Goal: Task Accomplishment & Management: Manage account settings

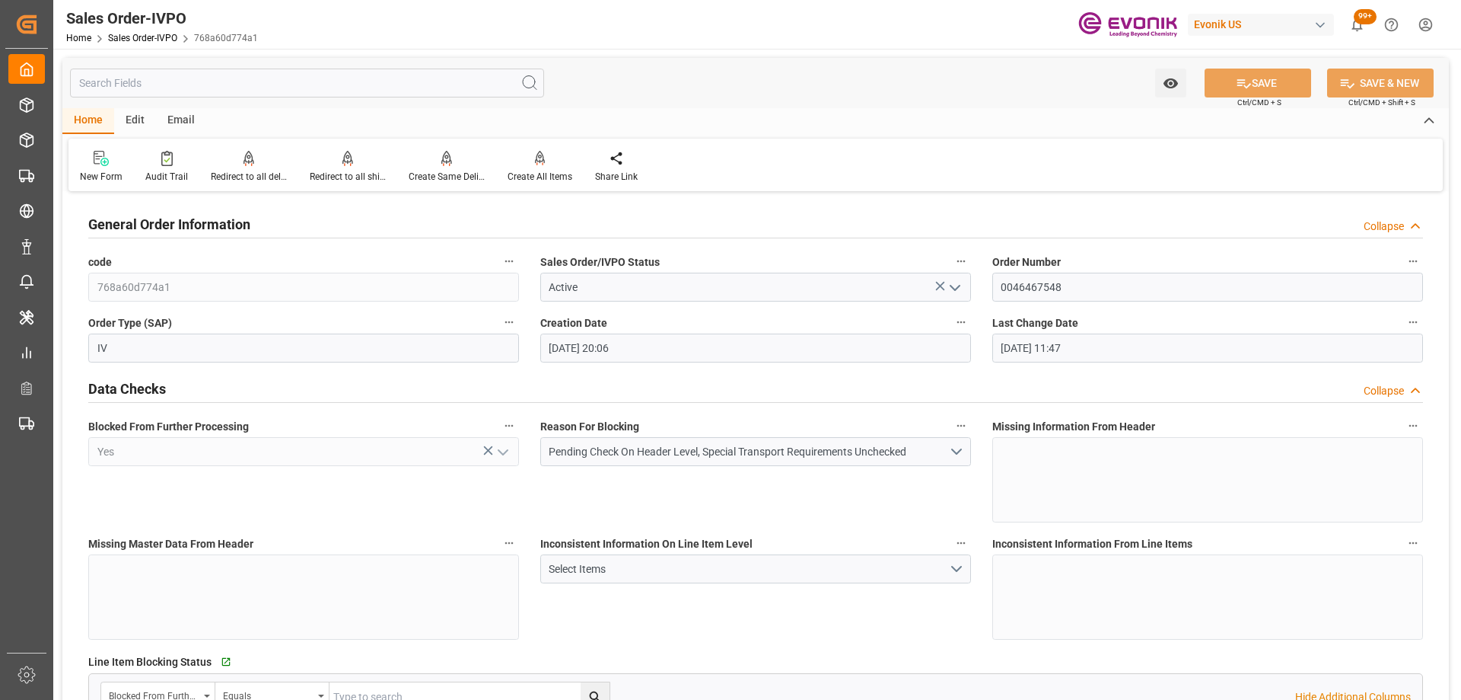
scroll to position [0, 7593]
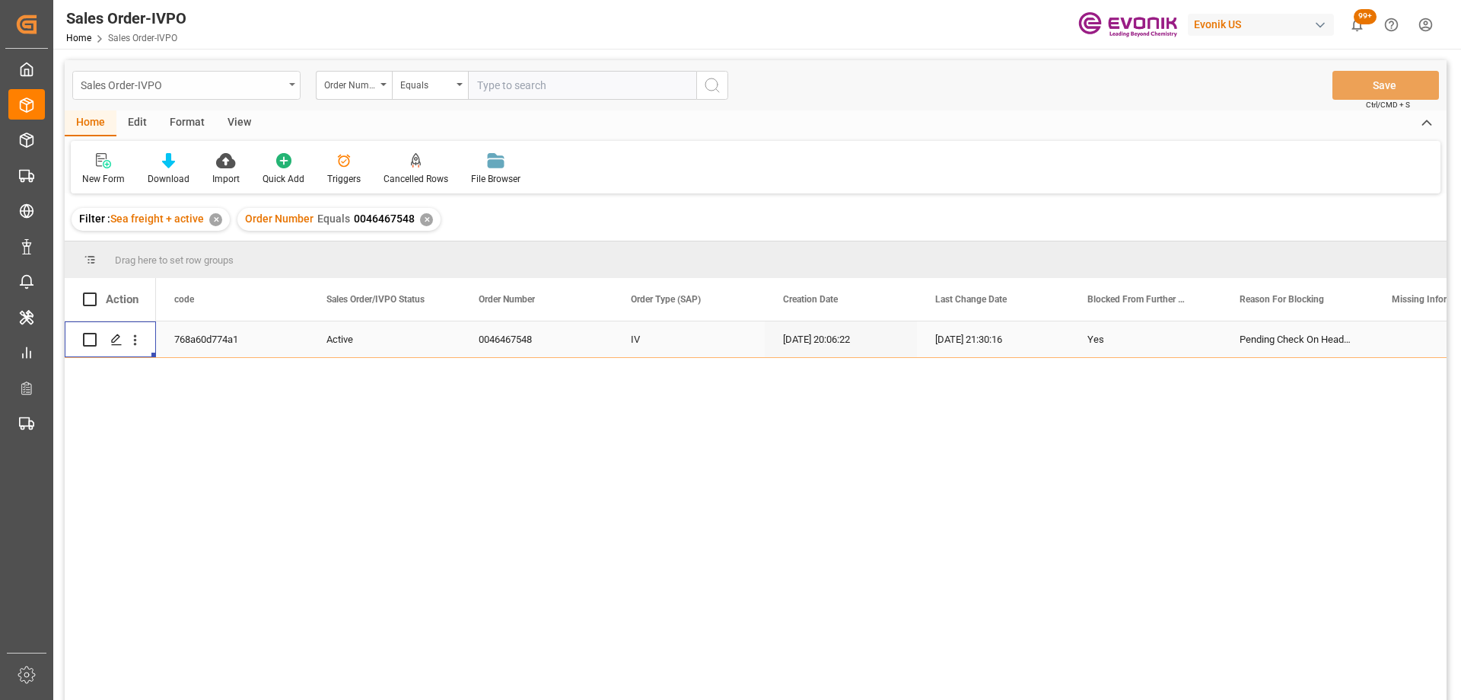
click at [218, 78] on div "Sales Order-IVPO" at bounding box center [182, 84] width 203 height 19
type input "shi"
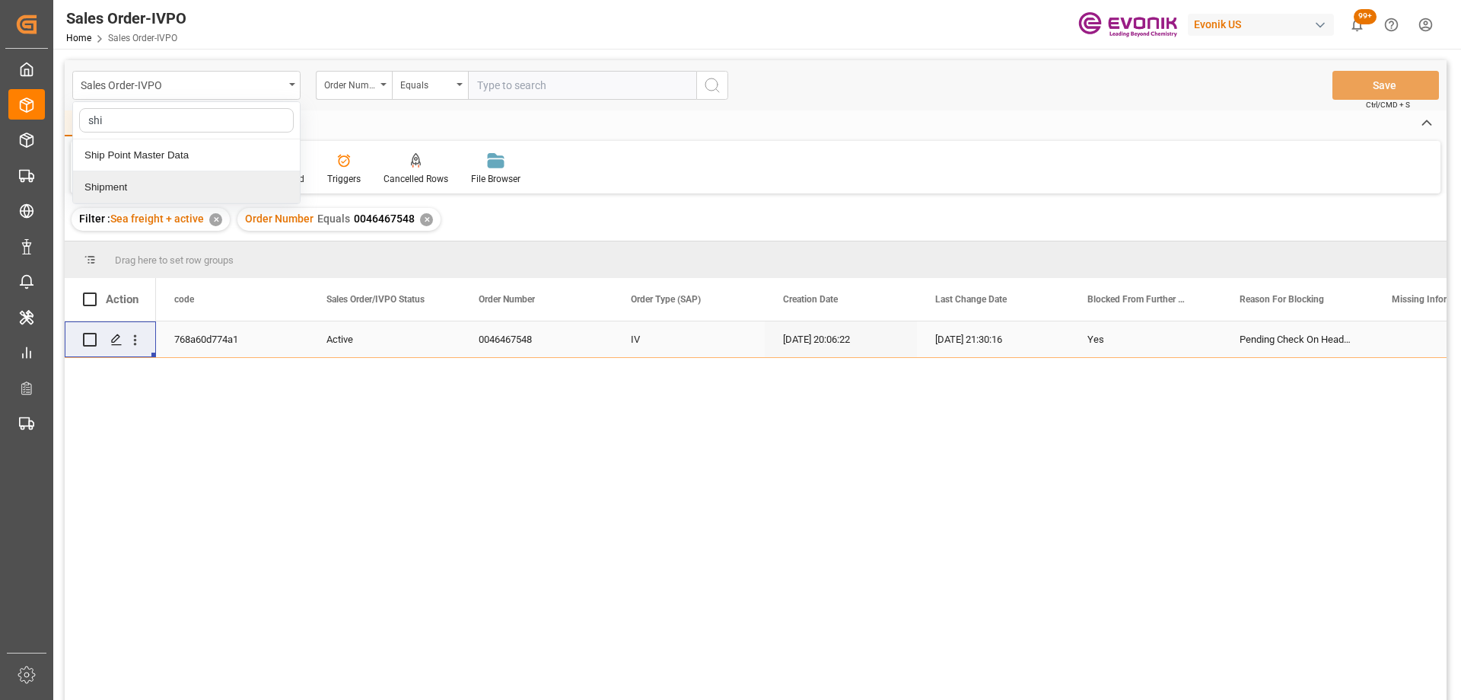
click at [192, 185] on div "Shipment" at bounding box center [186, 187] width 227 height 32
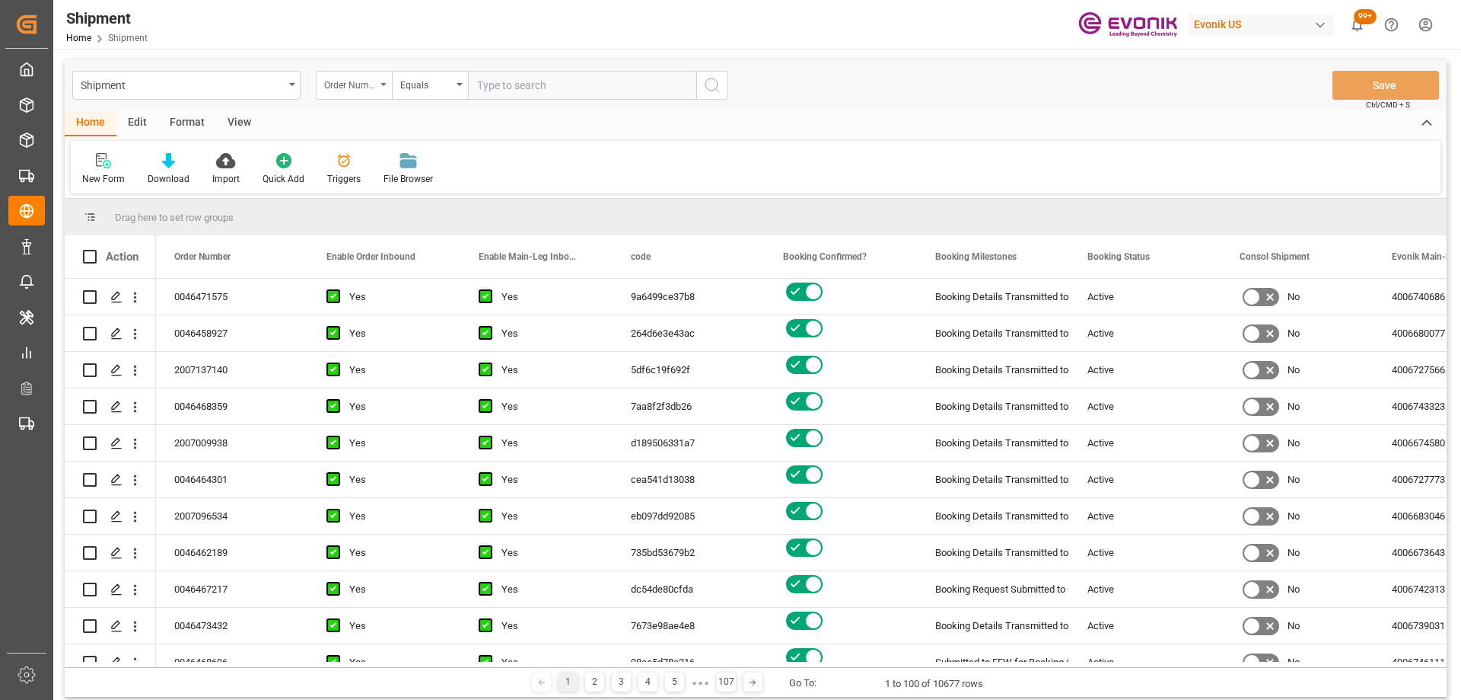
click at [352, 79] on div "Order Number" at bounding box center [350, 84] width 52 height 18
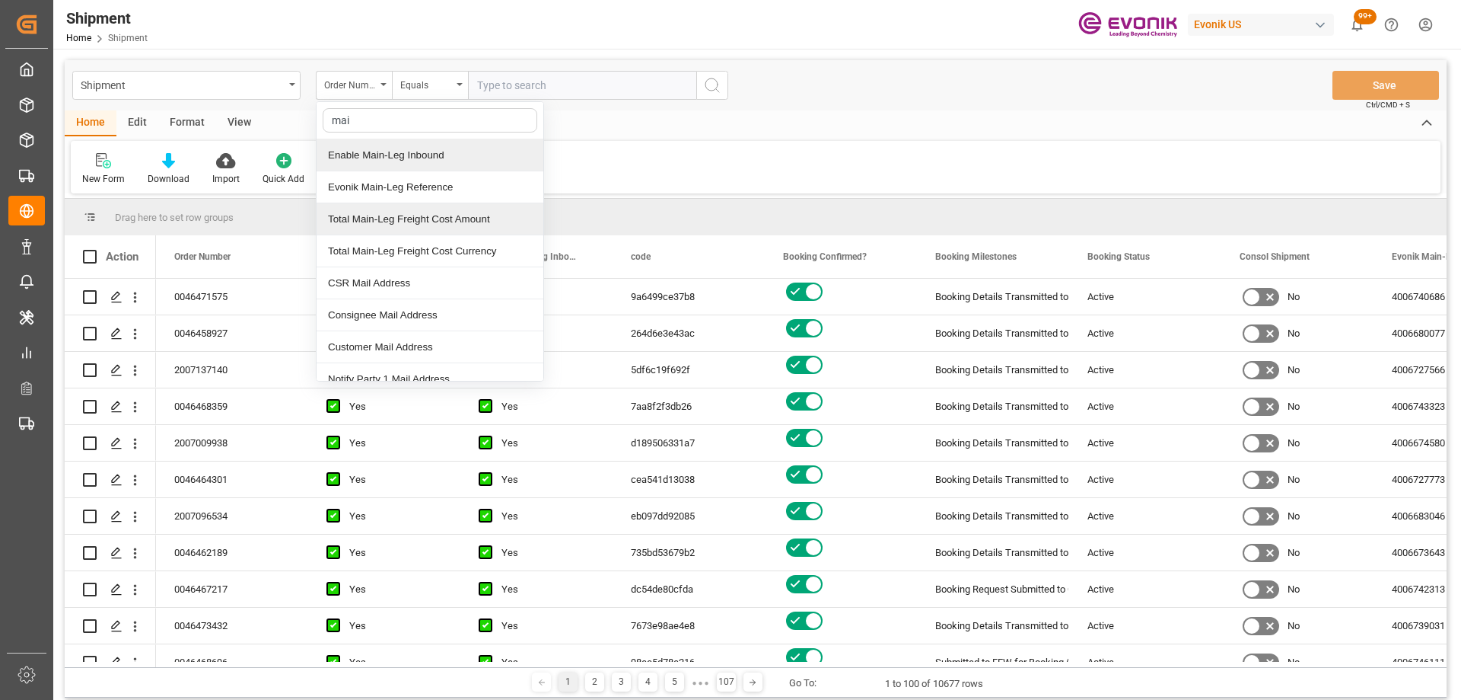
type input "main"
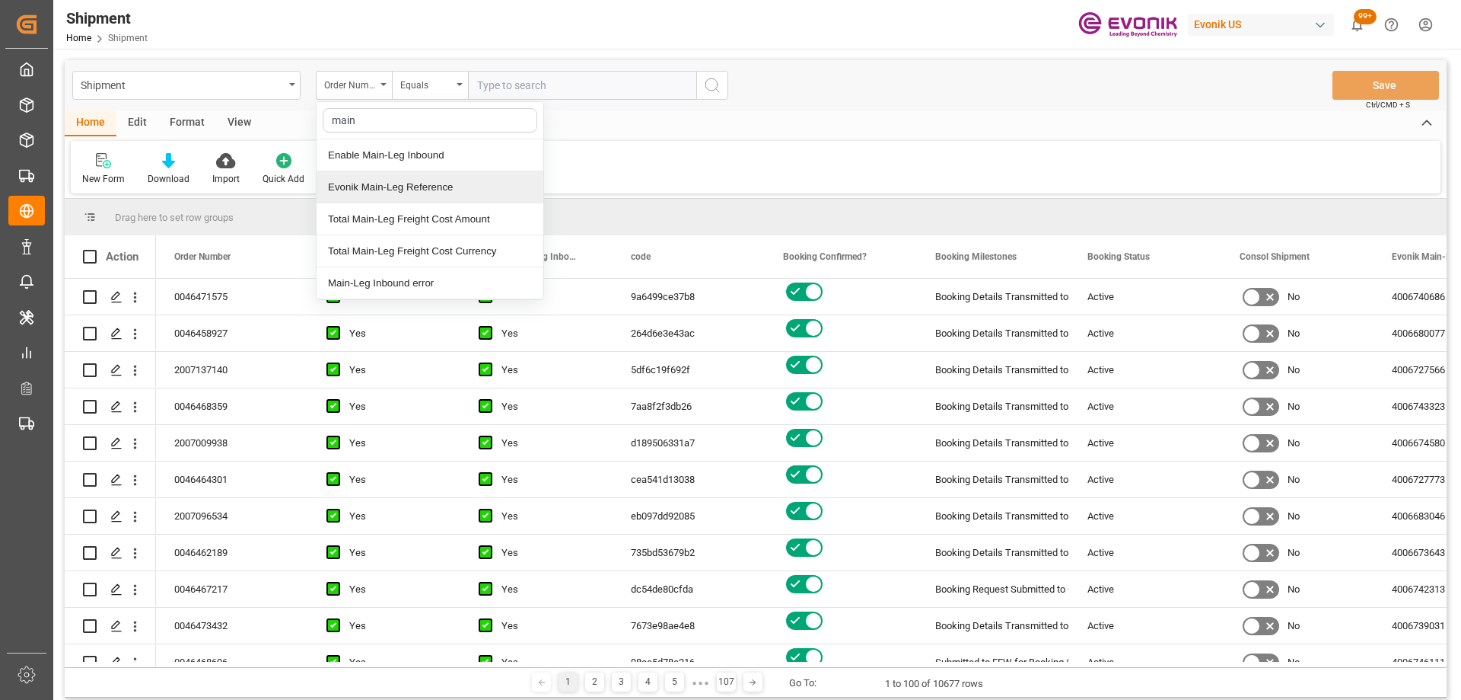
click at [413, 187] on div "Evonik Main-Leg Reference" at bounding box center [430, 187] width 227 height 32
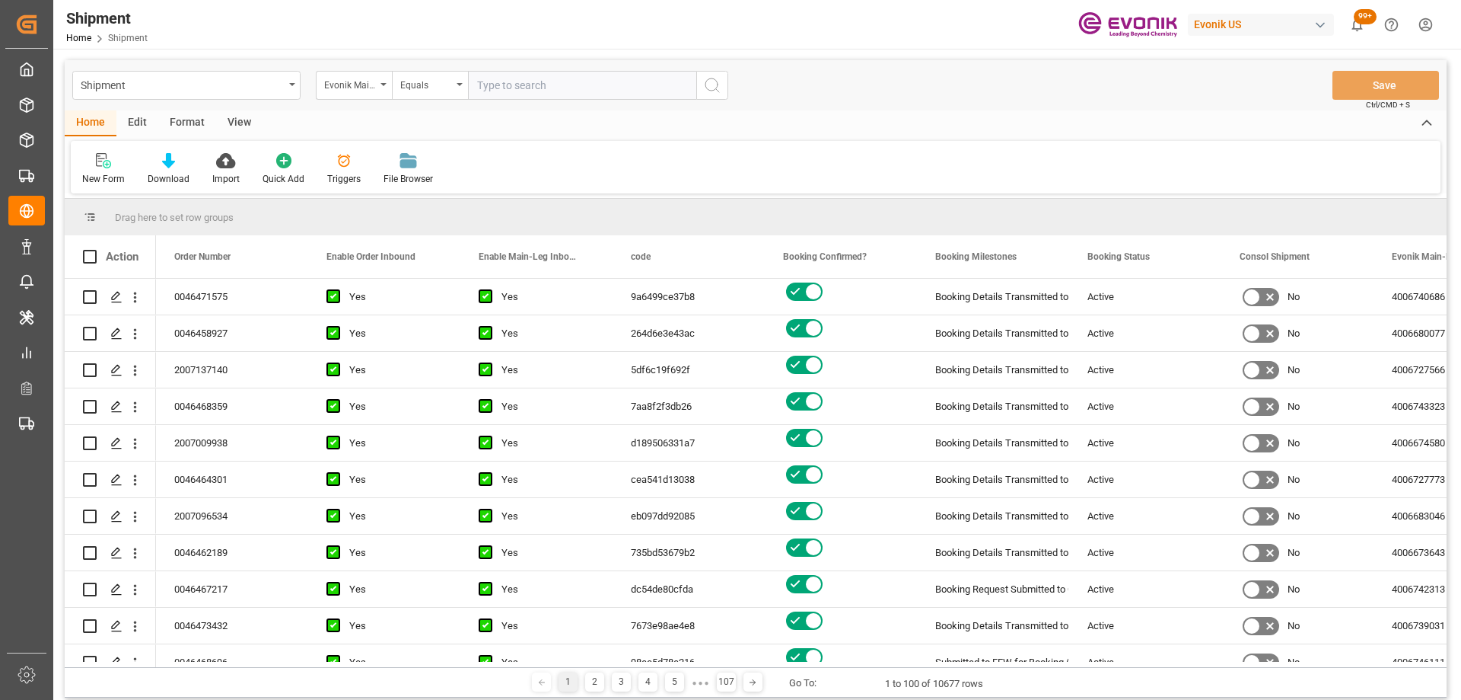
click at [548, 91] on input "text" at bounding box center [582, 85] width 228 height 29
paste input "4006691268"
type input "4006691268"
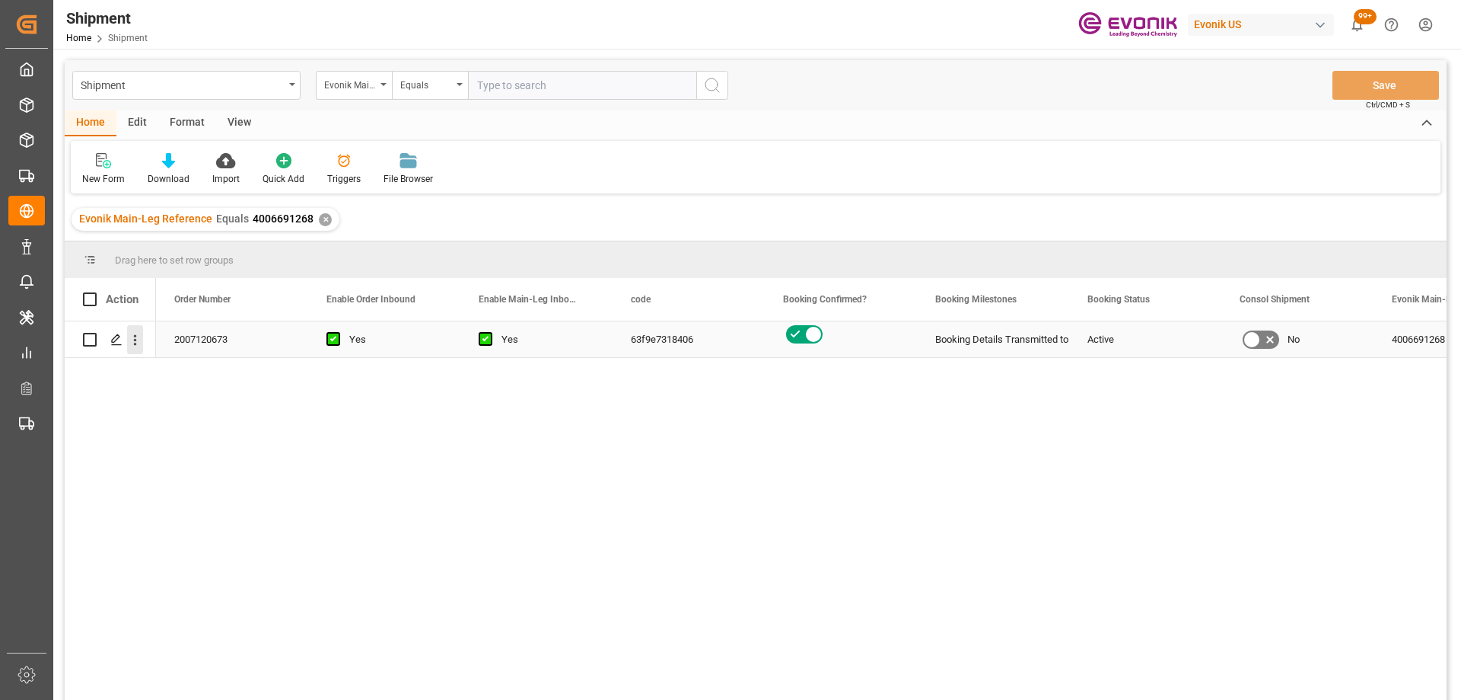
click at [137, 341] on icon "open menu" at bounding box center [135, 340] width 16 height 16
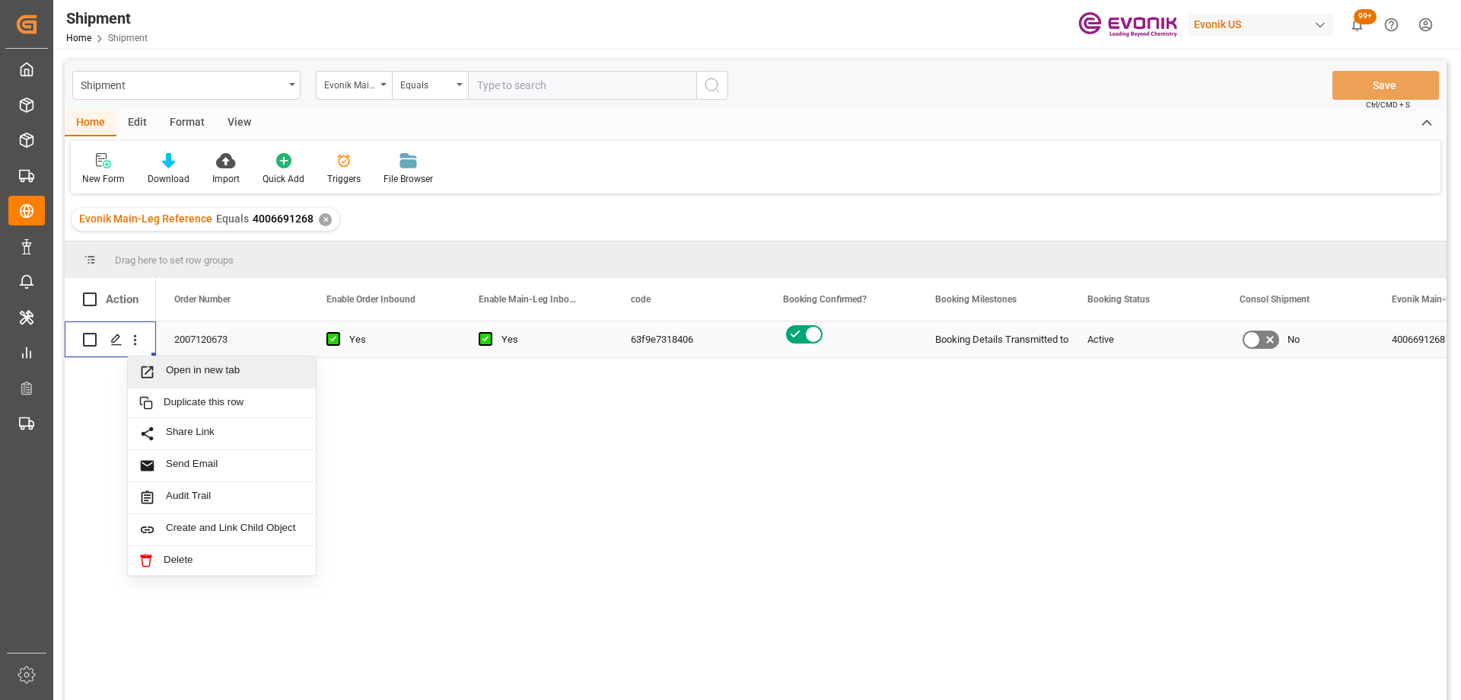
click at [165, 363] on div "Open in new tab" at bounding box center [222, 372] width 188 height 32
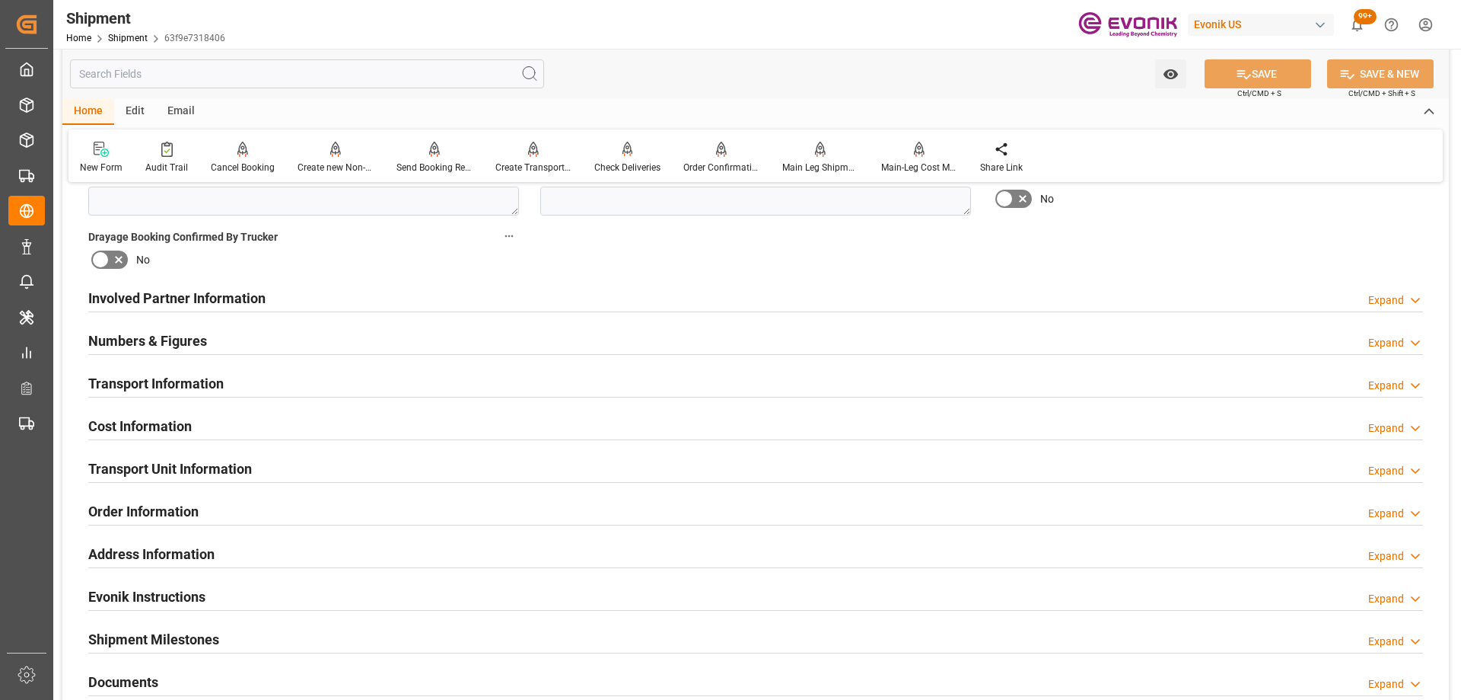
scroll to position [1218, 0]
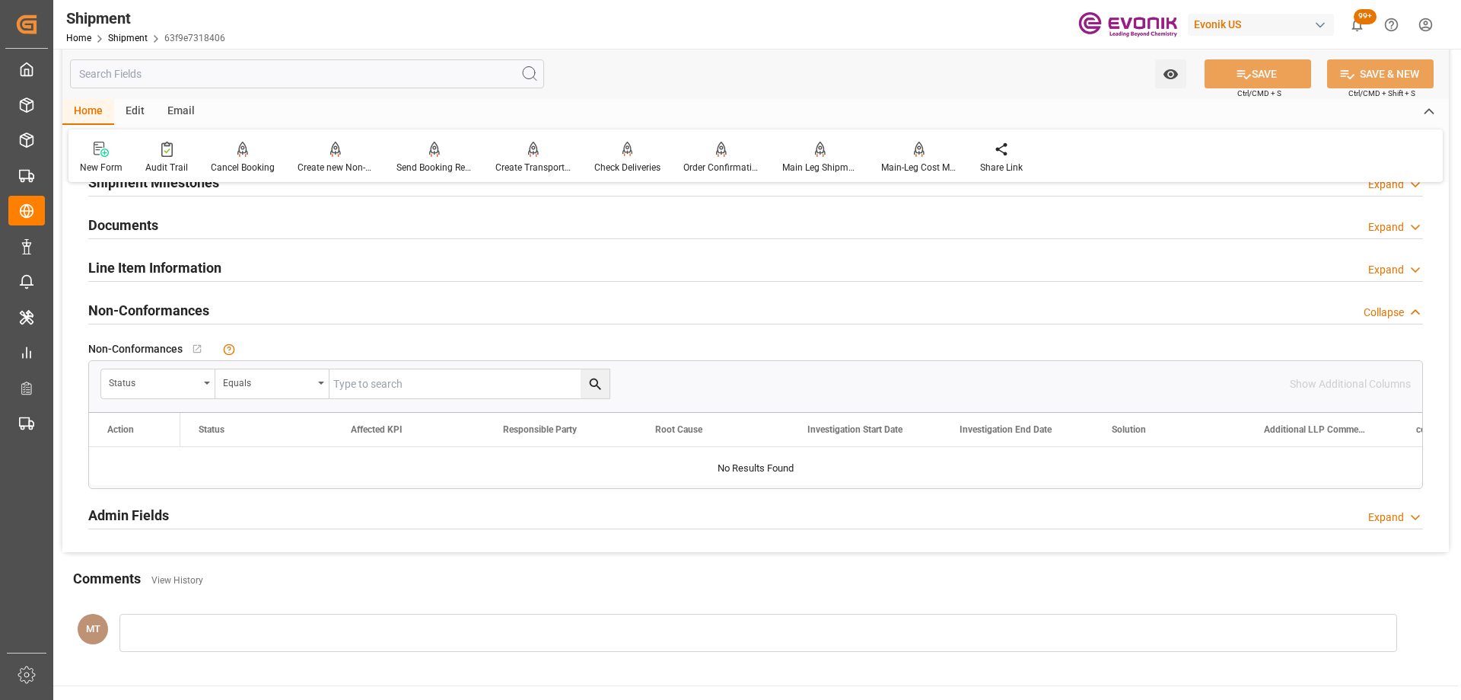
click at [174, 521] on div "Admin Fields Expand" at bounding box center [755, 513] width 1335 height 29
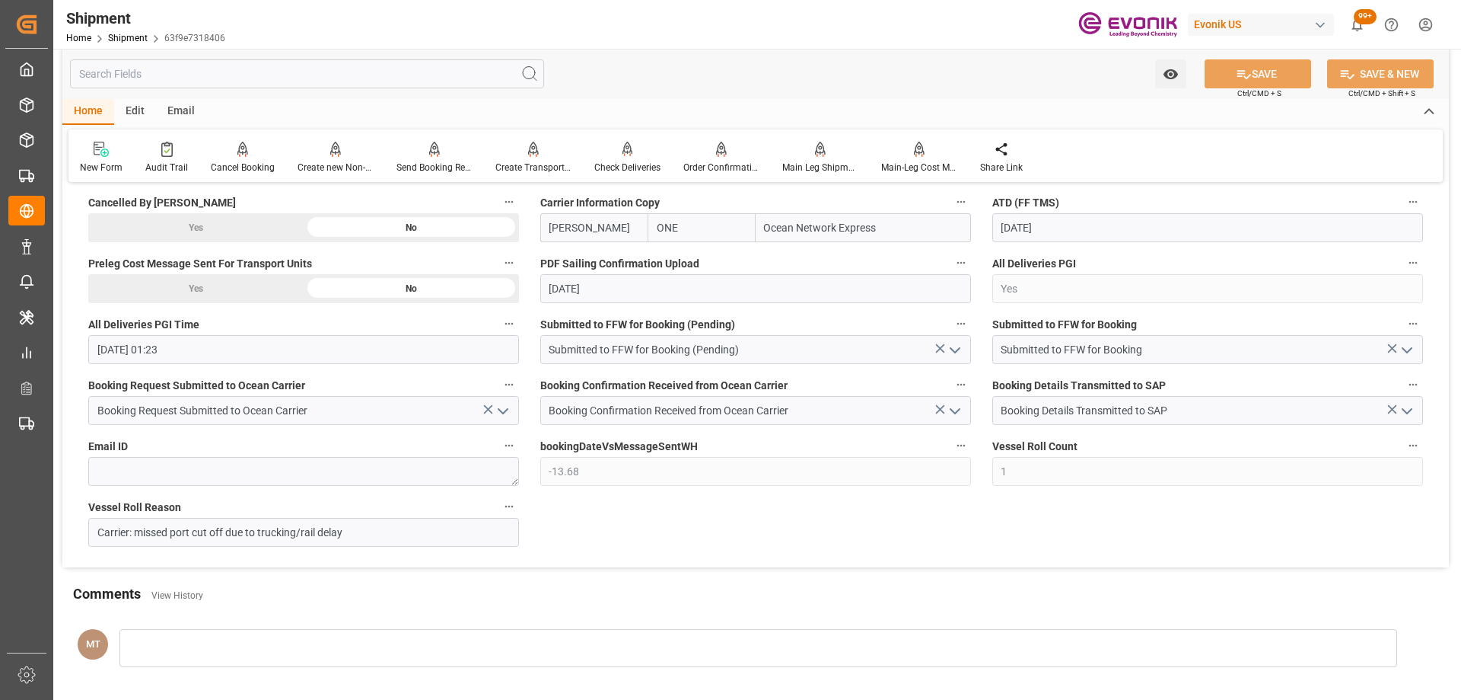
scroll to position [2228, 0]
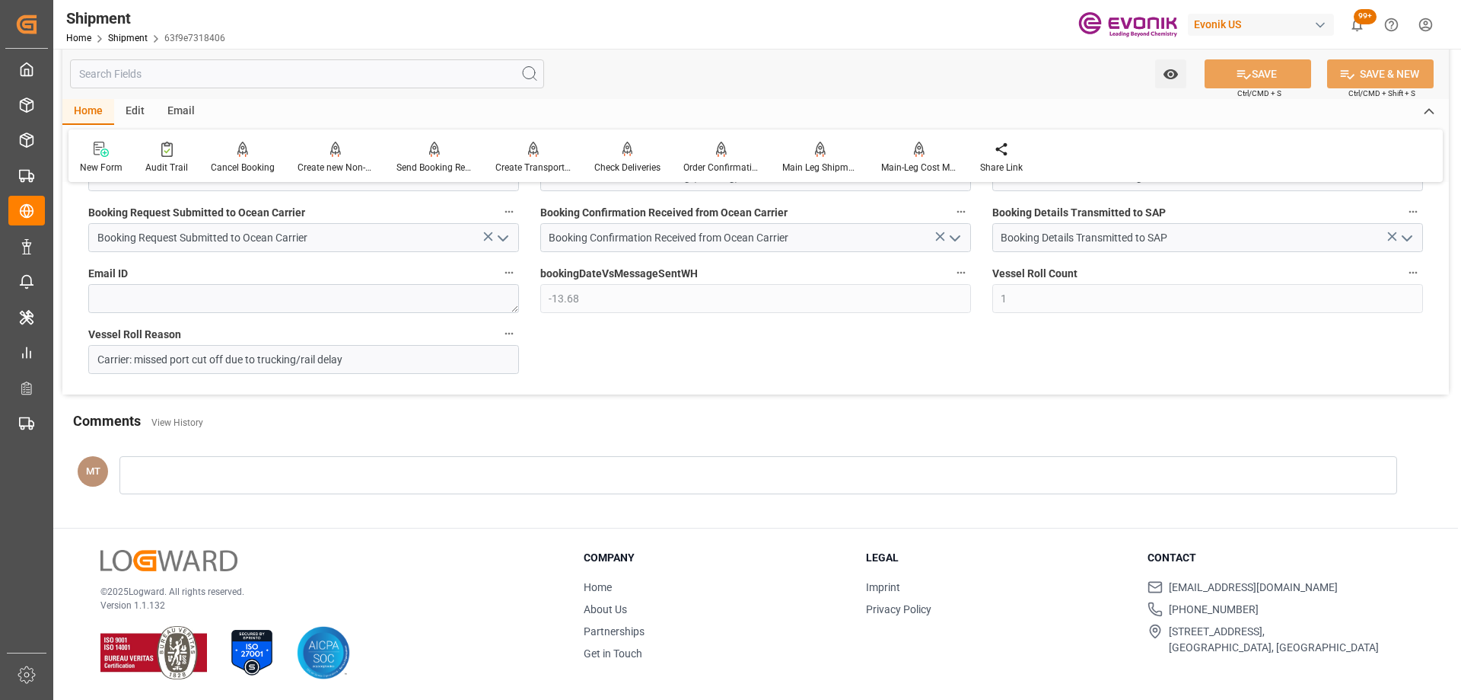
click at [160, 88] on input "text" at bounding box center [307, 73] width 474 height 29
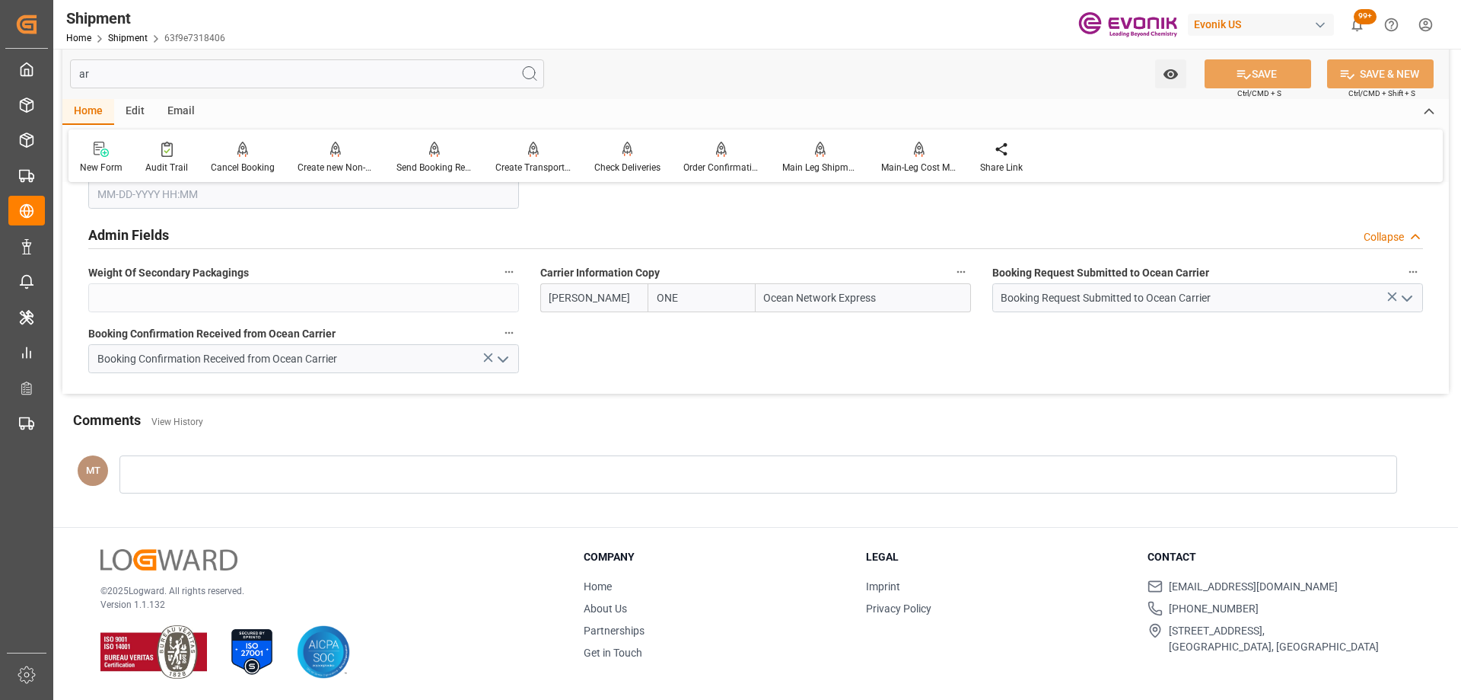
scroll to position [414, 0]
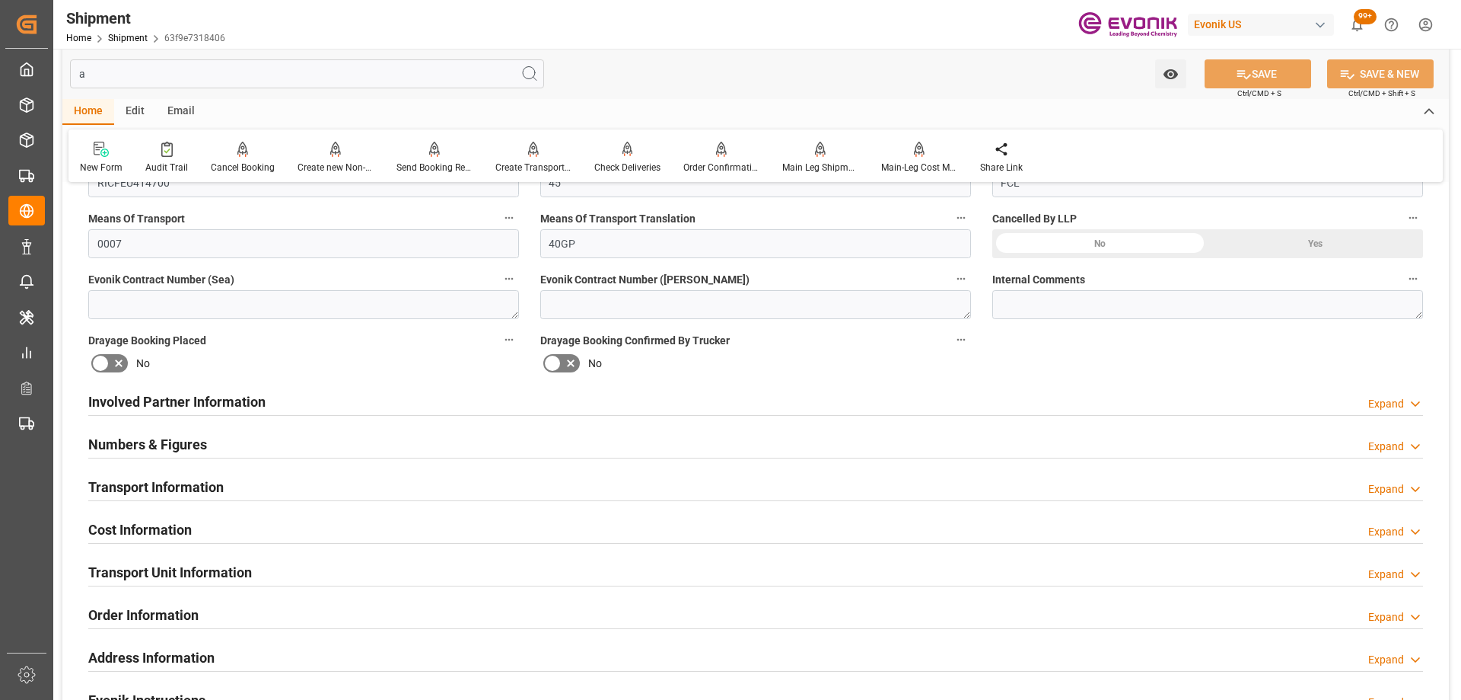
type input "at"
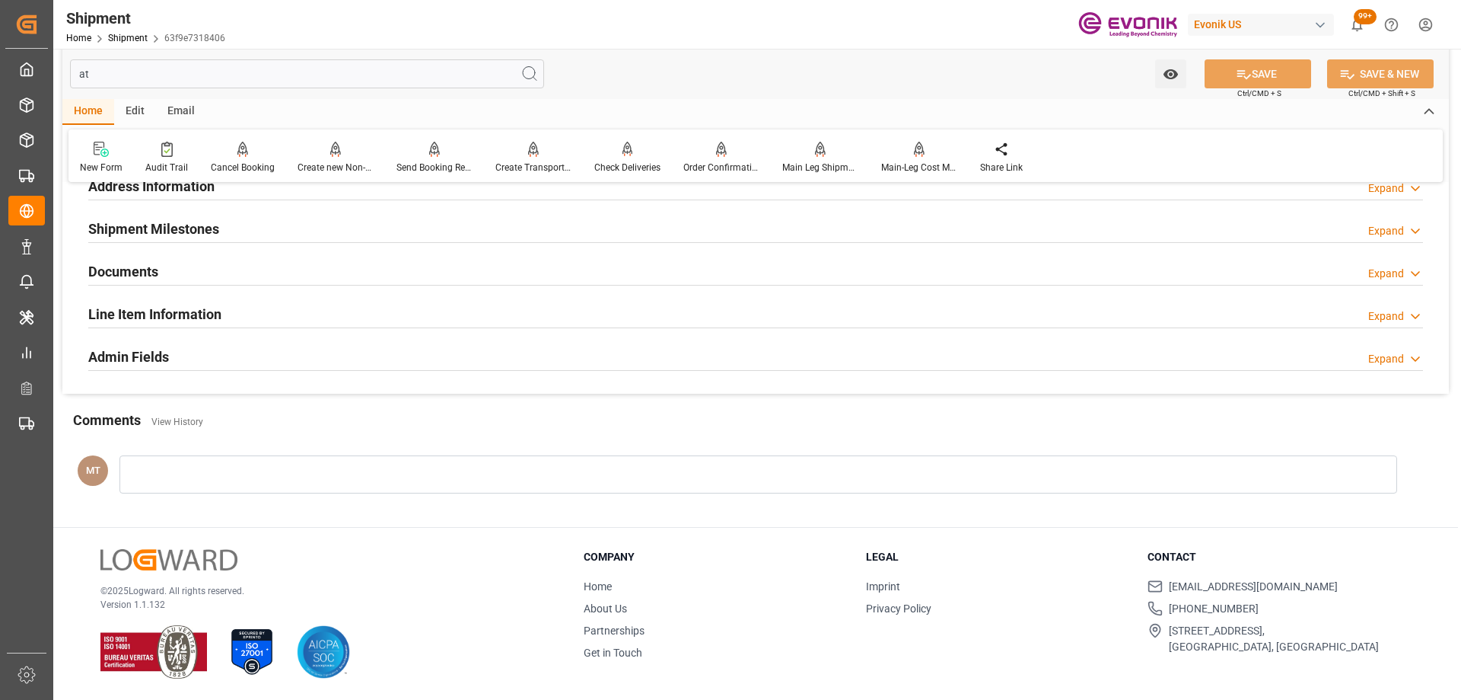
type input "[DATE]"
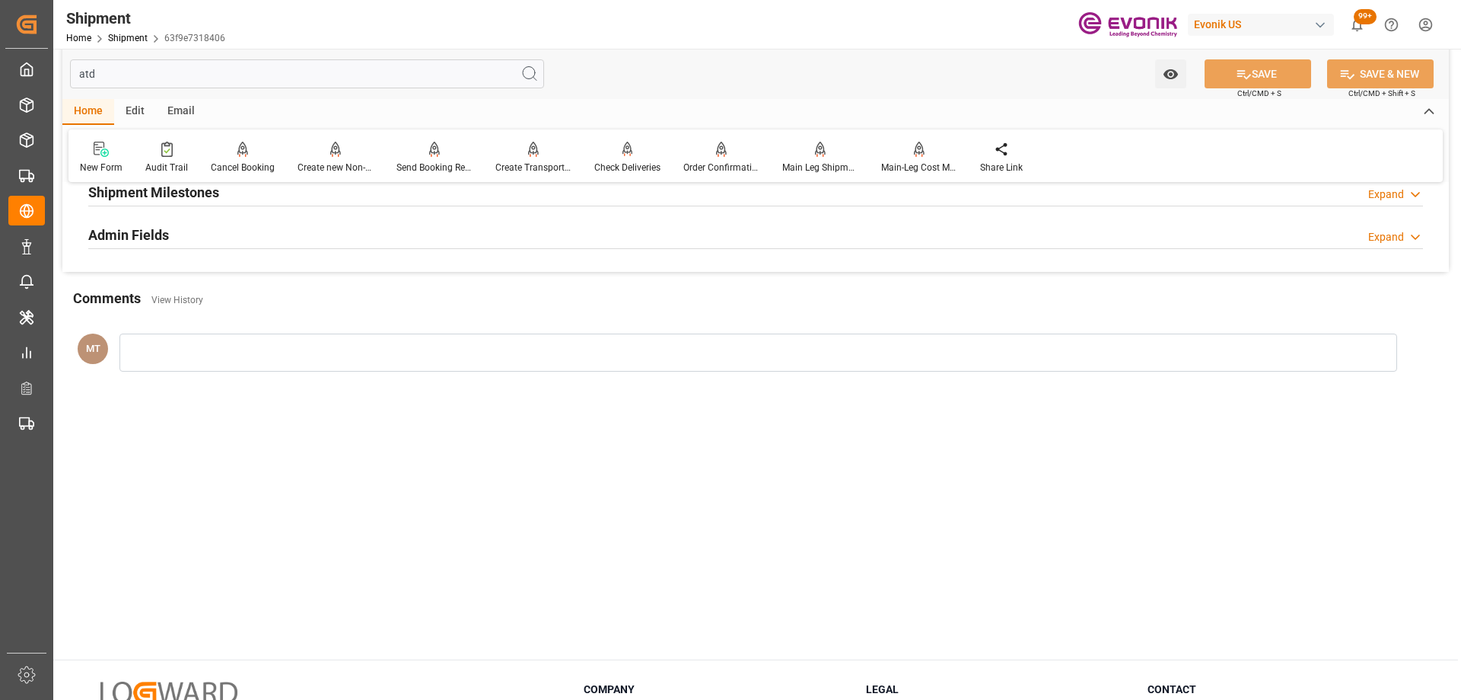
type input "atd"
click at [172, 249] on div "Admin Fields Expand" at bounding box center [756, 235] width 1356 height 43
click at [198, 237] on div "Admin Fields Expand" at bounding box center [755, 233] width 1335 height 29
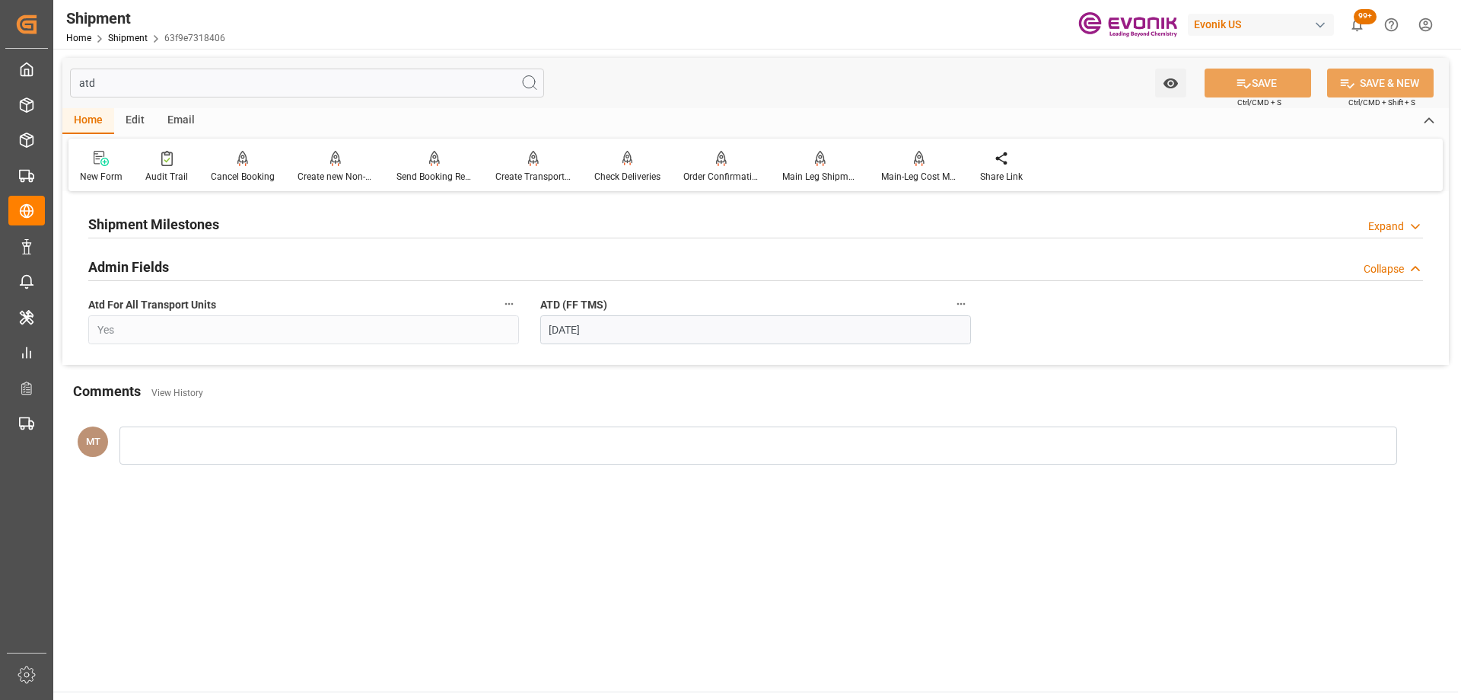
click at [290, 228] on div "Shipment Milestones Expand" at bounding box center [755, 223] width 1335 height 29
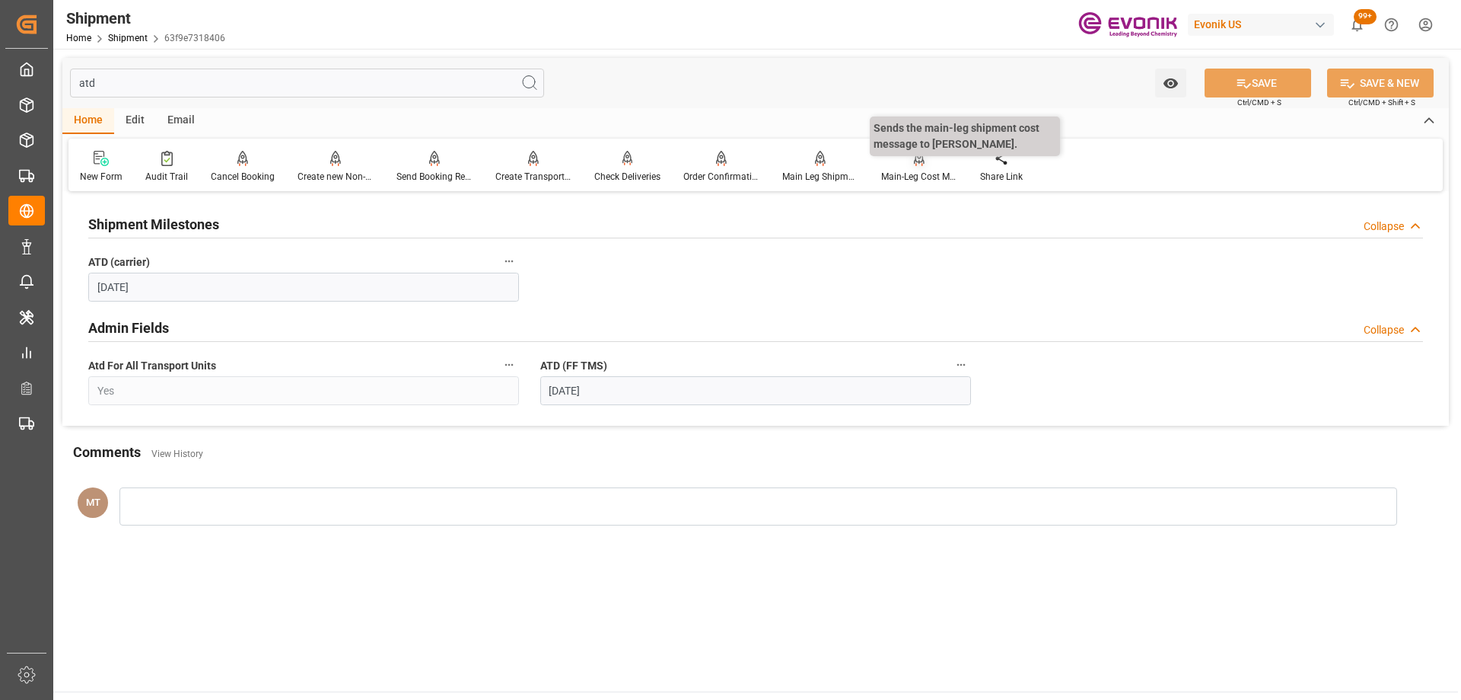
click at [931, 158] on div at bounding box center [919, 158] width 76 height 16
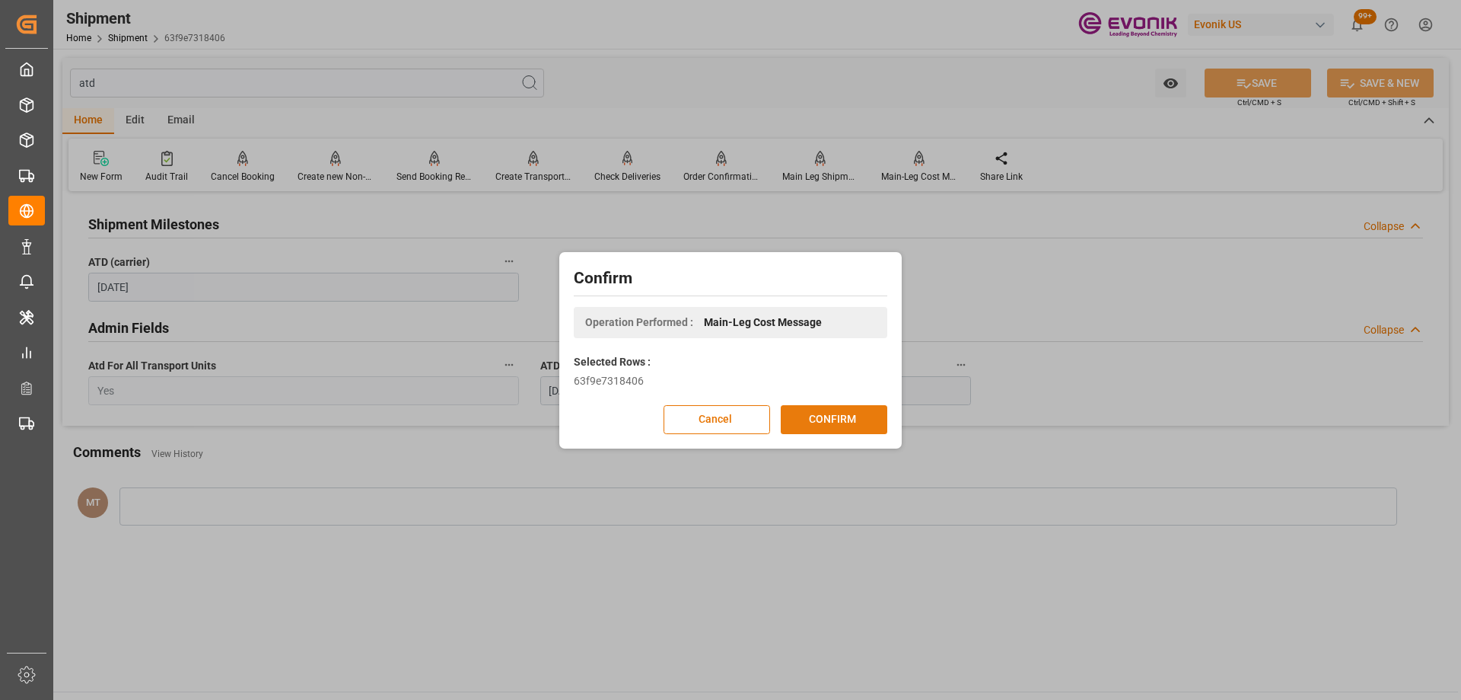
click at [822, 415] on button "CONFIRM" at bounding box center [834, 419] width 107 height 29
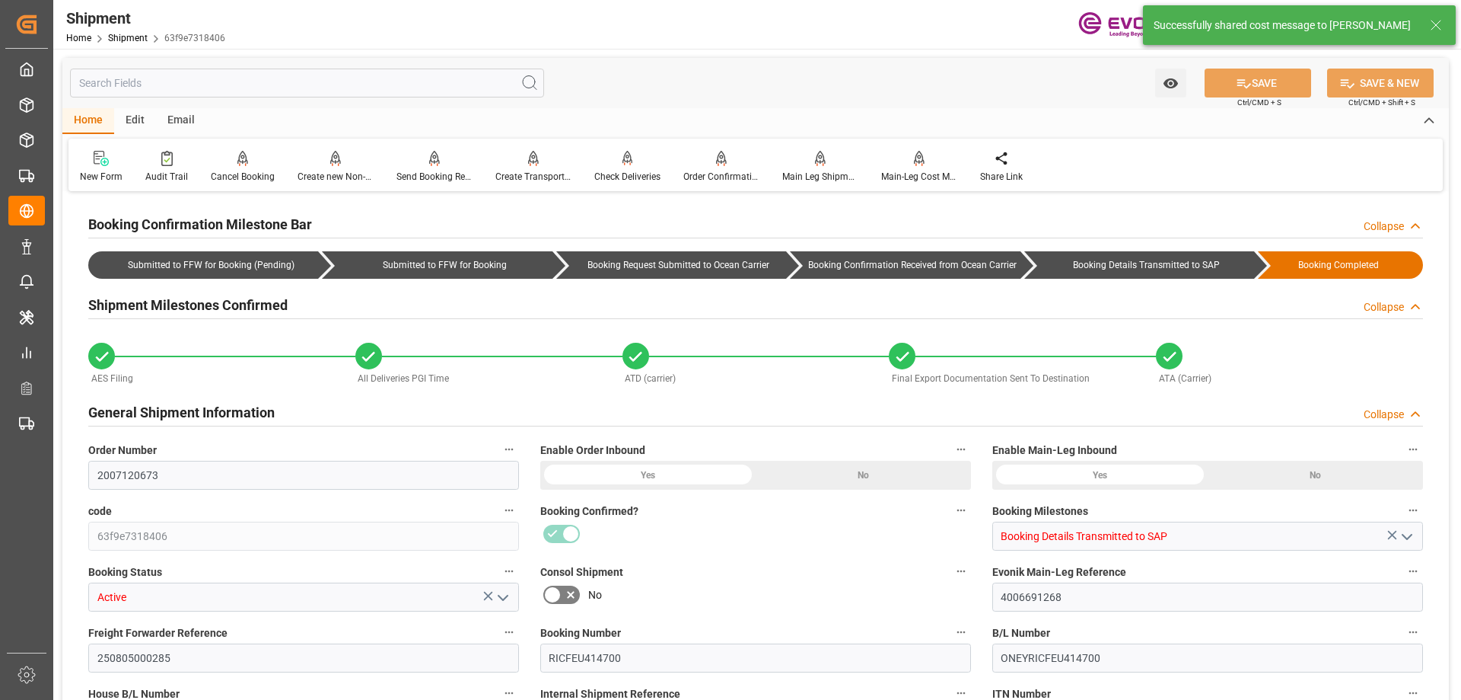
type input "ONE"
type input "Ocean Network Express"
type input "40"
type input "840"
type input "41096"
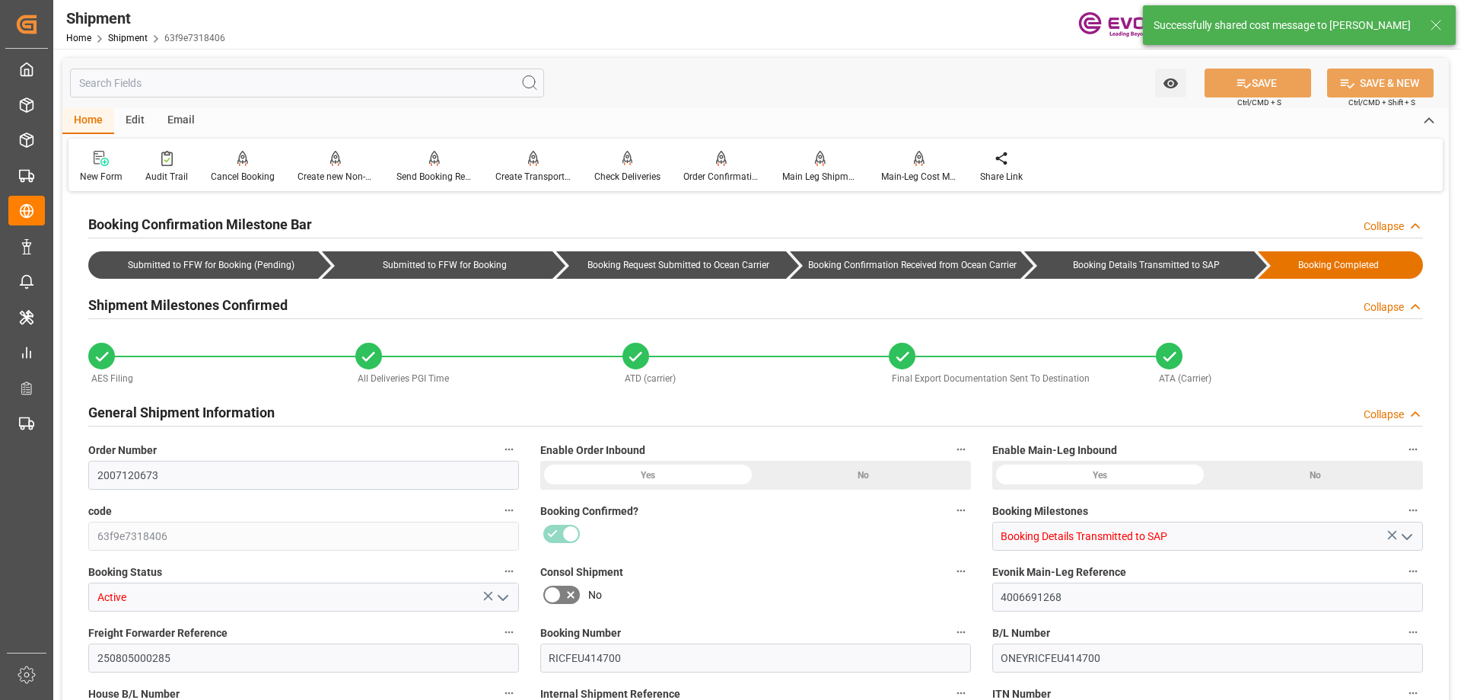
type input "62.569"
type input "USLAX"
type input "DOCAU"
type input "9337638"
type input "9317963"
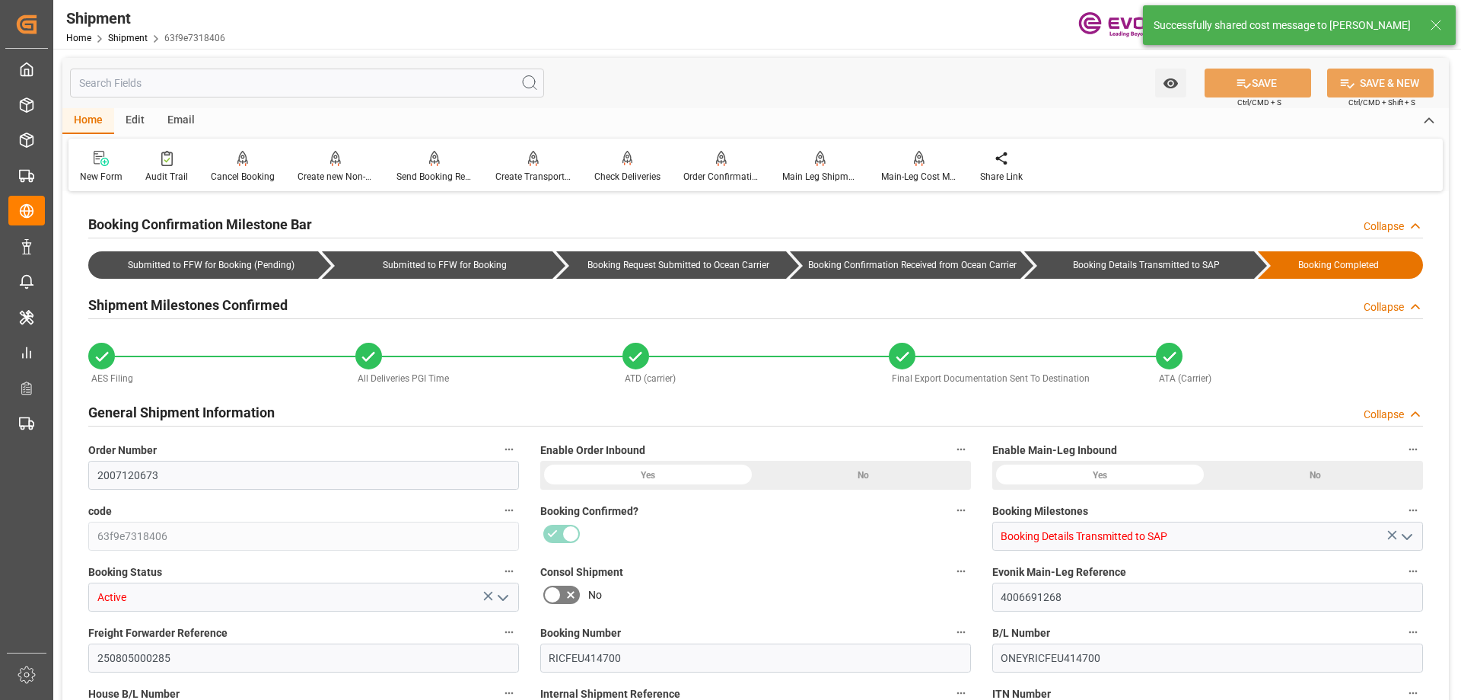
type input "9337638"
type input "13208"
type input "0"
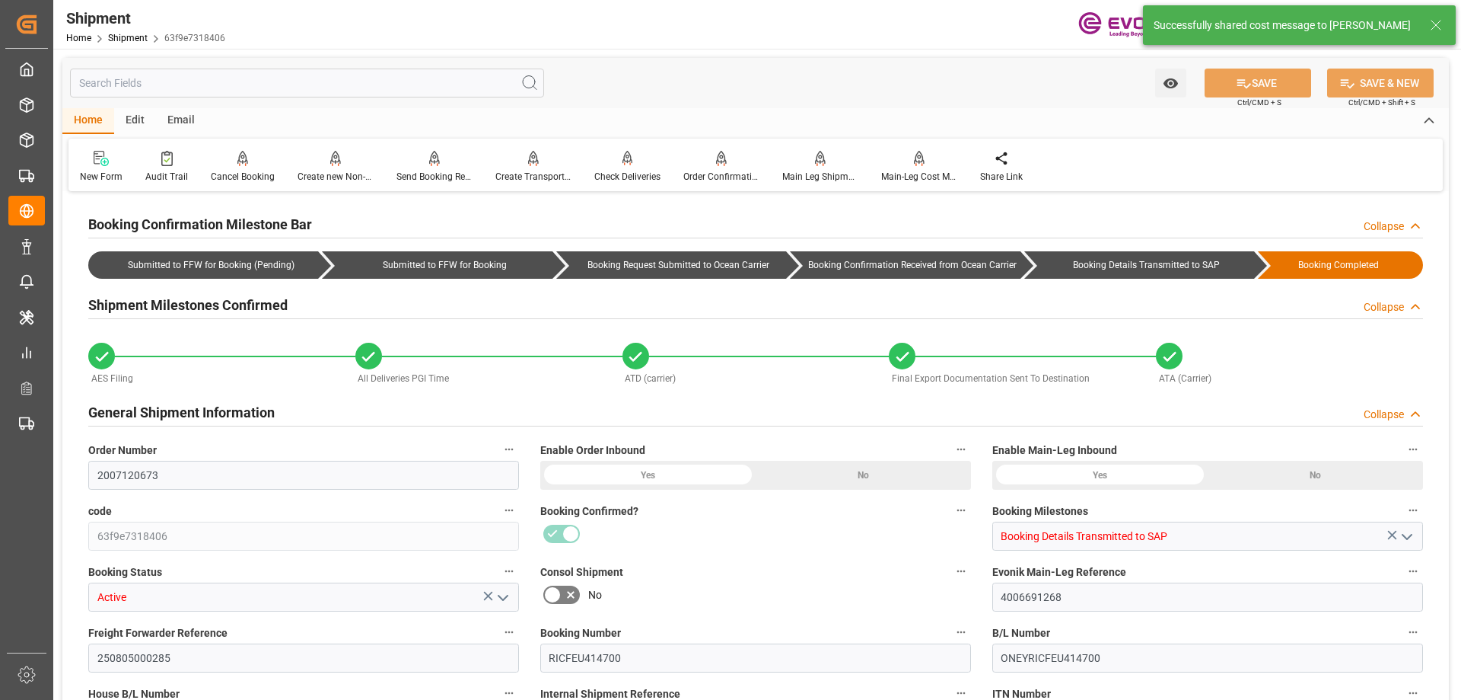
type input "1600"
type input "BG"
type input "0"
type input "1"
type input "ONE"
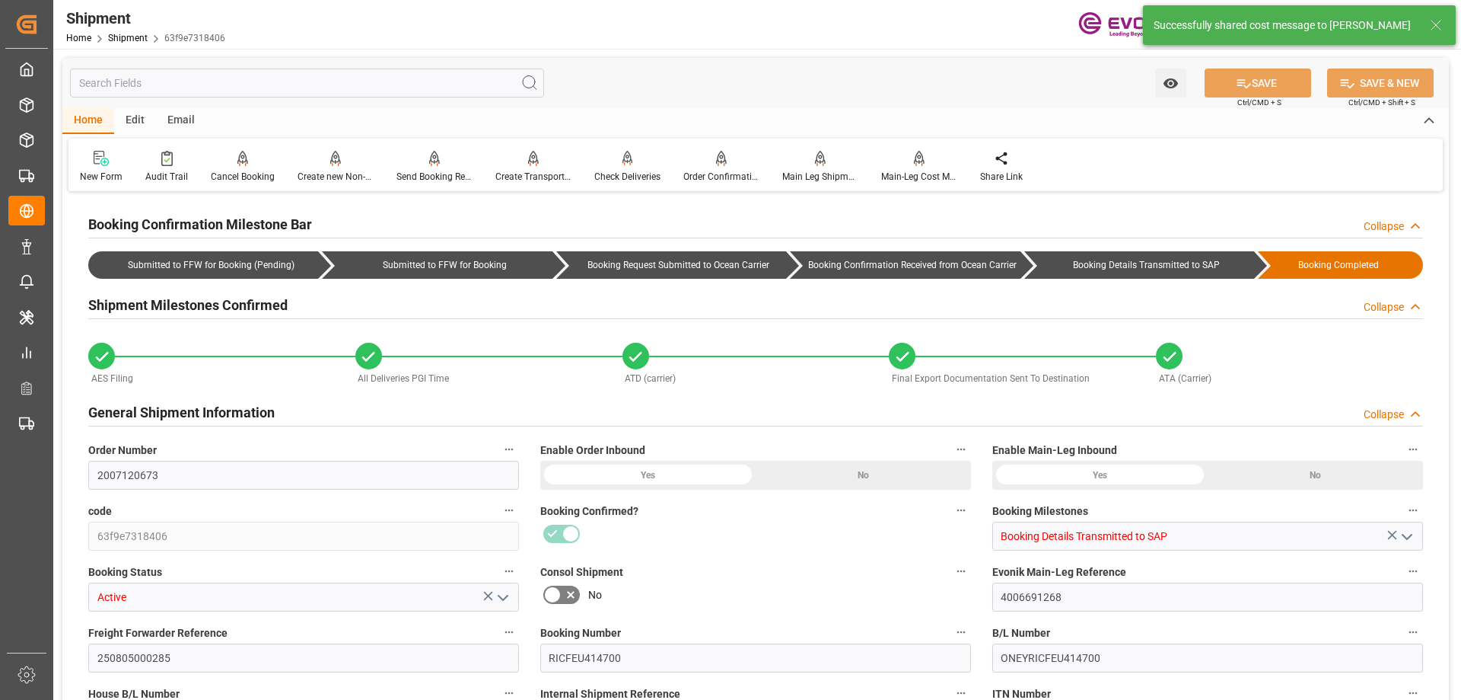
type input "Ocean Network Express"
type input "-13.68"
type input "1"
type input "[DATE] 00:00"
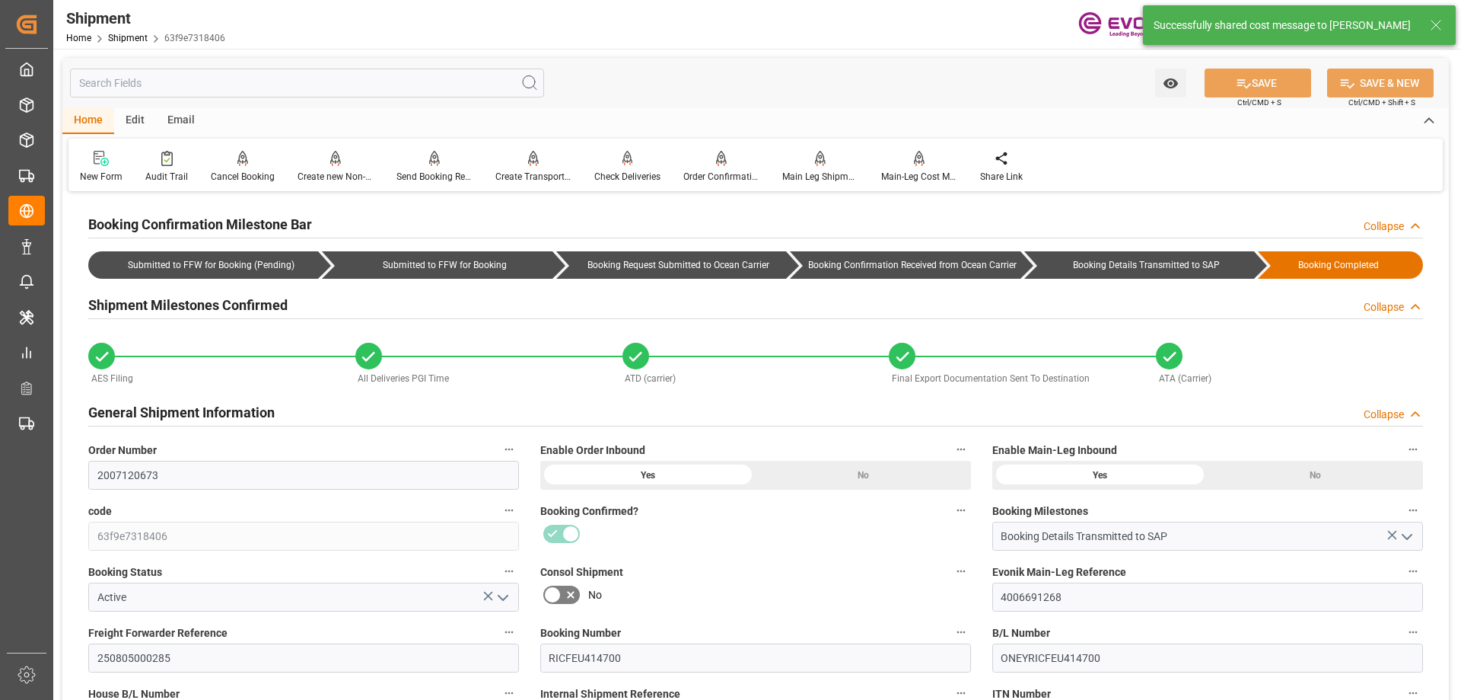
type input "[DATE] 17:00"
type input "[DATE] 00:00"
type input "[DATE] 17:00"
type input "[DATE]"
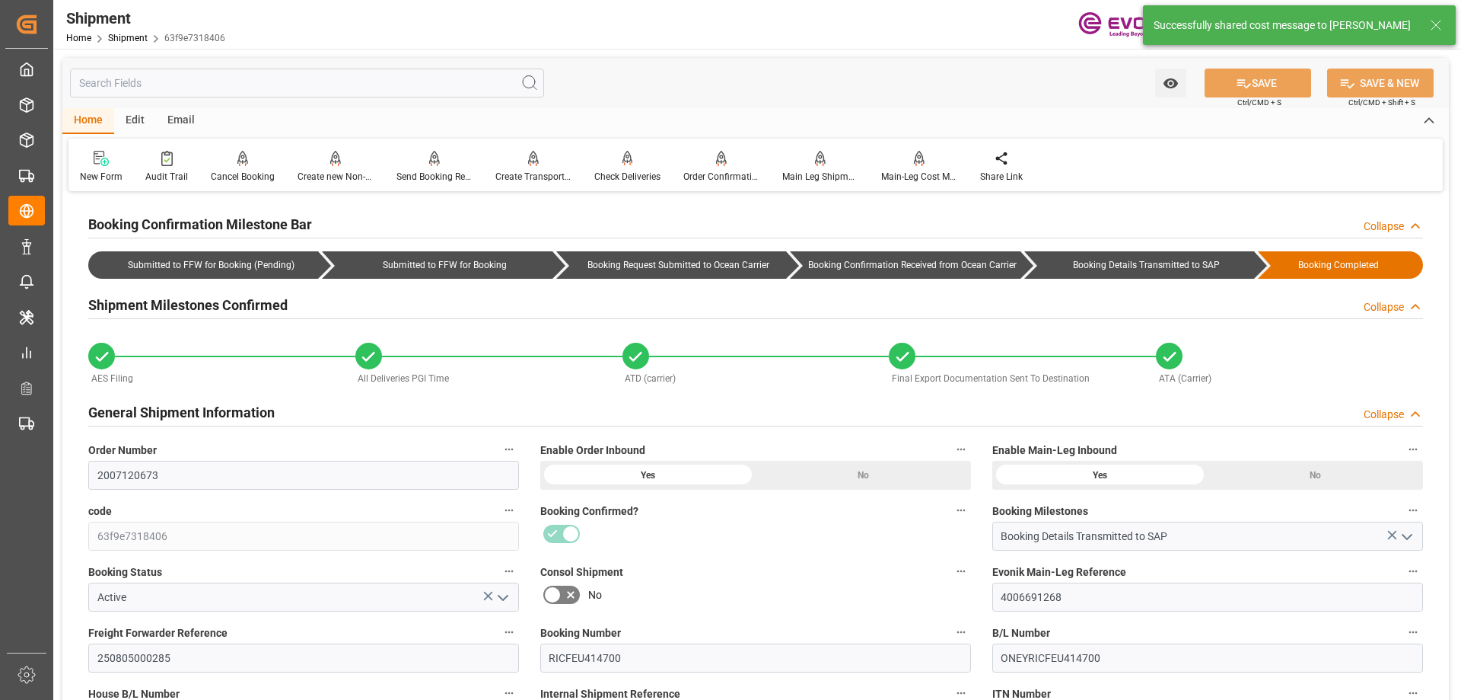
type input "[DATE] 00:00"
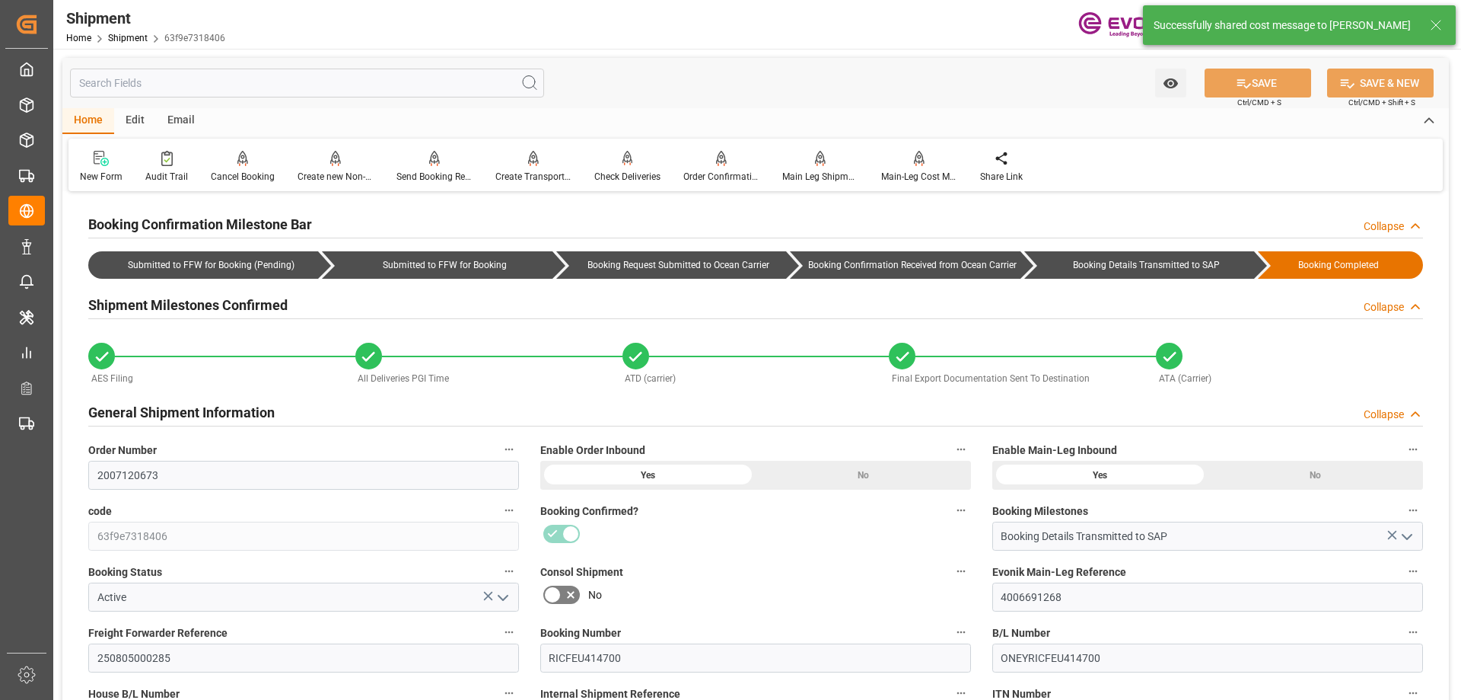
type input "[DATE]"
type input "[DATE] 20:40"
type input "[DATE] 00:00"
type input "[DATE] 16:05"
type input "[DATE] 02:32"
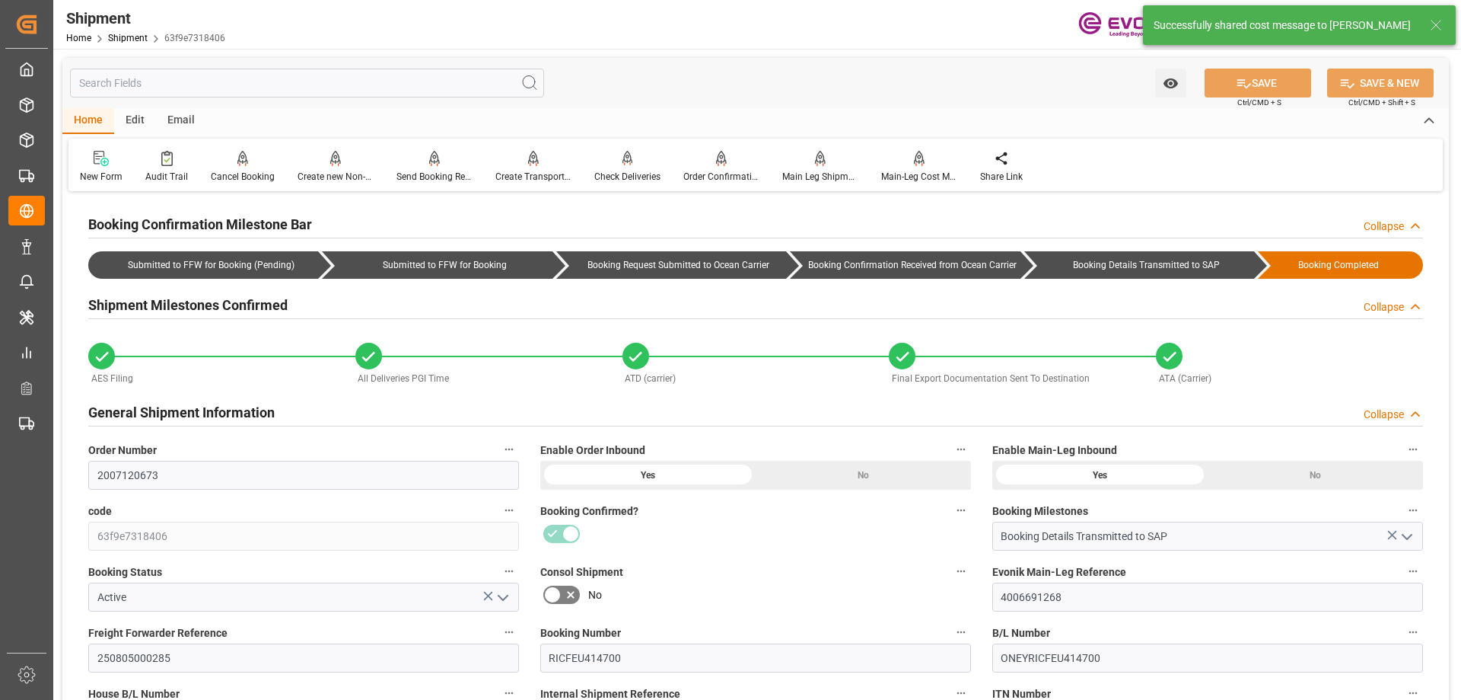
type input "[DATE] 04:42"
type input "[DATE] 16:13"
type input "[DATE] 04:43"
type input "[DATE] 02:22"
type input "09-30-2025 03:43"
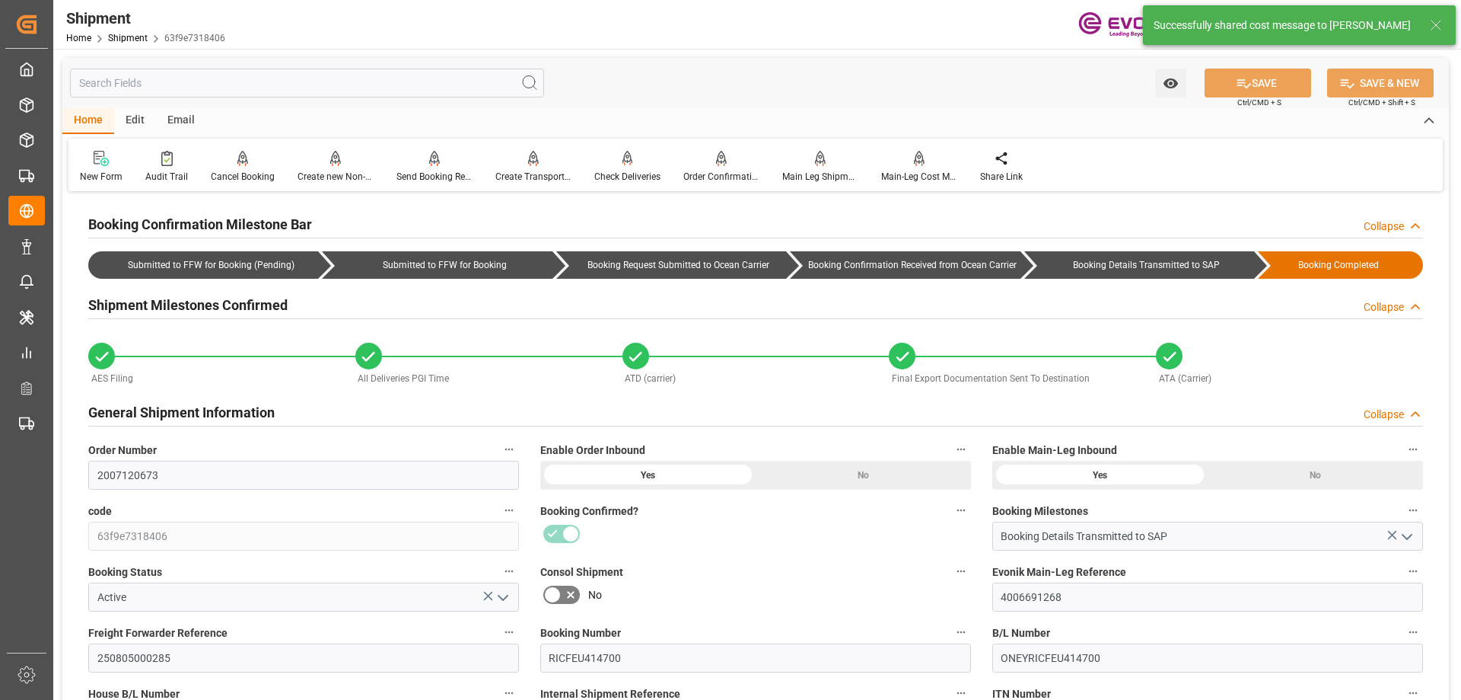
type input "[DATE] 12:25"
type input "[DATE] 00:00"
type input "[DATE]"
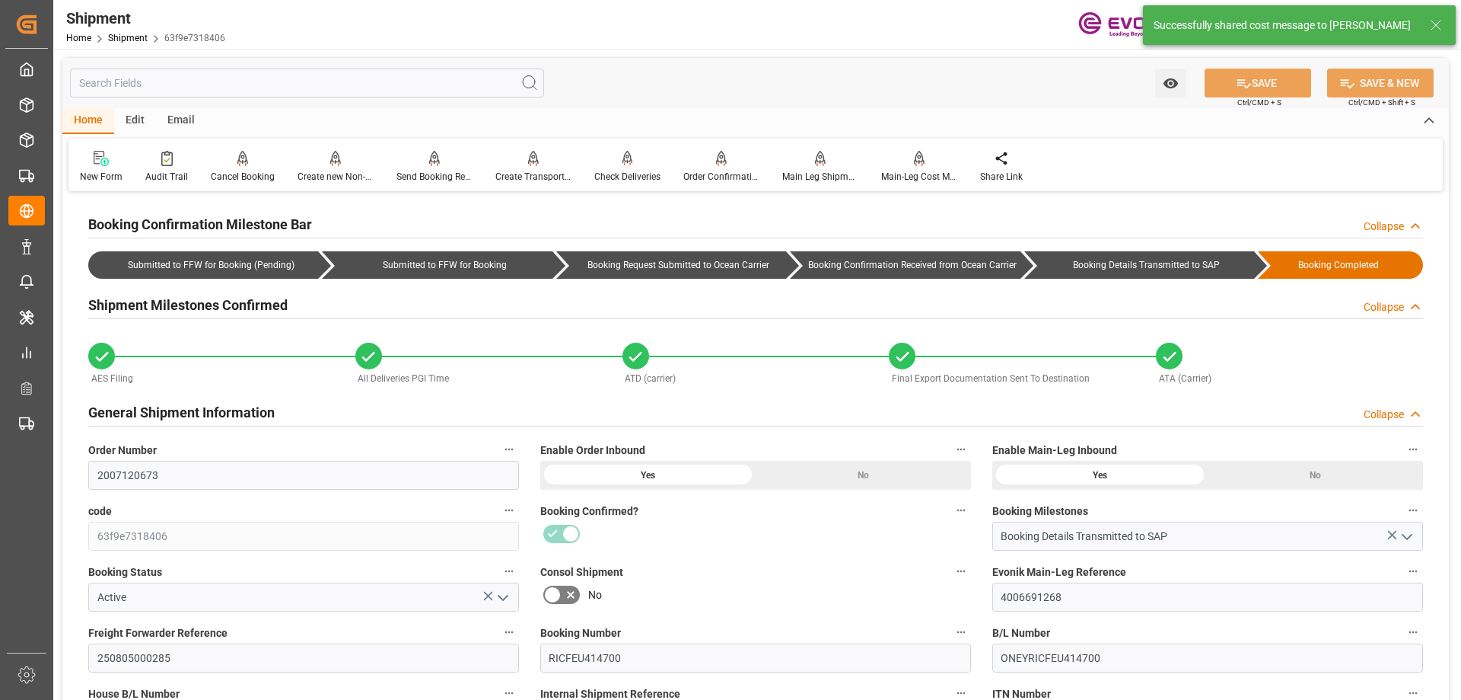
type input "[DATE] 01:23"
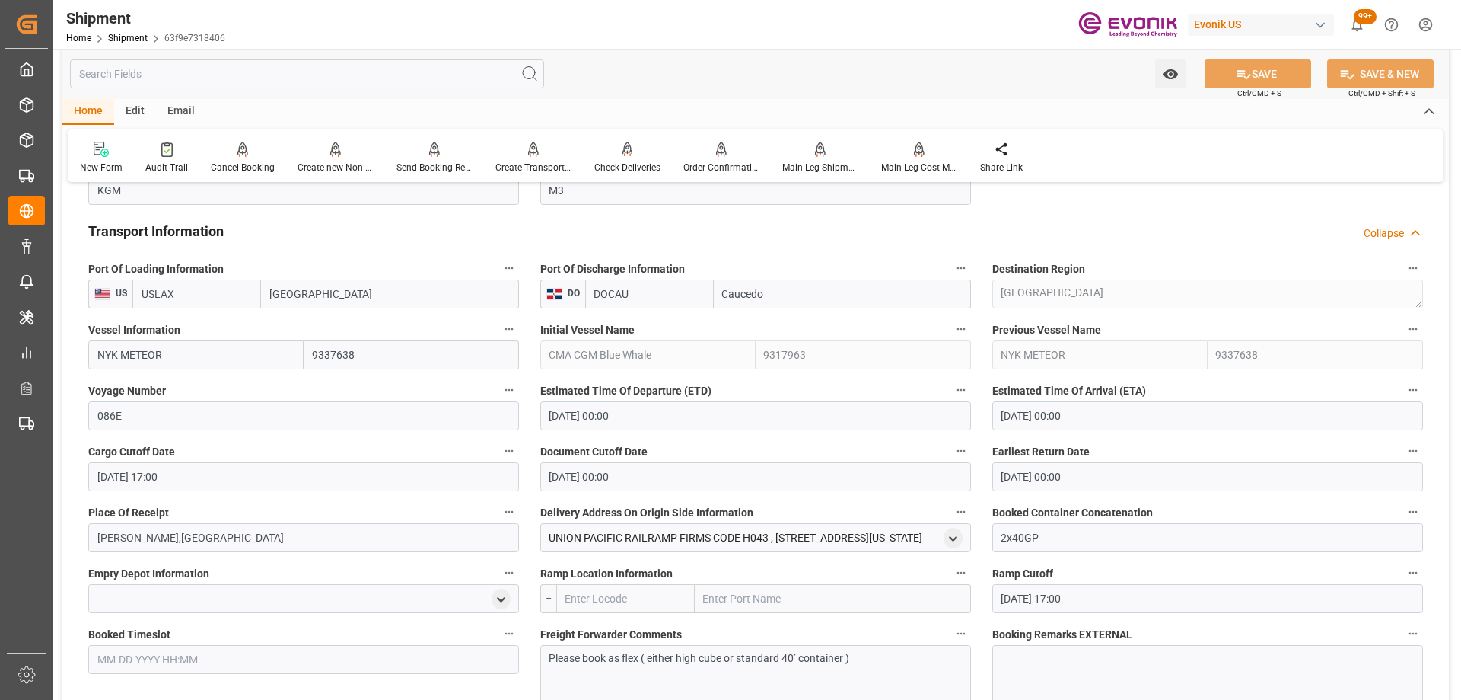
scroll to position [1446, 0]
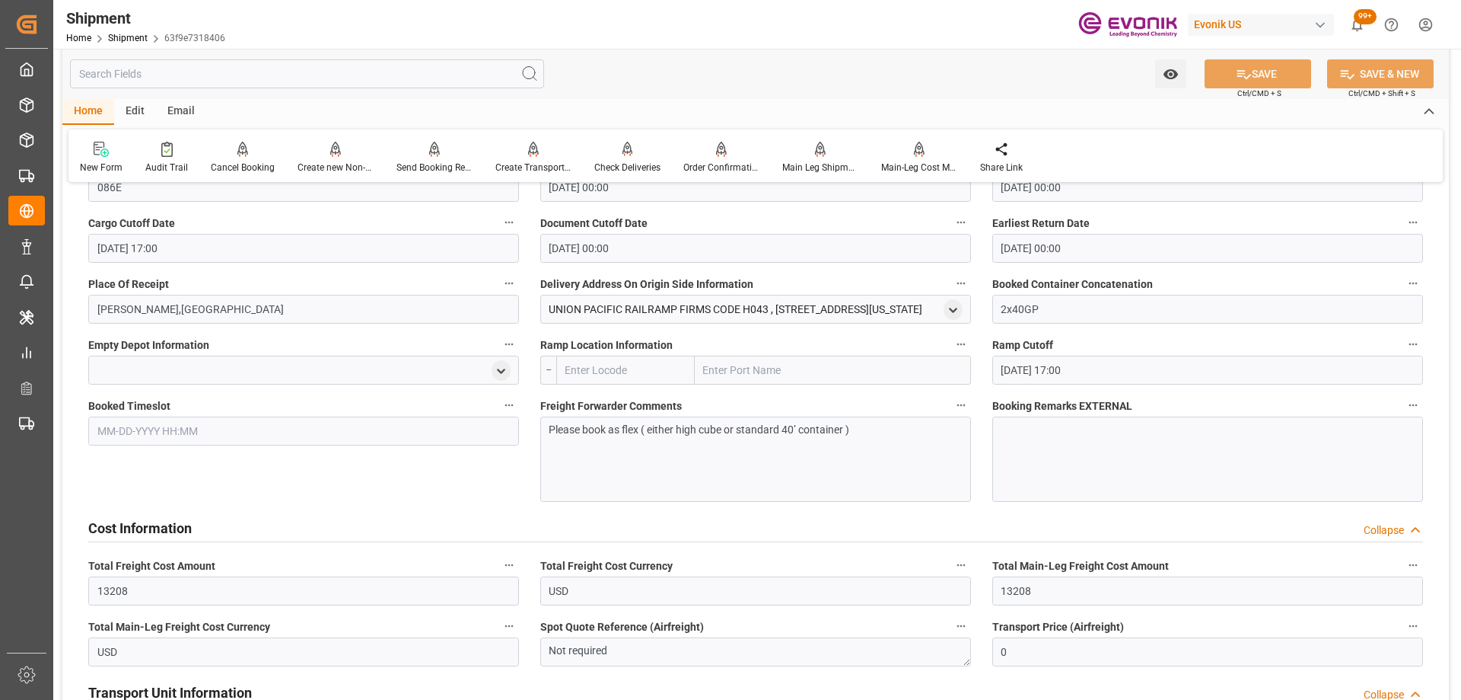
click at [252, 79] on input "text" at bounding box center [307, 73] width 474 height 29
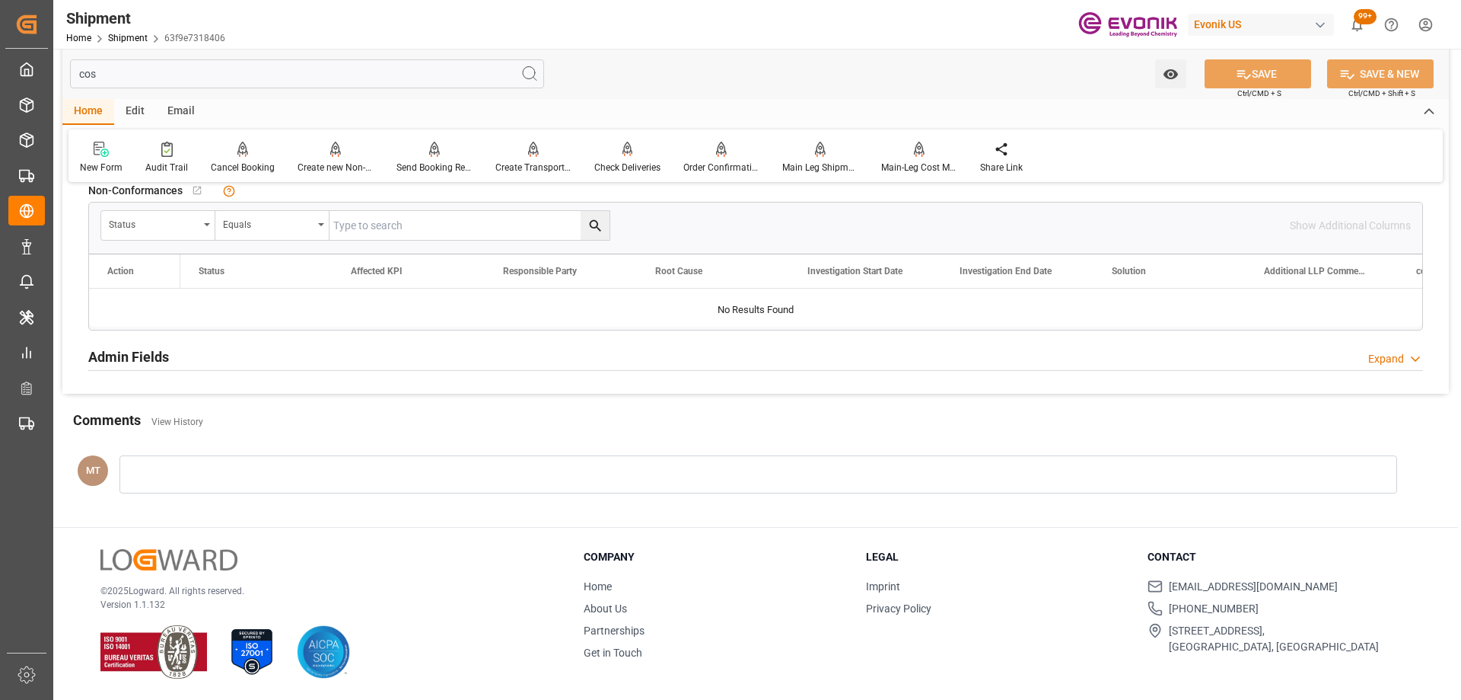
scroll to position [0, 0]
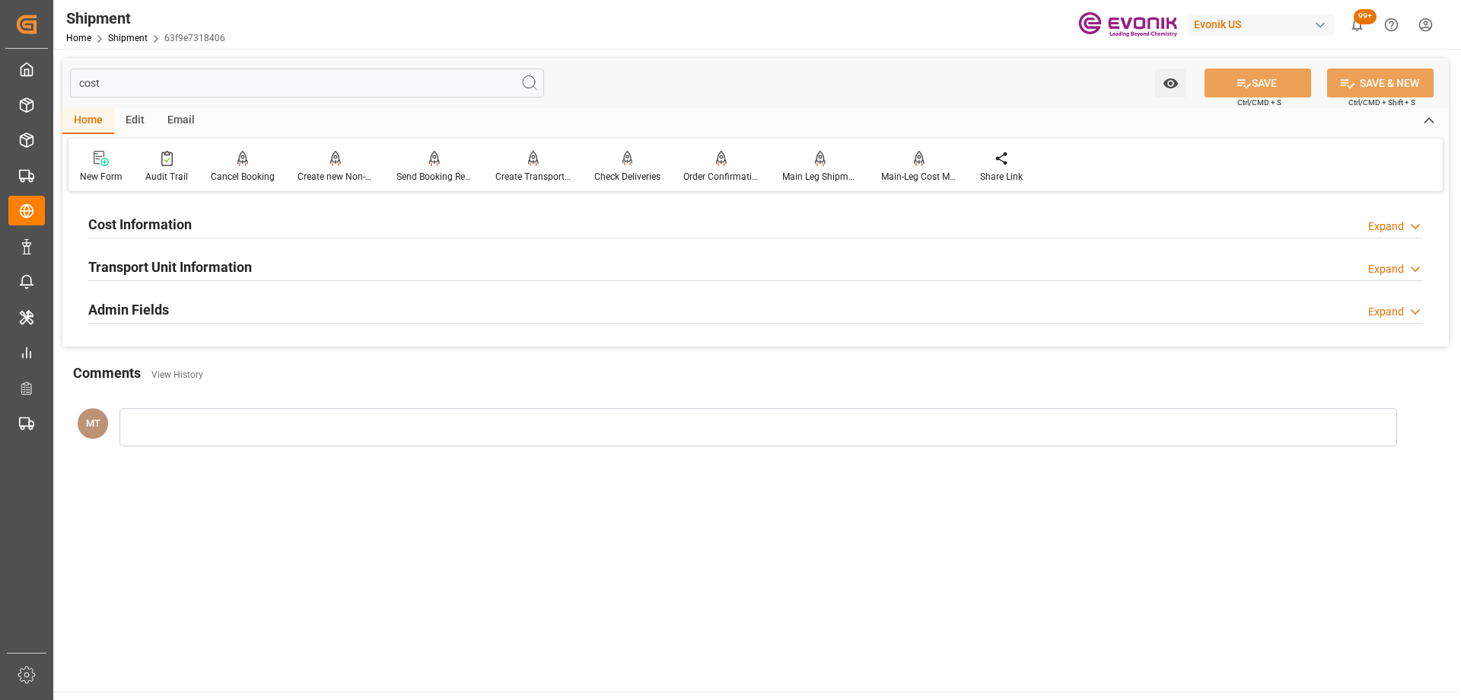
click at [262, 228] on div "Cost Information Expand" at bounding box center [755, 223] width 1335 height 29
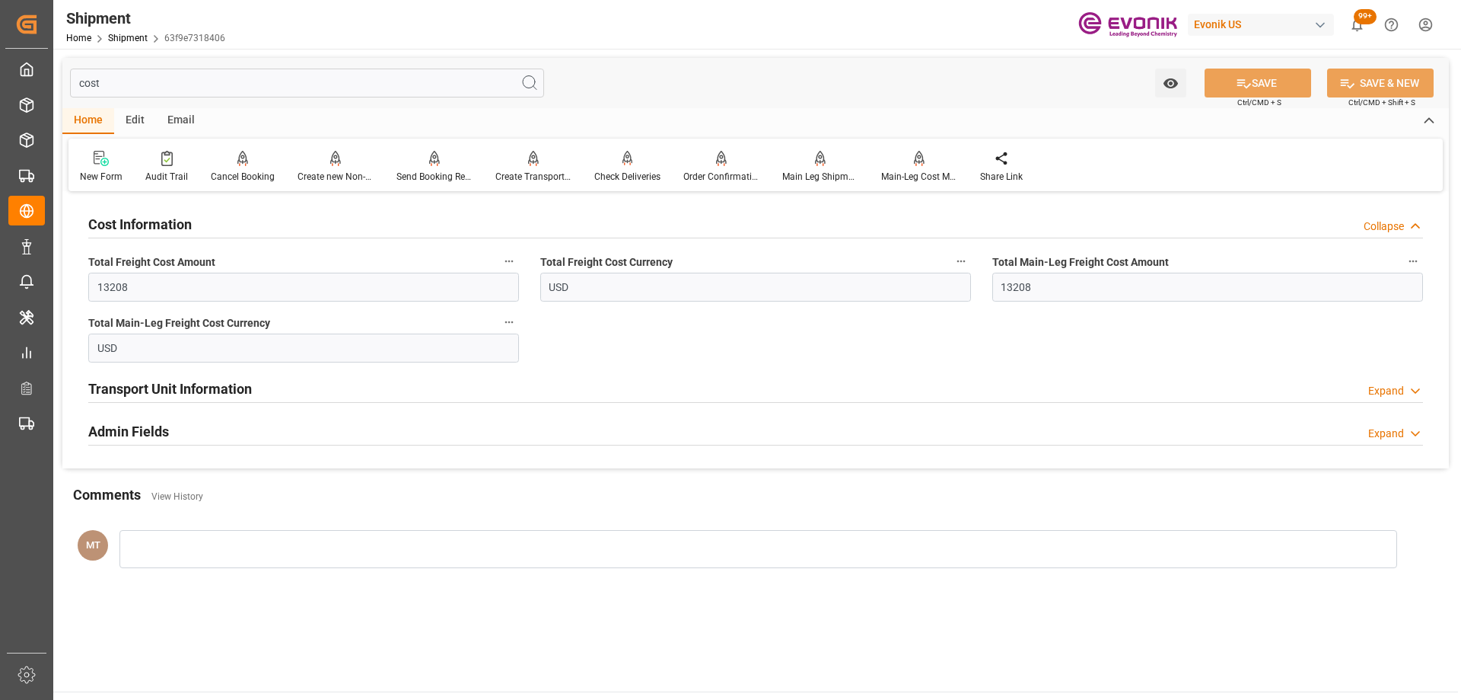
click at [159, 87] on input "cost" at bounding box center [307, 83] width 474 height 29
click at [154, 80] on input "cost" at bounding box center [307, 83] width 474 height 29
type input "c"
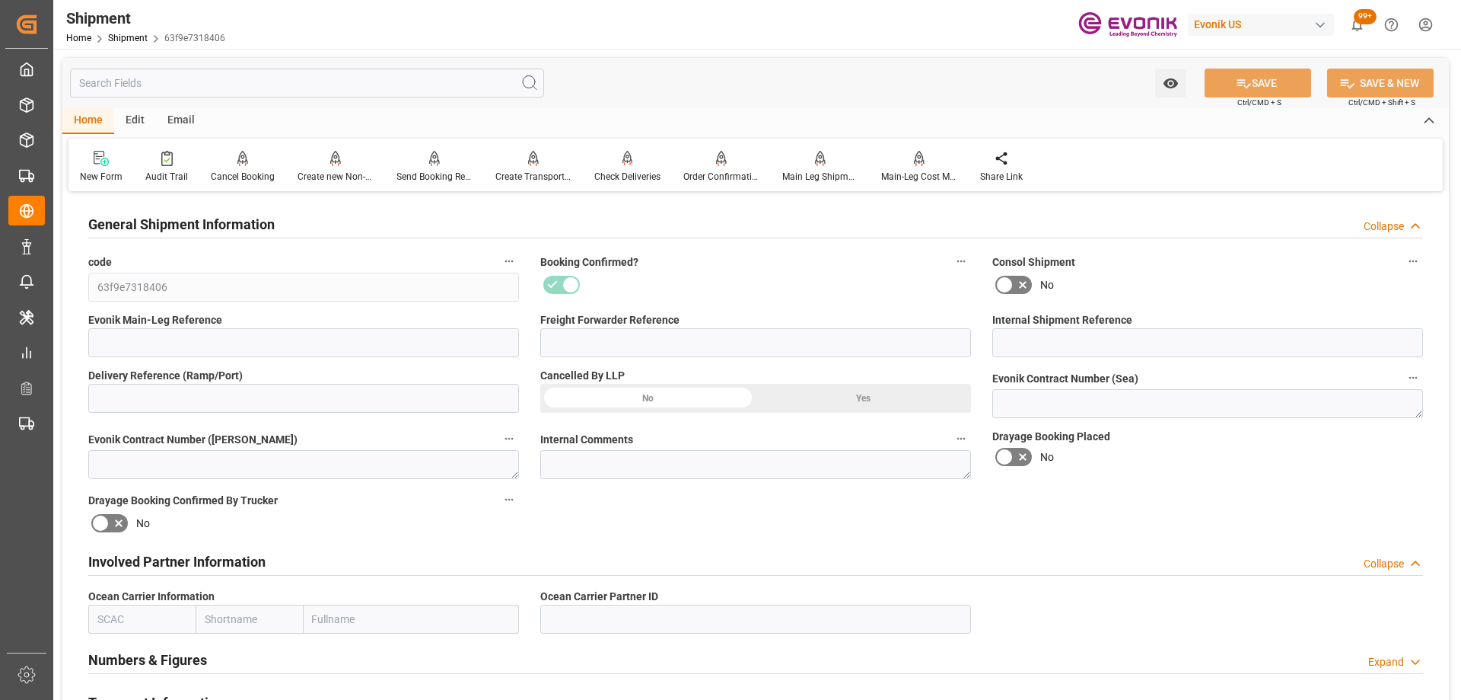
type input "4006691268"
type input "250805000285"
type input "RICFEU414700"
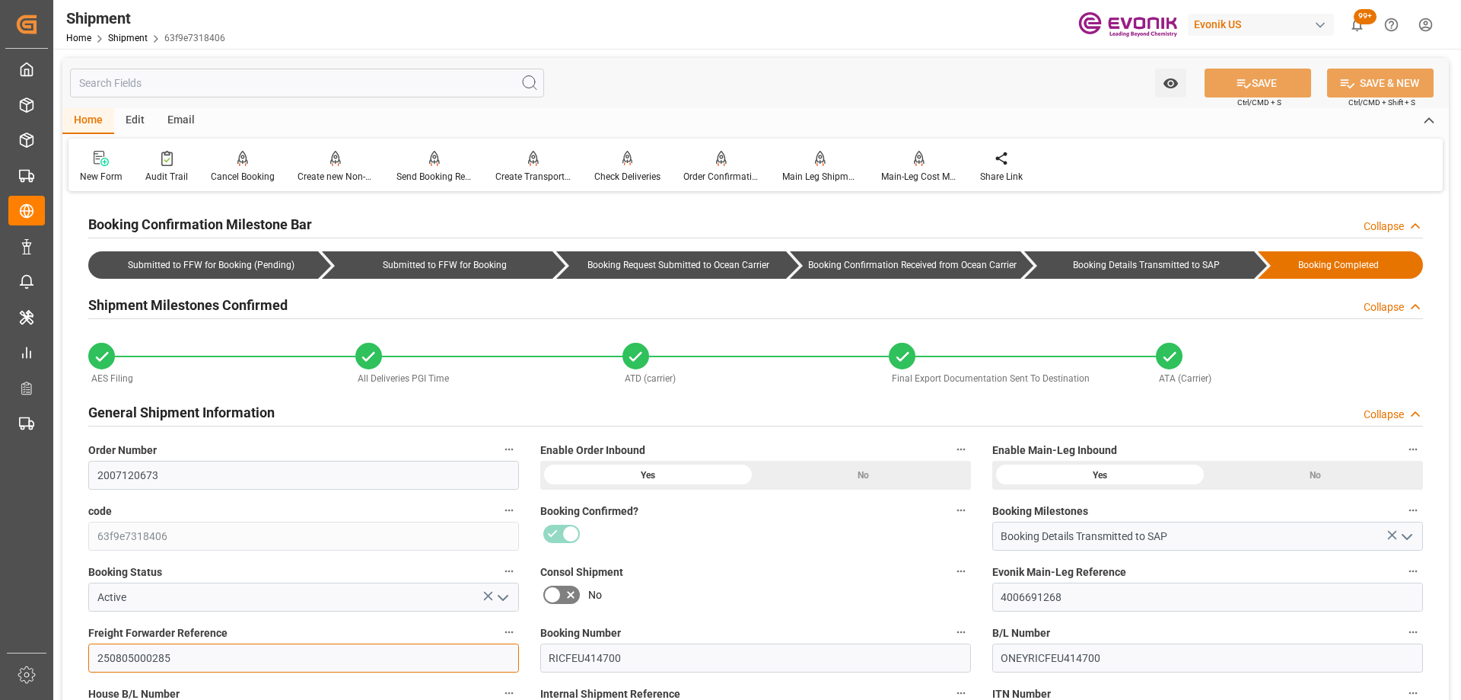
drag, startPoint x: 205, startPoint y: 647, endPoint x: -45, endPoint y: 625, distance: 250.6
click at [0, 625] on html "Created by potrace 1.15, written by Peter Selinger 2001-2017 Created by potrace…" at bounding box center [730, 350] width 1461 height 700
click at [212, 77] on input "text" at bounding box center [307, 83] width 474 height 29
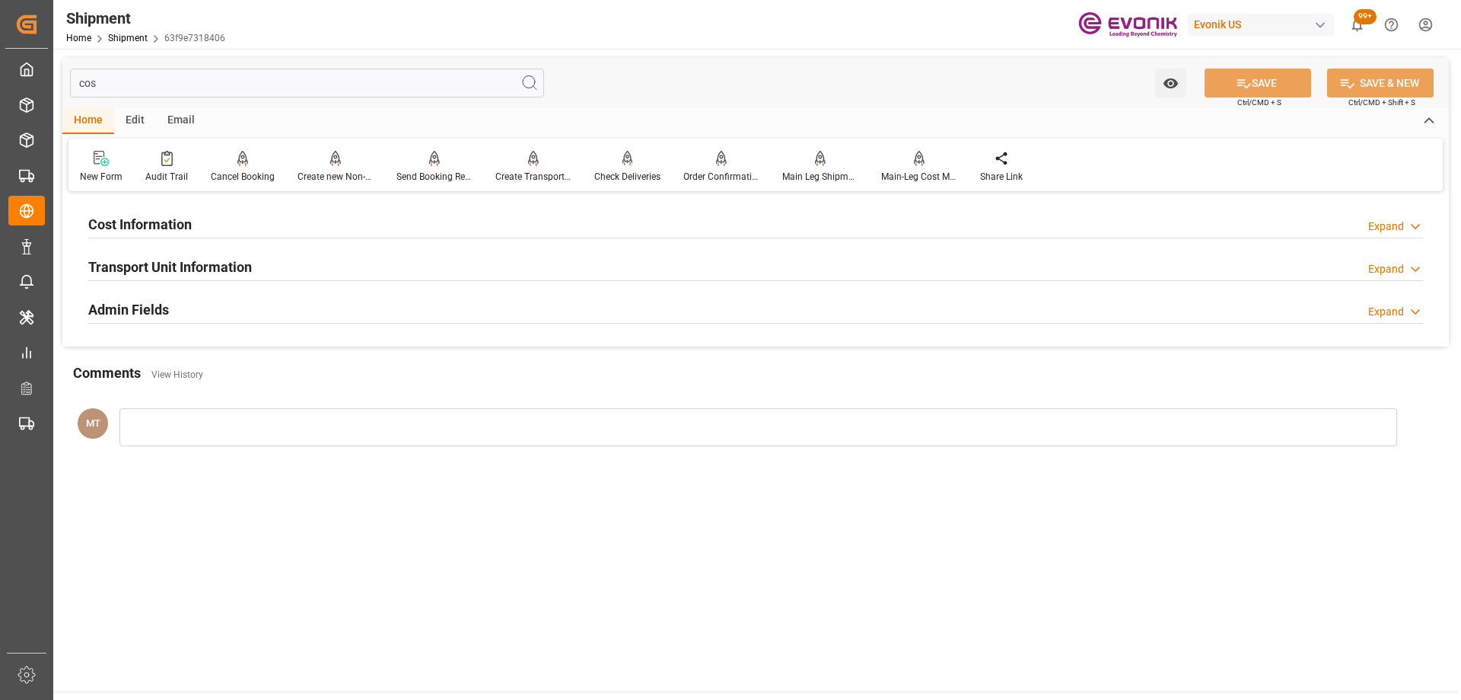
type input "cos"
click at [284, 228] on div "Cost Information Expand" at bounding box center [755, 223] width 1335 height 29
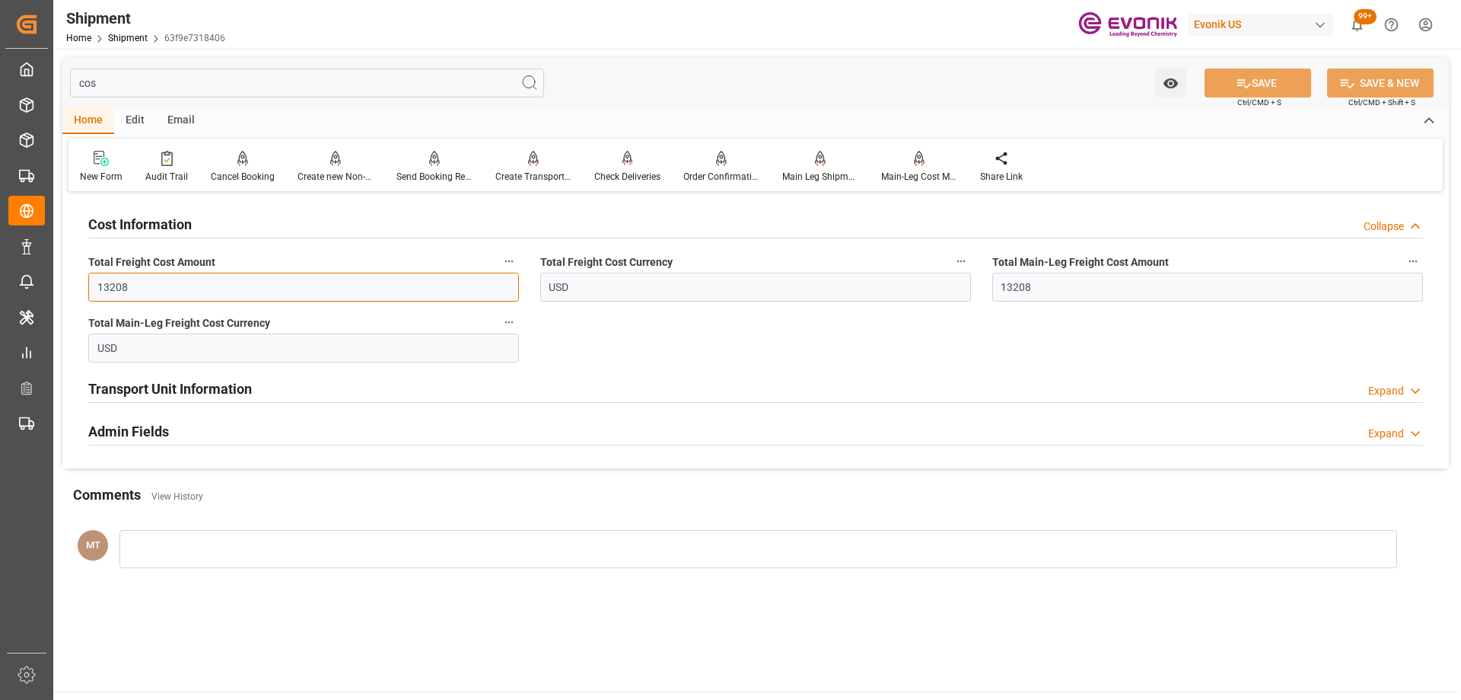
click at [217, 280] on input "13208" at bounding box center [303, 287] width 431 height 29
drag, startPoint x: 231, startPoint y: 288, endPoint x: 27, endPoint y: 270, distance: 204.8
click at [27, 270] on div "Created by potrace 1.15, written by Peter Selinger 2001-2017 Created by potrace…" at bounding box center [730, 350] width 1461 height 700
type input "6604"
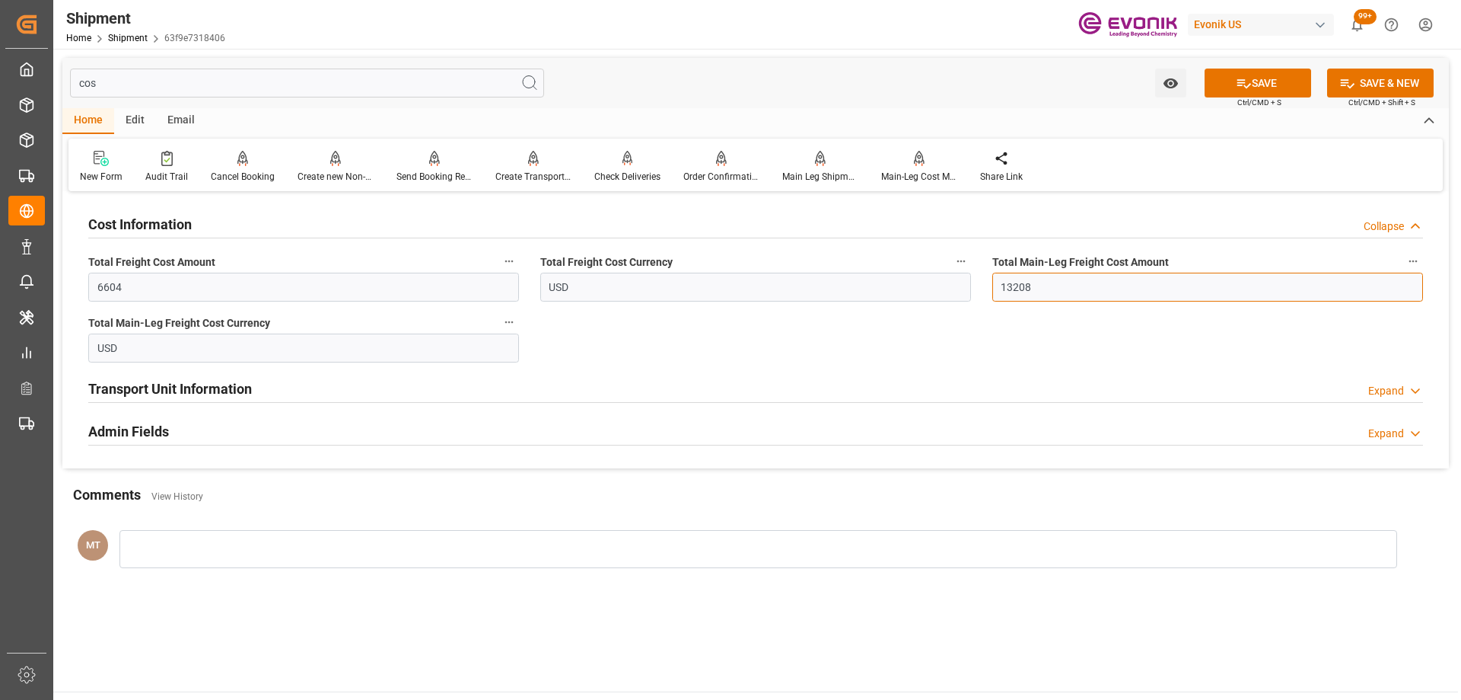
drag, startPoint x: 1044, startPoint y: 280, endPoint x: 960, endPoint y: 265, distance: 85.1
click at [960, 266] on div "Cost Information Collapse Total Freight Cost Amount 6604 Total Freight Cost Cur…" at bounding box center [755, 332] width 1387 height 273
type input "6604"
click at [1263, 84] on button "SAVE" at bounding box center [1258, 83] width 107 height 29
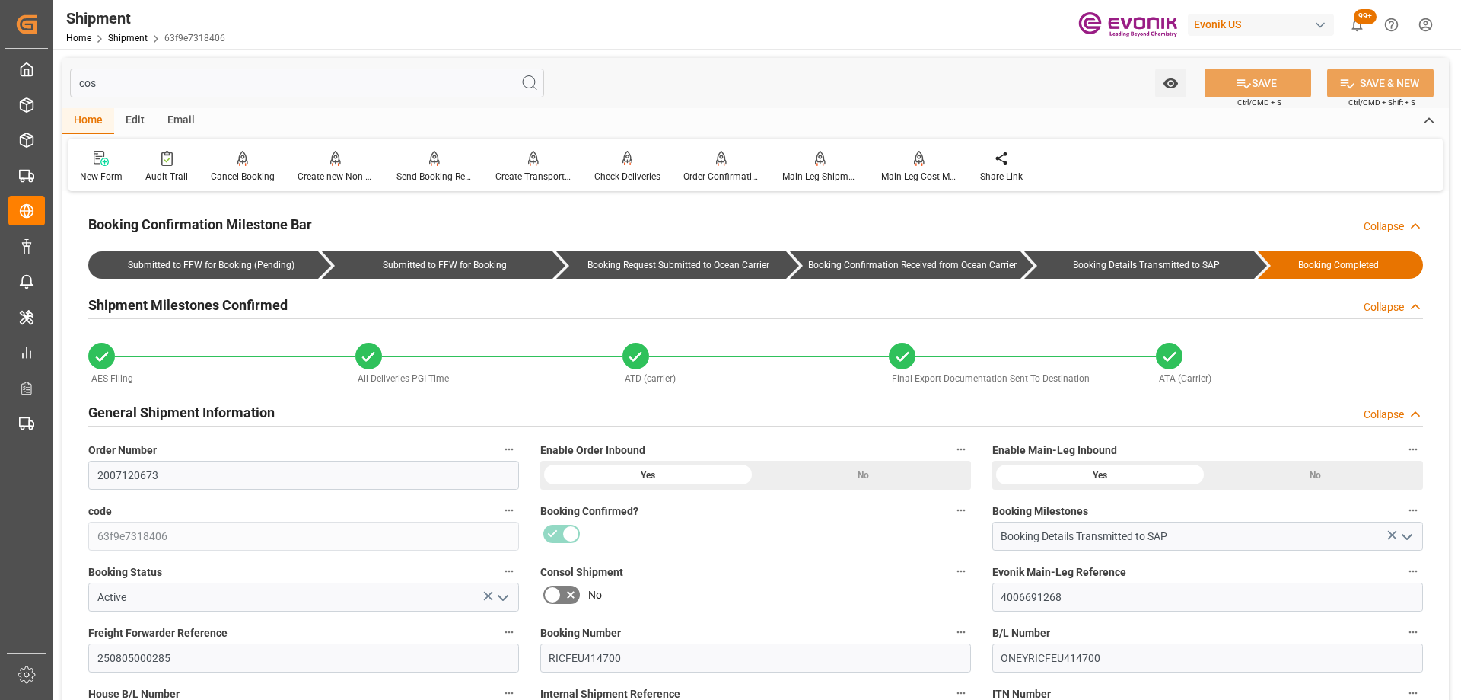
click at [189, 75] on input "cos" at bounding box center [307, 83] width 474 height 29
drag, startPoint x: 203, startPoint y: 78, endPoint x: 59, endPoint y: 71, distance: 144.1
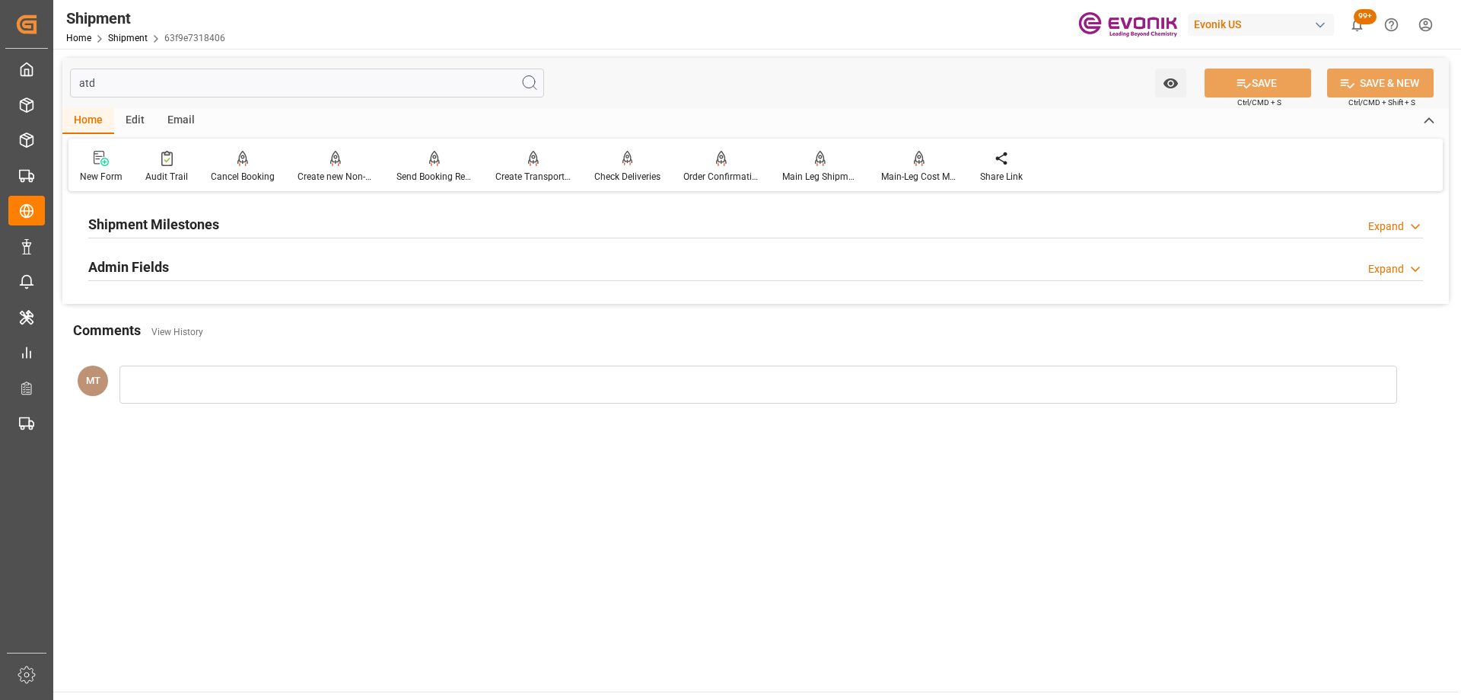
click at [244, 278] on div "Admin Fields Expand" at bounding box center [755, 265] width 1335 height 29
click at [244, 228] on div "Shipment Milestones Expand" at bounding box center [755, 223] width 1335 height 29
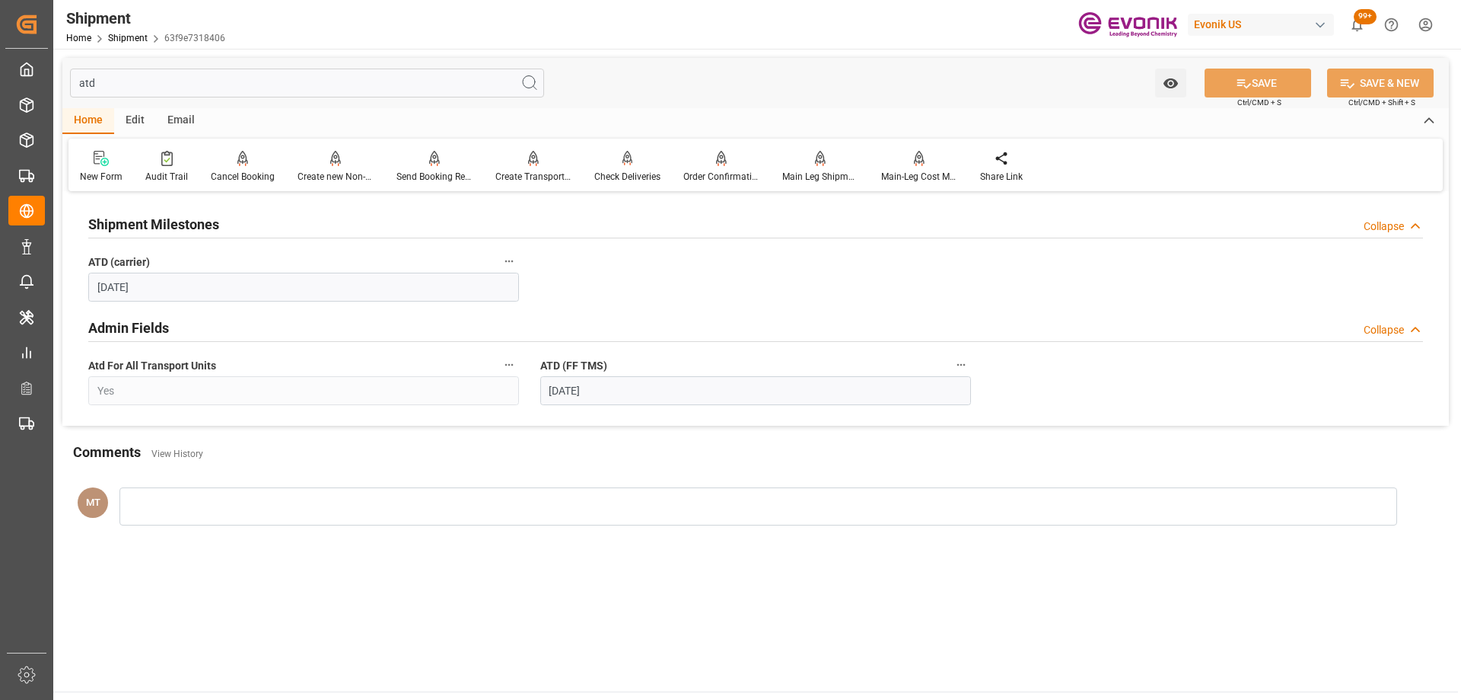
click at [167, 90] on input "atd" at bounding box center [307, 83] width 474 height 29
type input "a"
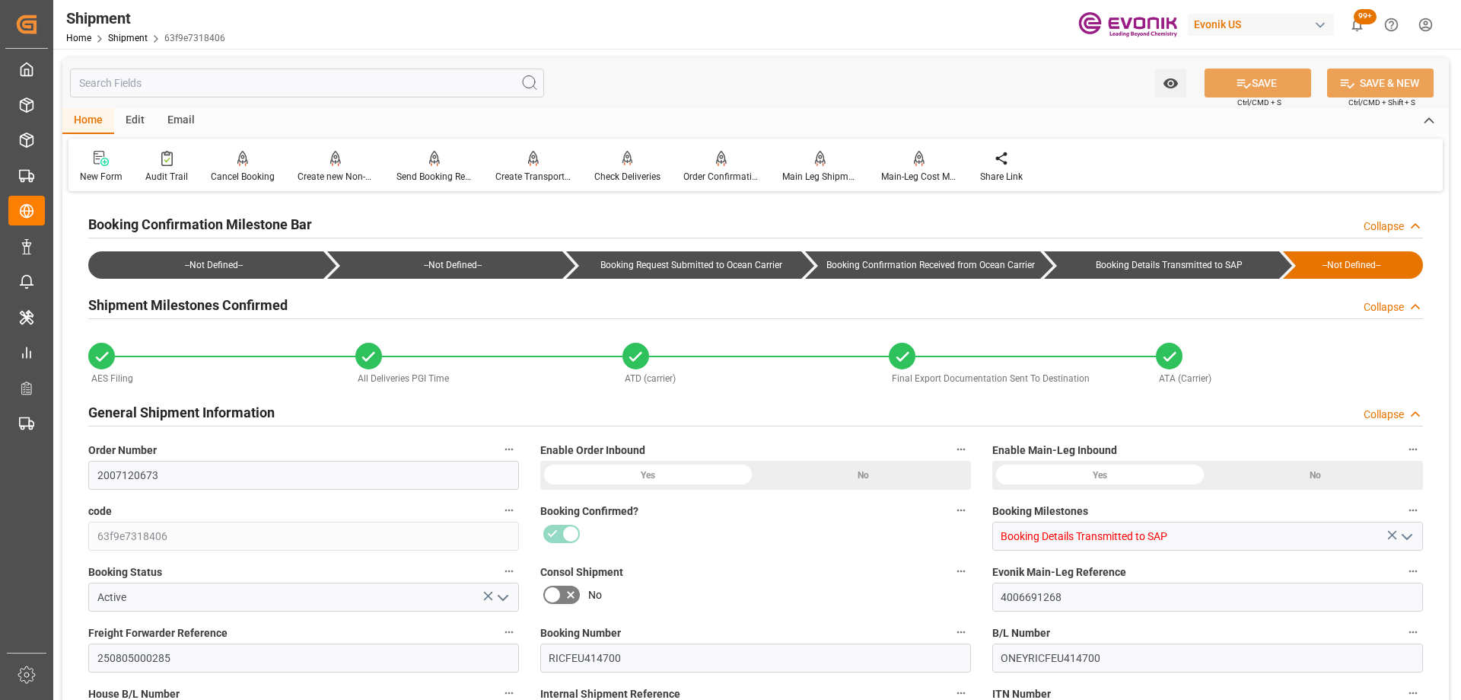
type input "2007120673"
type input "63f9e7318406"
type input "Booking Details Transmitted to SAP"
type input "4006691268"
type input "250805000285"
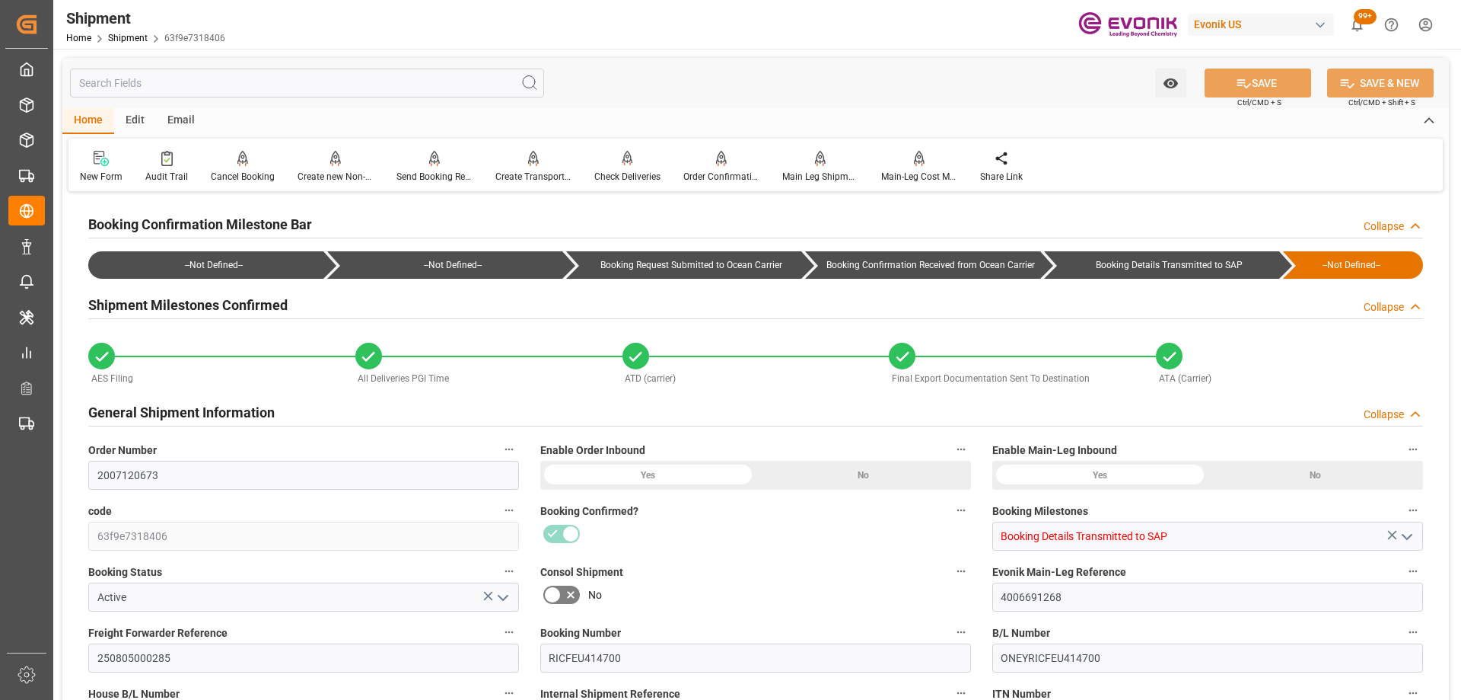
type input "RICFEU414700"
type input "ONEYRICFEU414700"
type input "RICFEU414700"
type input "D2P"
type input "45"
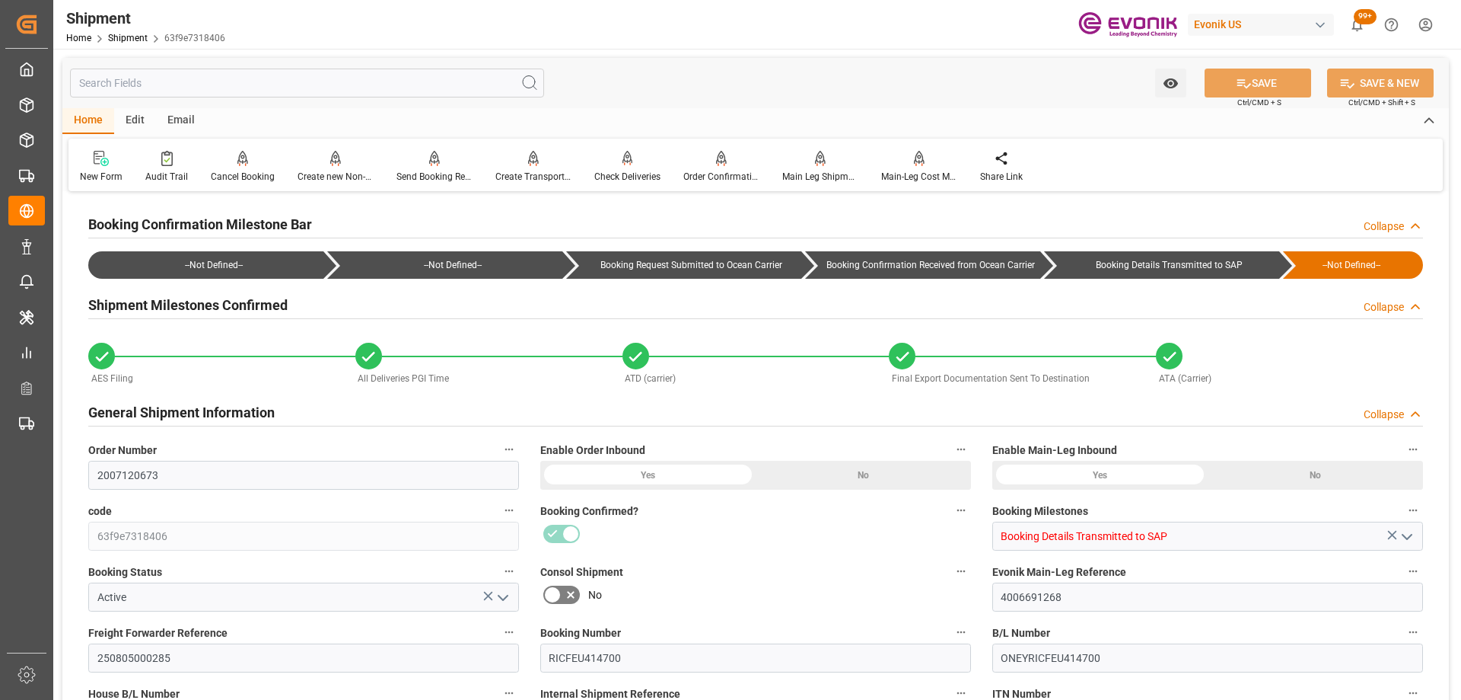
type input "0007"
type input "3011733021;3011733023"
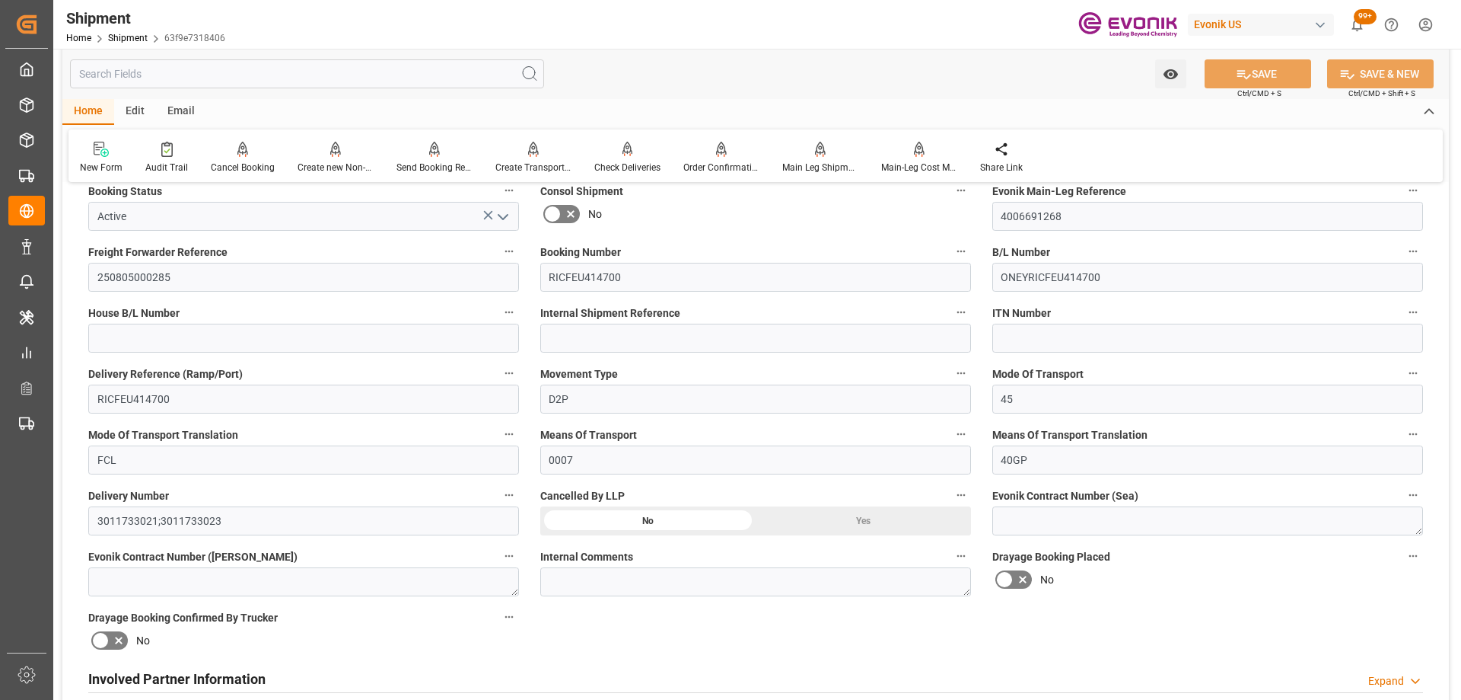
scroll to position [761, 0]
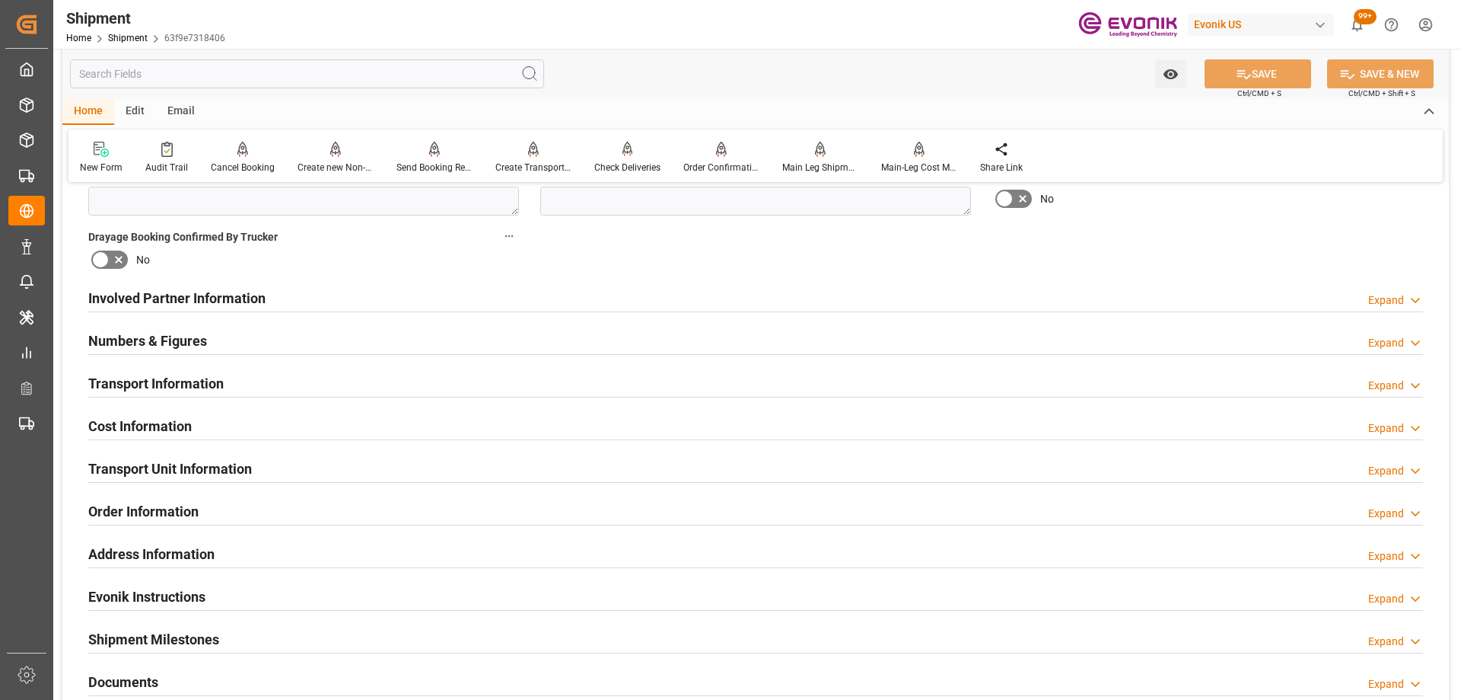
click at [198, 463] on h2 "Transport Unit Information" at bounding box center [170, 468] width 164 height 21
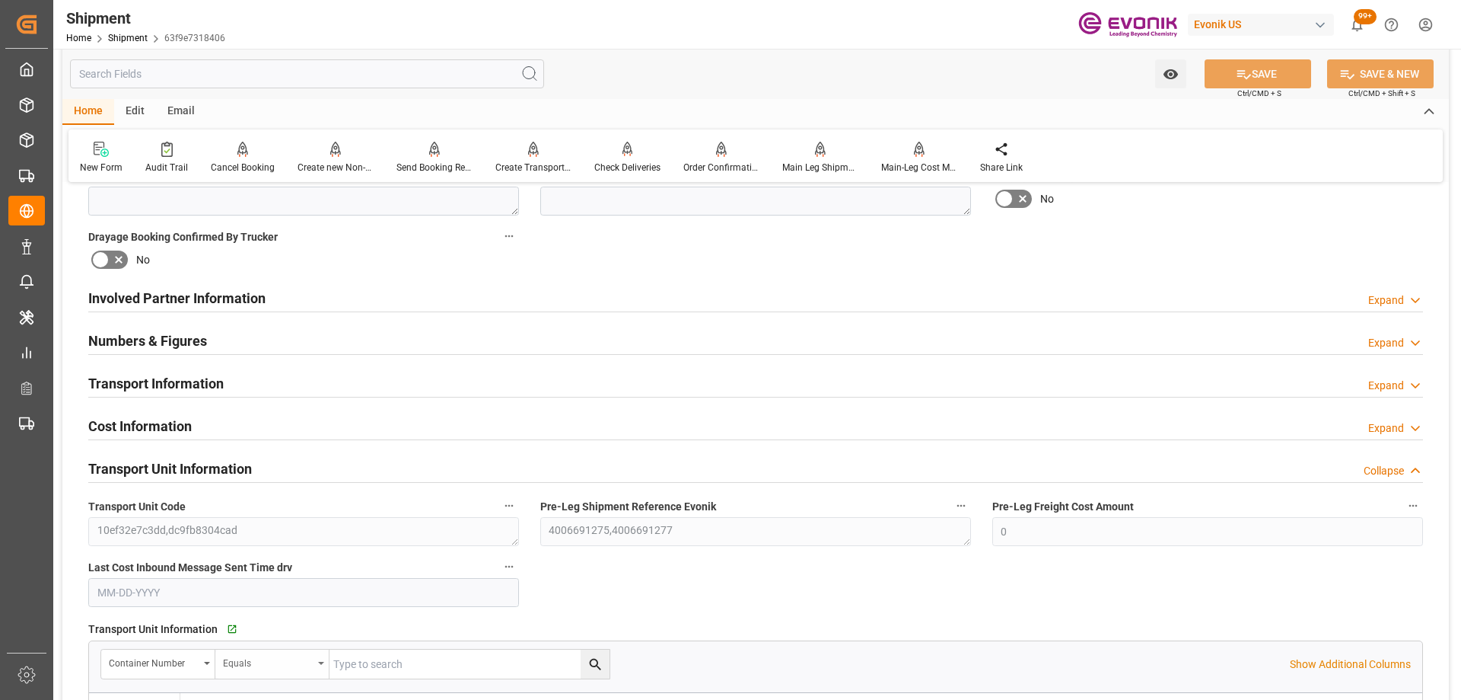
scroll to position [913, 0]
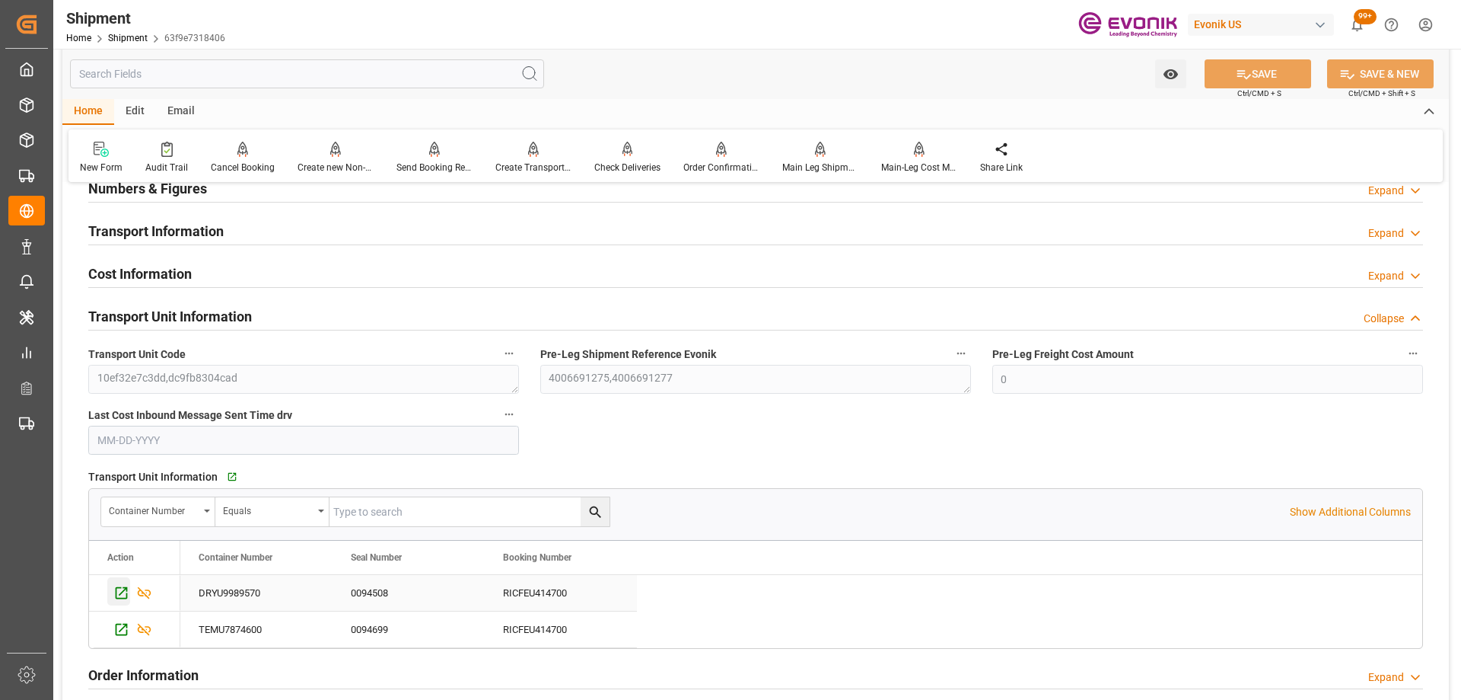
click at [126, 590] on icon "Press SPACE to select this row." at bounding box center [122, 593] width 12 height 12
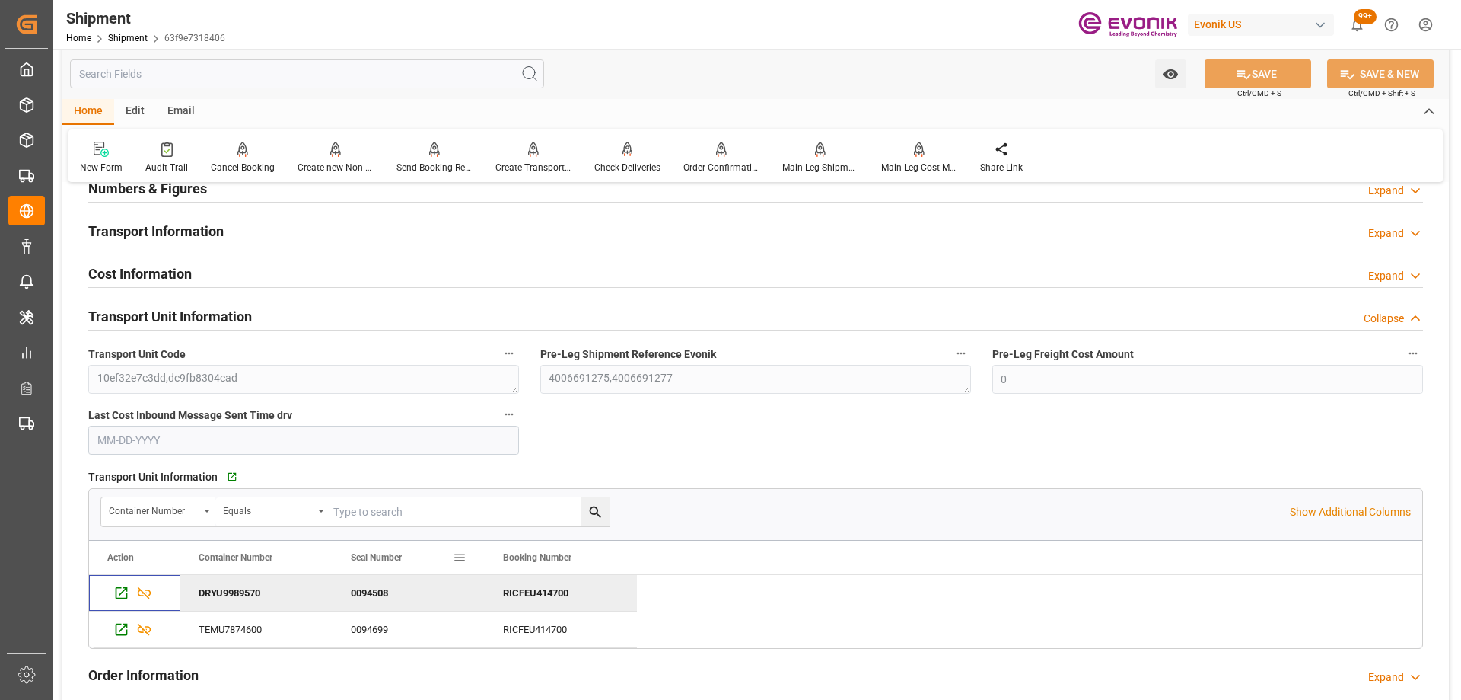
click at [120, 628] on icon "Press SPACE to select this row." at bounding box center [121, 629] width 16 height 16
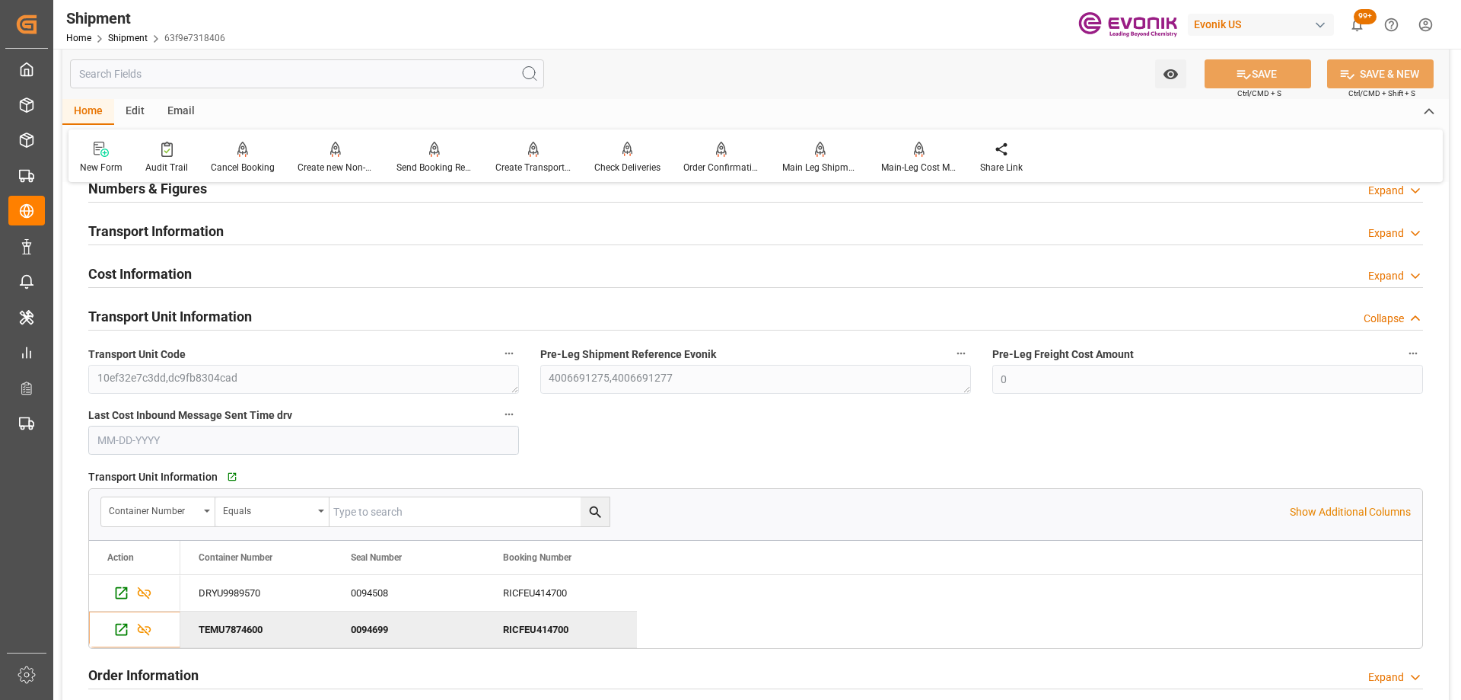
click at [202, 67] on input "text" at bounding box center [307, 73] width 474 height 29
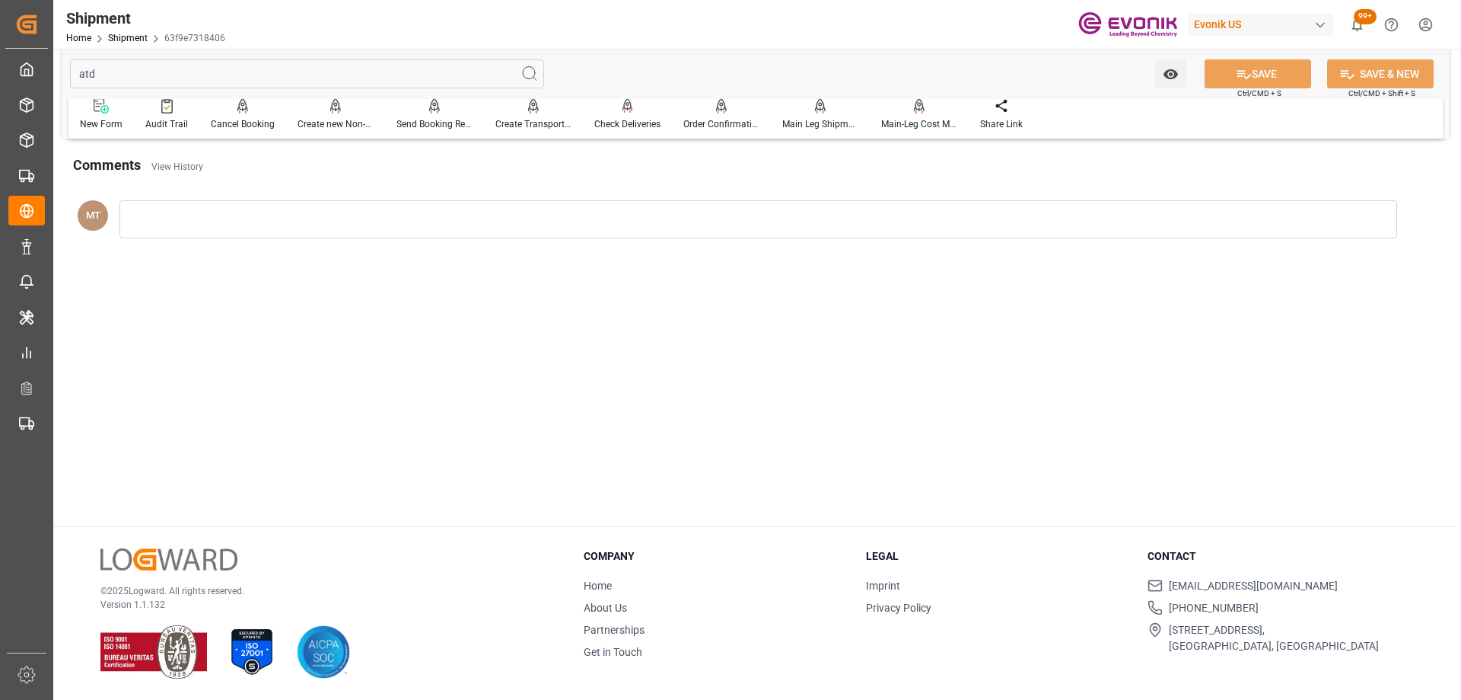
scroll to position [0, 0]
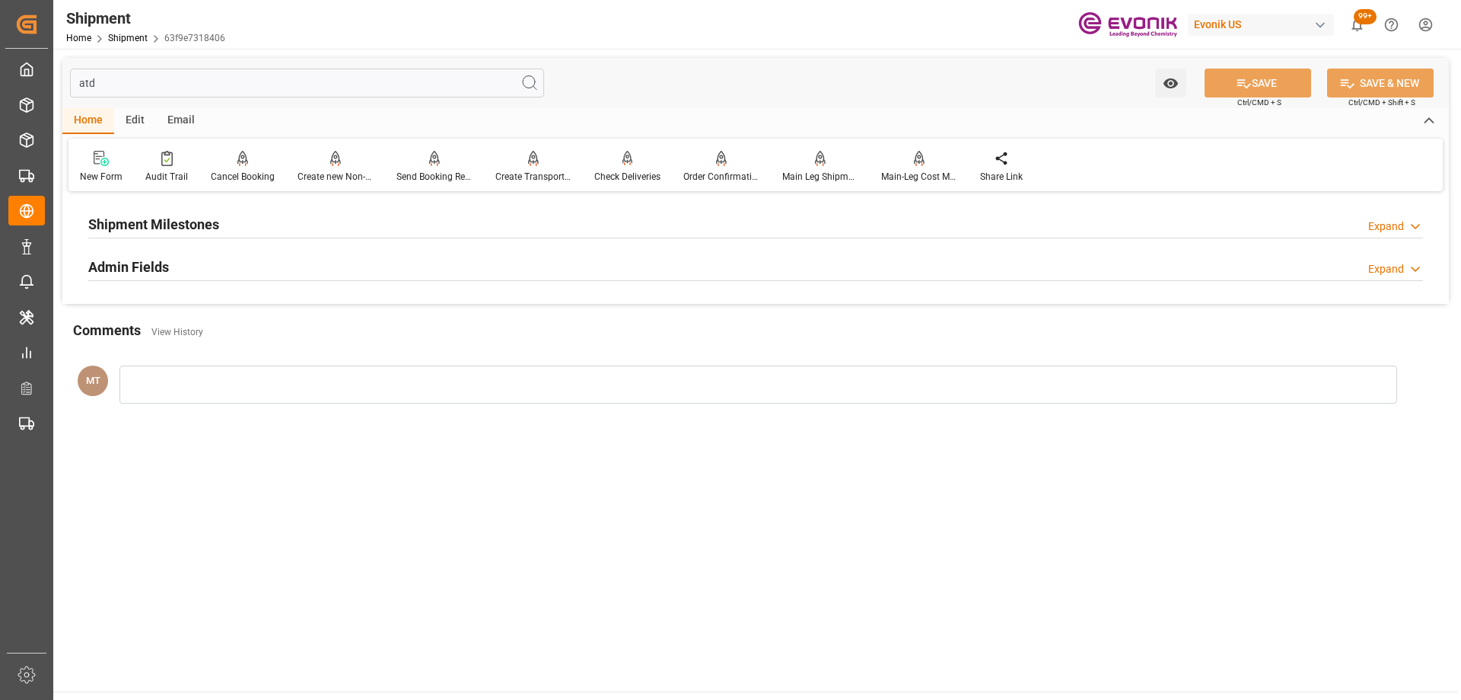
type input "atd"
click at [234, 230] on div "Shipment Milestones Expand" at bounding box center [755, 223] width 1335 height 29
click at [253, 334] on div "Admin Fields Expand" at bounding box center [755, 326] width 1335 height 29
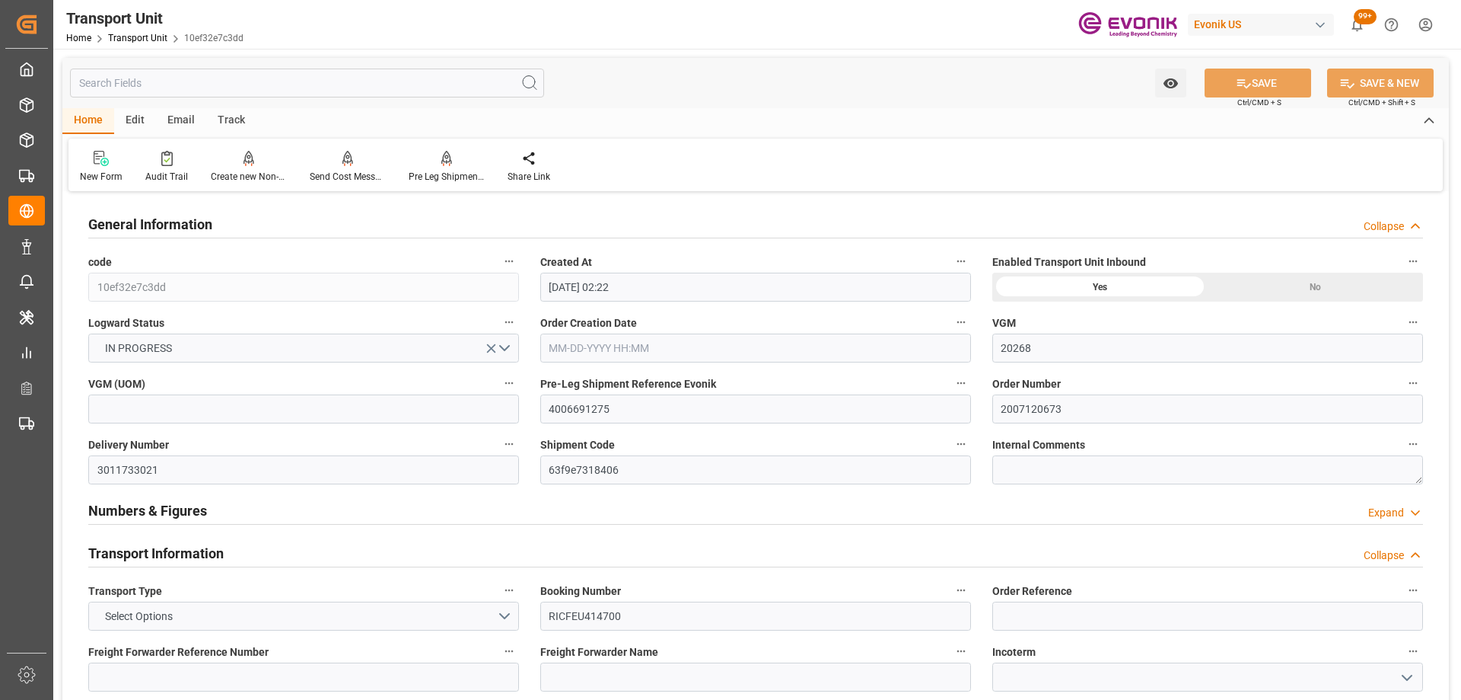
click at [314, 75] on input "text" at bounding box center [307, 83] width 474 height 29
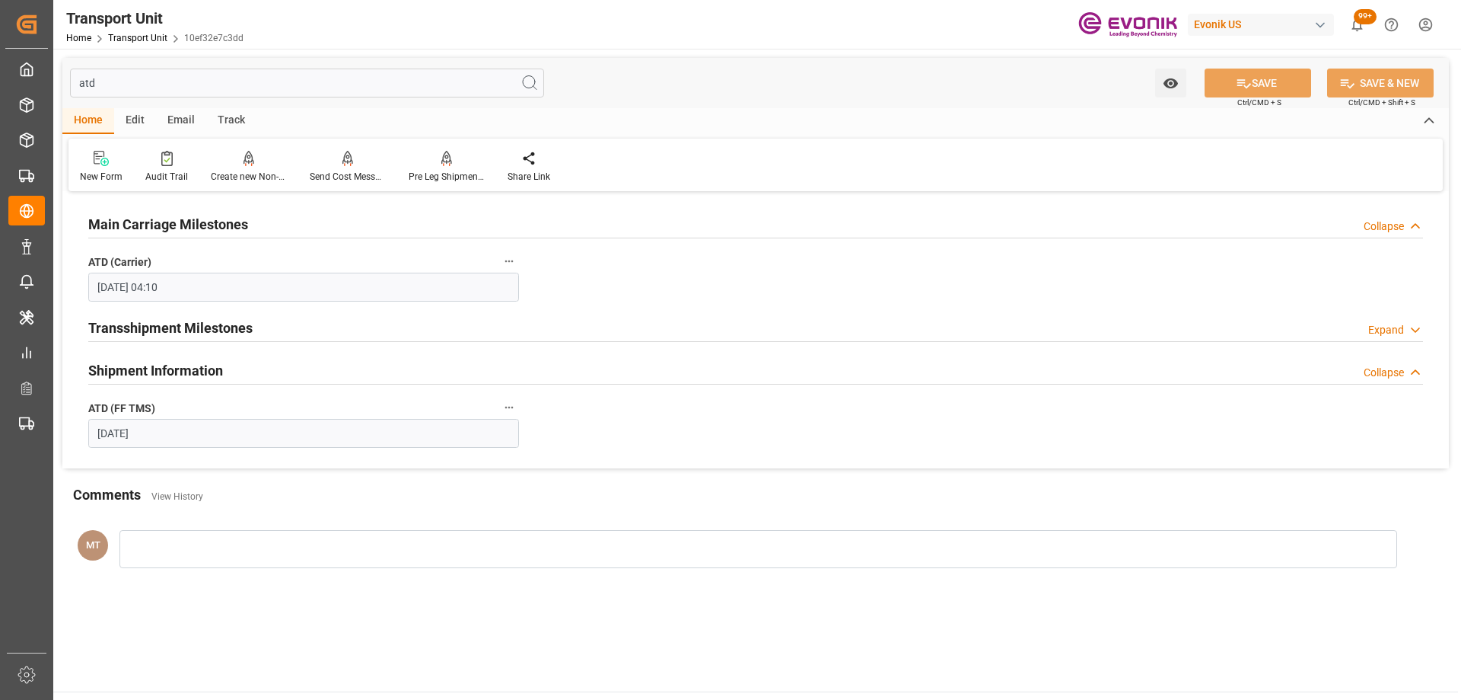
type input "atd"
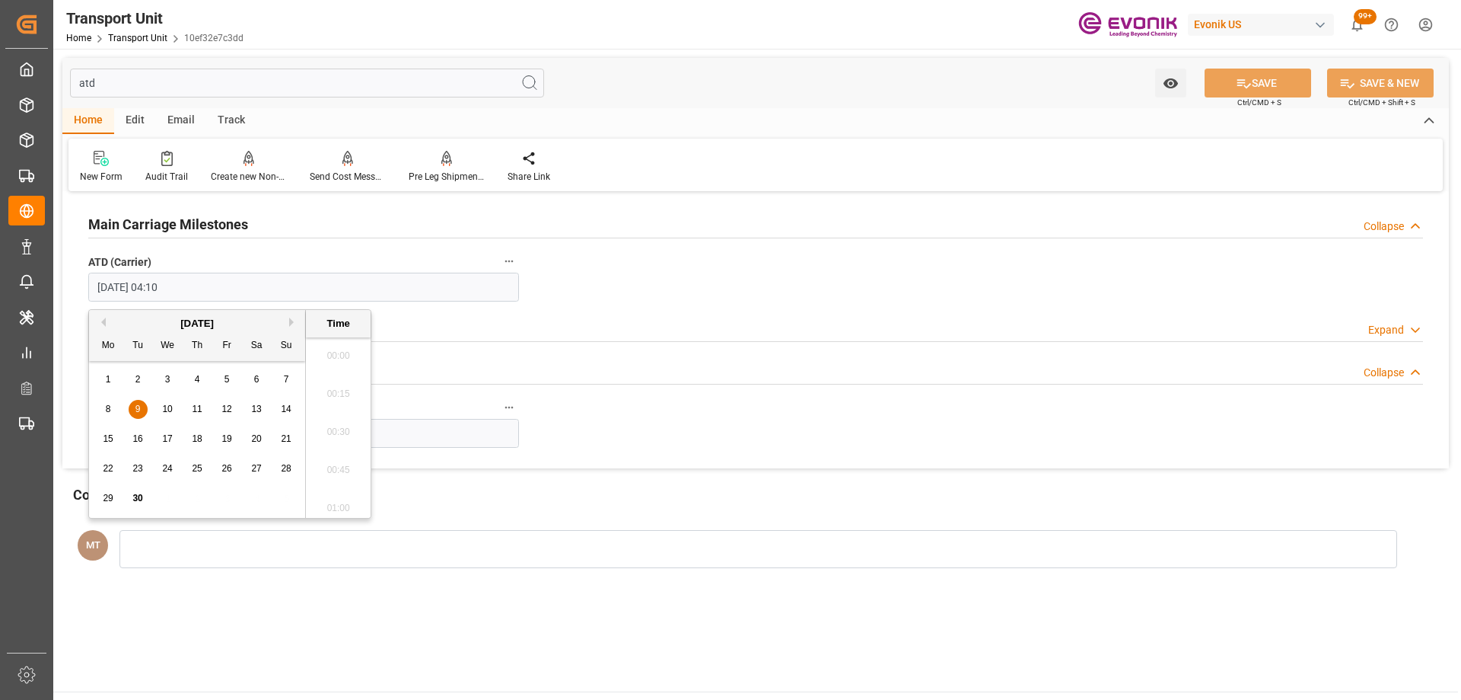
scroll to position [538, 0]
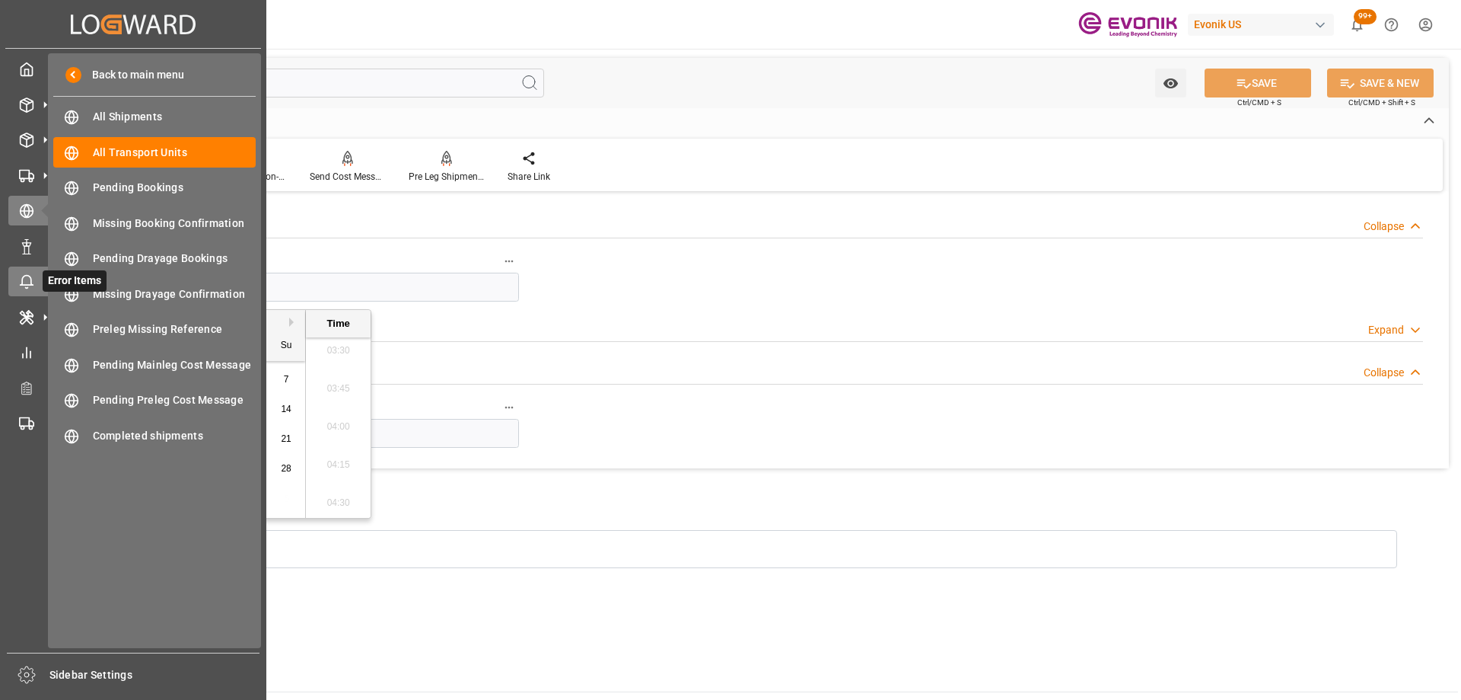
drag, startPoint x: 223, startPoint y: 281, endPoint x: 46, endPoint y: 266, distance: 177.2
click at [46, 266] on div "Created by potrace 1.15, written by Peter Selinger 2001-2017 Created by potrace…" at bounding box center [730, 350] width 1461 height 700
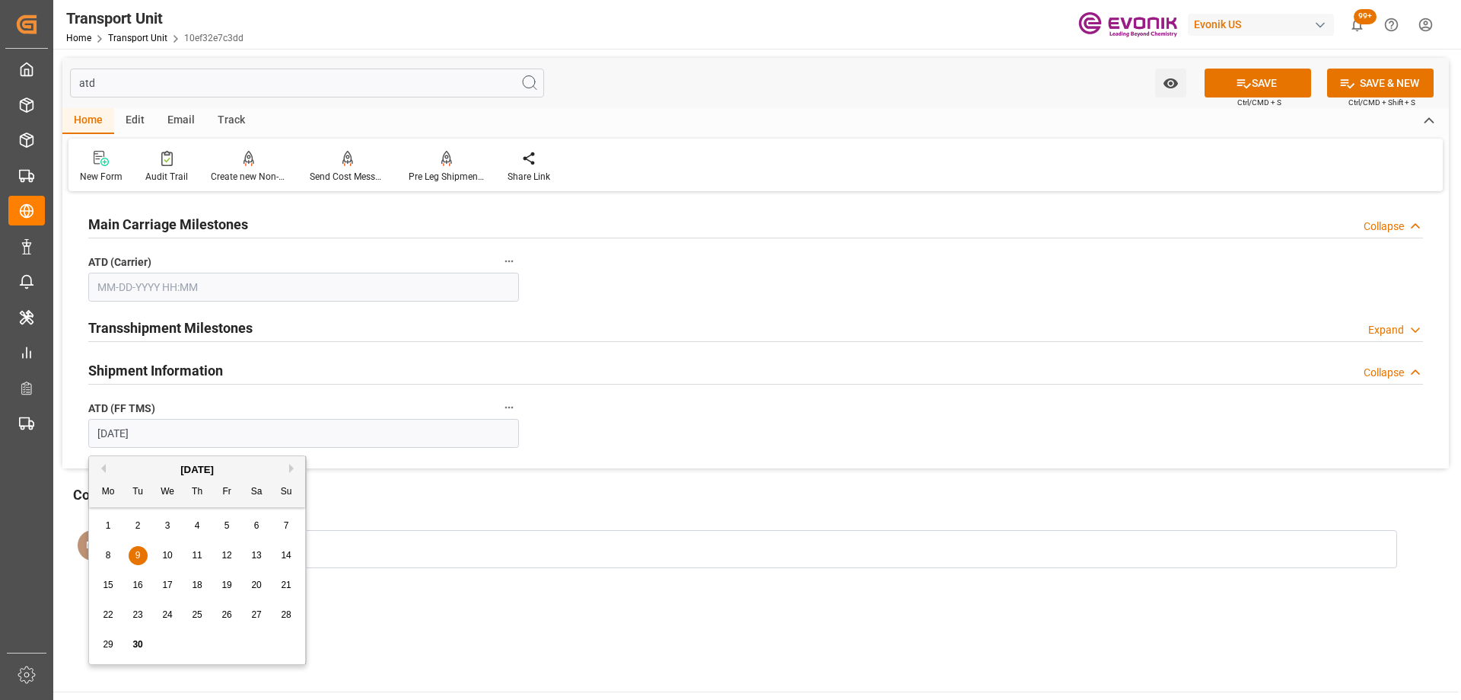
click at [441, 433] on input "[DATE]" at bounding box center [303, 433] width 431 height 29
drag, startPoint x: 435, startPoint y: 435, endPoint x: 64, endPoint y: 410, distance: 371.5
click at [76, 417] on div "Main Carriage Milestones Collapse ATD (Carrier) Transshipment Milestones Expand…" at bounding box center [755, 332] width 1387 height 273
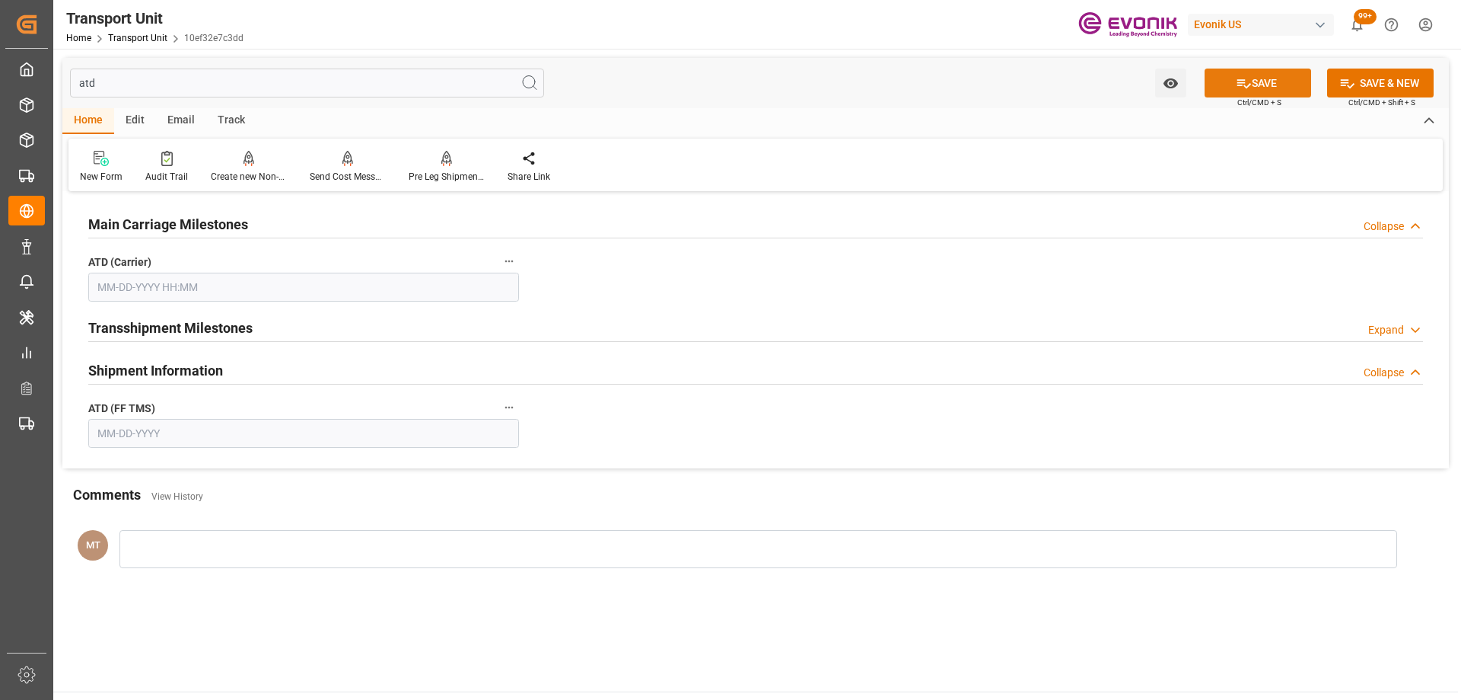
click at [1238, 79] on icon at bounding box center [1245, 83] width 14 height 9
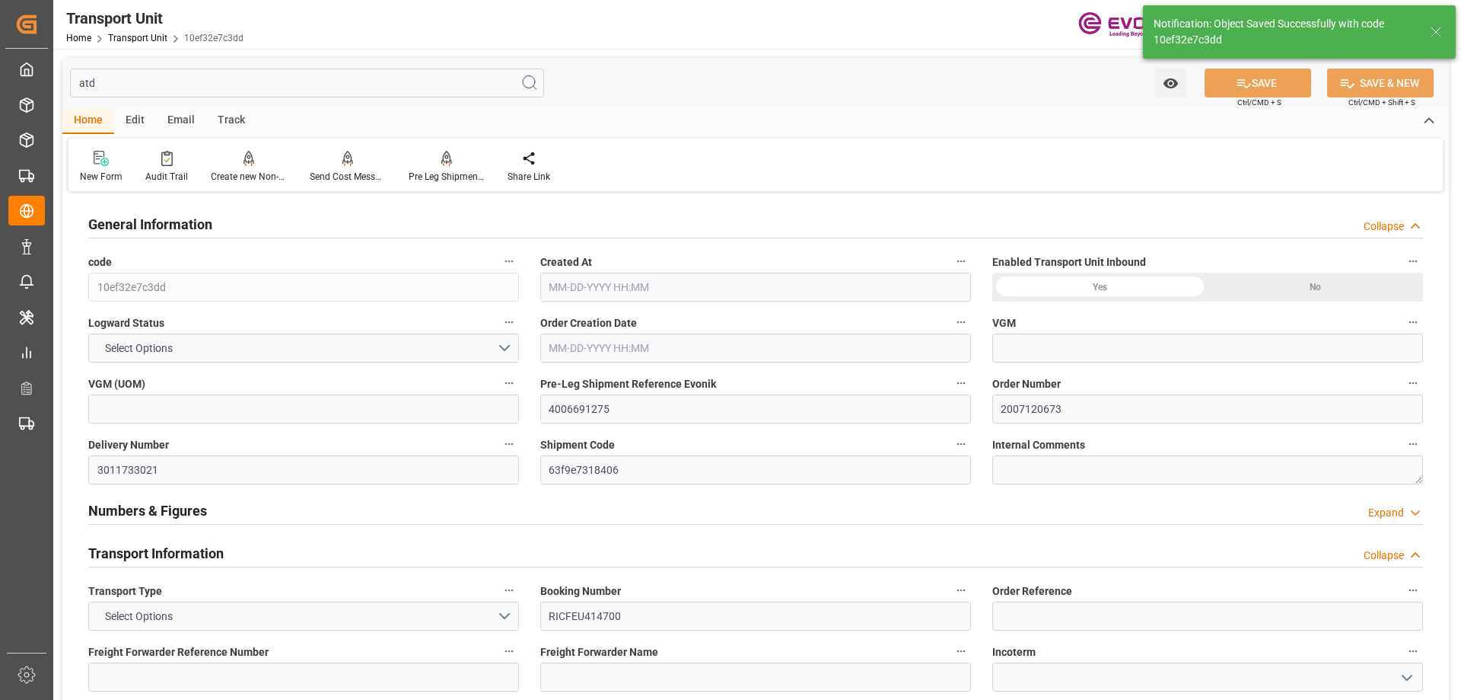
type input "10ef32e7c3dd"
type input "4006691275"
type input "2007120673"
type input "3011733021"
type input "63f9e7318406"
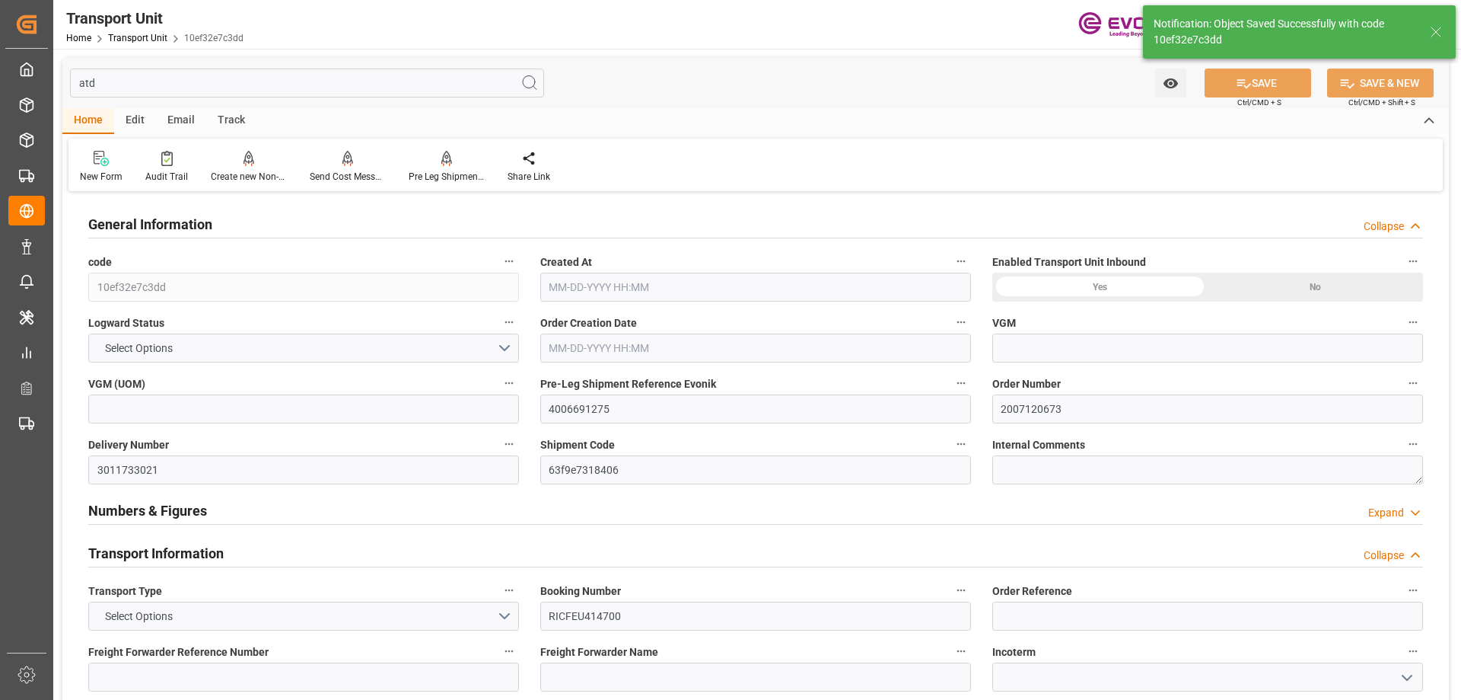
type input "RICFEU414700"
type input "DRYU9989570"
type input "0094508"
type input "ONEY"
type textarea "68008"
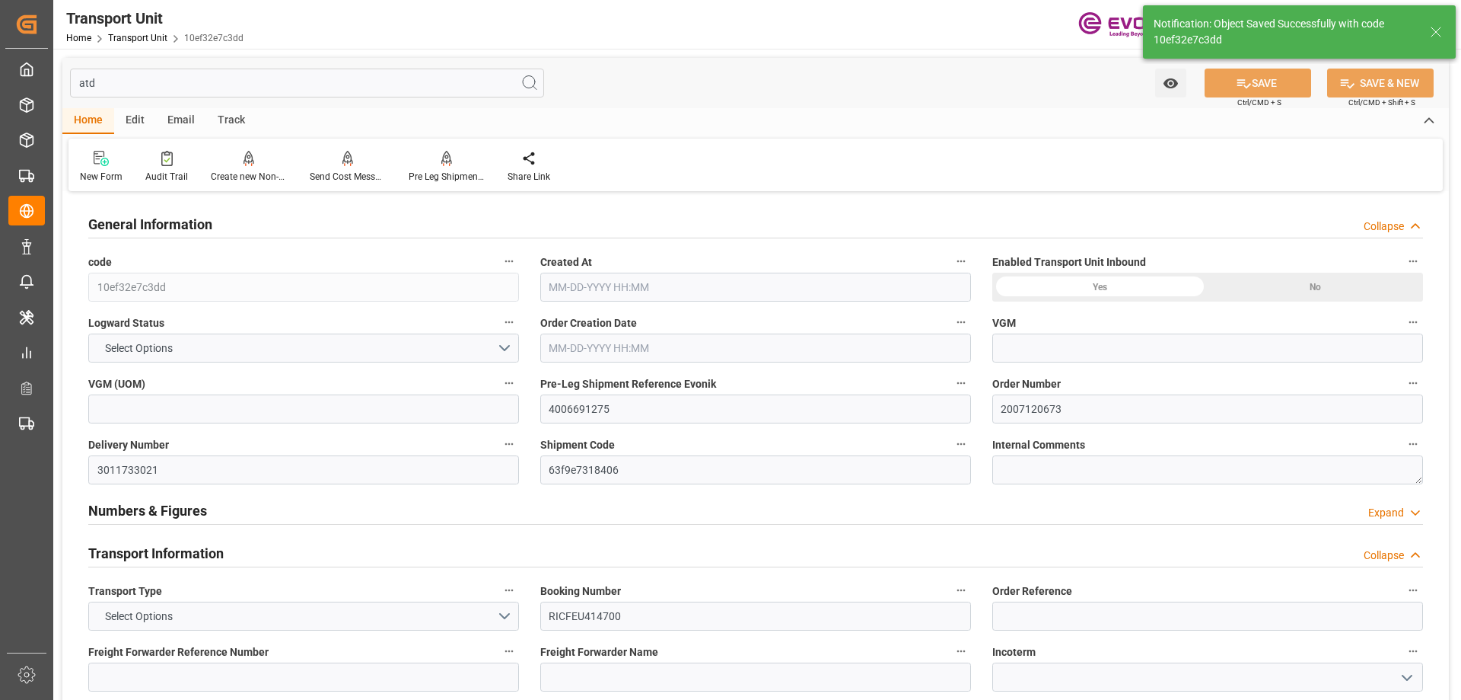
type input "[GEOGRAPHIC_DATA]"
type textarea "56000"
type input "Dominican Republic"
type input "[GEOGRAPHIC_DATA]"
type input "Caucedo"
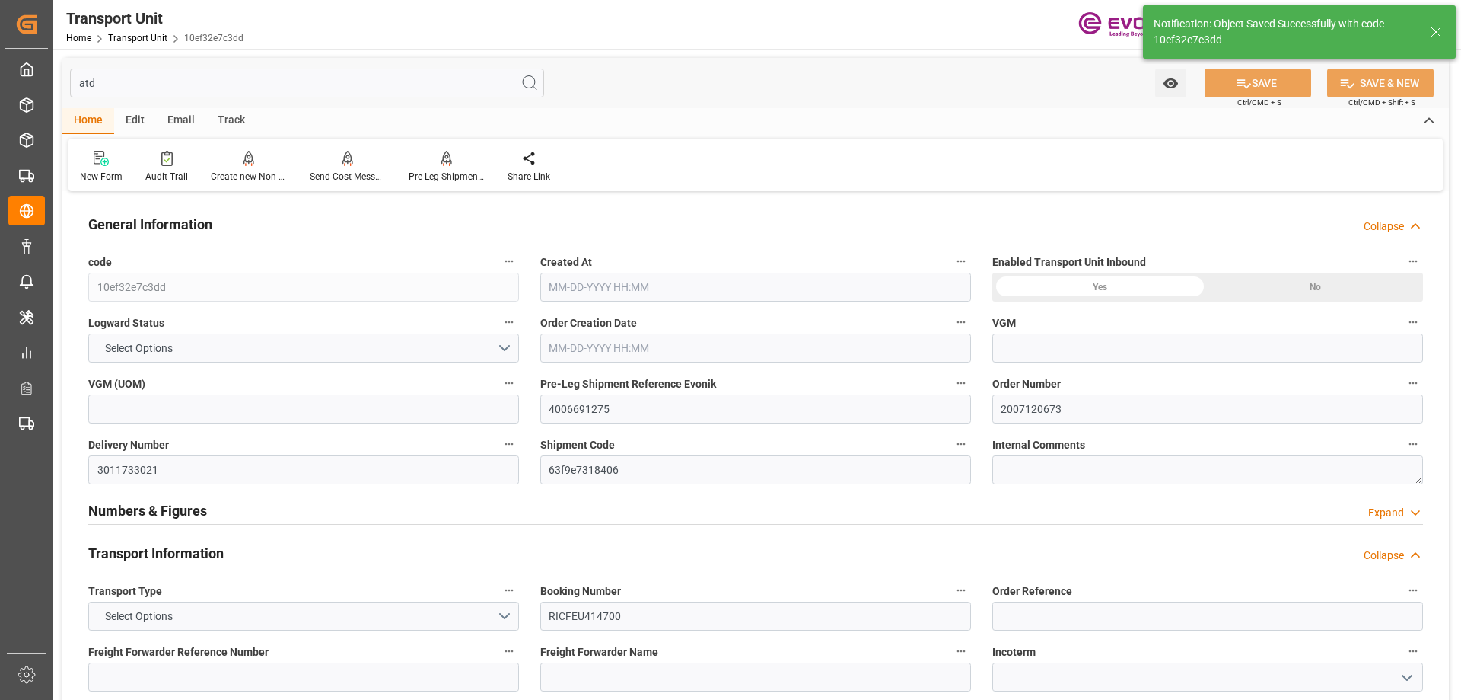
type input "NYK METEOR"
type input "086W"
type input "4006691268"
type textarea "HN Animal Nutrition"
type input "LOS ANGELES"
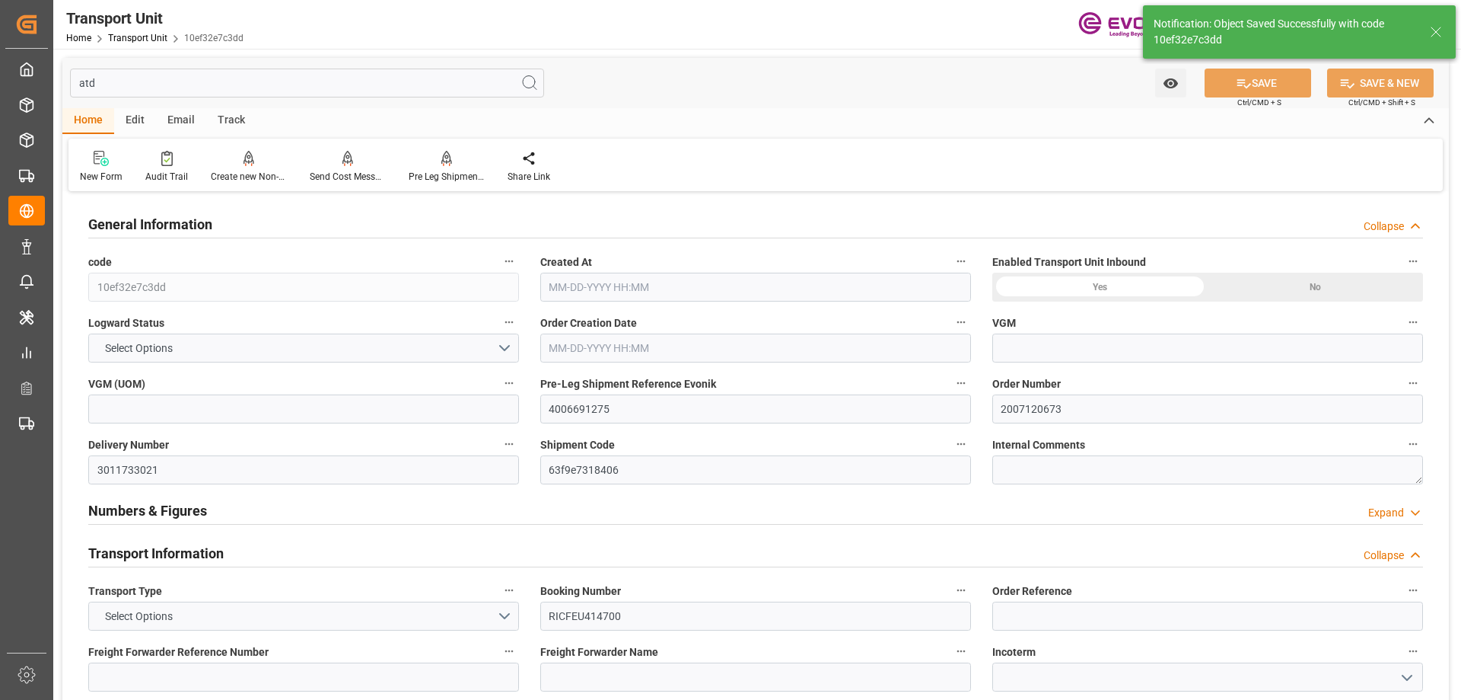
type input "CAUCEDO"
type input "OMAHA"
type input "US"
type input "TRUCK"
type input "OMAHA"
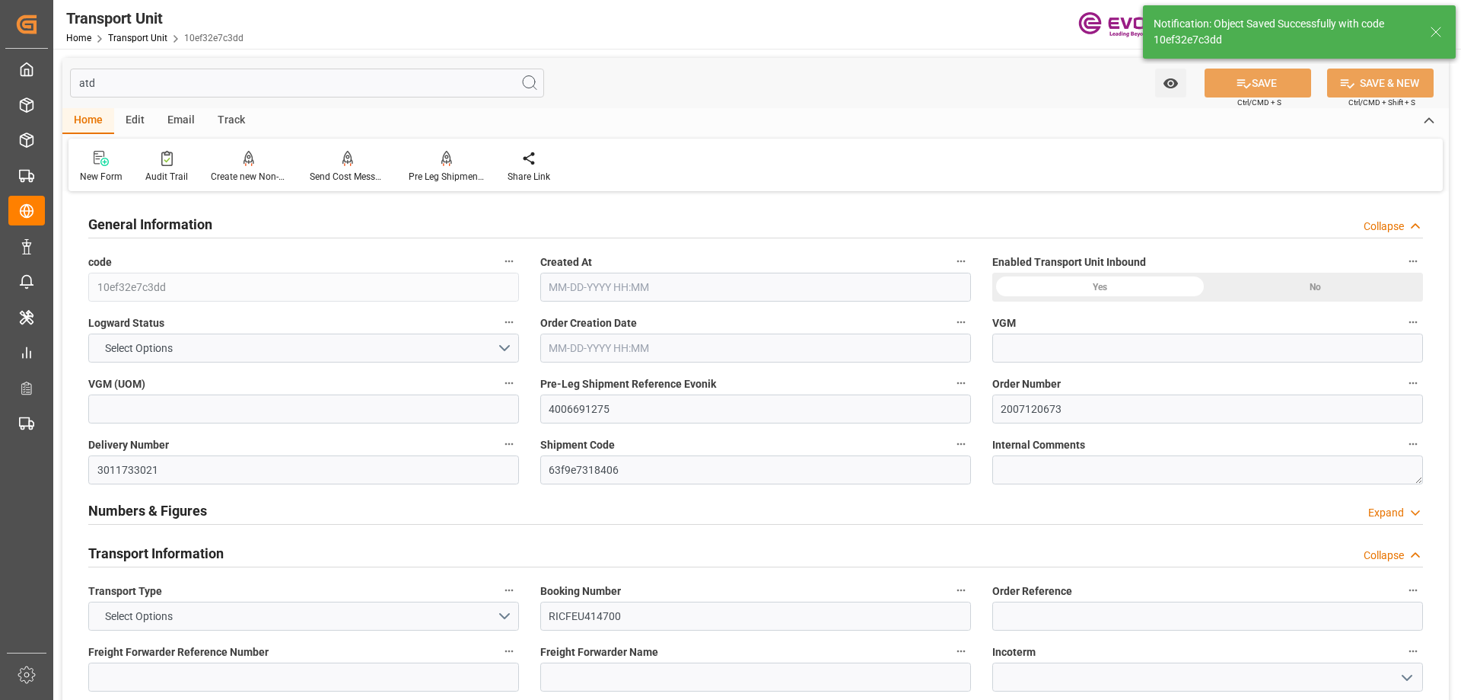
type input "US"
type input "RAIL"
type input "VESSEL"
type input "NYK METEOR"
type input "TRUCK"
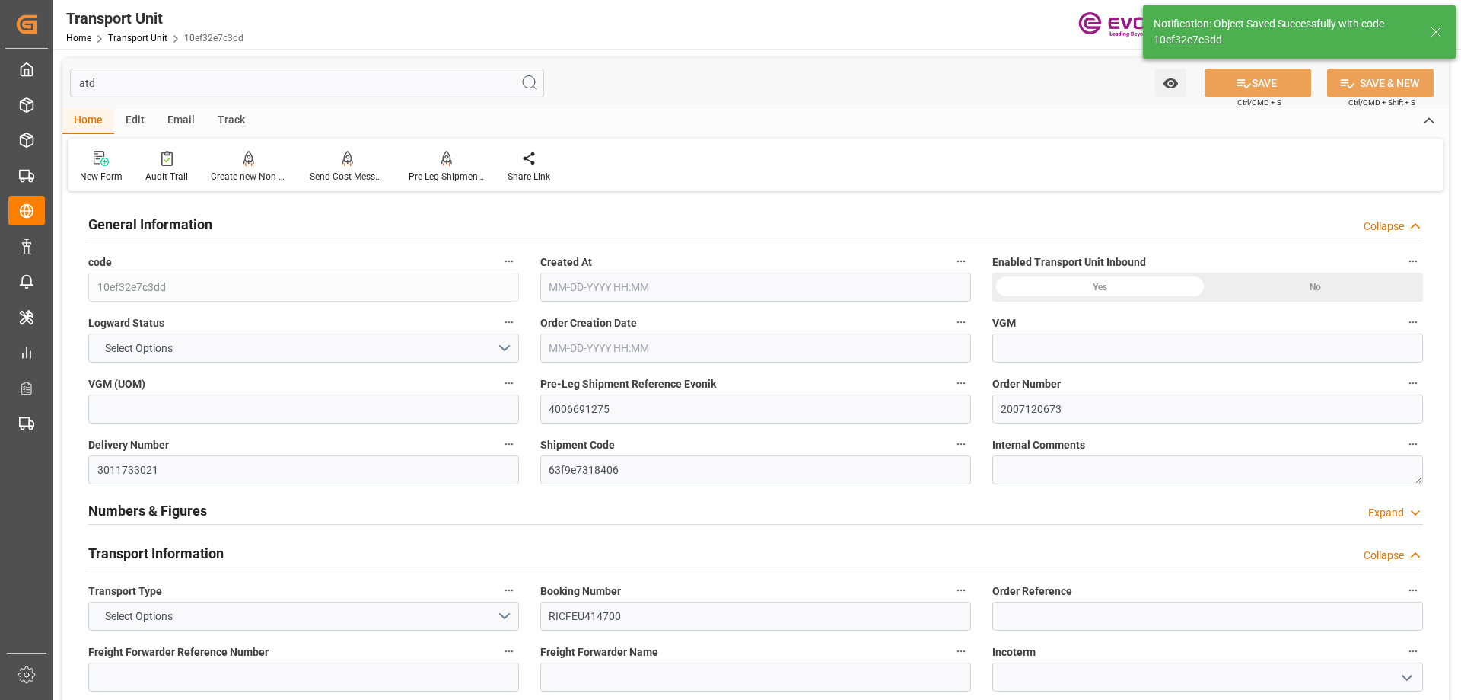
type input "TRUCK"
type input "DO"
type input "CAUCEDO"
type input "kg"
type input "20268"
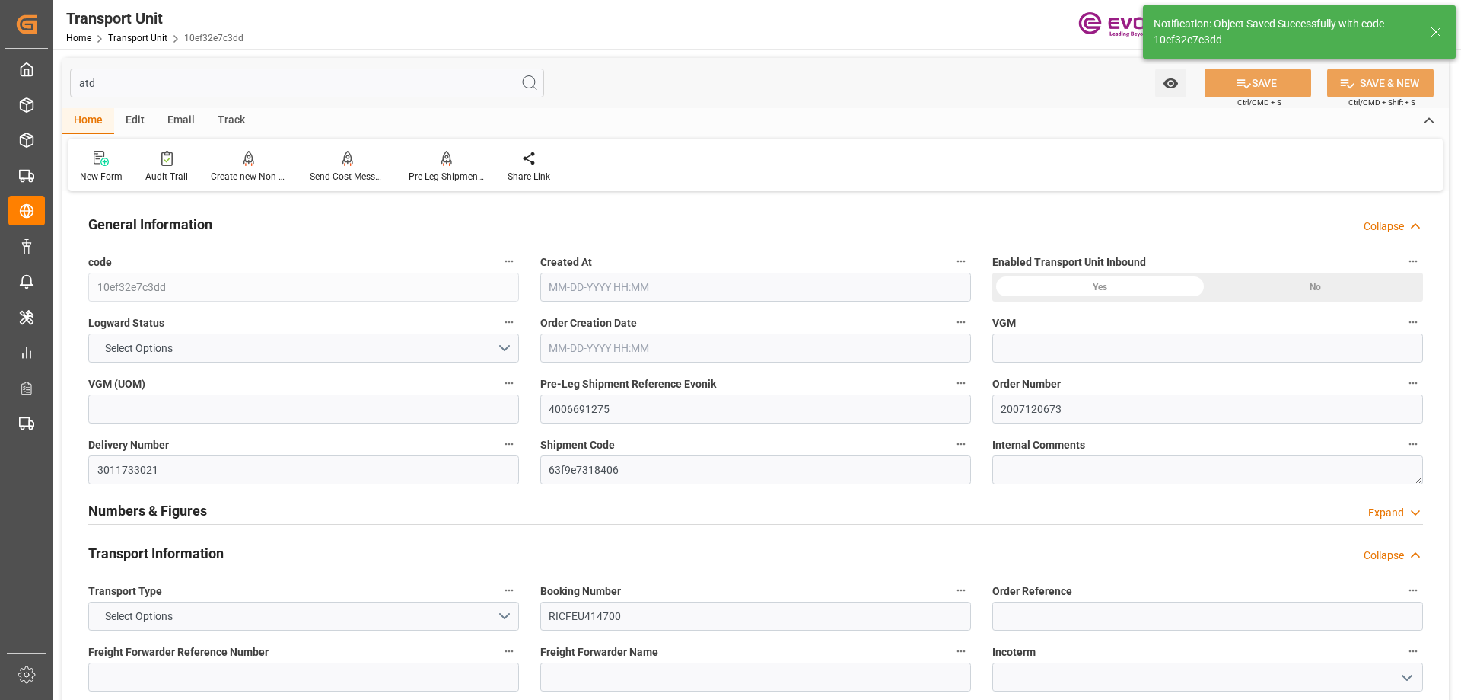
type input "ONE"
type input "Ocean Network Express"
type input "USLAX"
type input "DOCAU"
type input "9337638"
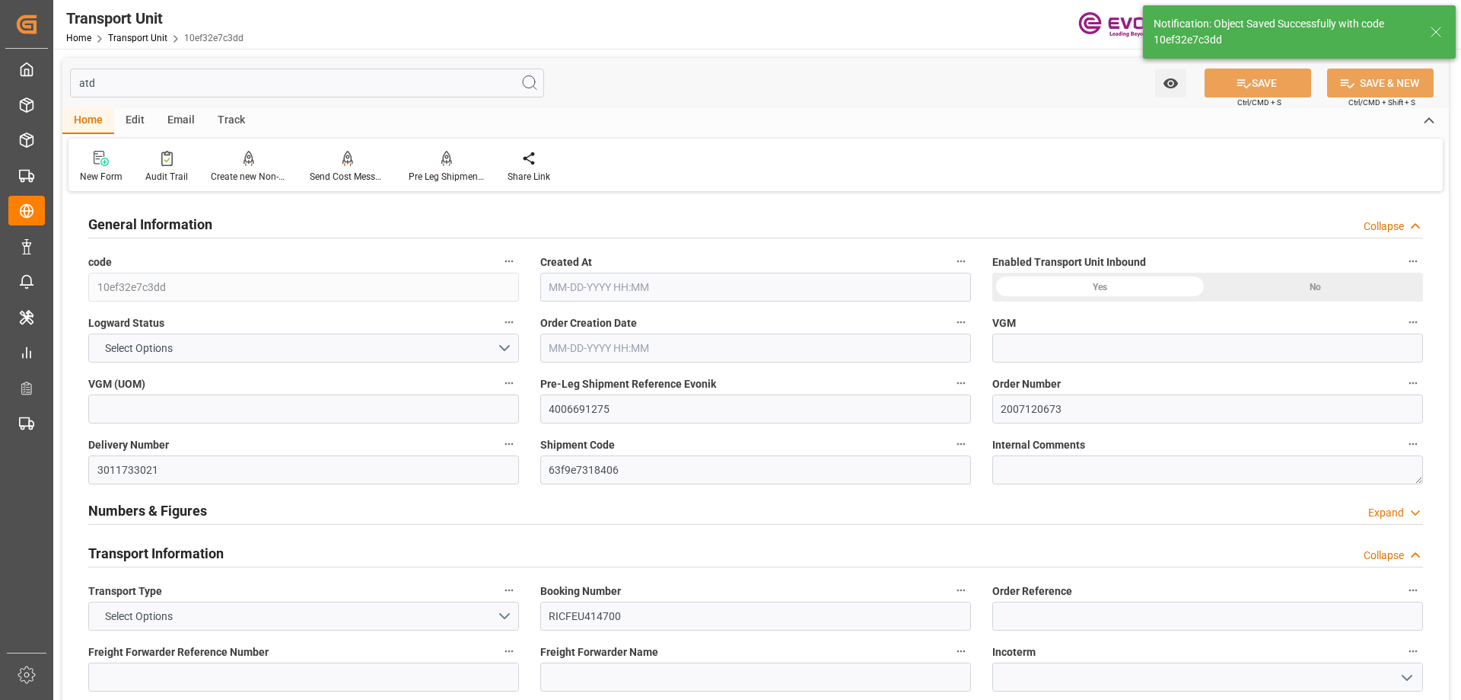
type input "USLAX"
type input "DOCAU"
type input "9337638"
type input "20548"
type input "[DATE] 02:22"
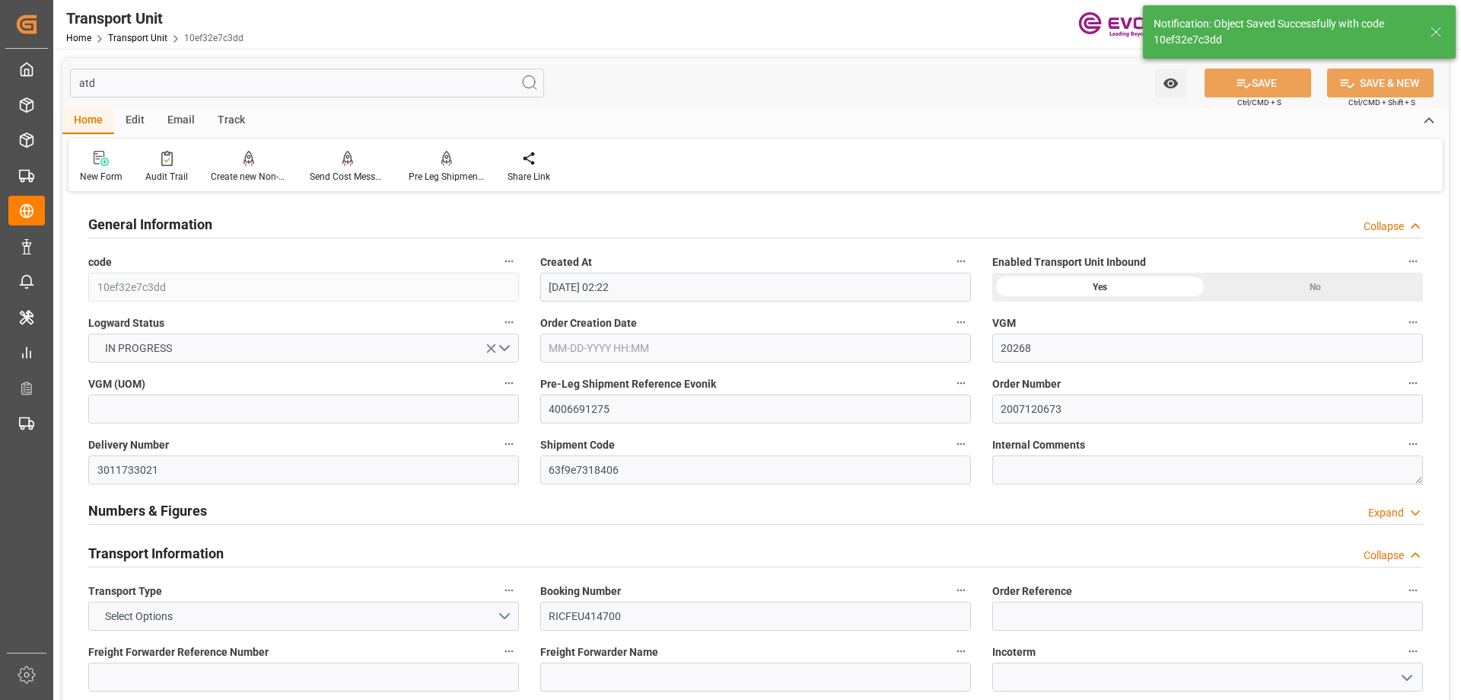
type input "[DATE]"
type input "08-13-2025 09:20"
type input "08-14-2025 11:01"
type input "08-19-2025 19:17"
type input "08-14-2025 17:58"
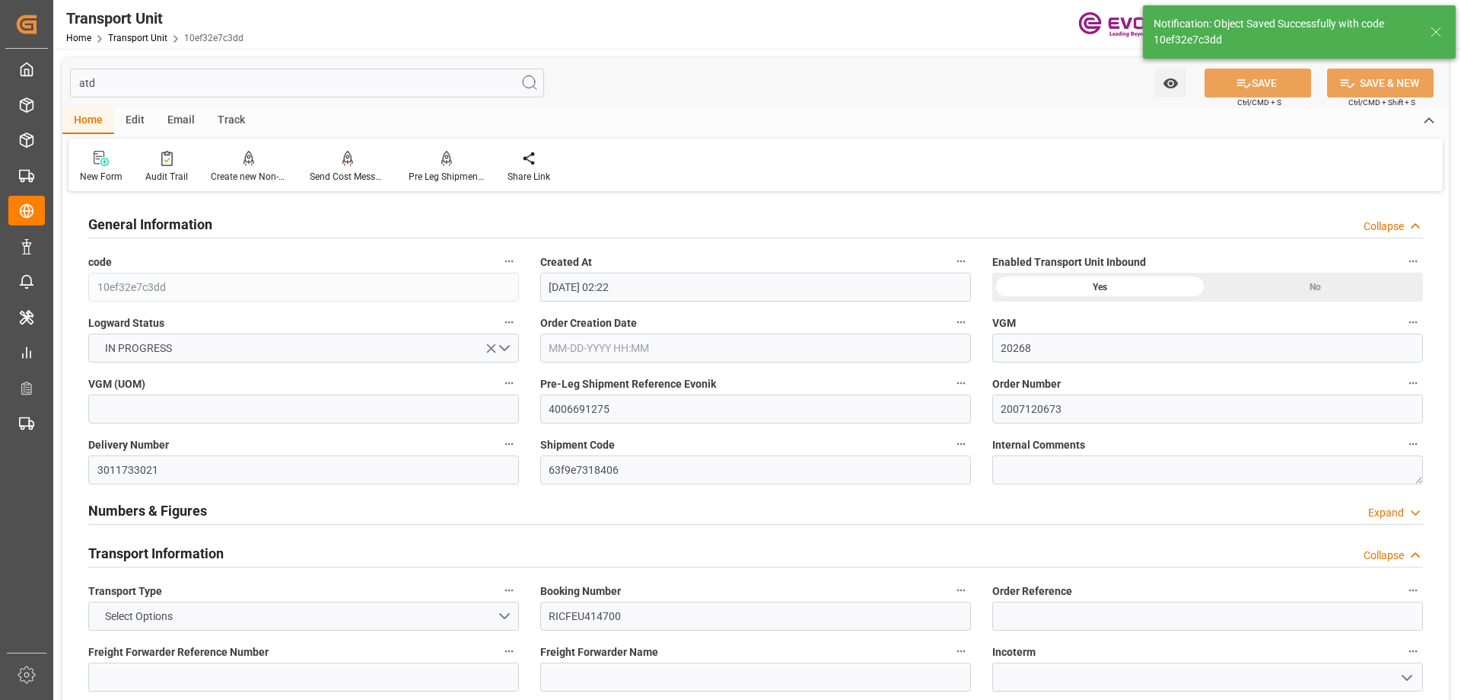
type input "[DATE] 00:00"
type input "08-23-2025 06:41"
type input "08-21-2025 19:20"
type input "09-02-2025 10:08"
type input "[DATE] 00:00"
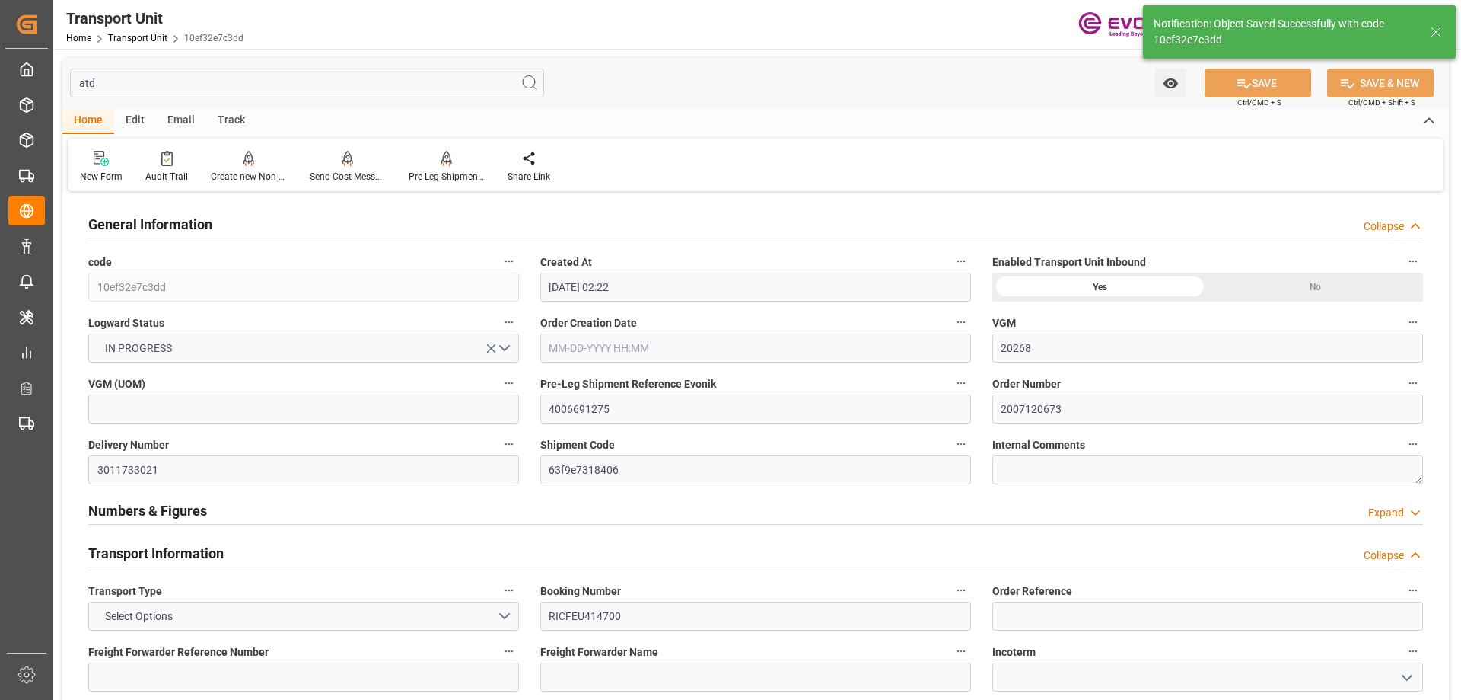
type input "08-23-2025 00:00"
type input "[DATE] 00:00"
type input "09-09-2025 00:00"
type input "[DATE] 20:40"
type input "09-28-2025 07:27"
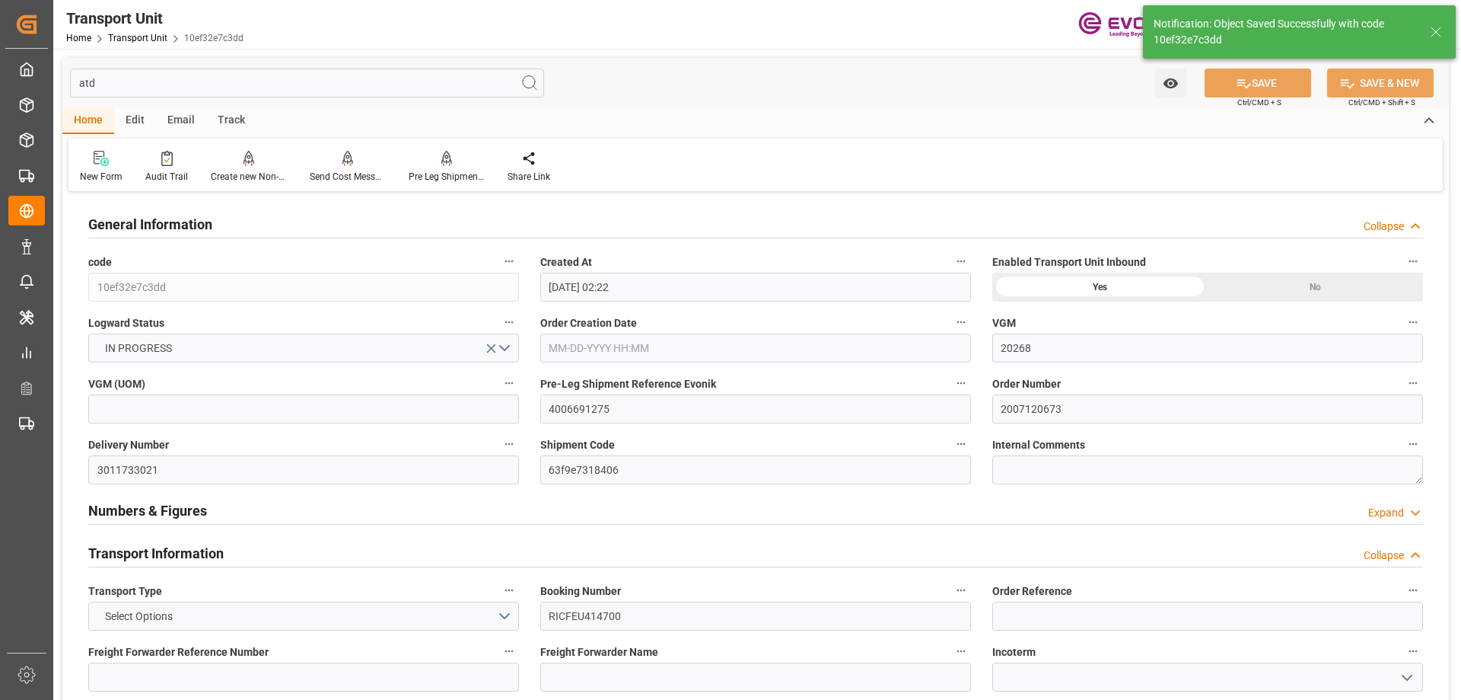
type input "09-09-2025 13:00"
type input "09-29-2025 16:53"
type input "09-30-2025 02:53"
type input "09-09-2025 23:00"
type input "[DATE] 00:00"
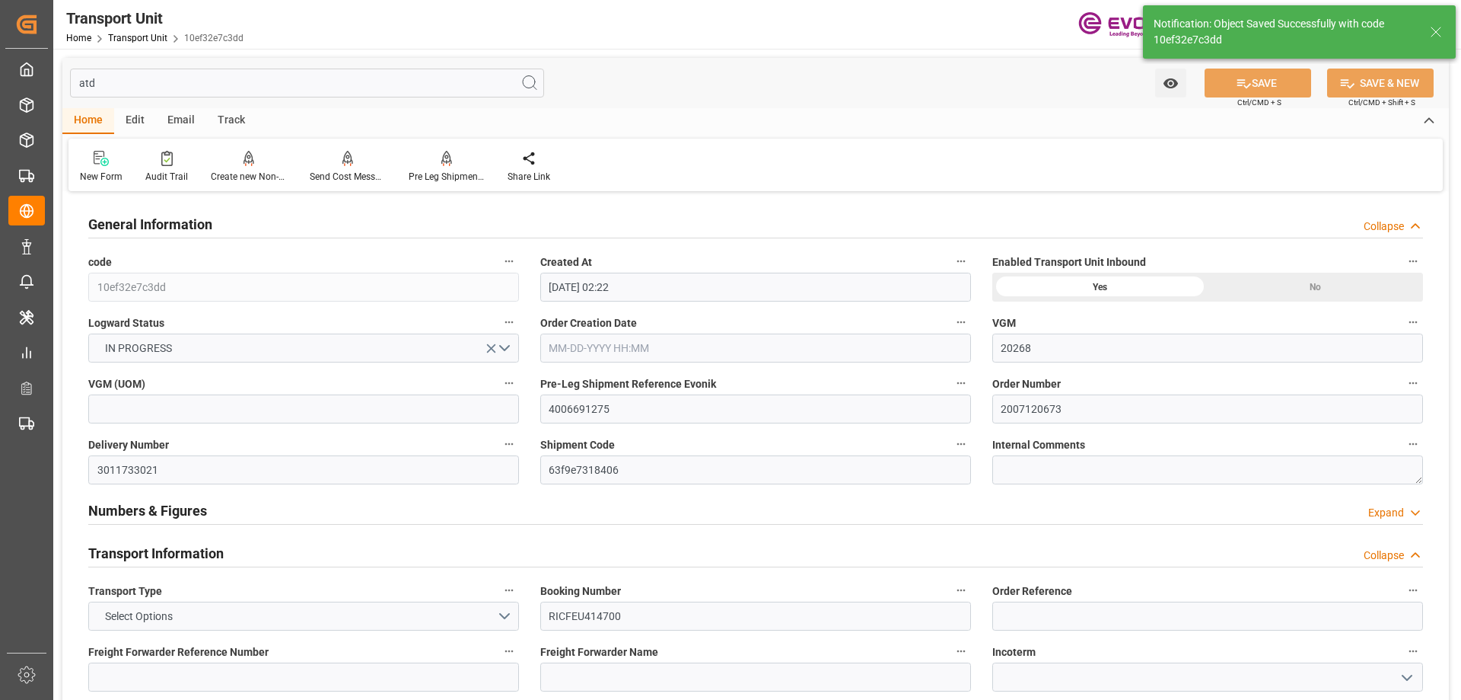
type input "08-21-2025 03:45"
type input "08-21-2025 01:20"
type input "08-22-2025 12:41"
type input "09-09-2025 01:30"
type input "08-23-2025 02:30"
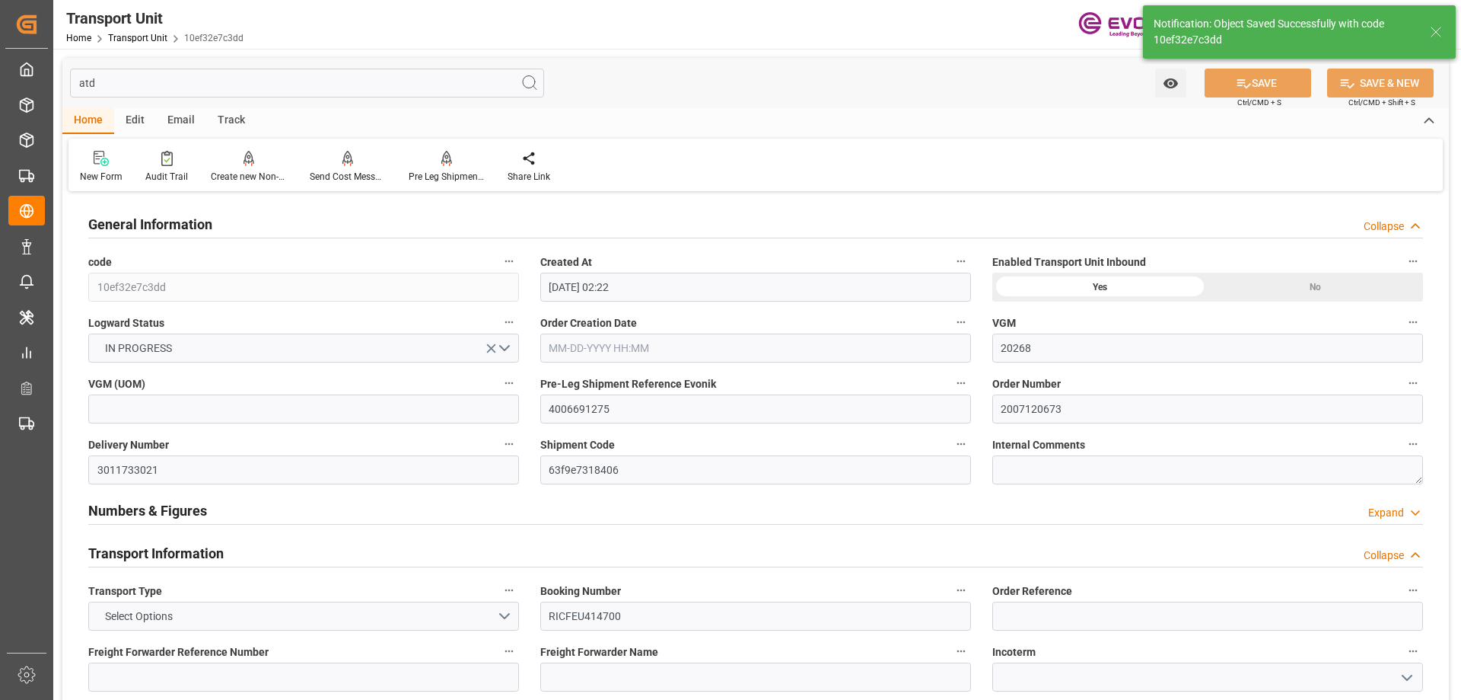
type input "09-08-2025 16:11"
type input "09-09-2025 03:00"
type input "09-09-2025 04:57"
type input "09-28-2025 02:00"
type input "09-27-2025 20:13"
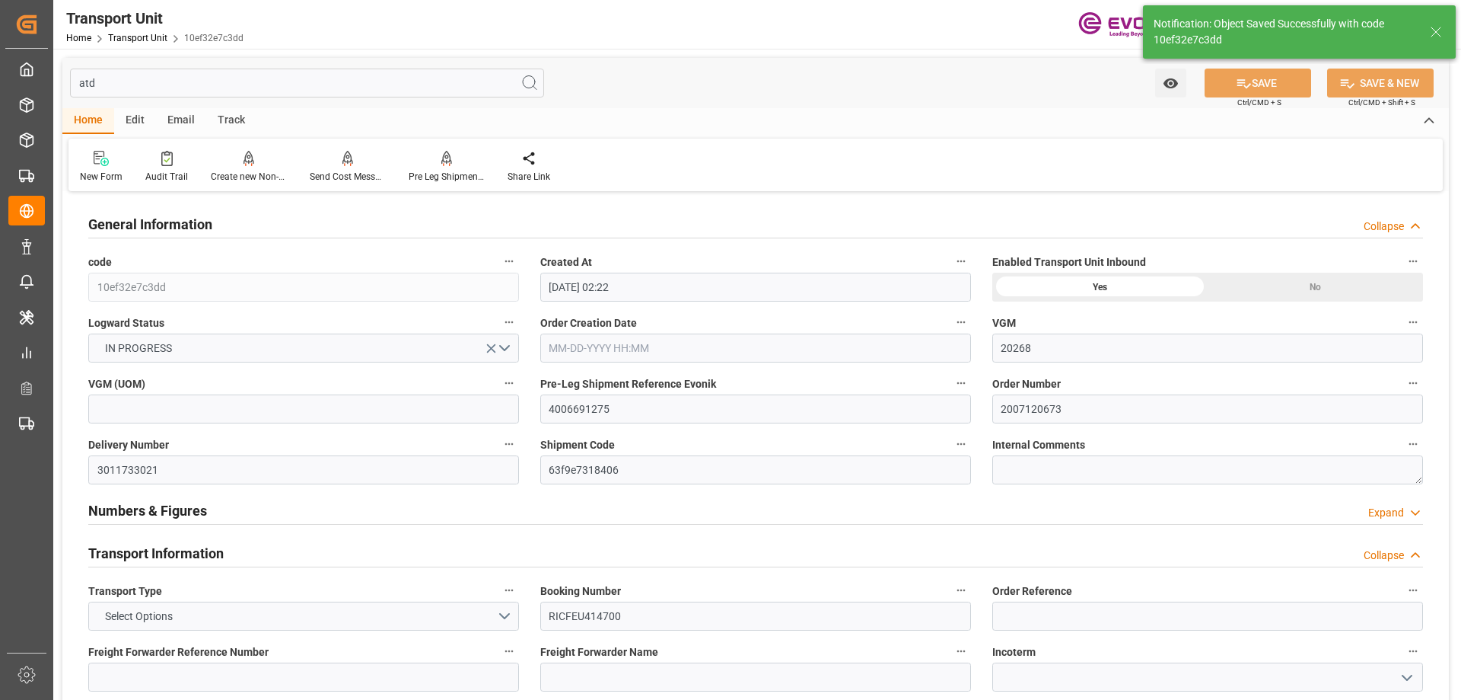
type input "09-28-2025 11:19"
type input "09-28-2025 03:30"
type input "09-09-2025 08:30"
type input "09-28-2025 02:57"
type input "10-02-2025 02:57"
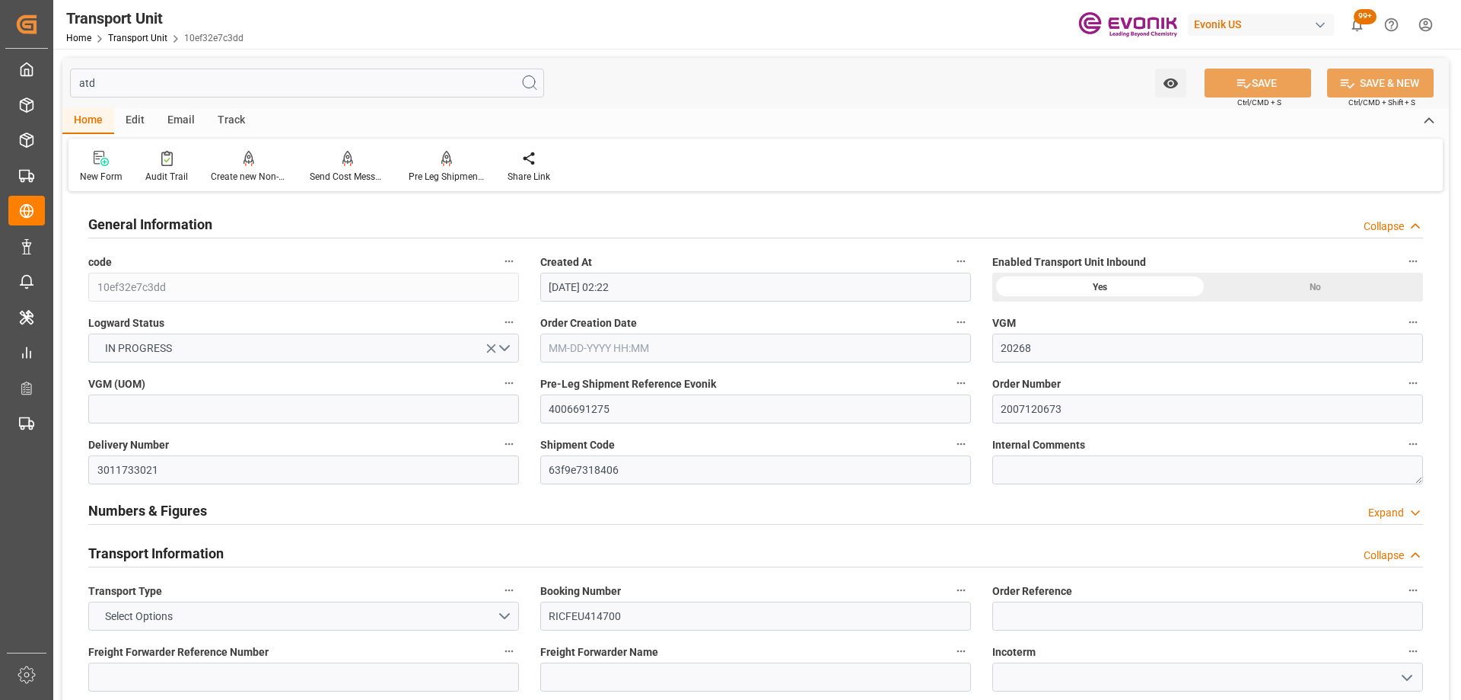
click at [203, 75] on input "atd" at bounding box center [307, 83] width 474 height 29
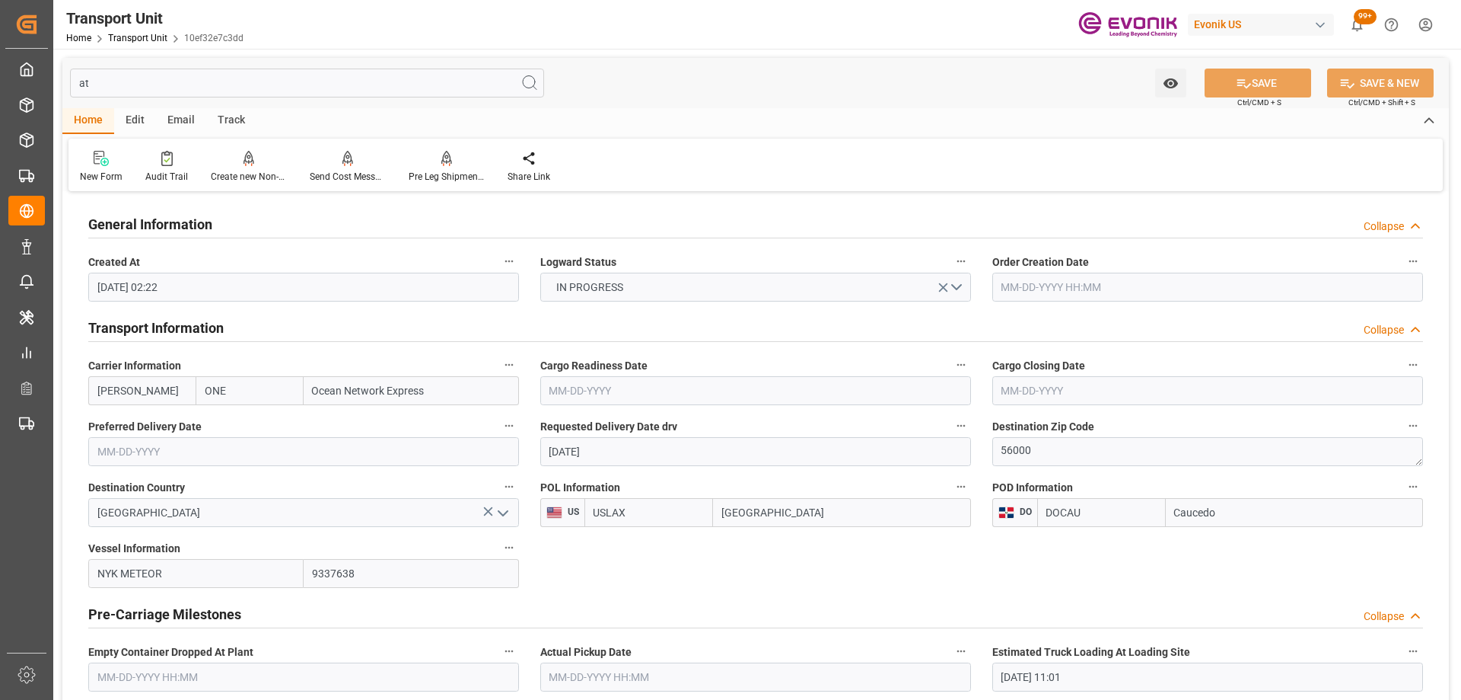
type input "atd"
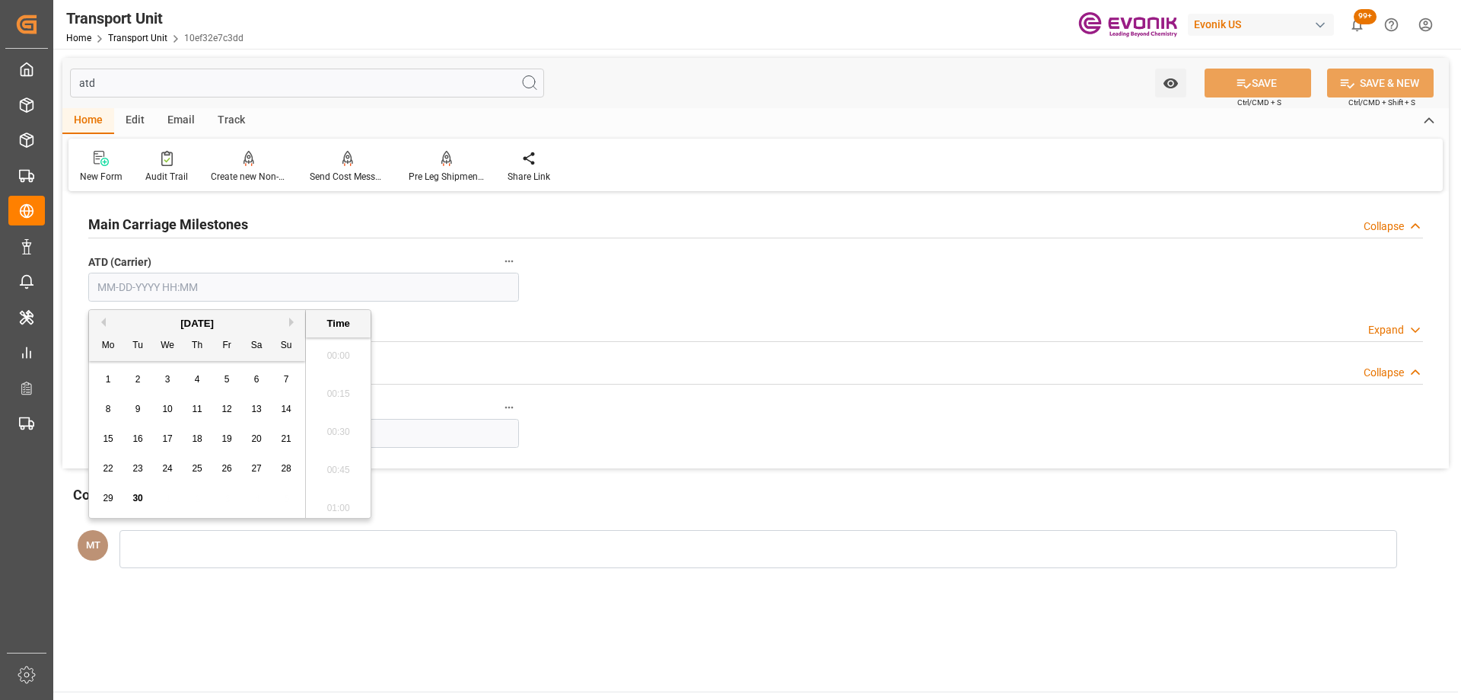
click at [213, 285] on input "text" at bounding box center [303, 287] width 431 height 29
click at [139, 412] on span "9" at bounding box center [137, 408] width 5 height 11
type input "09-09-2025 00:00"
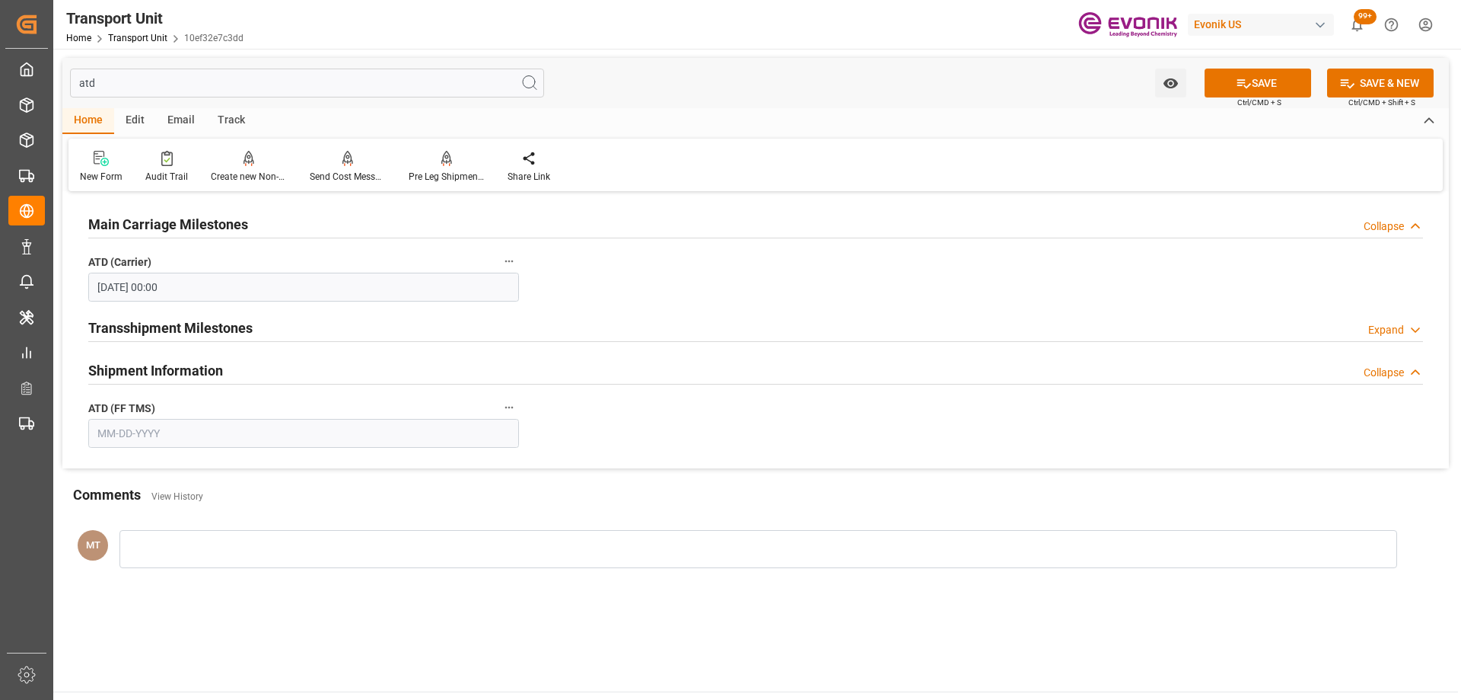
click at [429, 403] on label "ATD (FF TMS)" at bounding box center [303, 407] width 431 height 21
click at [499, 403] on button "ATD (FF TMS)" at bounding box center [509, 407] width 20 height 20
click at [408, 434] on div at bounding box center [730, 350] width 1461 height 700
click at [157, 432] on input "text" at bounding box center [303, 433] width 431 height 29
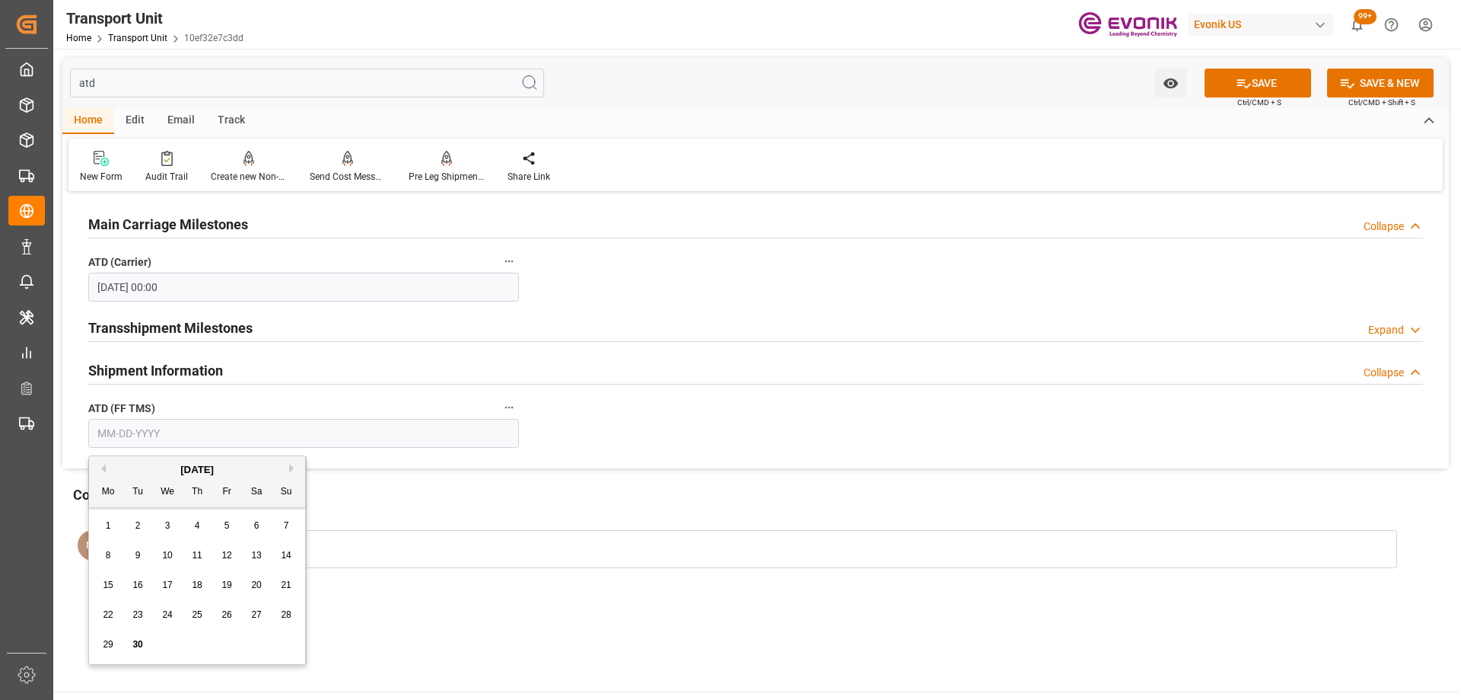
click at [142, 552] on div "9" at bounding box center [138, 556] width 19 height 18
type input "[DATE]"
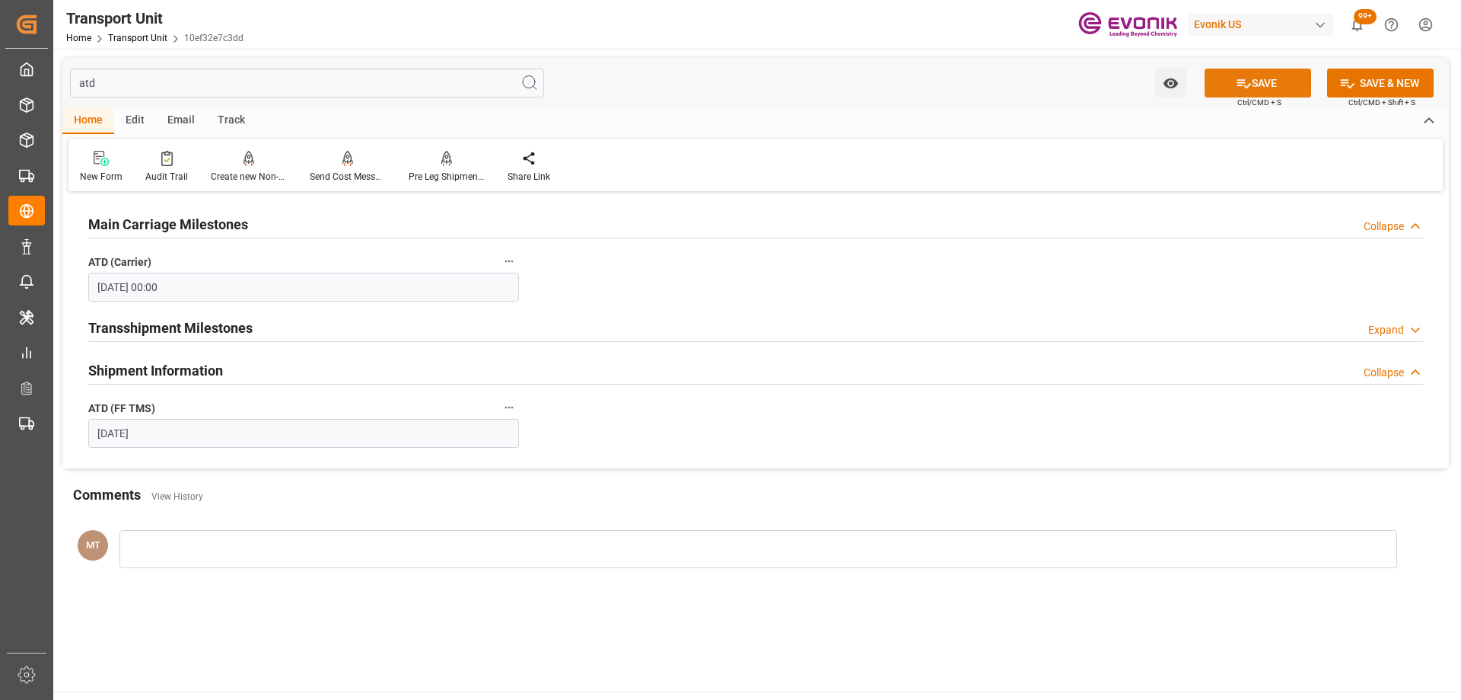
click at [1232, 89] on button "SAVE" at bounding box center [1258, 83] width 107 height 29
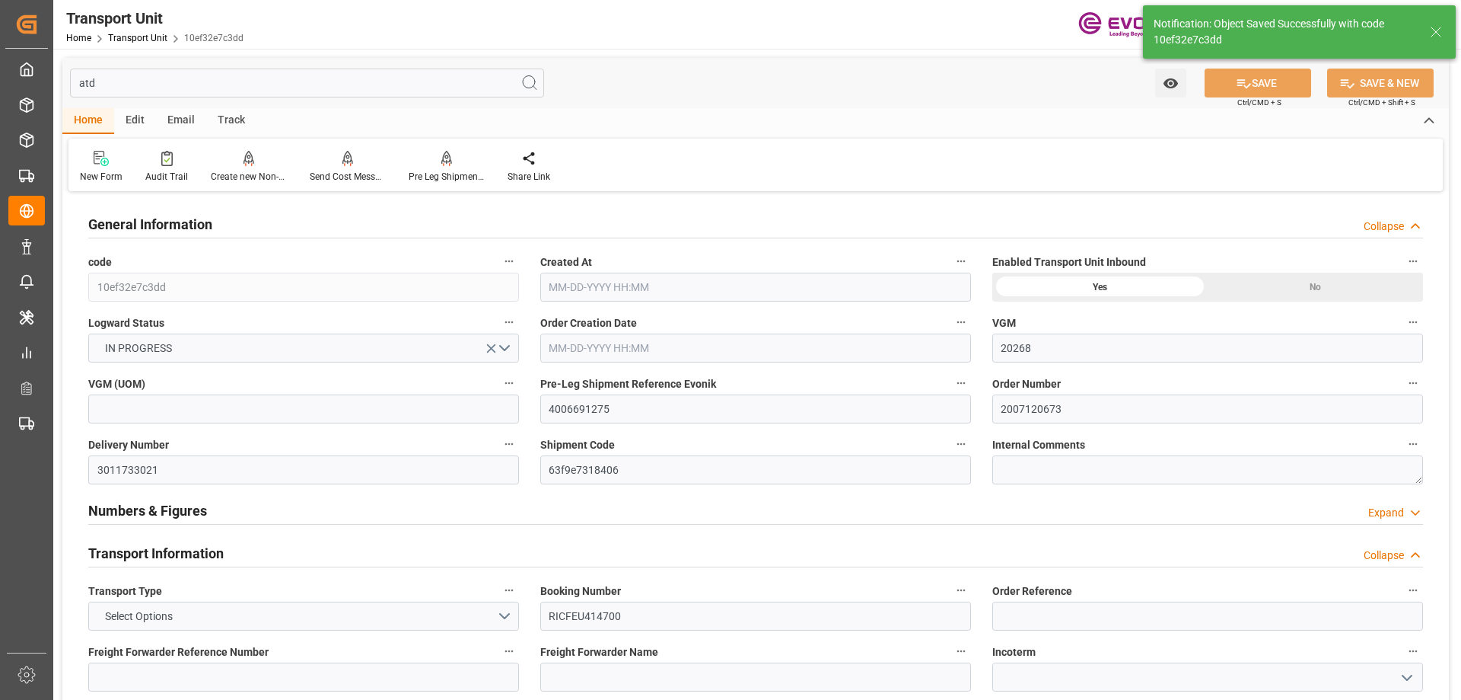
type input "20268"
type input "ONE"
type input "Ocean Network Express"
type input "USLAX"
type input "DOCAU"
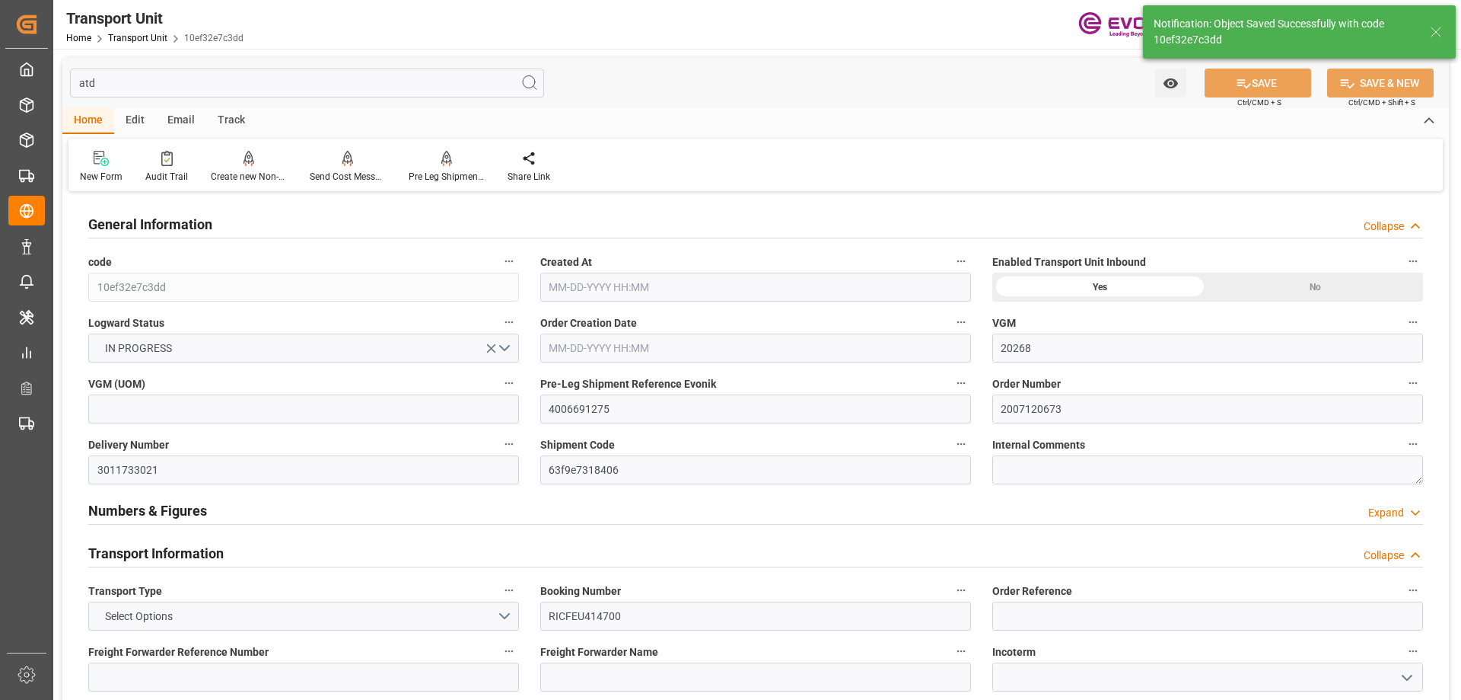
type input "9337638"
type input "USLAX"
type input "DOCAU"
type input "9337638"
type input "20548"
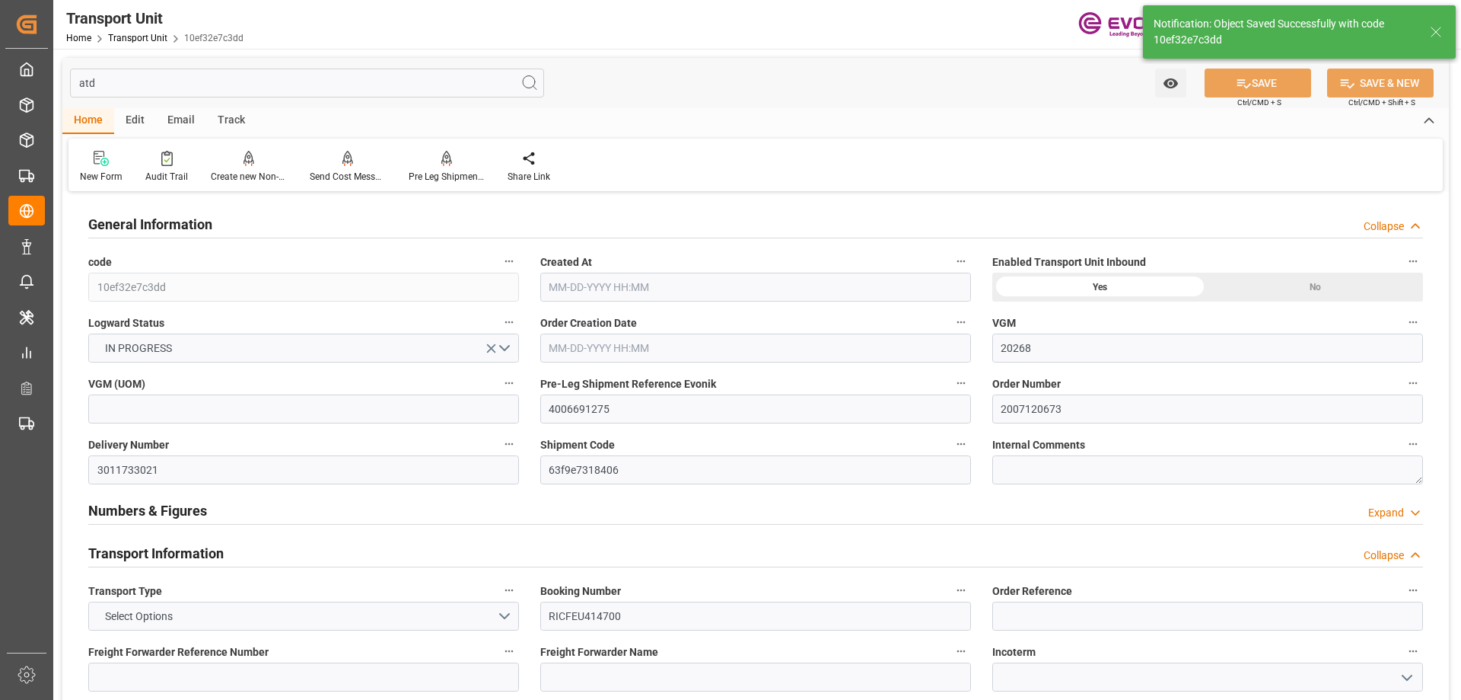
type input "[DATE] 02:22"
type input "[DATE]"
type input "08-13-2025 09:20"
type input "08-14-2025 11:01"
type input "08-19-2025 19:17"
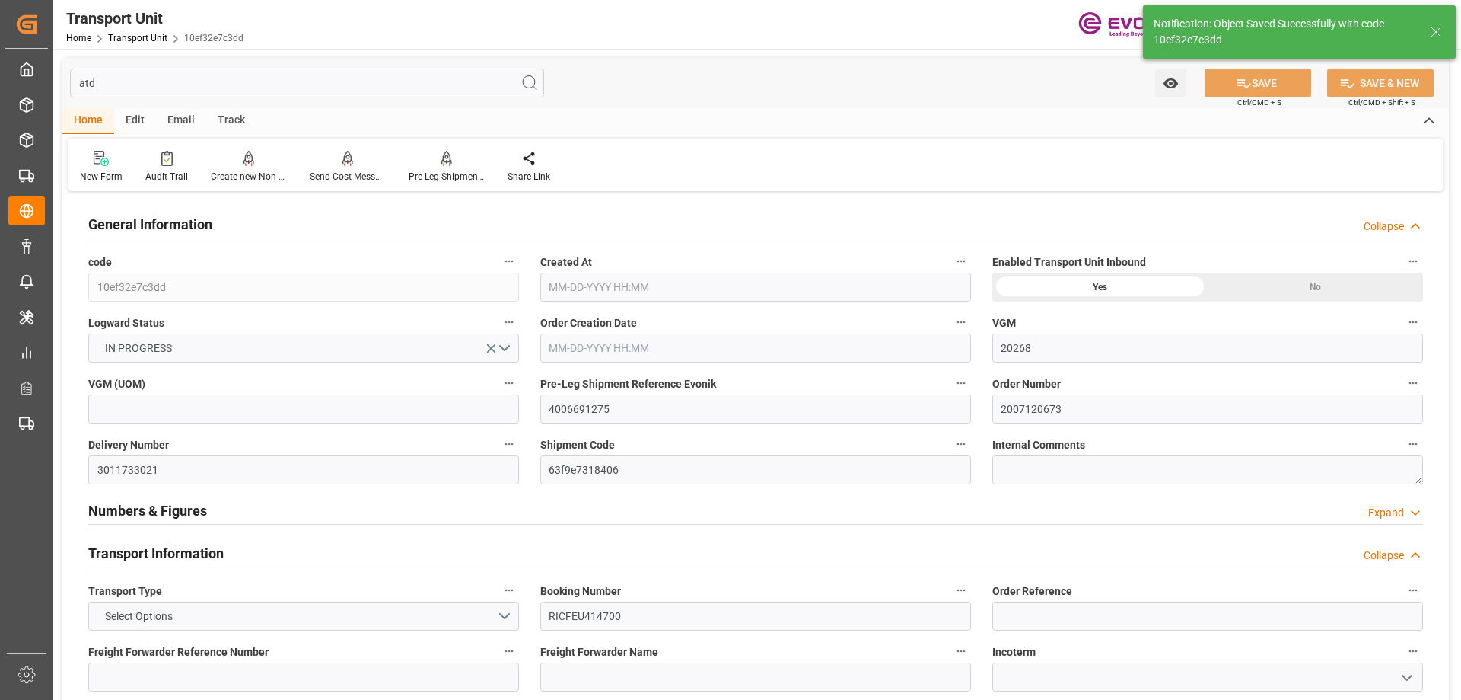
type input "08-14-2025 17:58"
type input "[DATE] 00:00"
type input "08-23-2025 06:41"
type input "08-21-2025 19:20"
type input "09-02-2025 10:08"
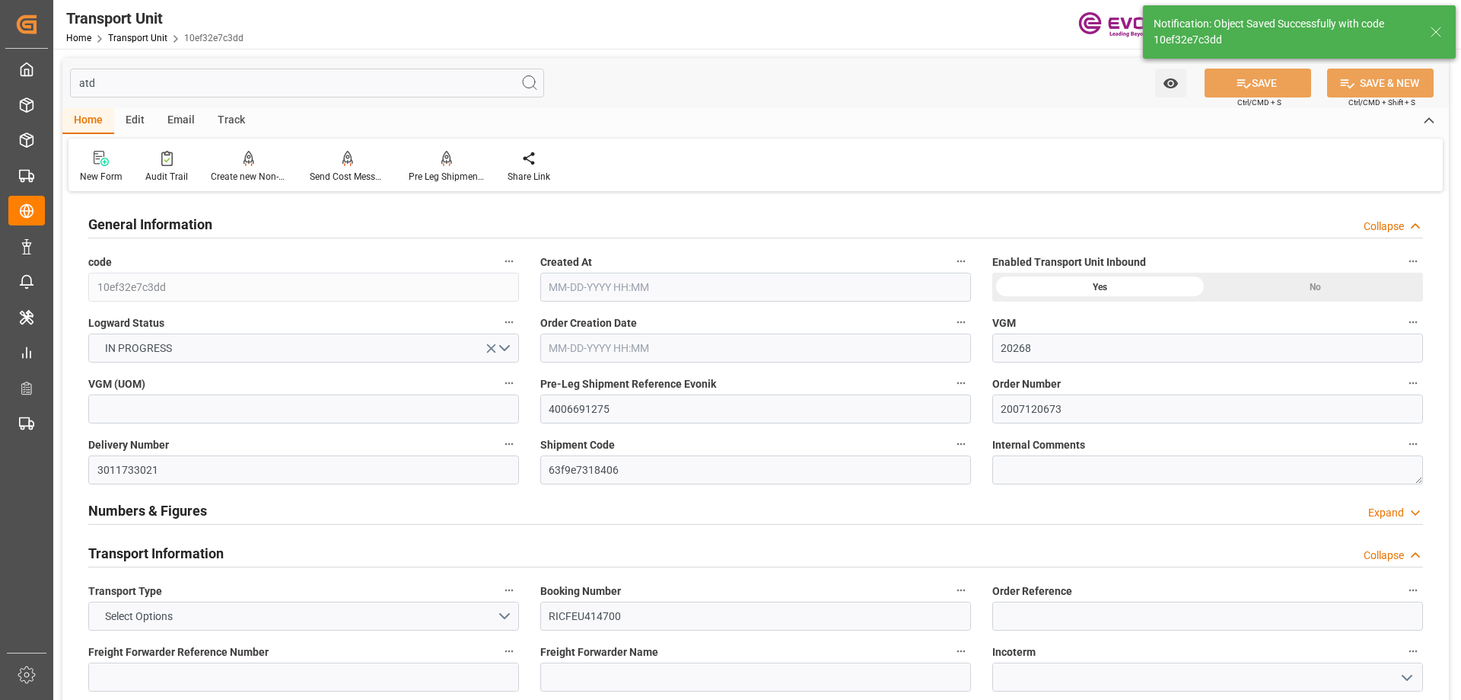
type input "[DATE] 00:00"
type input "08-23-2025 00:00"
type input "[DATE] 00:00"
type input "09-09-2025 00:00"
type input "[DATE] 20:40"
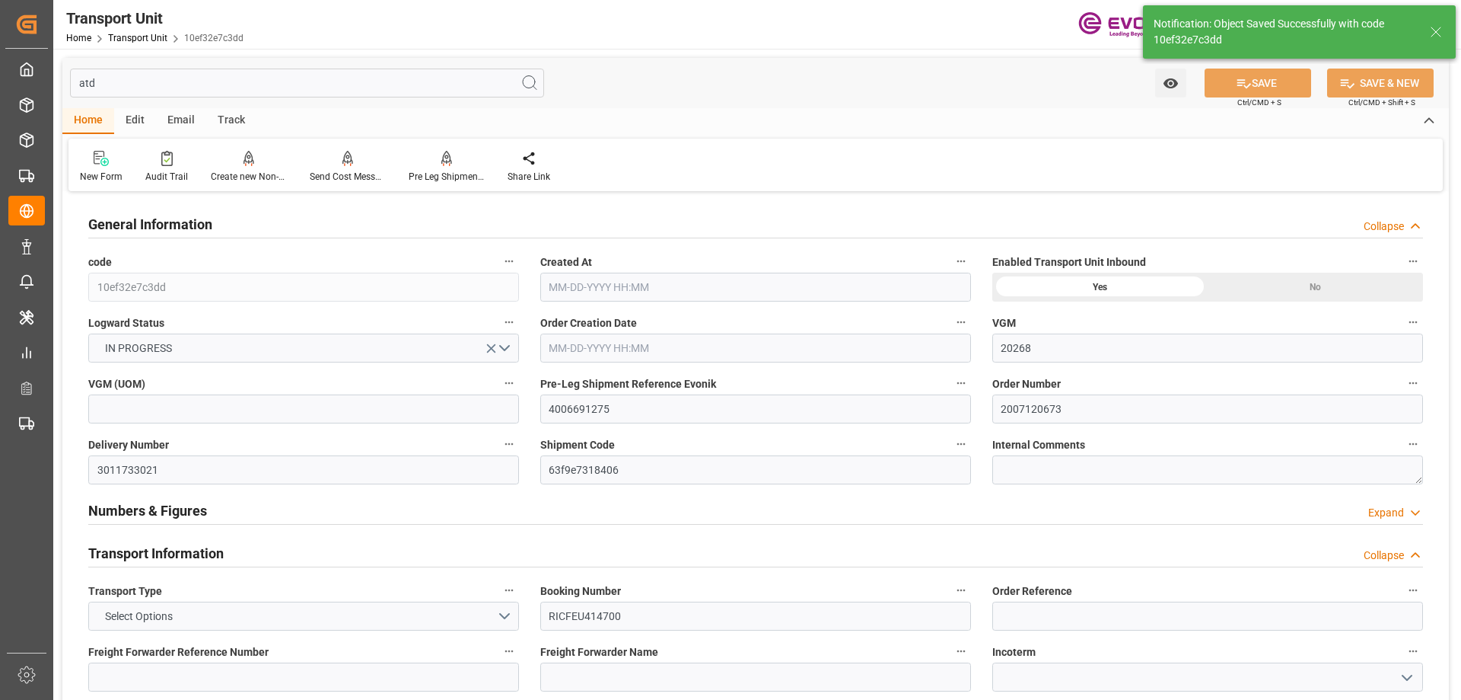
type input "09-28-2025 07:27"
type input "09-09-2025 13:00"
type input "09-29-2025 16:53"
type input "09-30-2025 02:53"
type input "09-09-2025 23:00"
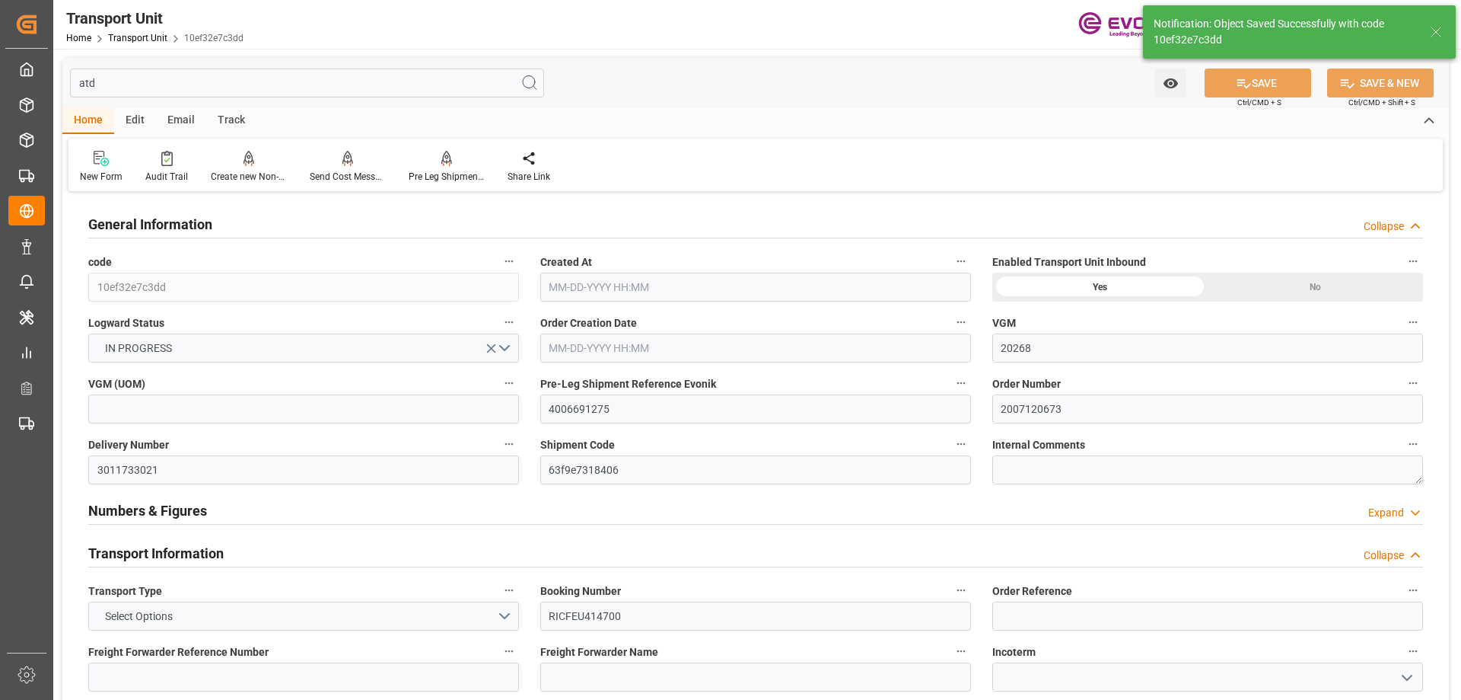
type input "[DATE] 00:00"
type input "08-21-2025 03:45"
type input "08-21-2025 01:20"
type input "08-22-2025 12:41"
type input "09-09-2025 01:30"
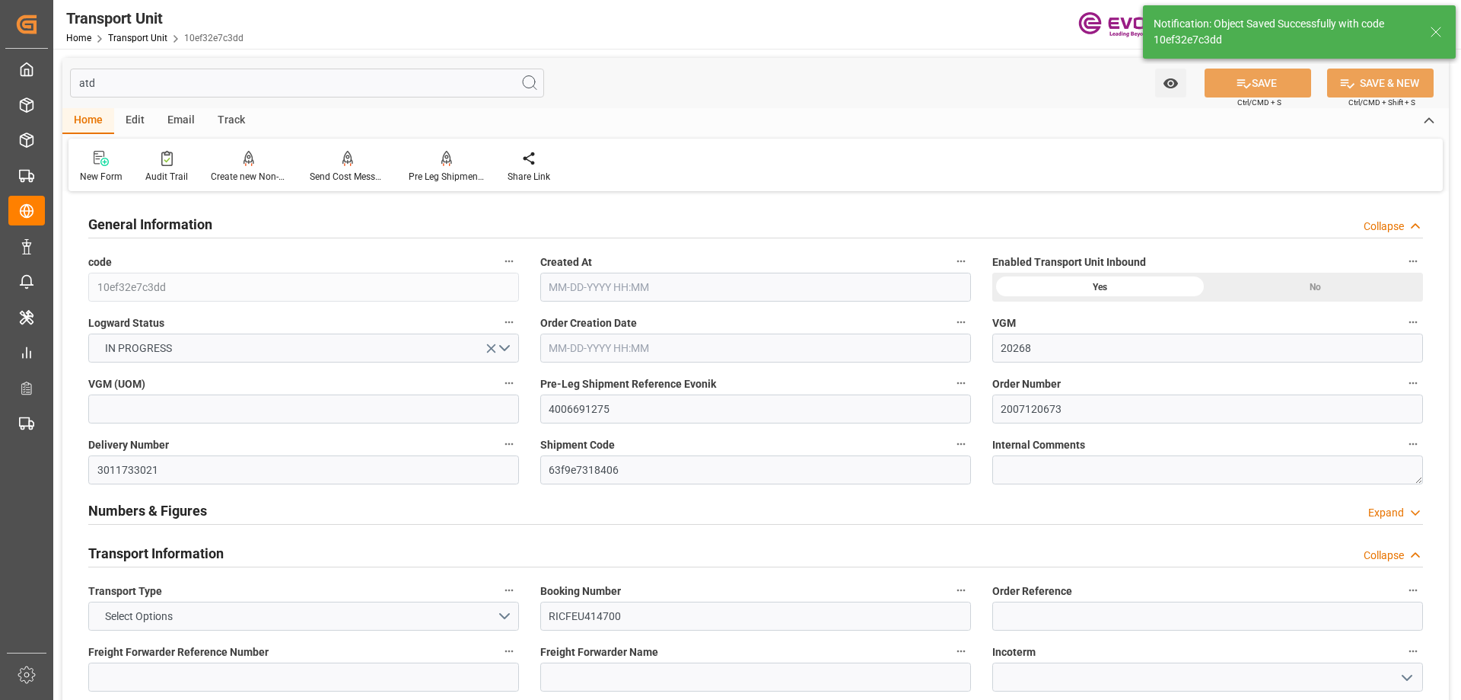
type input "08-23-2025 02:30"
type input "09-08-2025 16:11"
type input "09-09-2025 03:00"
type input "09-09-2025 04:57"
type input "09-28-2025 02:00"
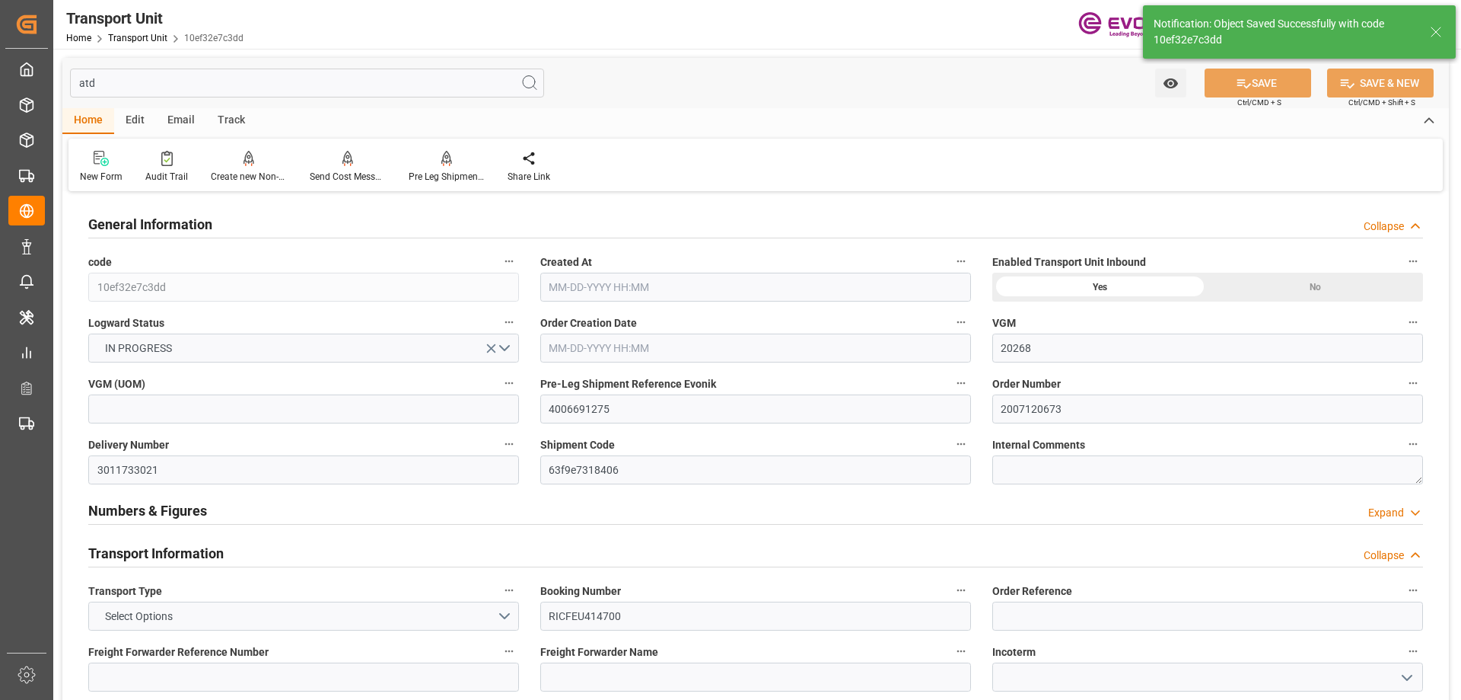
type input "09-27-2025 20:13"
type input "09-28-2025 11:19"
type input "09-28-2025 03:30"
type input "09-09-2025 08:30"
type input "09-28-2025 02:57"
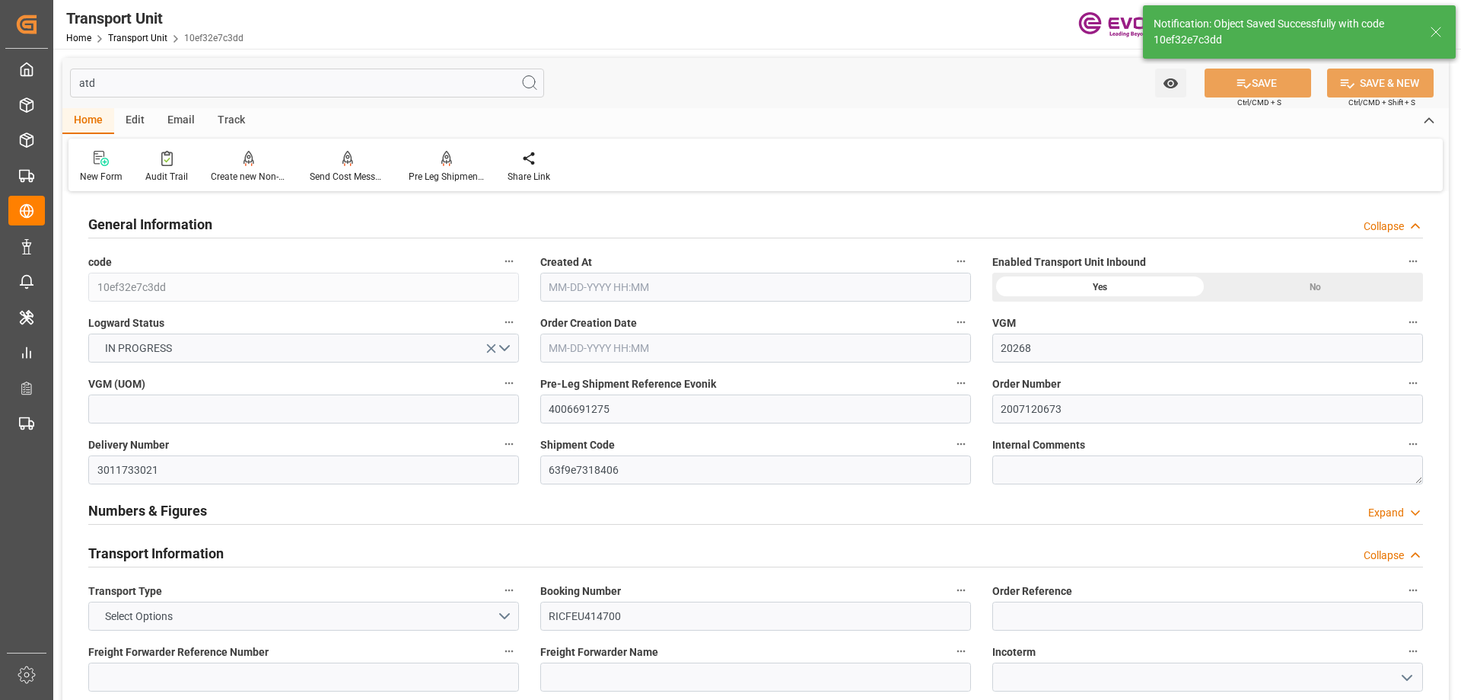
type input "10-02-2025 02:57"
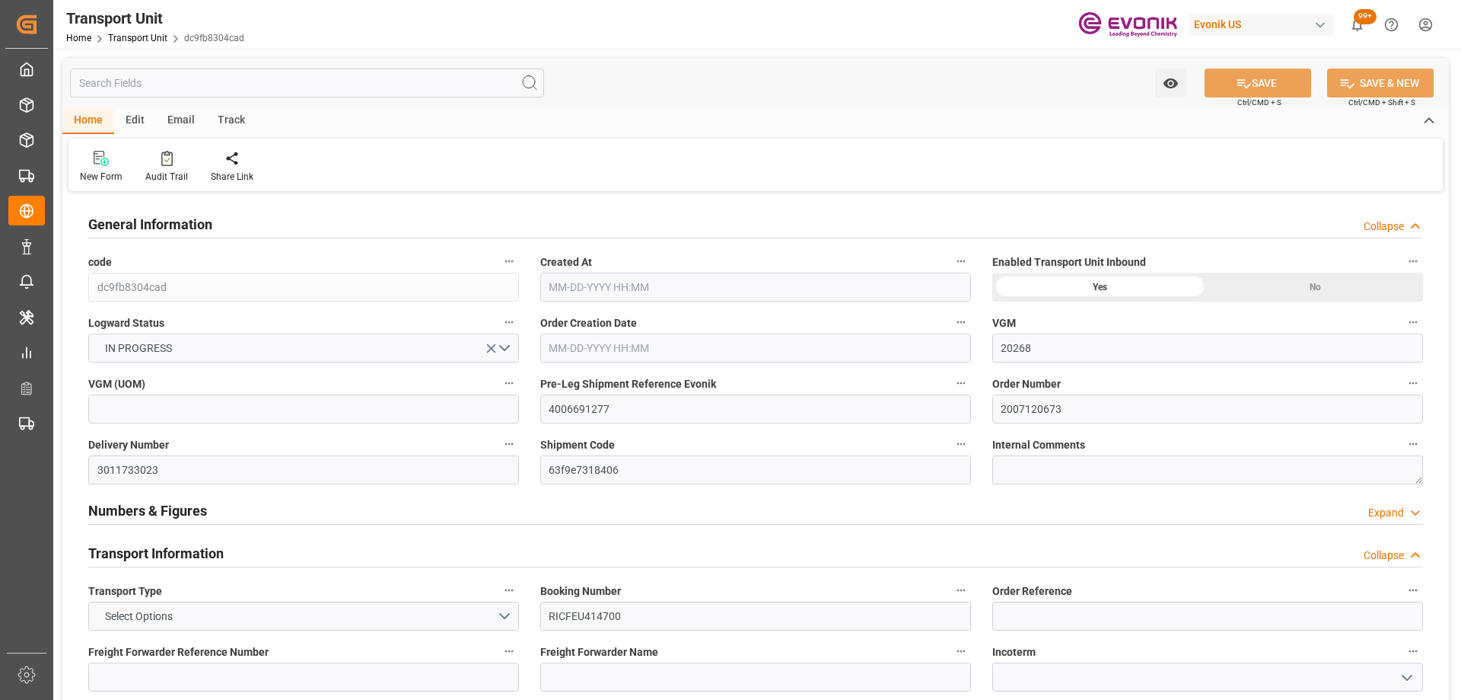
type input "20268"
type input "ONE"
type input "Ocean Network Express"
type input "USLAX"
type input "DOCAU"
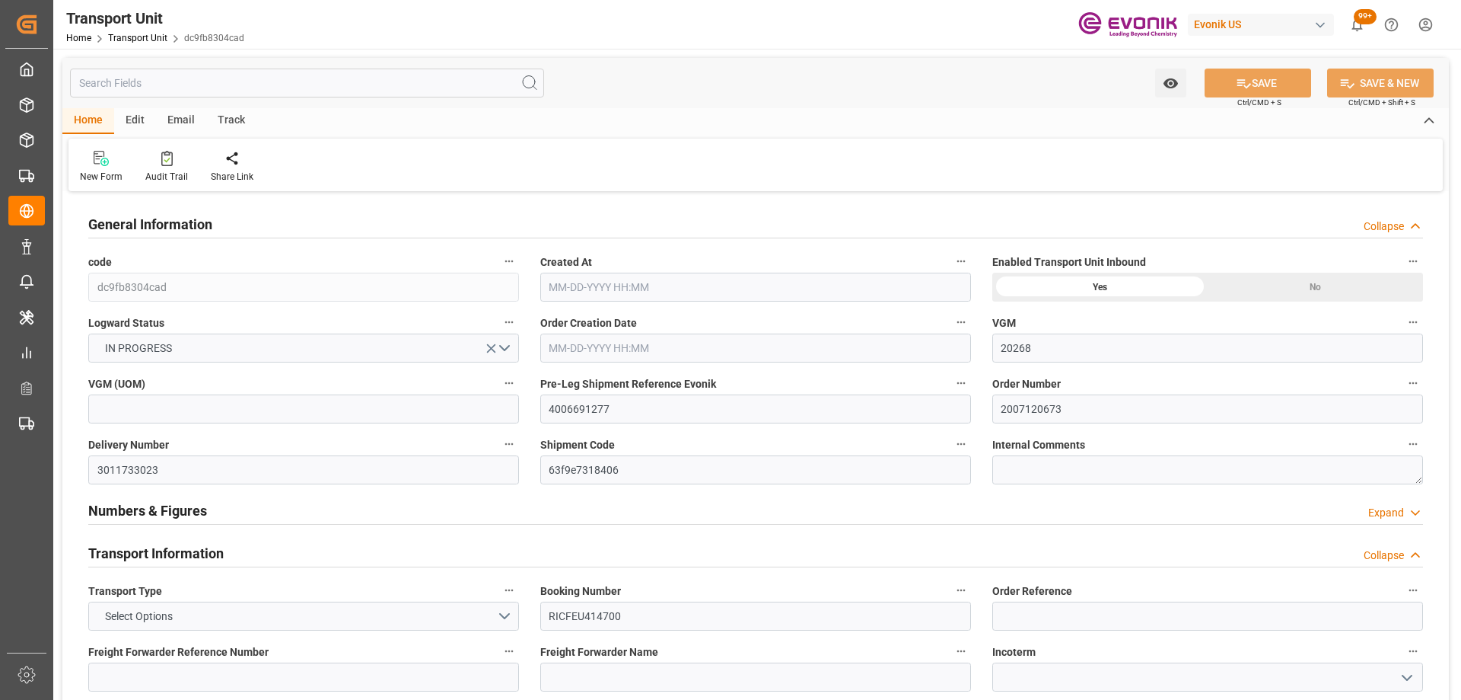
type input "9337638"
type input "USLAX"
type input "DOCAU"
type input "9337638"
type input "20548"
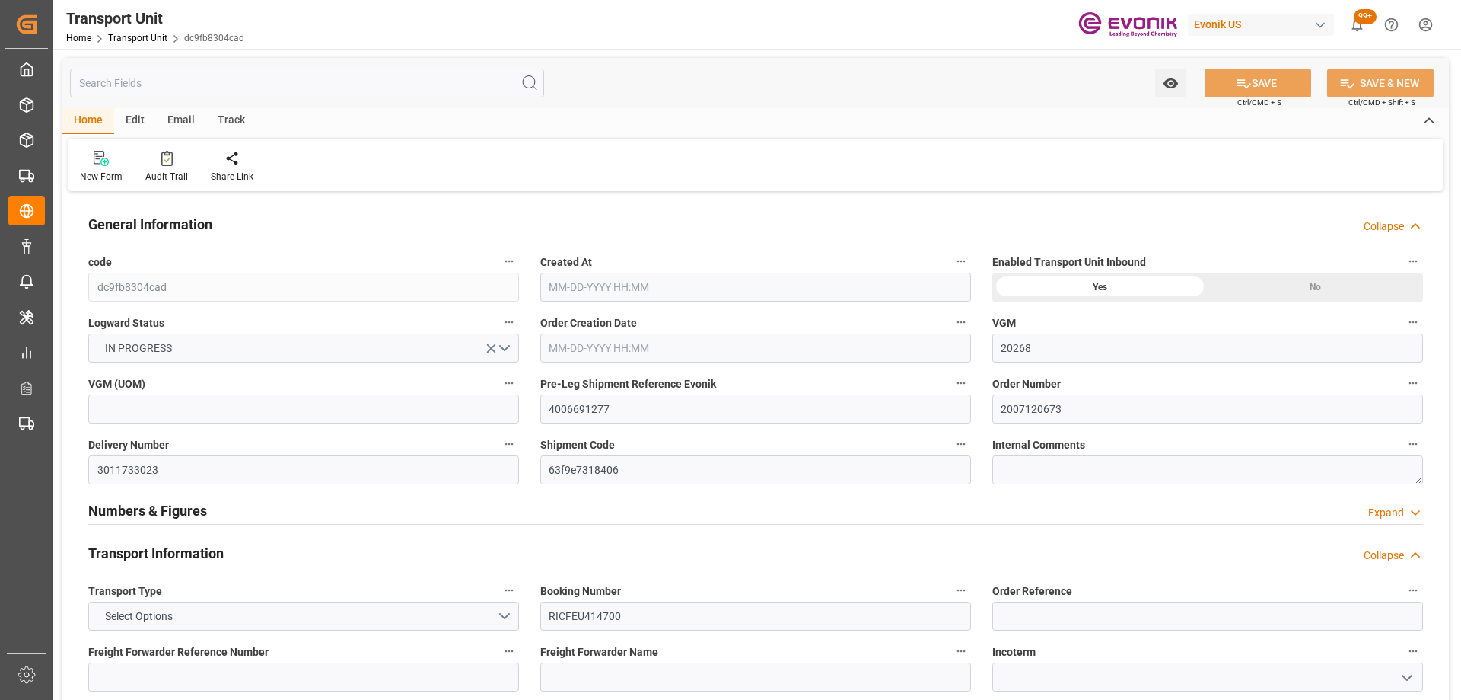
type input "[DATE] 02:22"
type input "[DATE]"
type input "[DATE] 09:20"
type input "[DATE] 15:06"
type input "08-14-2025 15:06"
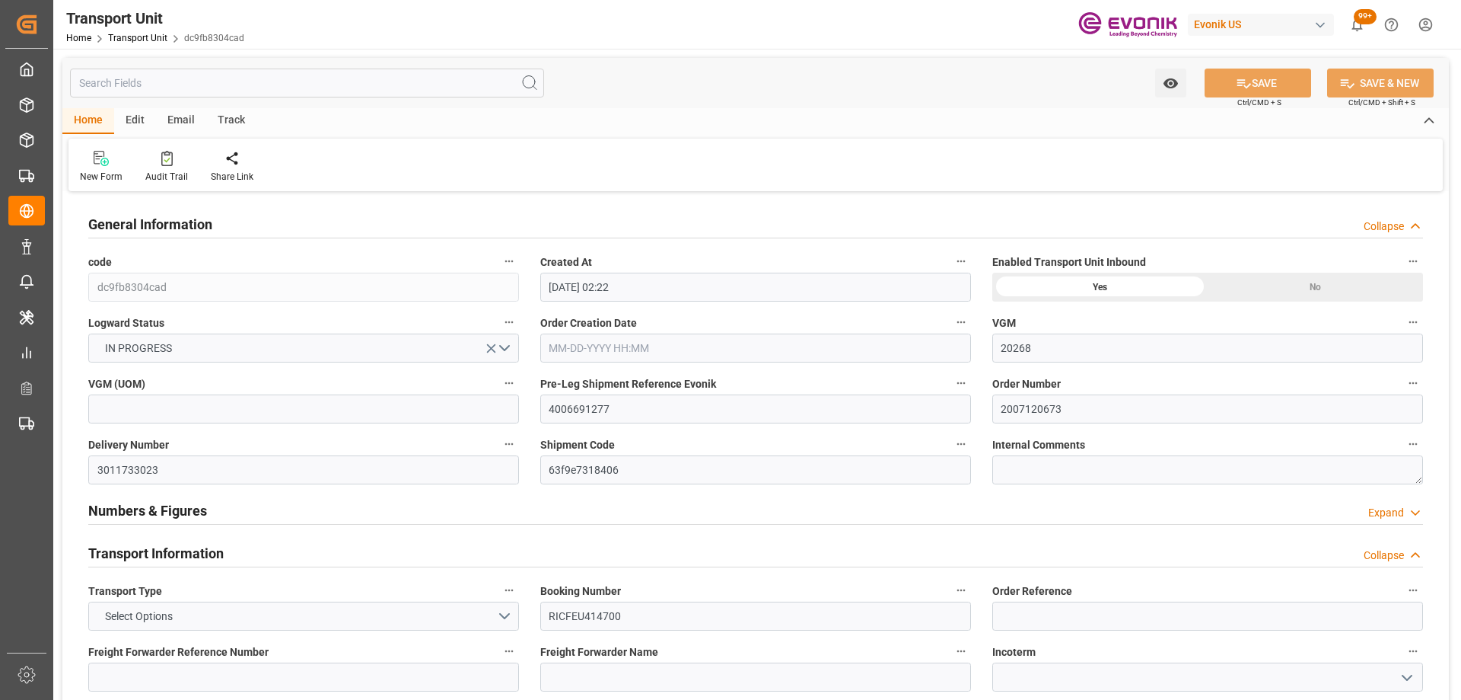
type input "08-14-2025 17:57"
type input "[DATE] 00:00"
type input "08-24-2025 04:27"
type input "08-16-2025 15:09"
type input "09-02-2025 19:20"
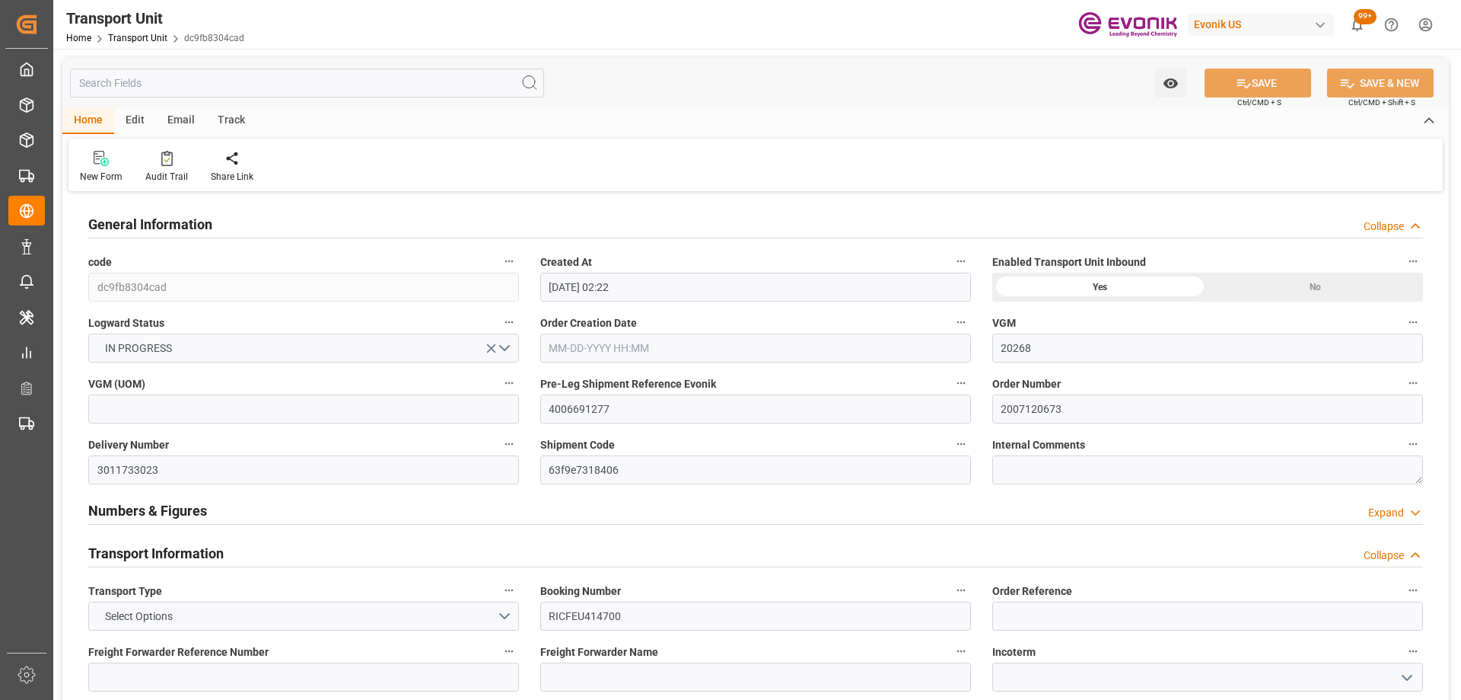
type input "[DATE] 00:00"
type input "08-23-2025 00:00"
type input "09-09-2025 04:10"
type input "[DATE] 00:00"
type input "09-09-2025 00:00"
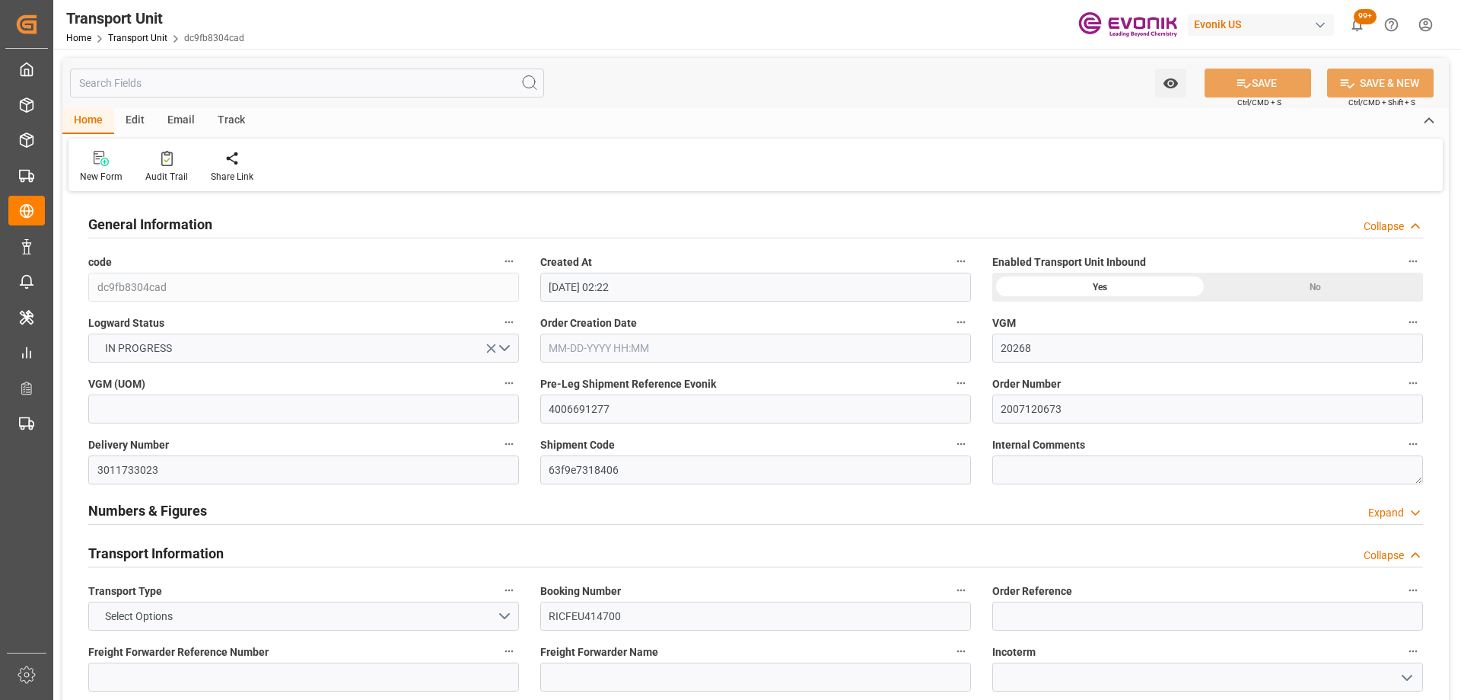
type input "[DATE] 20:40"
type input "09-28-2025 07:21"
type input "09-09-2025 13:00"
type input "09-29-2025 17:27"
type input "09-30-2025 03:27"
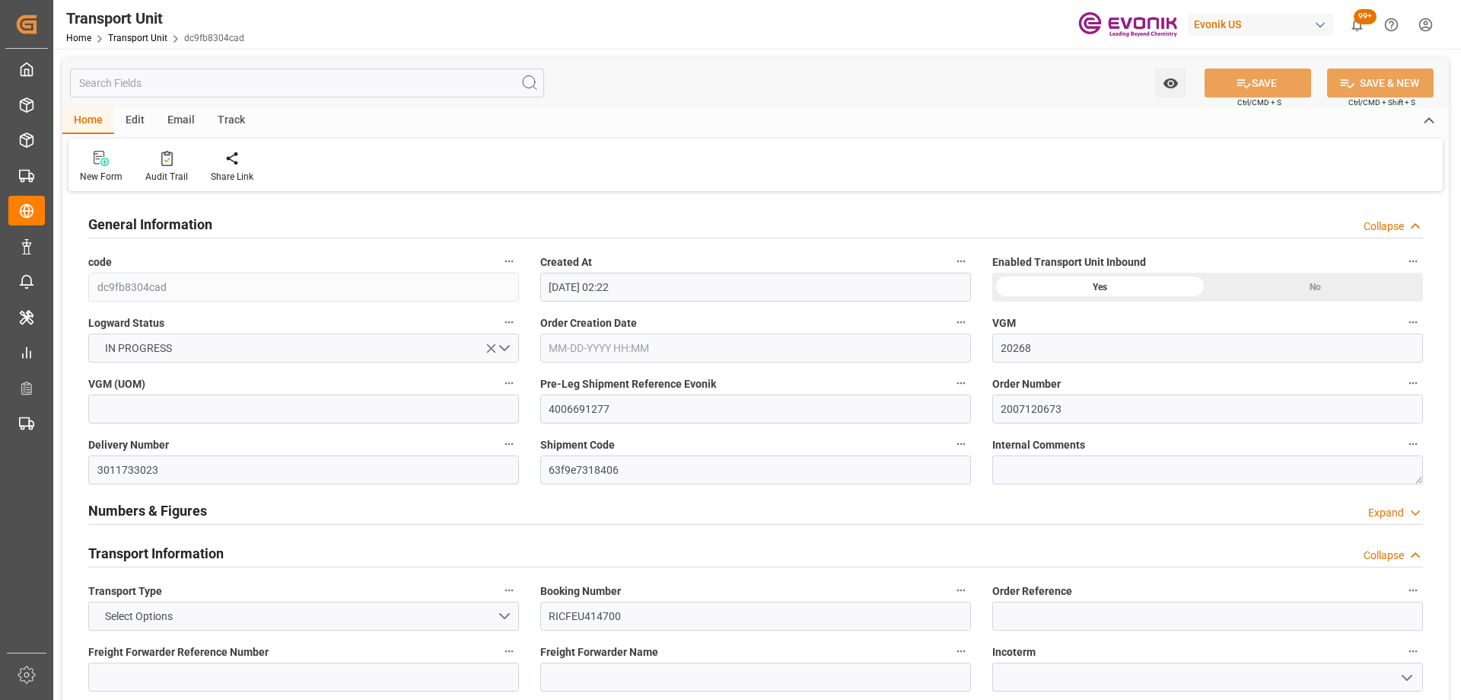
type input "09-09-2025 23:00"
type input "[DATE] 00:00"
type input "[DATE]"
type input "08-21-2025 03:45"
type input "08-15-2025 21:09"
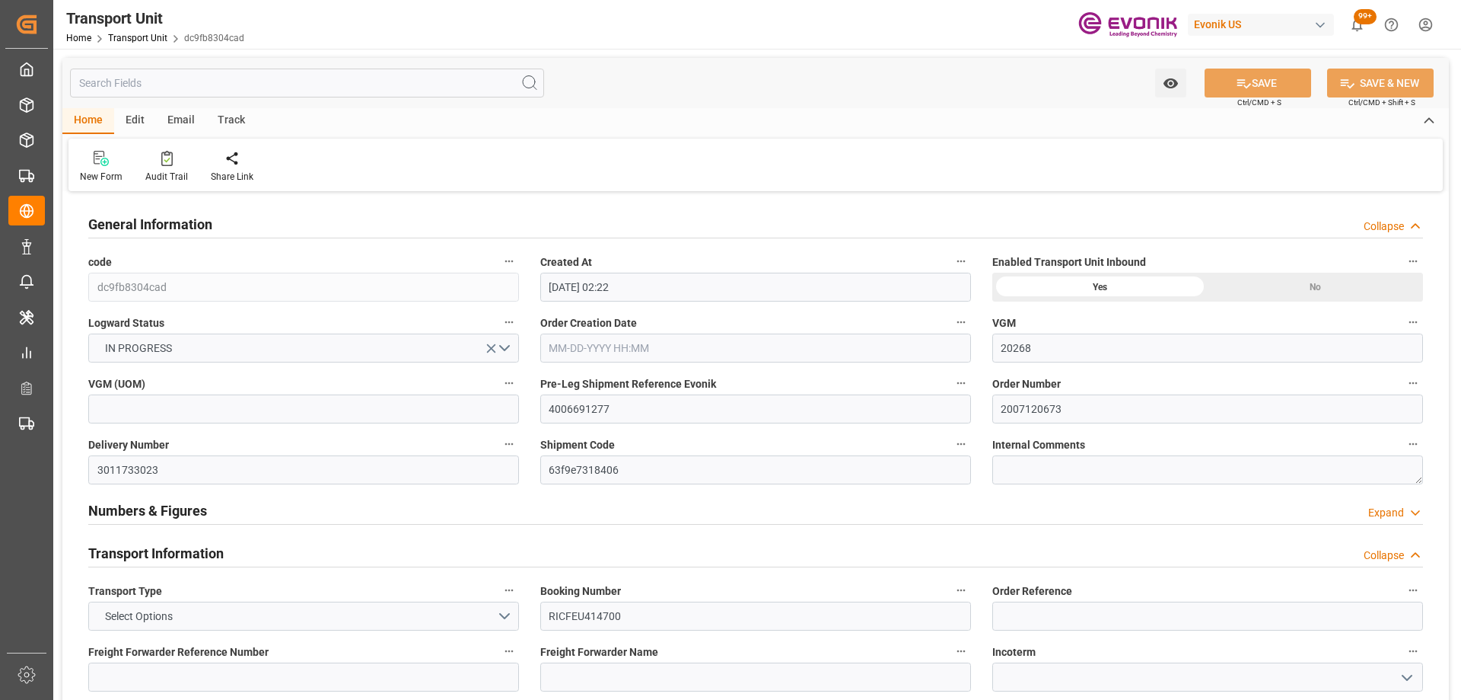
type input "08-23-2025 10:27"
type input "09-09-2025 01:30"
type input "08-23-2025 02:30"
type input "09-08-2025 20:38"
type input "09-09-2025 03:00"
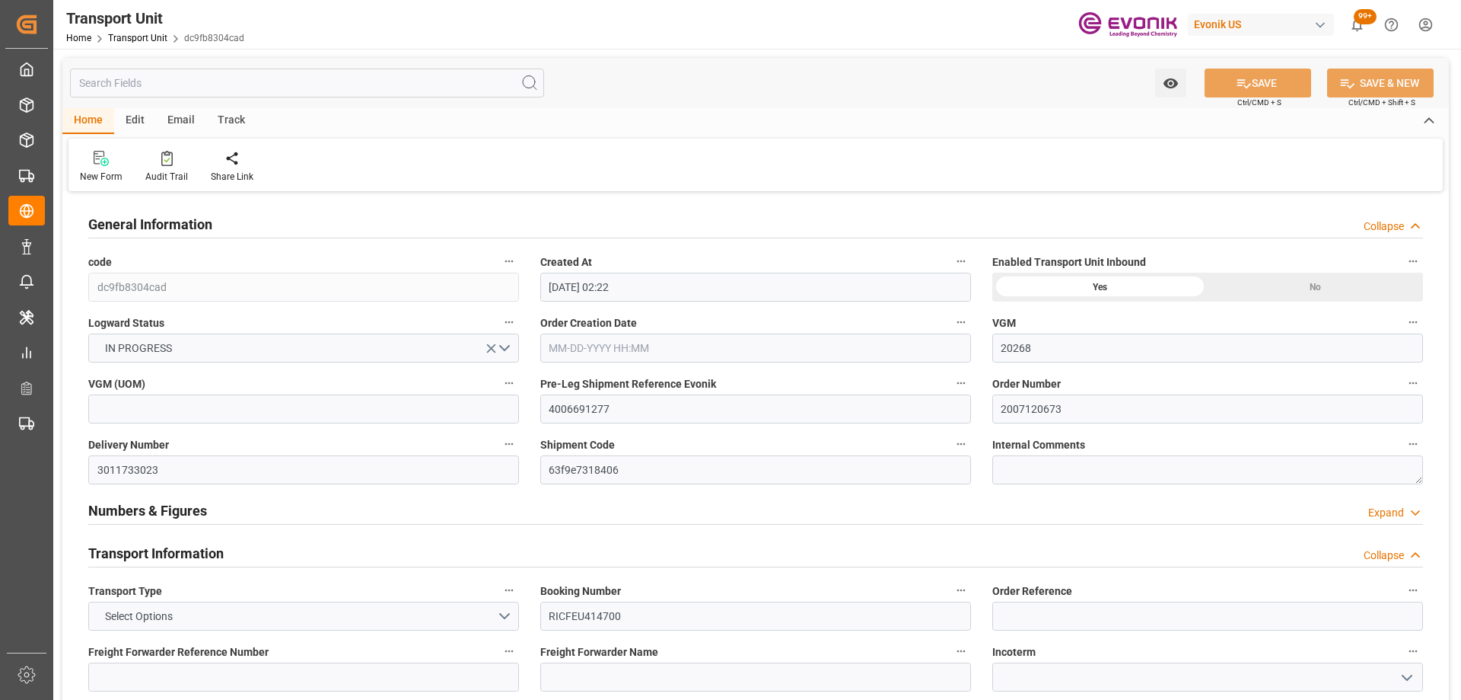
type input "09-09-2025 04:57"
type input "09-28-2025 02:00"
type input "09-27-2025 20:13"
type input "09-28-2025 11:19"
type input "09-28-2025 03:30"
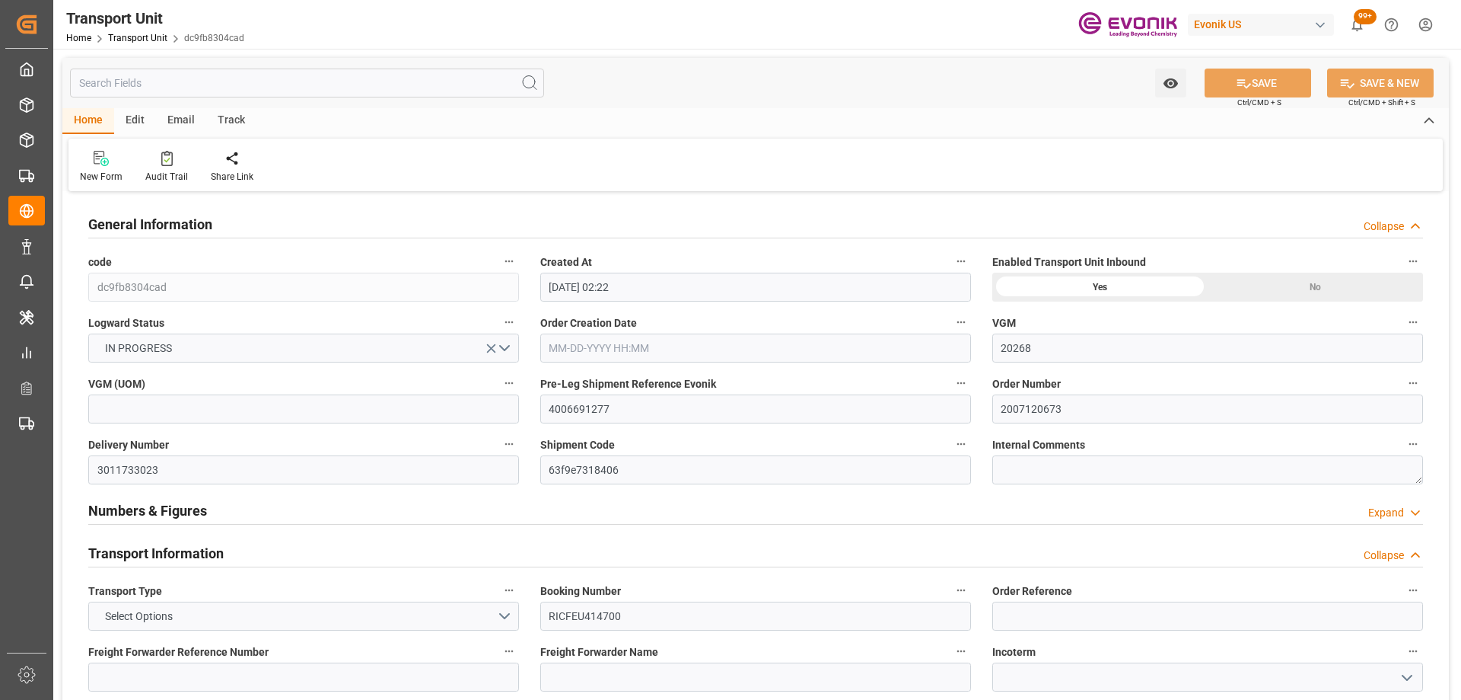
type input "09-09-2025 08:30"
type input "09-28-2025 02:51"
type input "10-02-2025 02:51"
click at [154, 85] on input "text" at bounding box center [307, 83] width 474 height 29
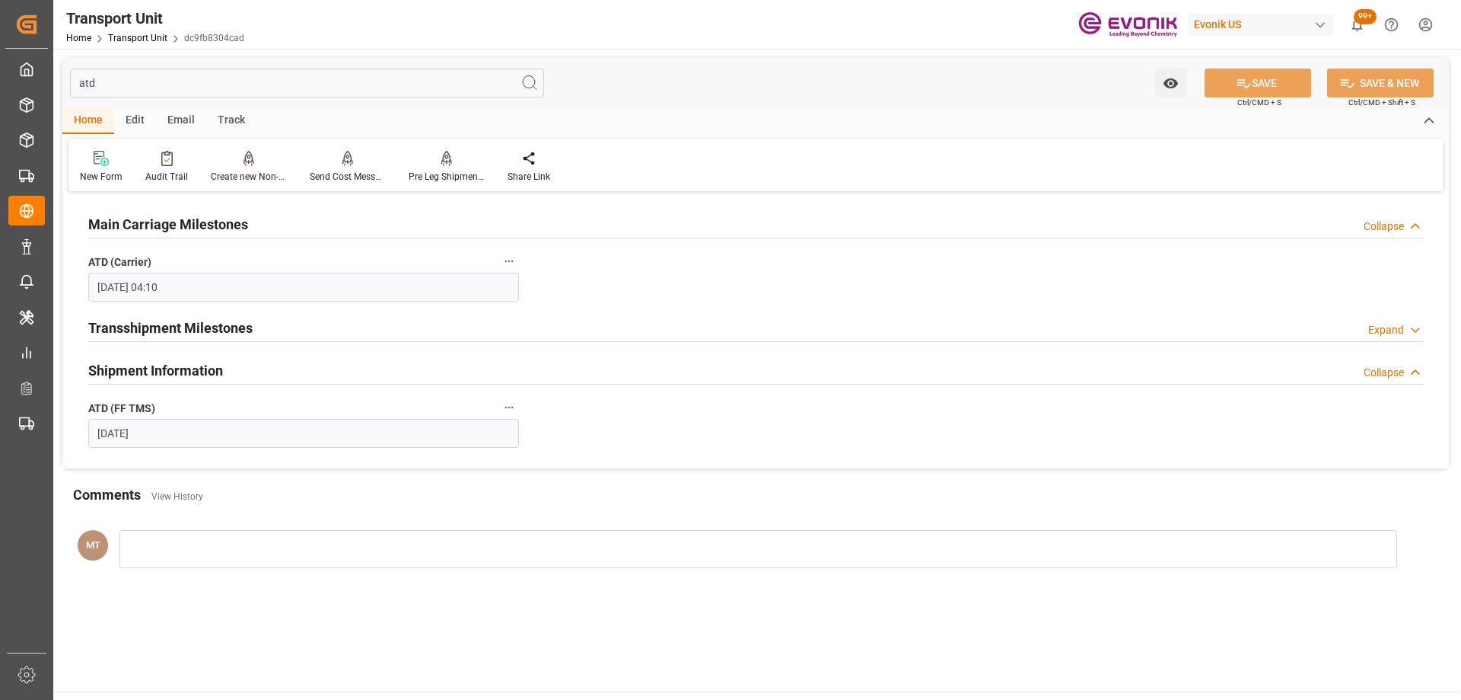
type input "atd"
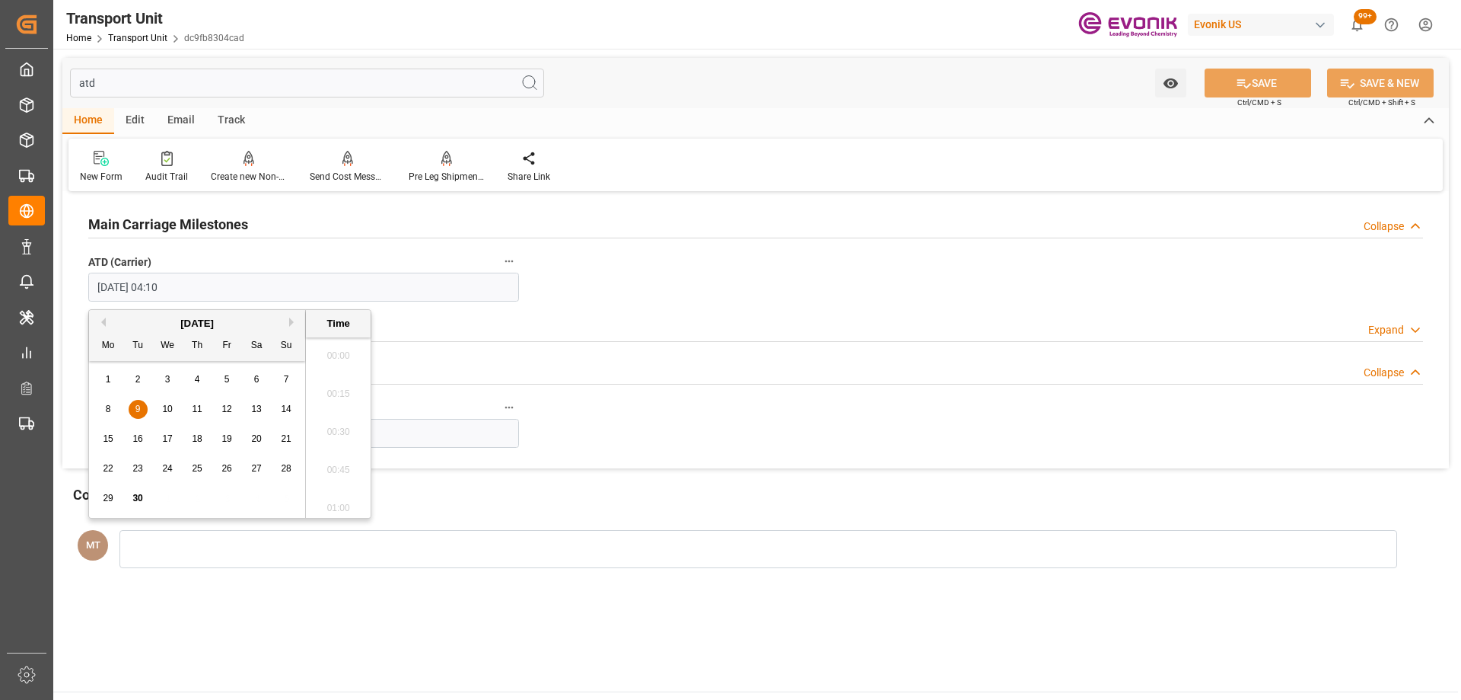
scroll to position [538, 0]
drag, startPoint x: 215, startPoint y: 285, endPoint x: 62, endPoint y: 276, distance: 154.1
click at [62, 276] on div "atd Watch Option SAVE Ctrl/CMD + S SAVE & NEW Ctrl/CMD + Shift + S Home Edit Em…" at bounding box center [755, 325] width 1405 height 553
click at [457, 436] on input "[DATE]" at bounding box center [303, 433] width 431 height 29
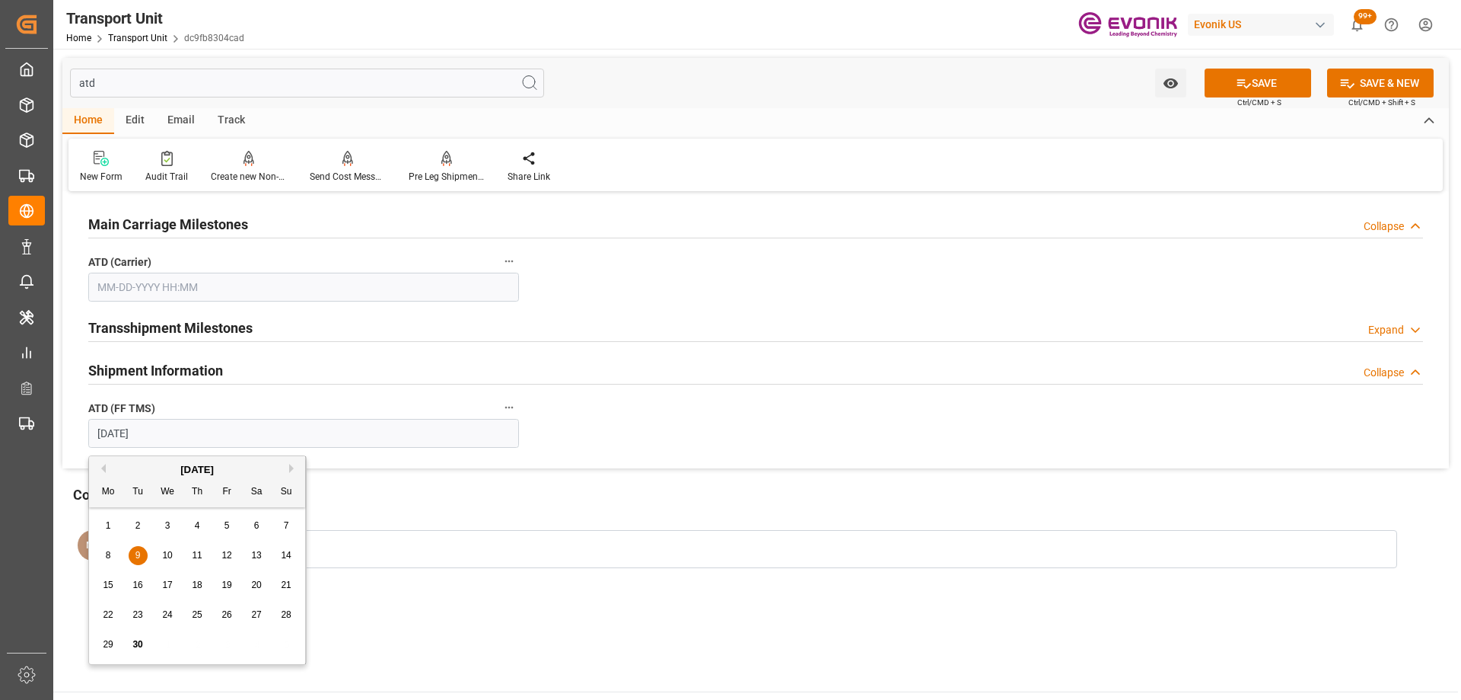
drag, startPoint x: 459, startPoint y: 436, endPoint x: 69, endPoint y: 413, distance: 390.4
click at [73, 416] on div "Main Carriage Milestones Collapse ATD (Carrier) Transshipment Milestones Expand…" at bounding box center [755, 332] width 1387 height 273
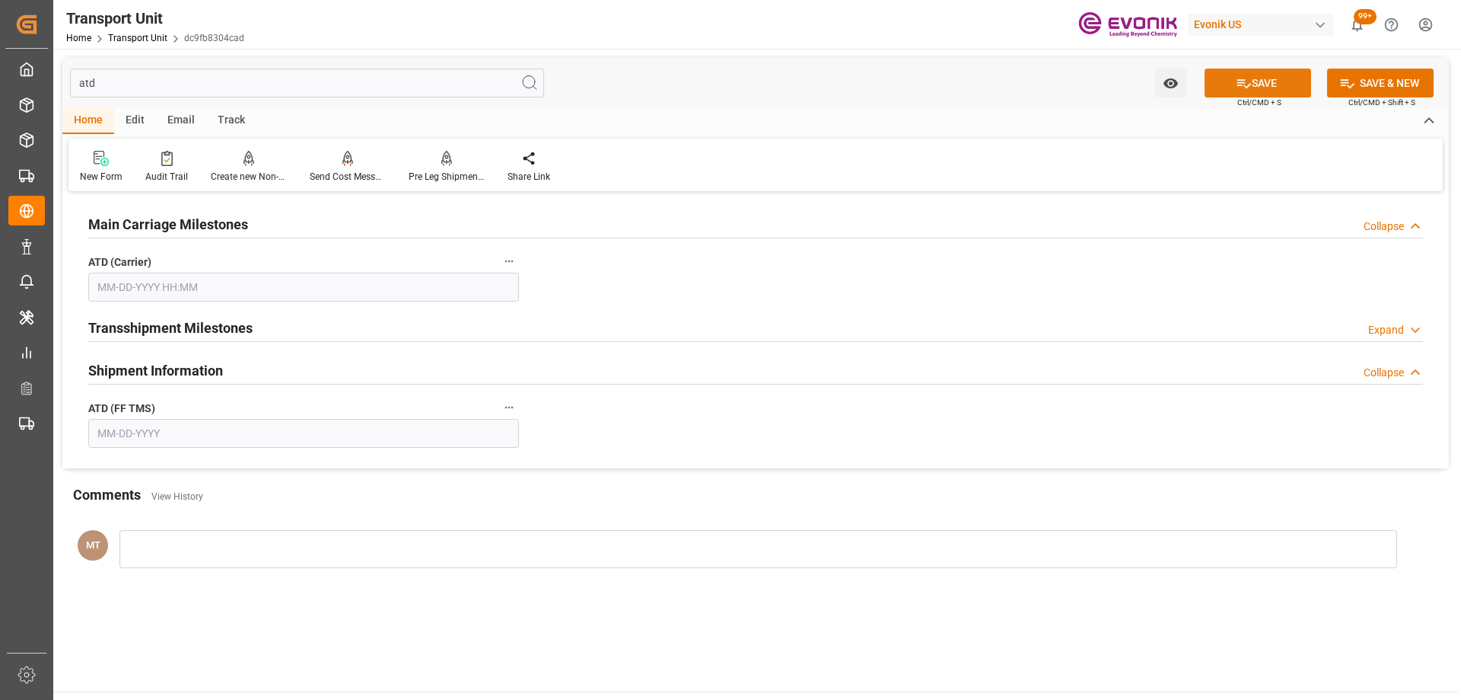
click at [1229, 87] on button "SAVE" at bounding box center [1258, 83] width 107 height 29
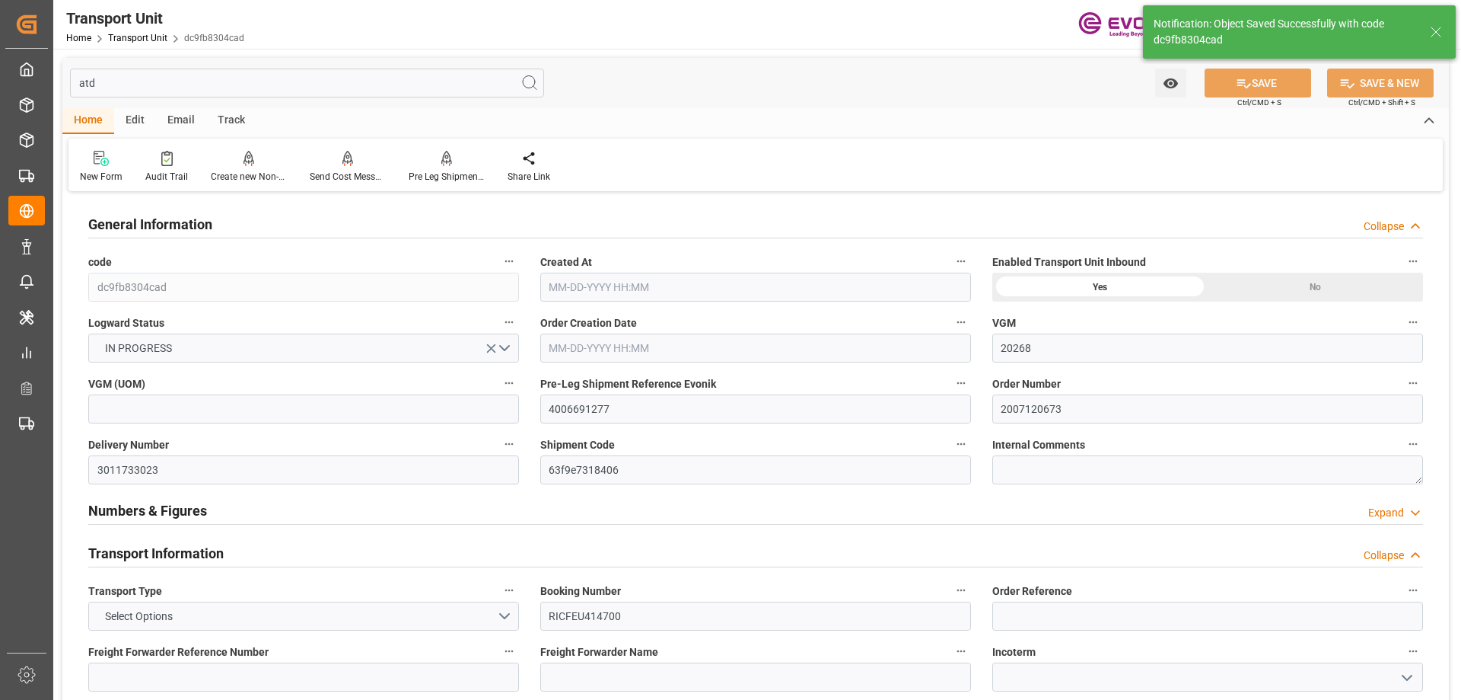
type input "20268"
type input "ONE"
type input "Ocean Network Express"
type input "USLAX"
type input "DOCAU"
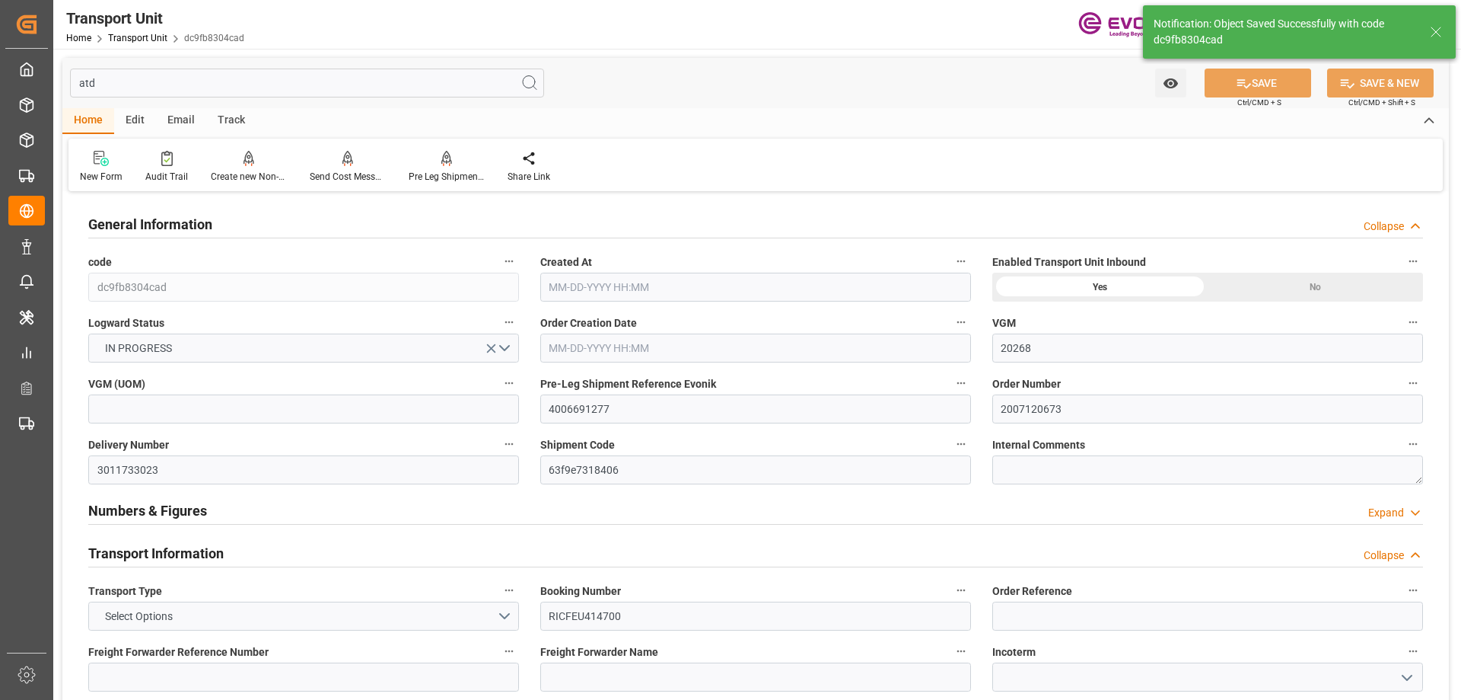
type input "9337638"
type input "USLAX"
type input "DOCAU"
type input "9337638"
type input "20548"
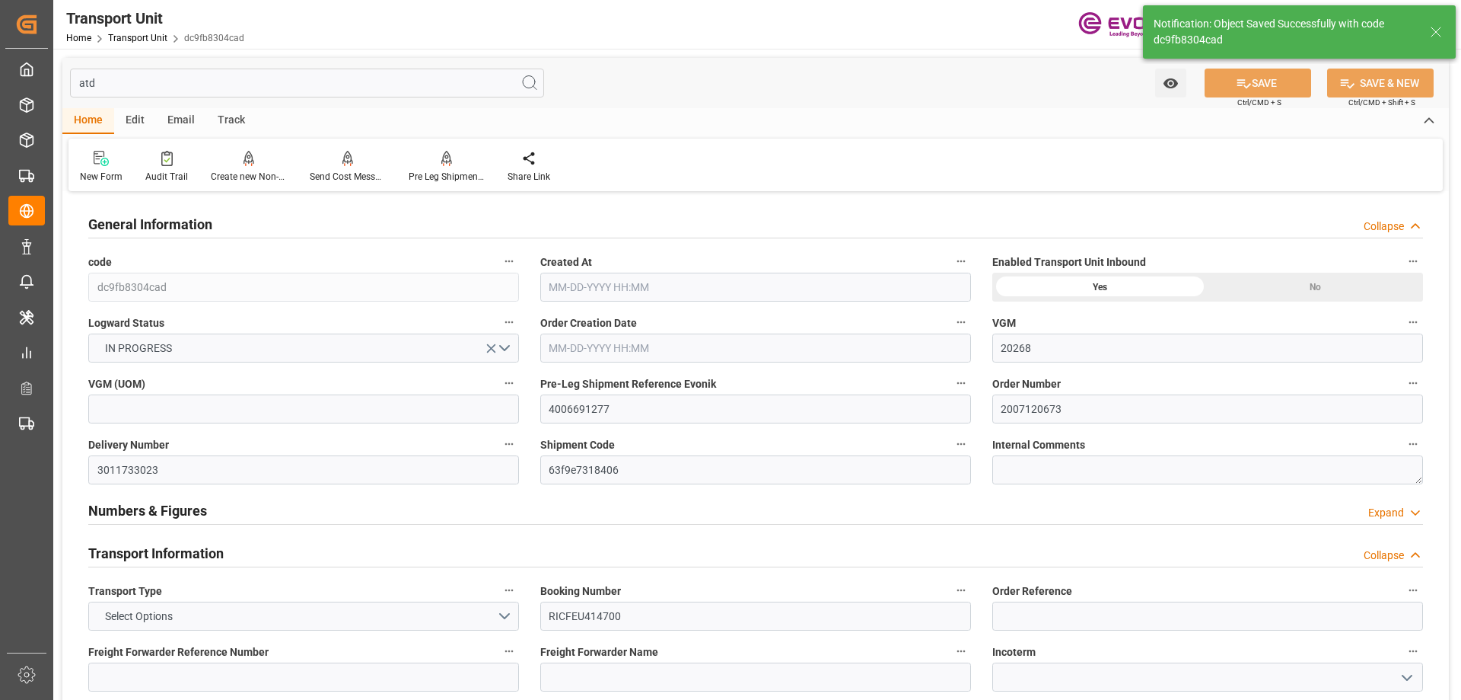
type input "[DATE] 02:22"
type input "[DATE]"
type input "08-13-2025 09:20"
type input "08-14-2025 15:06"
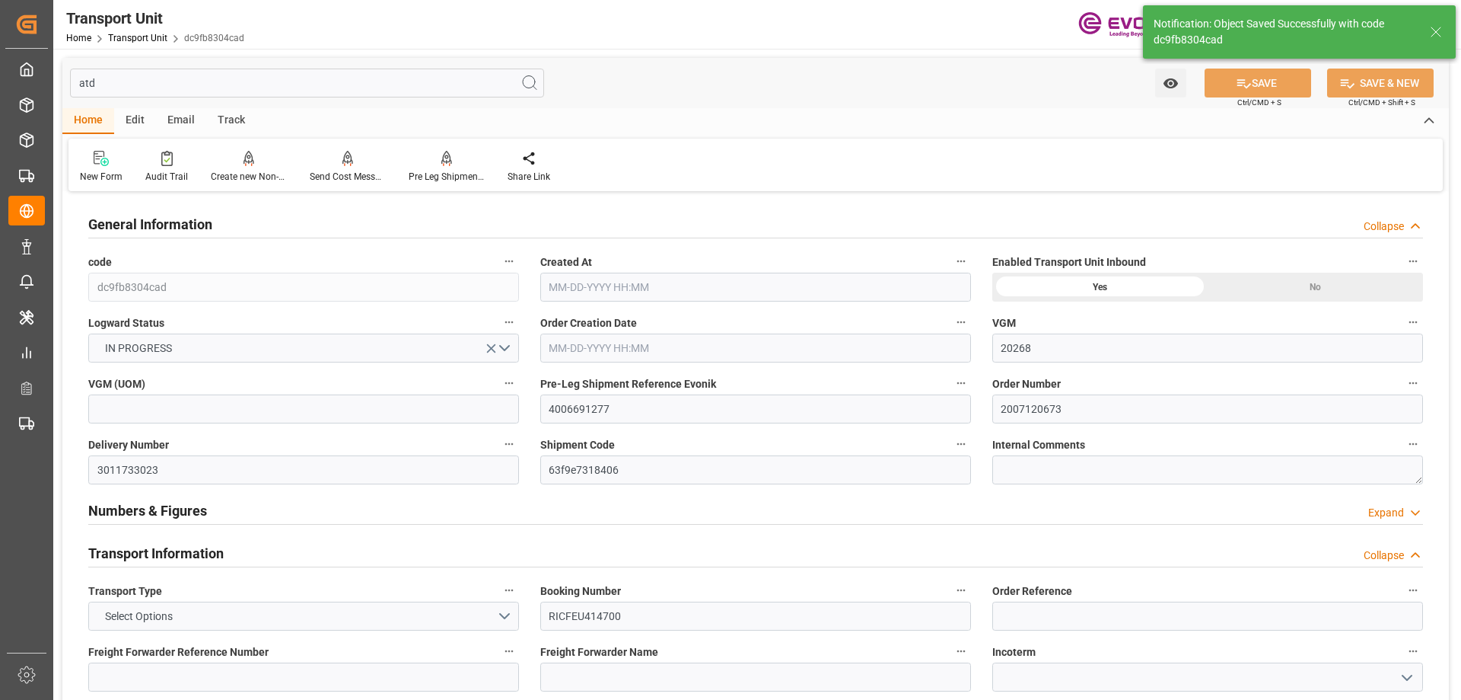
type input "08-14-2025 17:57"
type input "[DATE] 00:00"
type input "08-24-2025 04:27"
type input "08-16-2025 15:09"
type input "09-02-2025 19:20"
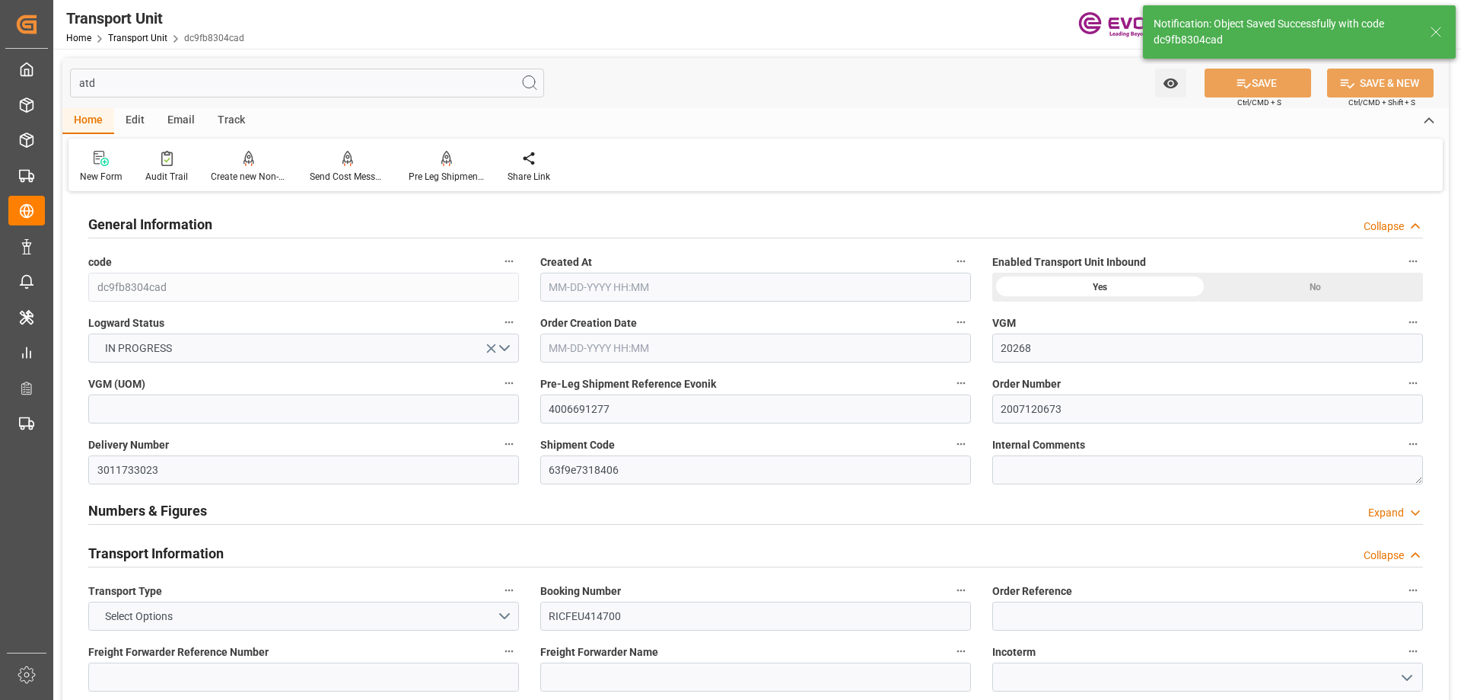
type input "[DATE] 00:00"
type input "08-23-2025 00:00"
type input "[DATE] 00:00"
type input "09-09-2025 00:00"
type input "[DATE] 20:40"
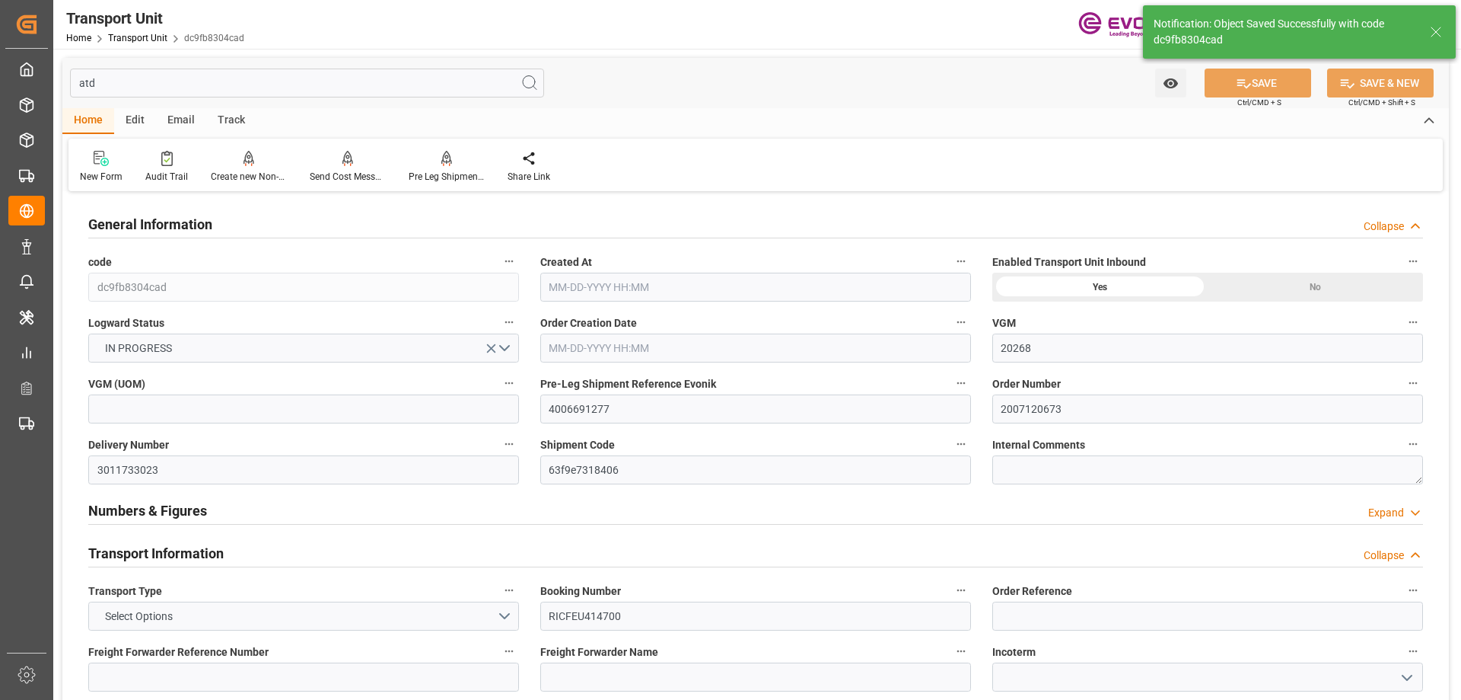
type input "09-28-2025 07:21"
type input "09-09-2025 13:00"
type input "09-29-2025 17:27"
type input "09-30-2025 03:27"
type input "09-09-2025 23:00"
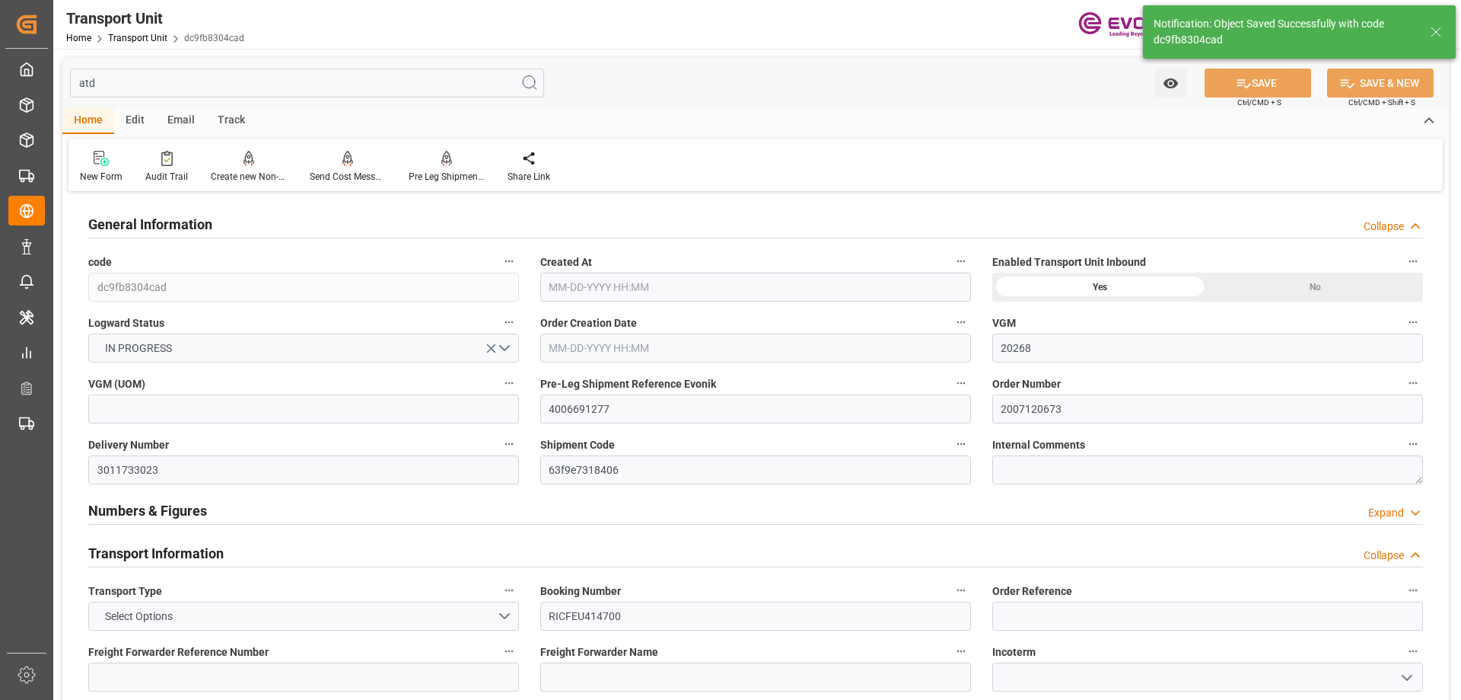
type input "[DATE] 00:00"
type input "08-21-2025 03:45"
type input "08-15-2025 21:09"
type input "08-23-2025 10:27"
type input "09-09-2025 01:30"
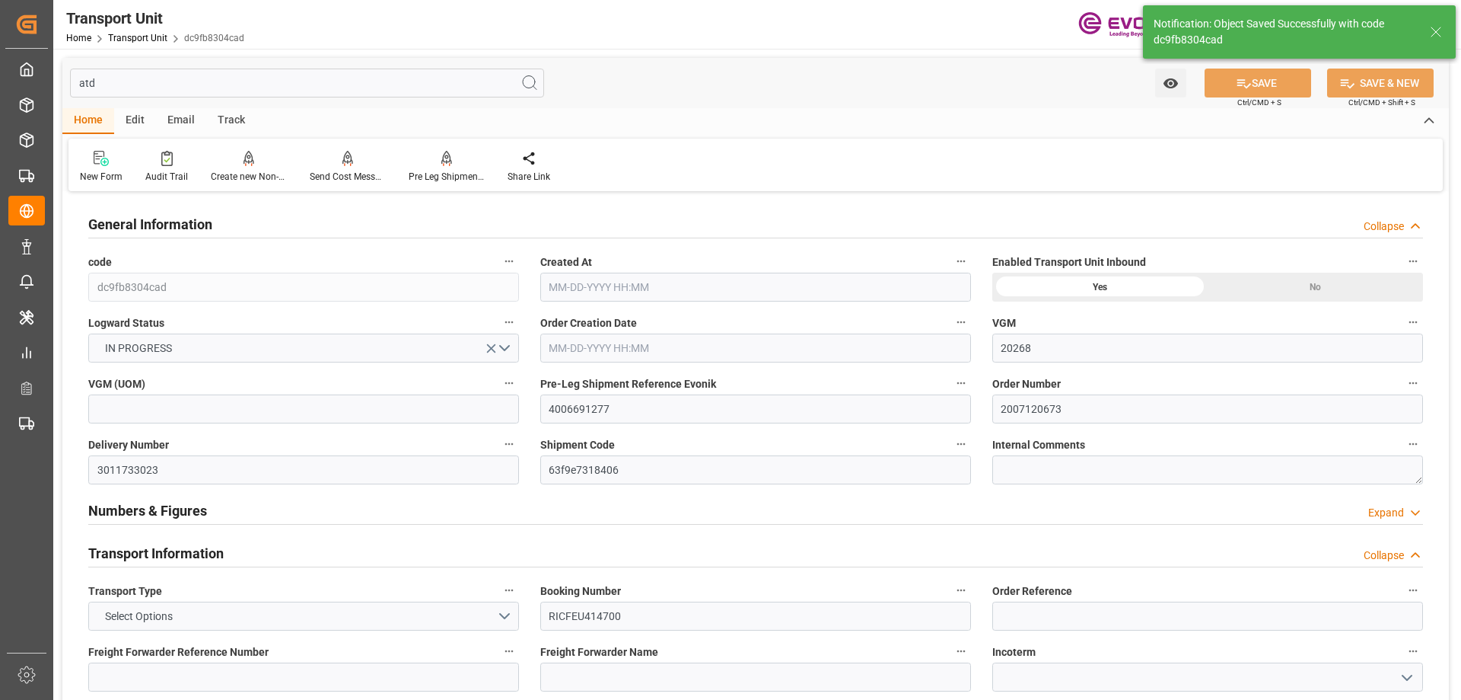
type input "08-23-2025 02:30"
type input "09-08-2025 20:38"
type input "09-09-2025 03:00"
type input "09-09-2025 04:57"
type input "09-28-2025 02:00"
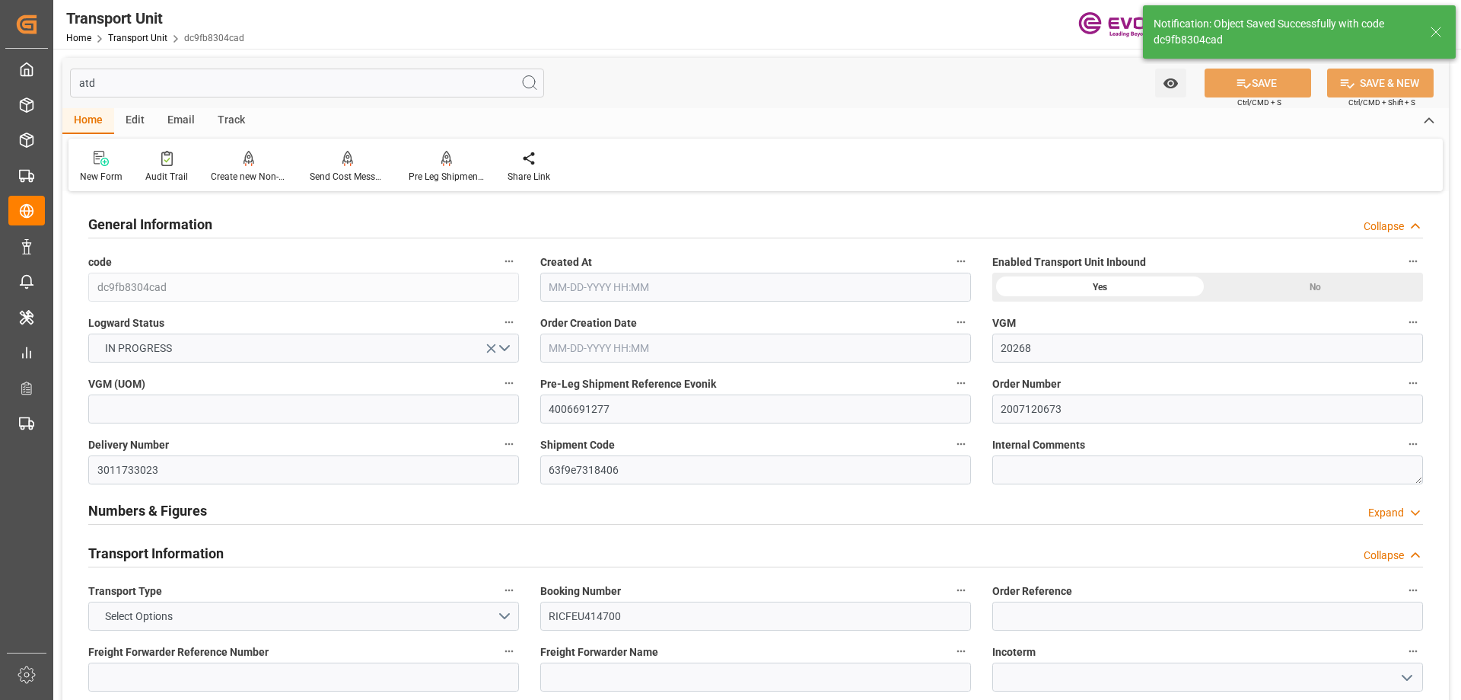
type input "09-27-2025 20:13"
type input "09-28-2025 11:19"
type input "09-28-2025 03:30"
type input "09-09-2025 08:30"
type input "09-28-2025 02:51"
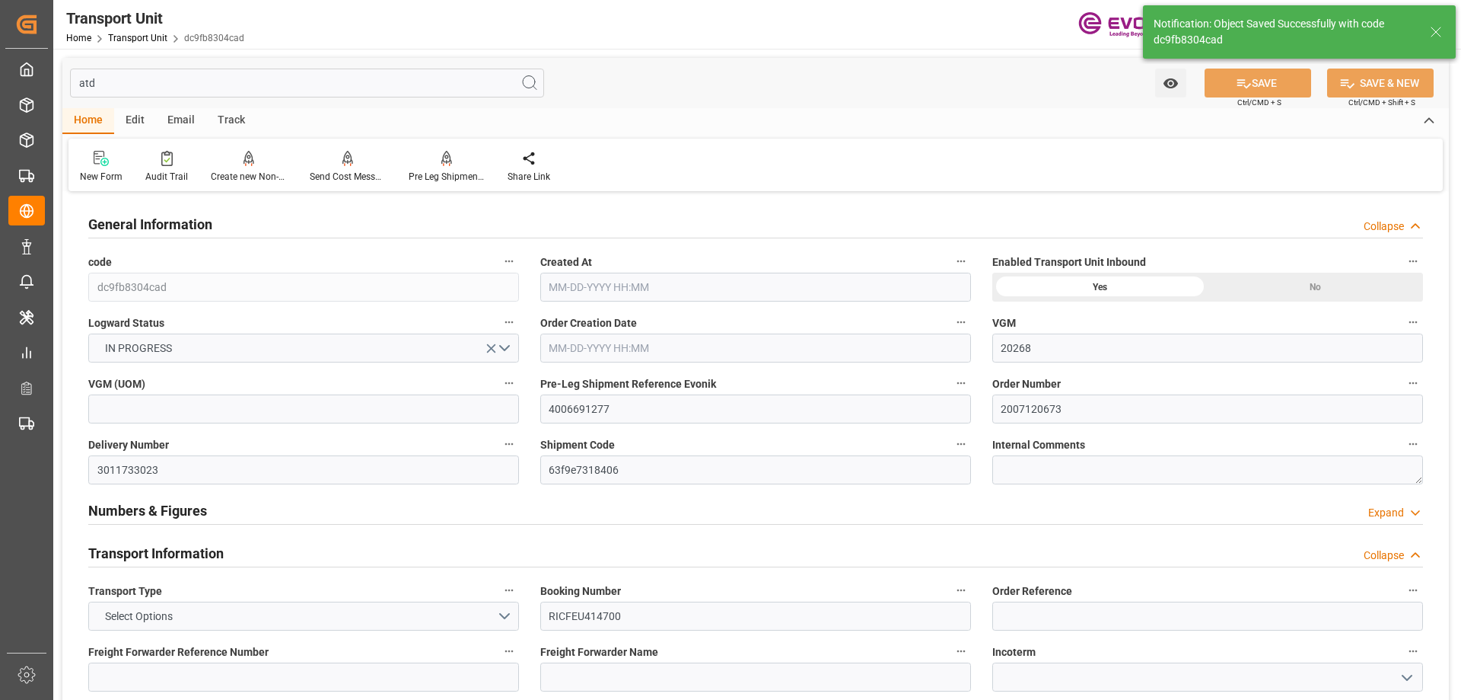
type input "10-02-2025 02:51"
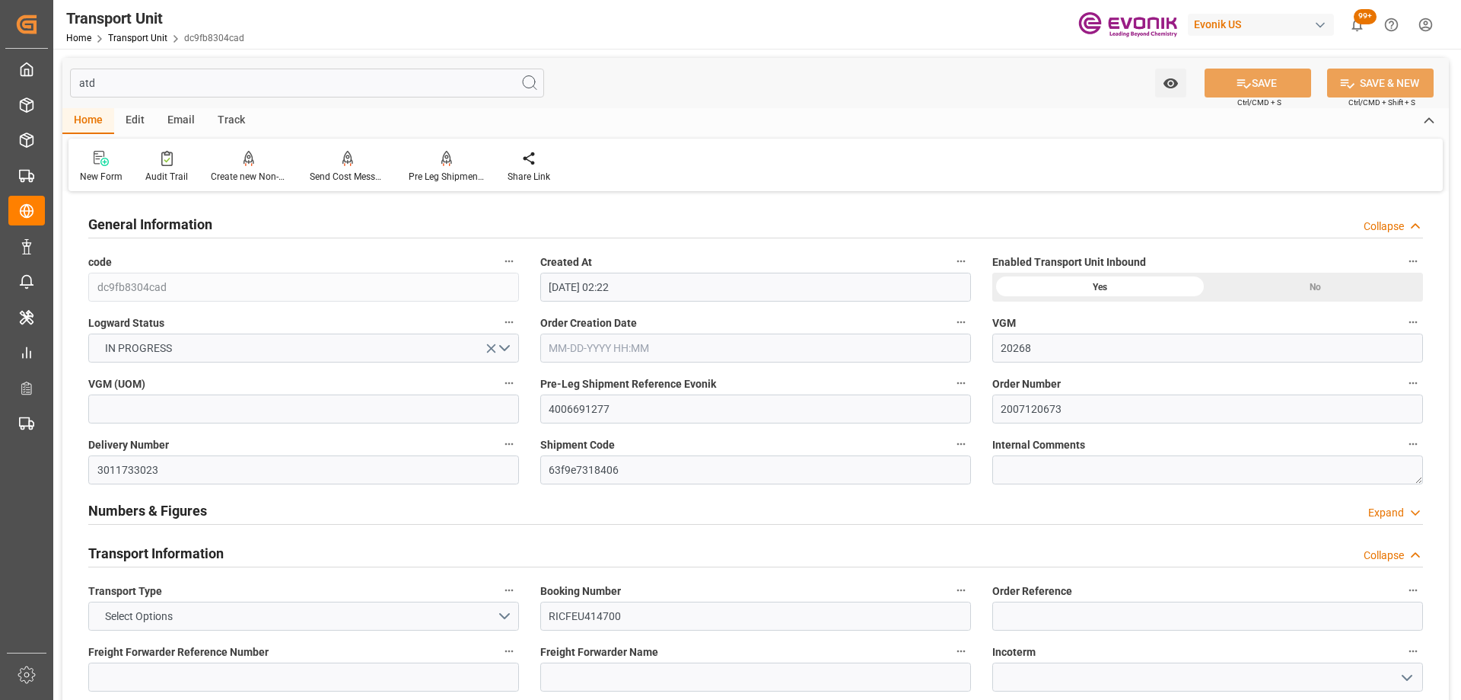
click at [222, 75] on input "atd" at bounding box center [307, 83] width 474 height 29
type input "atd"
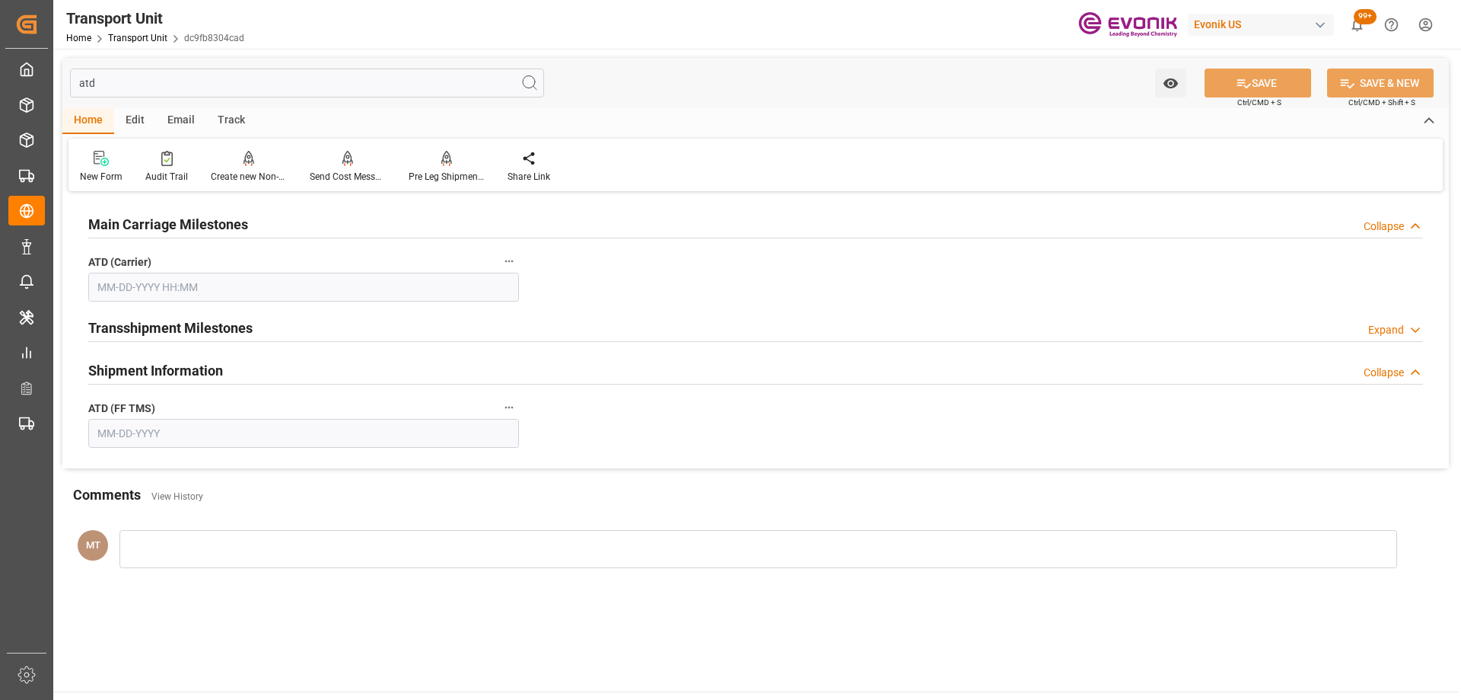
click at [237, 287] on input "text" at bounding box center [303, 287] width 431 height 29
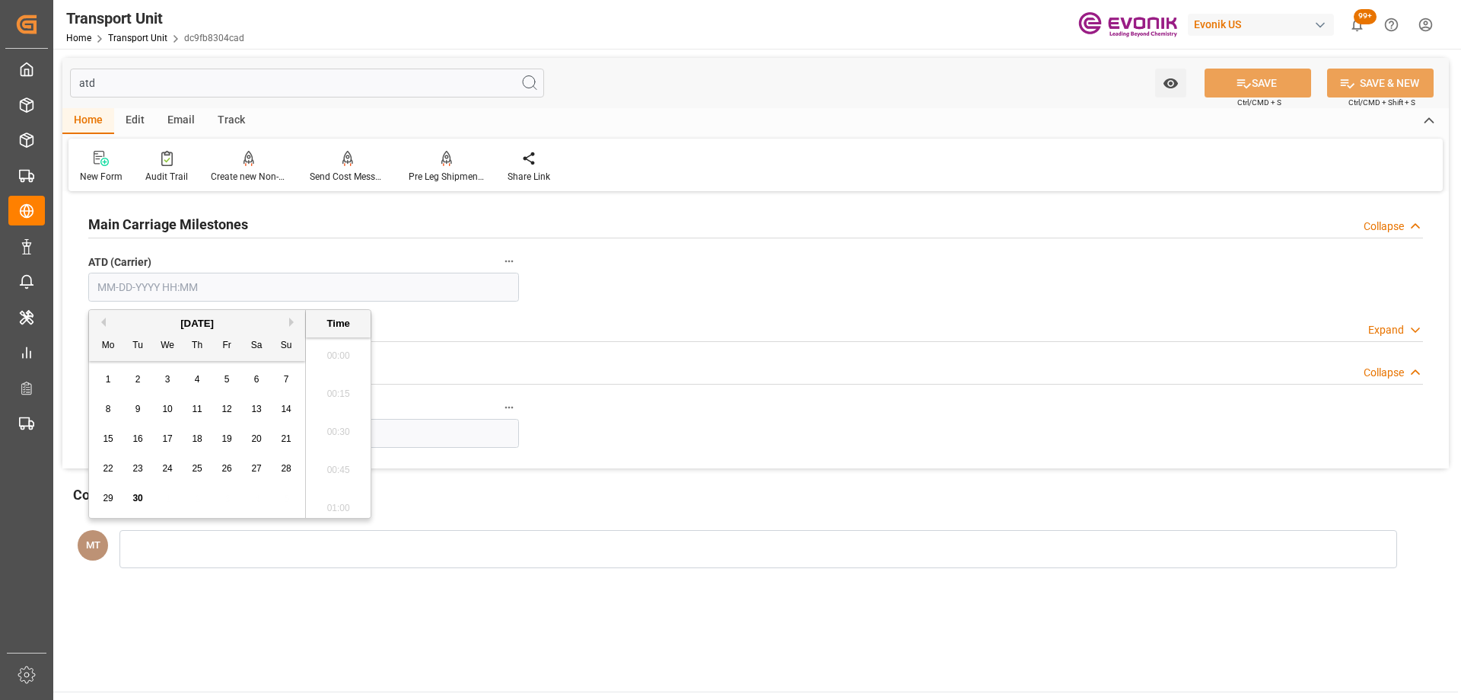
scroll to position [1223, 0]
click at [135, 404] on span "9" at bounding box center [137, 408] width 5 height 11
type input "09-09-2025 00:00"
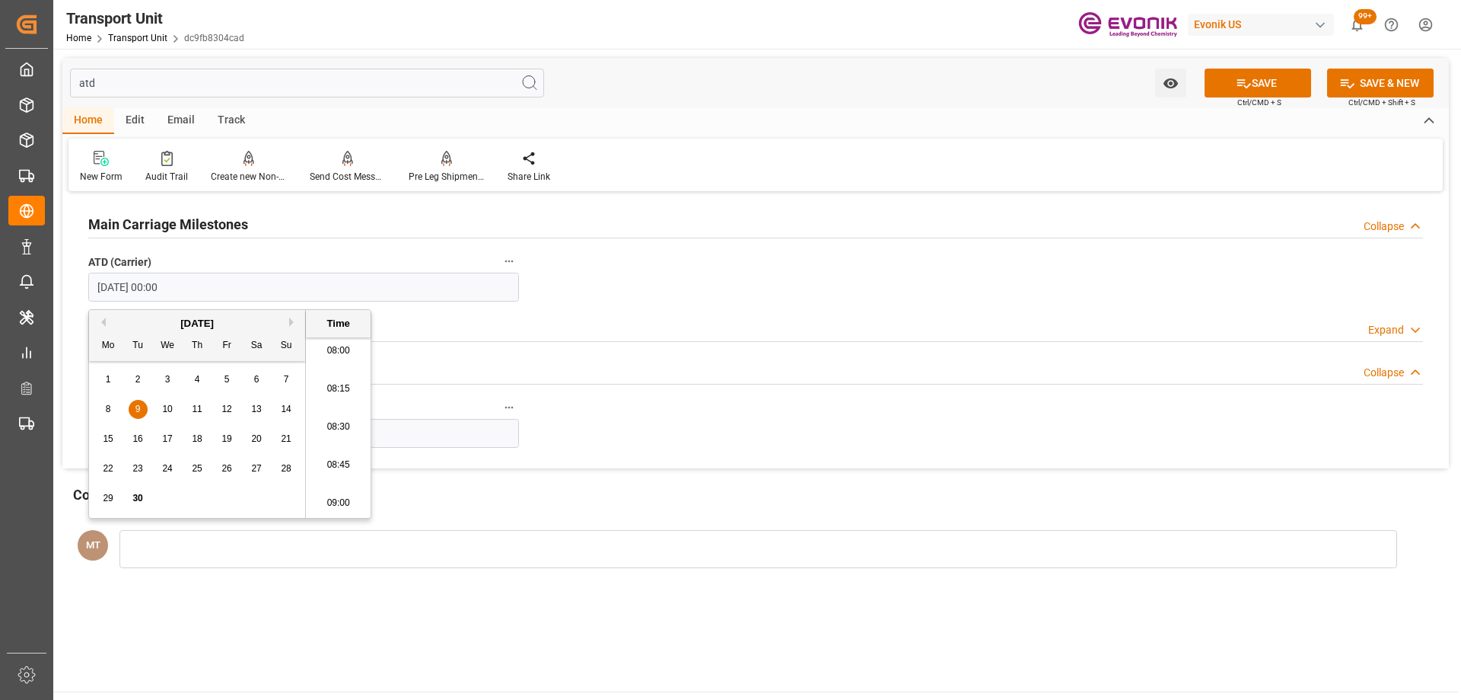
click at [470, 422] on input "text" at bounding box center [303, 433] width 431 height 29
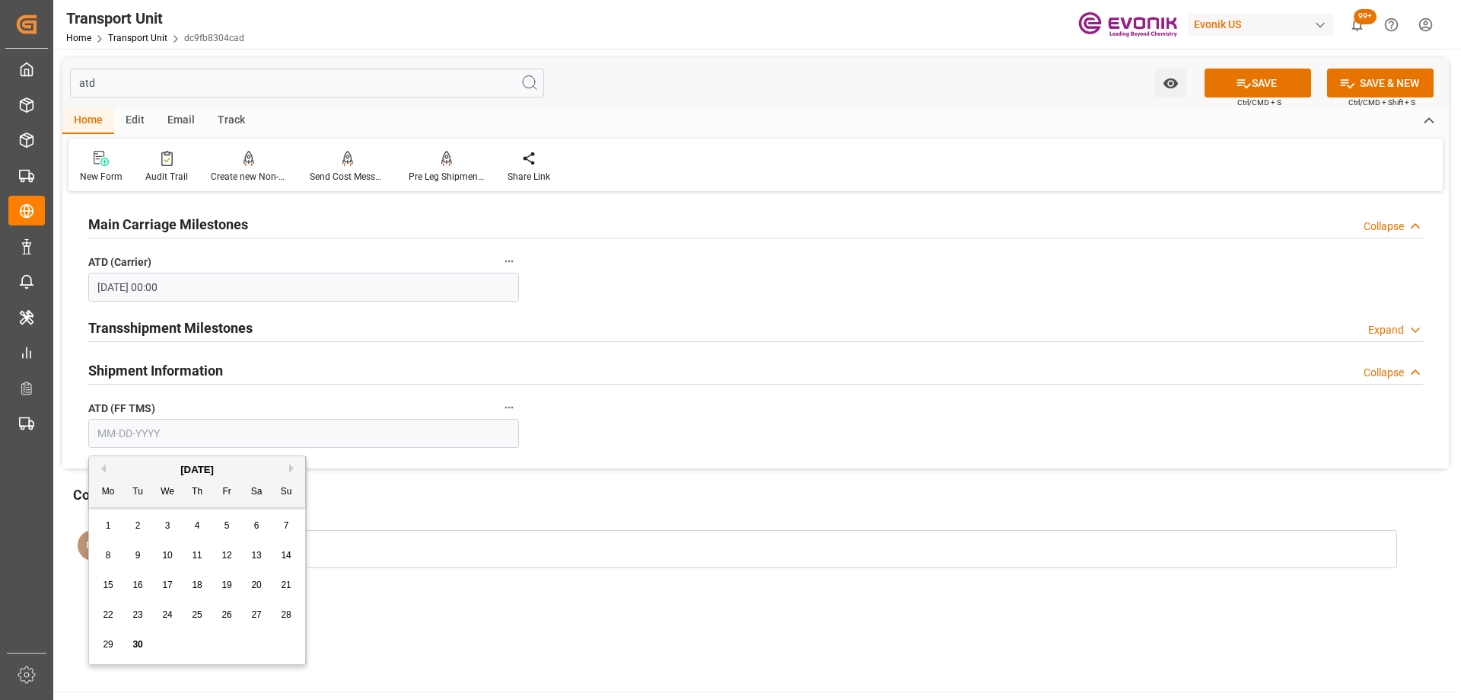
click at [139, 551] on span "9" at bounding box center [137, 555] width 5 height 11
type input "[DATE]"
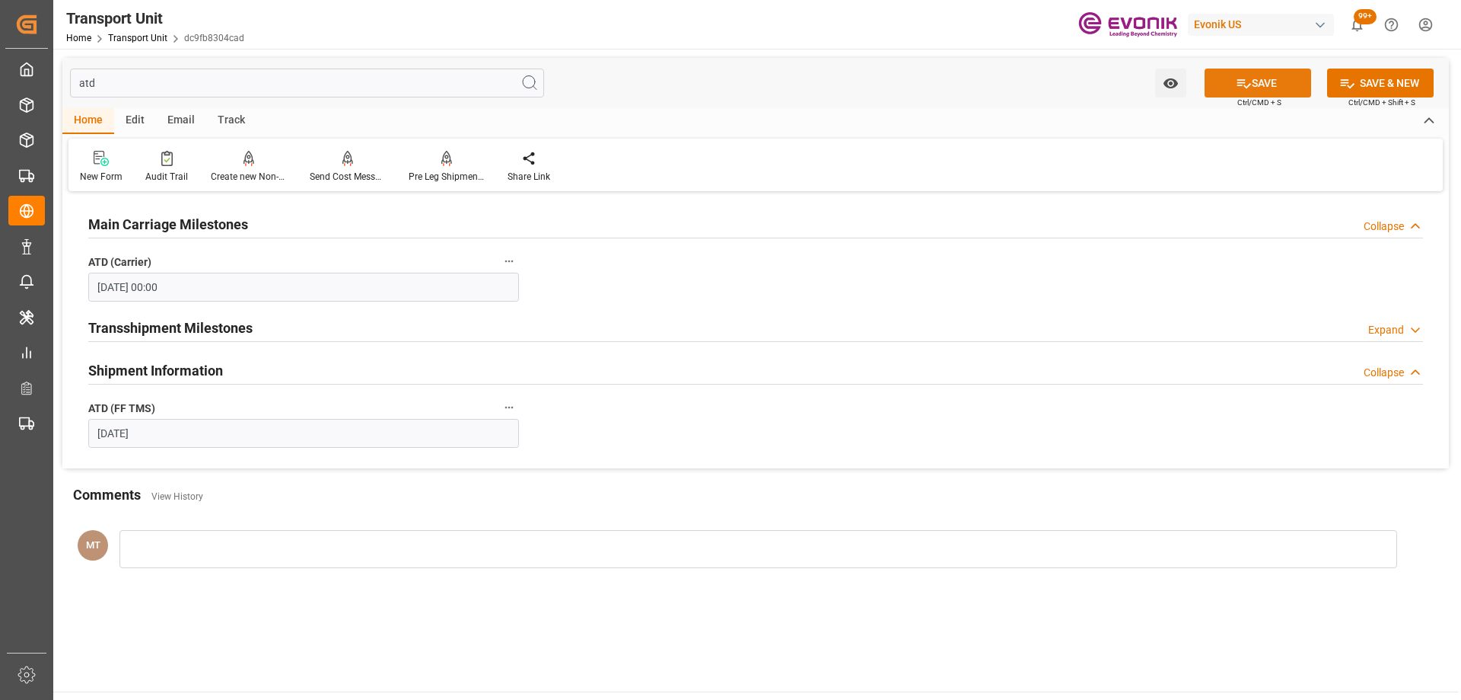
click at [1236, 90] on icon at bounding box center [1244, 83] width 16 height 16
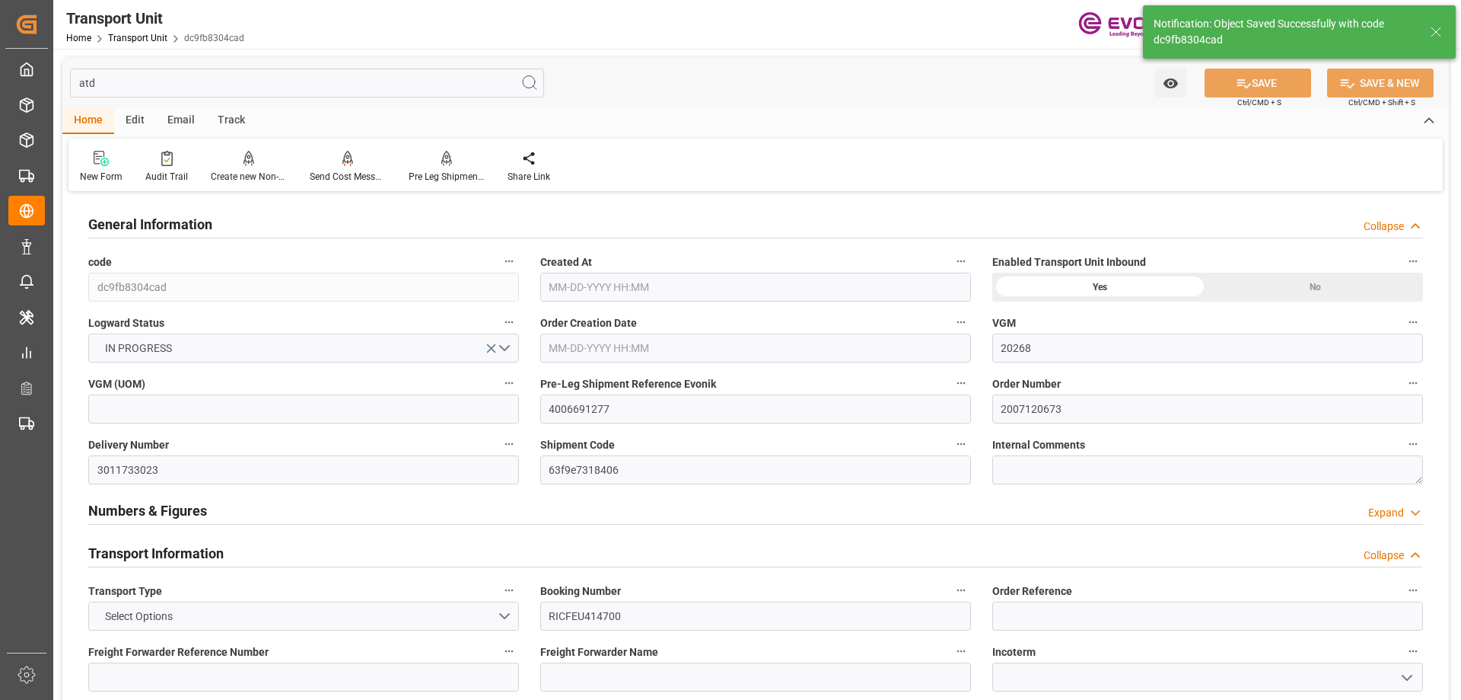
type input "20268"
type input "ONE"
type input "Ocean Network Express"
type input "USLAX"
type input "DOCAU"
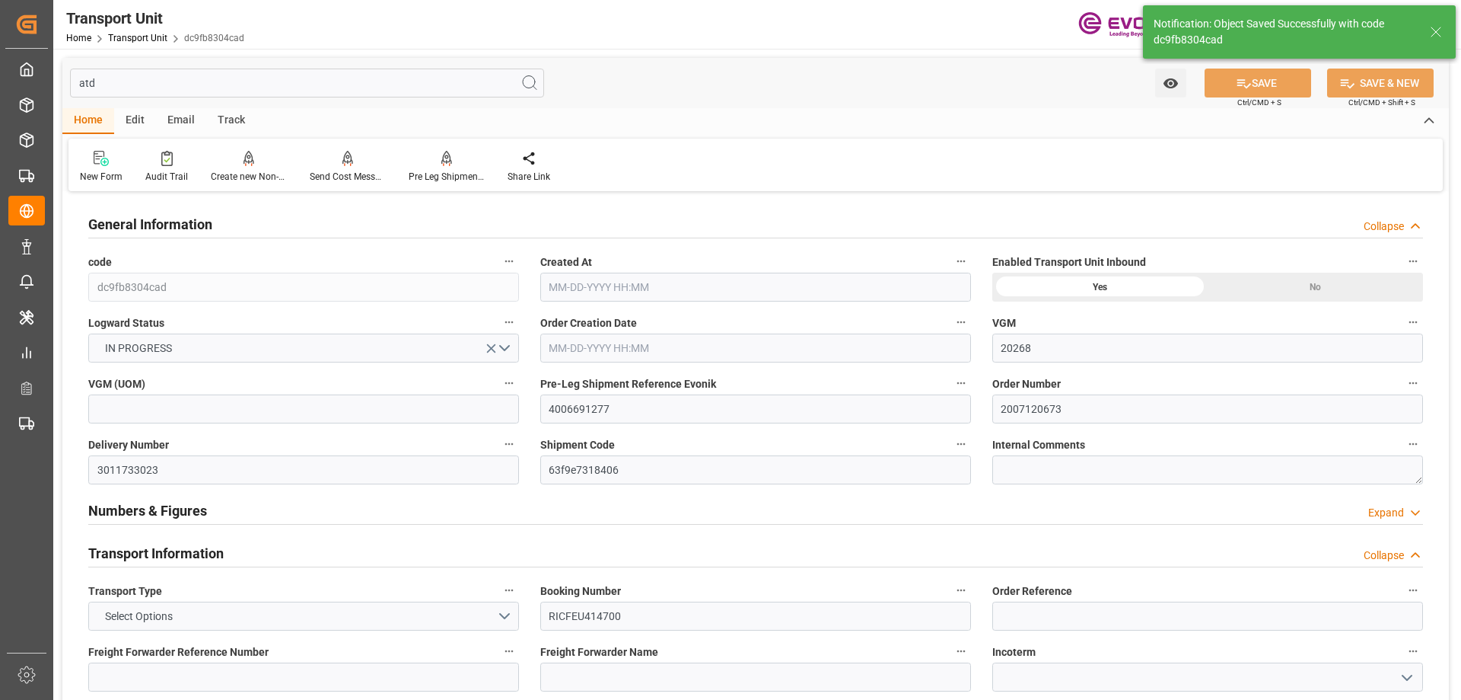
type input "9337638"
type input "USLAX"
type input "DOCAU"
type input "9337638"
type input "20548"
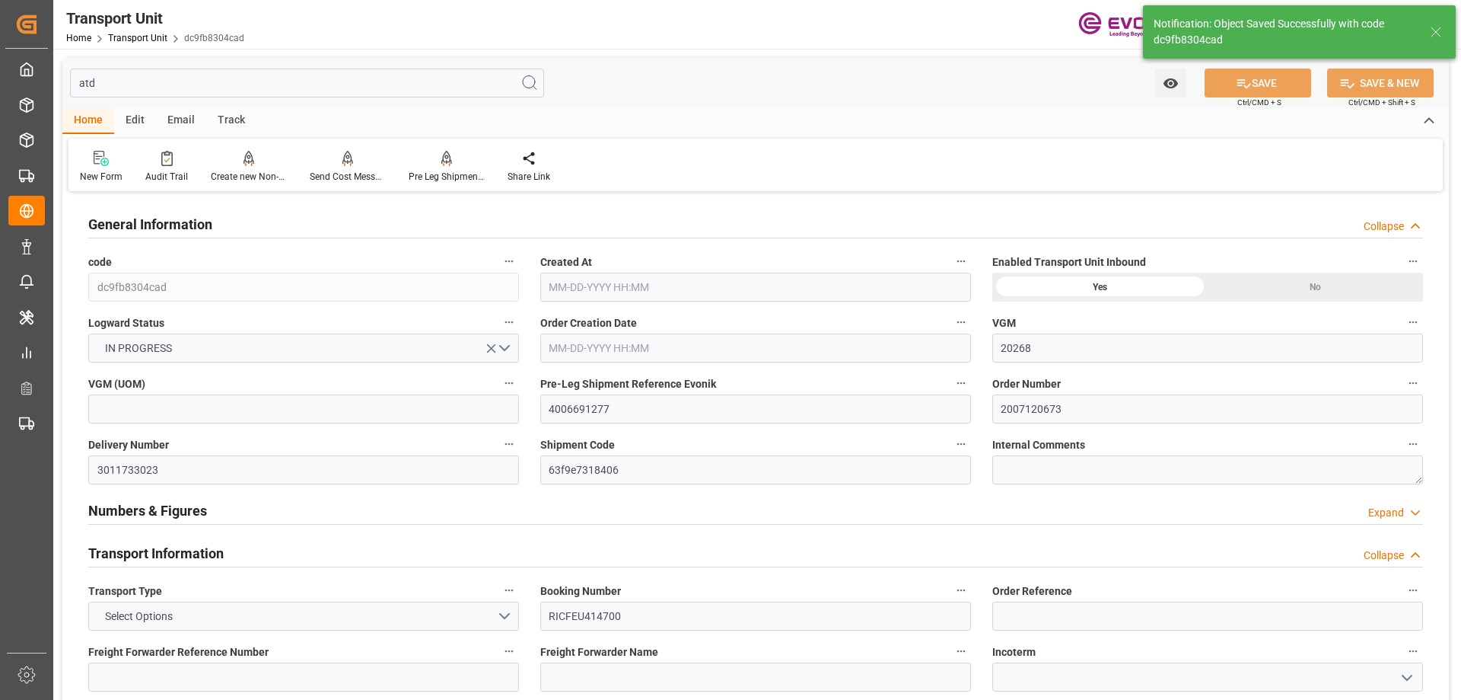
type input "[DATE] 02:22"
type input "[DATE]"
type input "08-13-2025 09:20"
type input "08-14-2025 15:06"
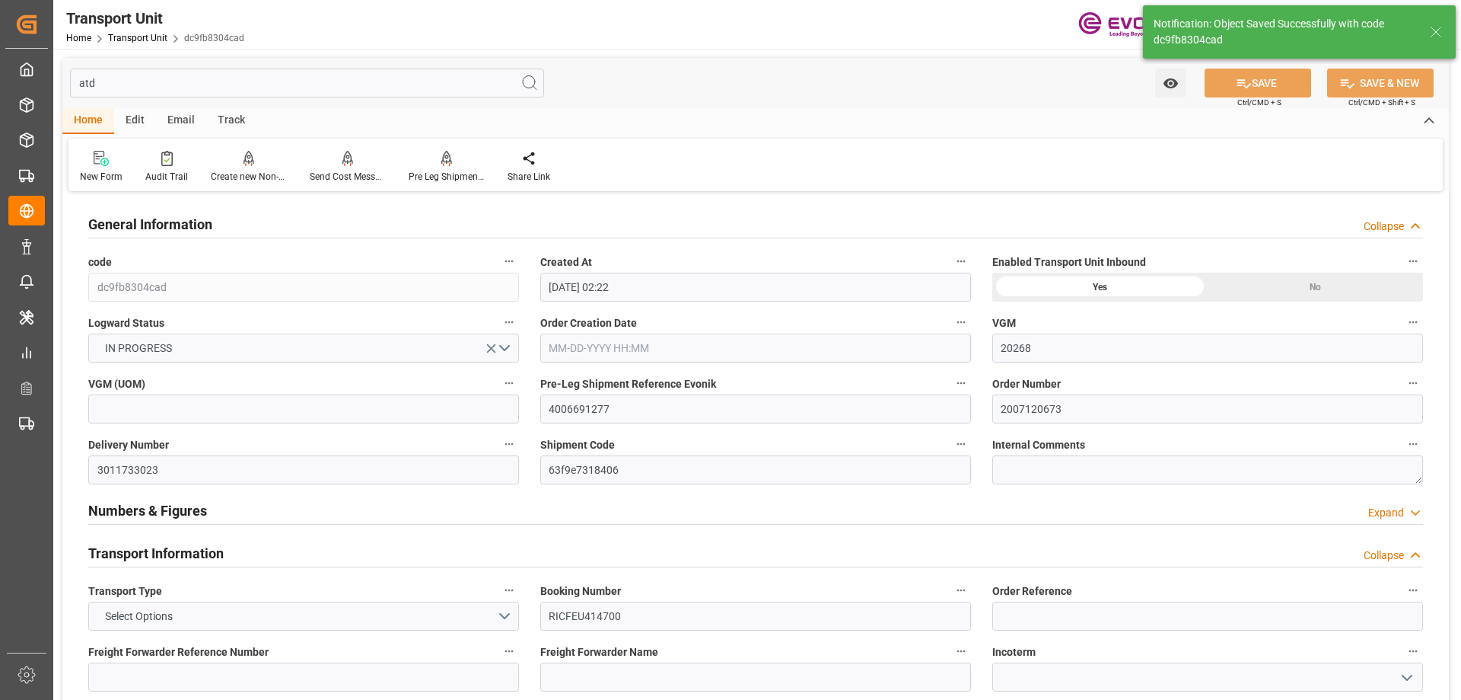
type input "08-14-2025 17:57"
type input "[DATE] 00:00"
type input "08-24-2025 04:27"
type input "08-16-2025 15:09"
type input "09-02-2025 19:20"
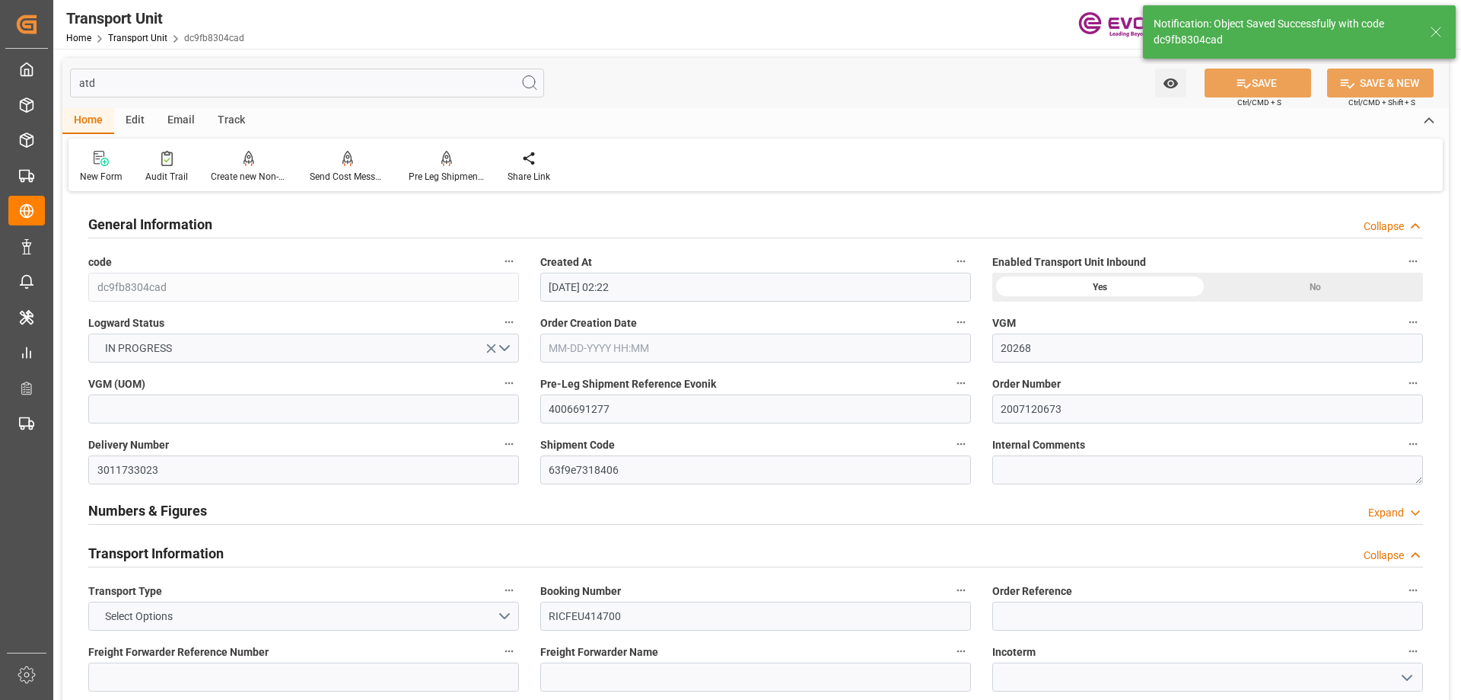
type input "[DATE] 00:00"
type input "08-23-2025 00:00"
type input "[DATE] 00:00"
type input "09-09-2025 00:00"
type input "[DATE] 20:40"
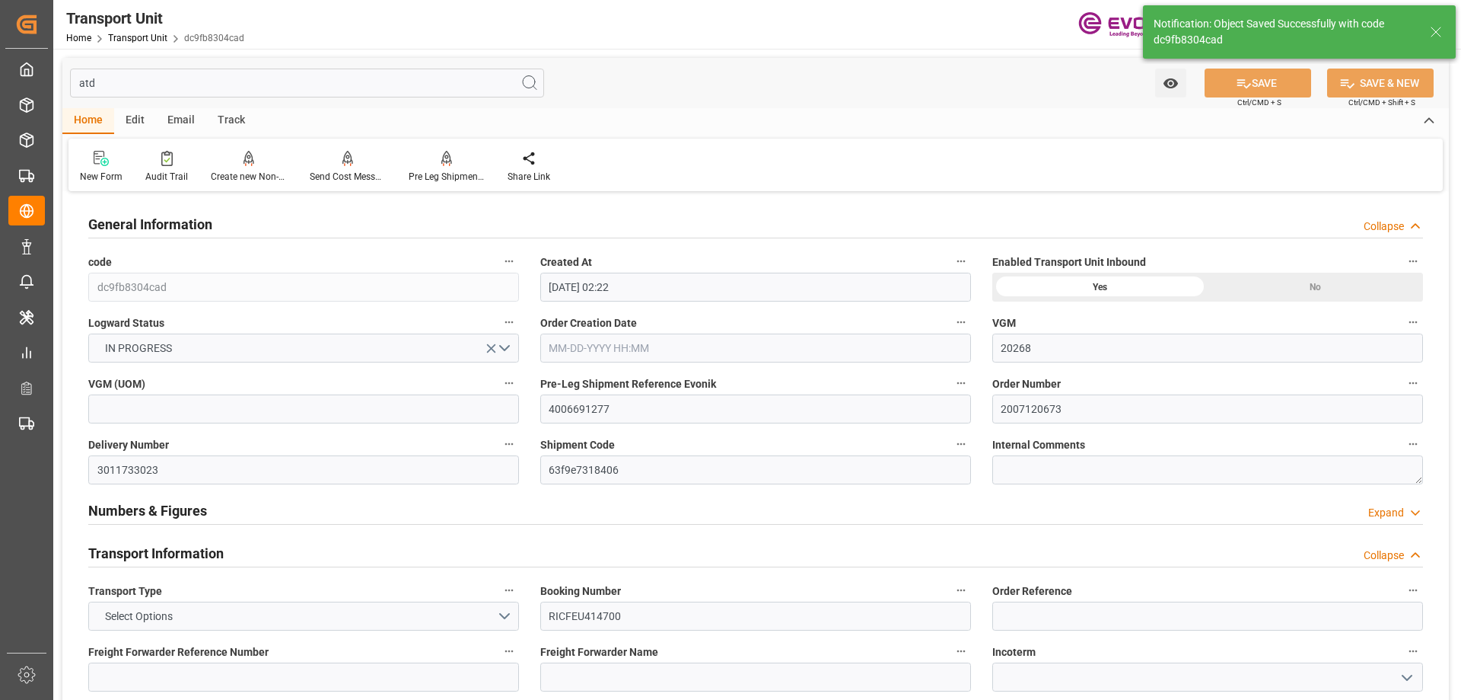
type input "09-28-2025 07:21"
type input "09-09-2025 13:00"
type input "09-29-2025 17:27"
type input "09-30-2025 03:27"
type input "09-09-2025 23:00"
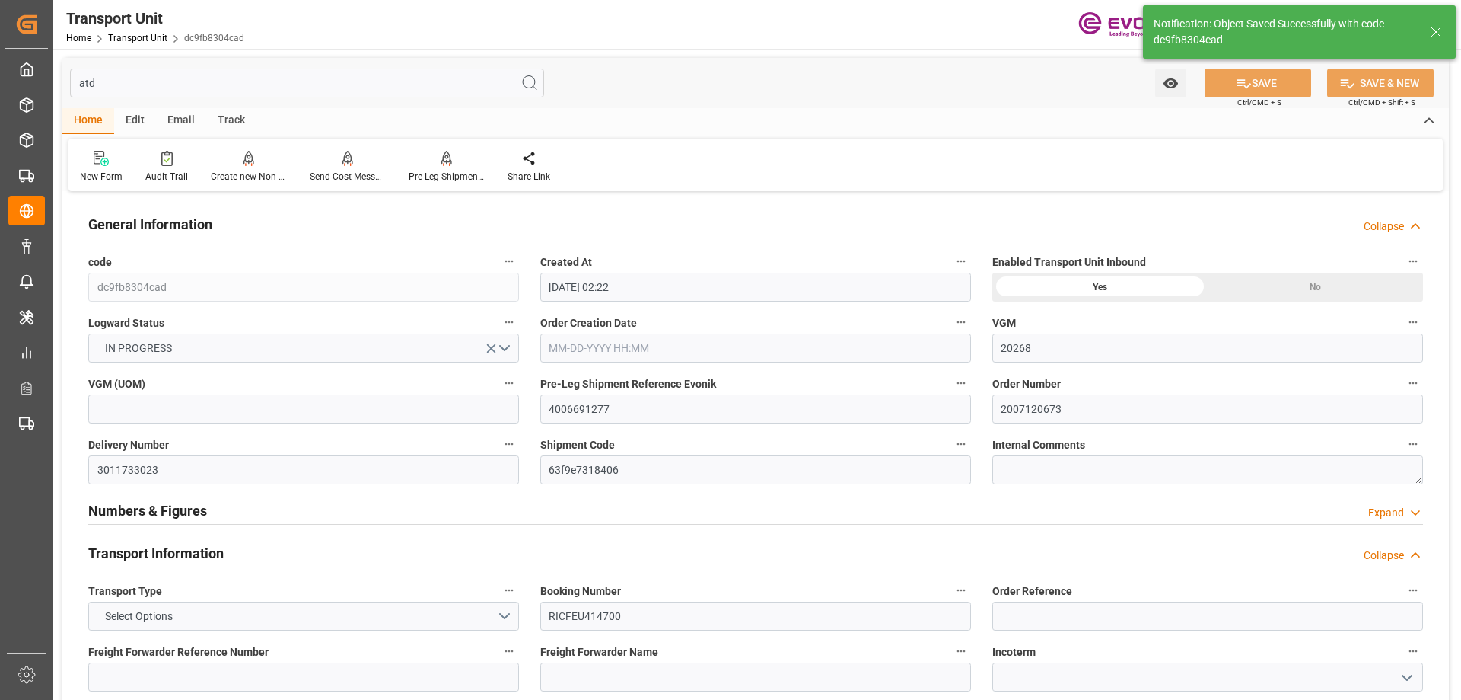
type input "[DATE] 00:00"
type input "08-21-2025 03:45"
type input "08-15-2025 21:09"
type input "08-23-2025 10:27"
type input "09-09-2025 01:30"
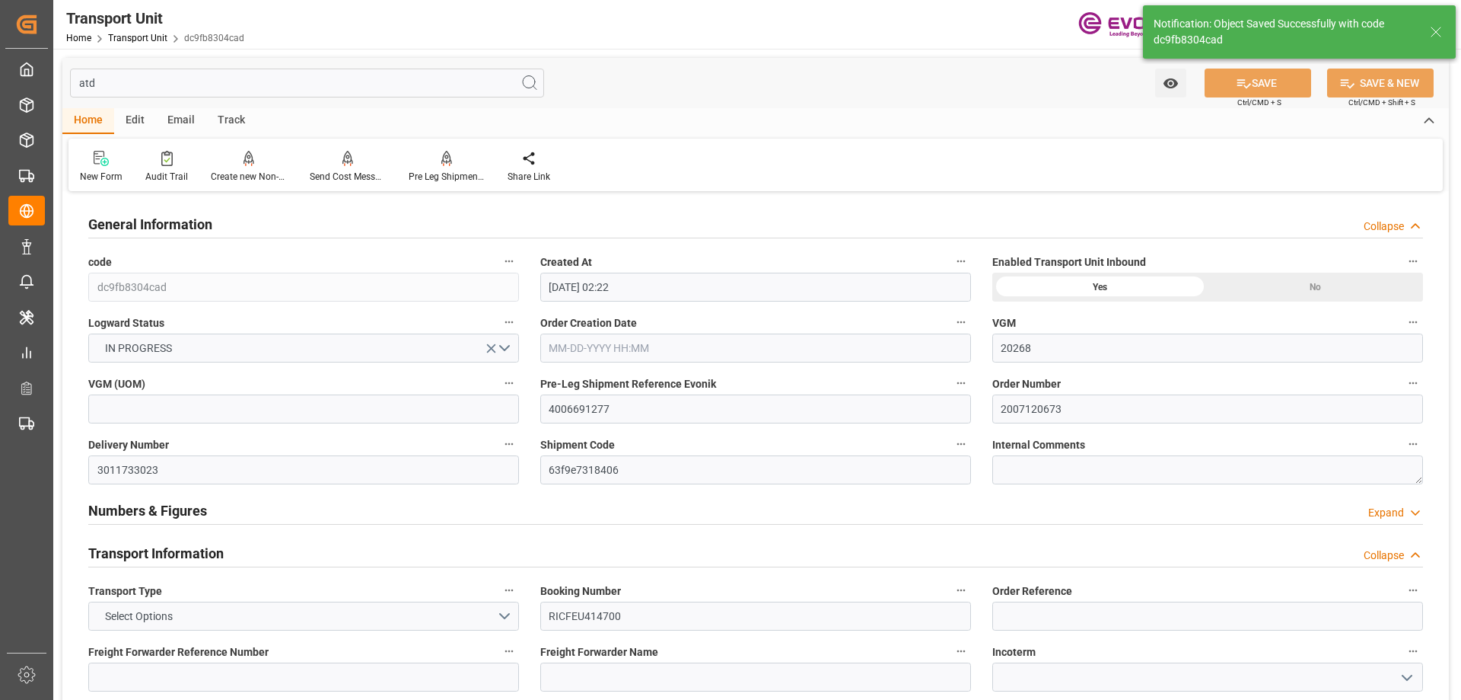
type input "08-23-2025 02:30"
type input "09-08-2025 20:38"
type input "09-09-2025 03:00"
type input "09-09-2025 04:57"
type input "09-28-2025 02:00"
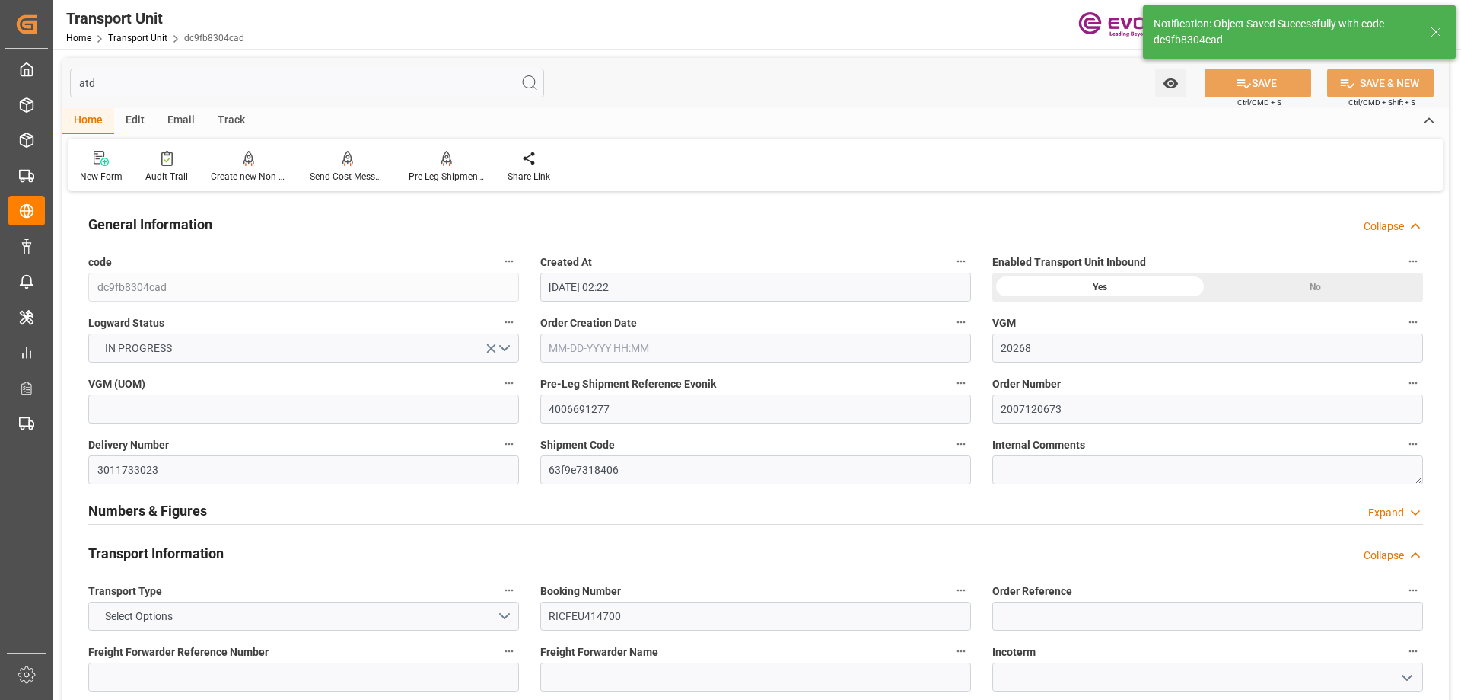
type input "09-27-2025 20:13"
type input "09-28-2025 11:19"
type input "09-28-2025 03:30"
type input "09-09-2025 08:30"
type input "09-28-2025 02:51"
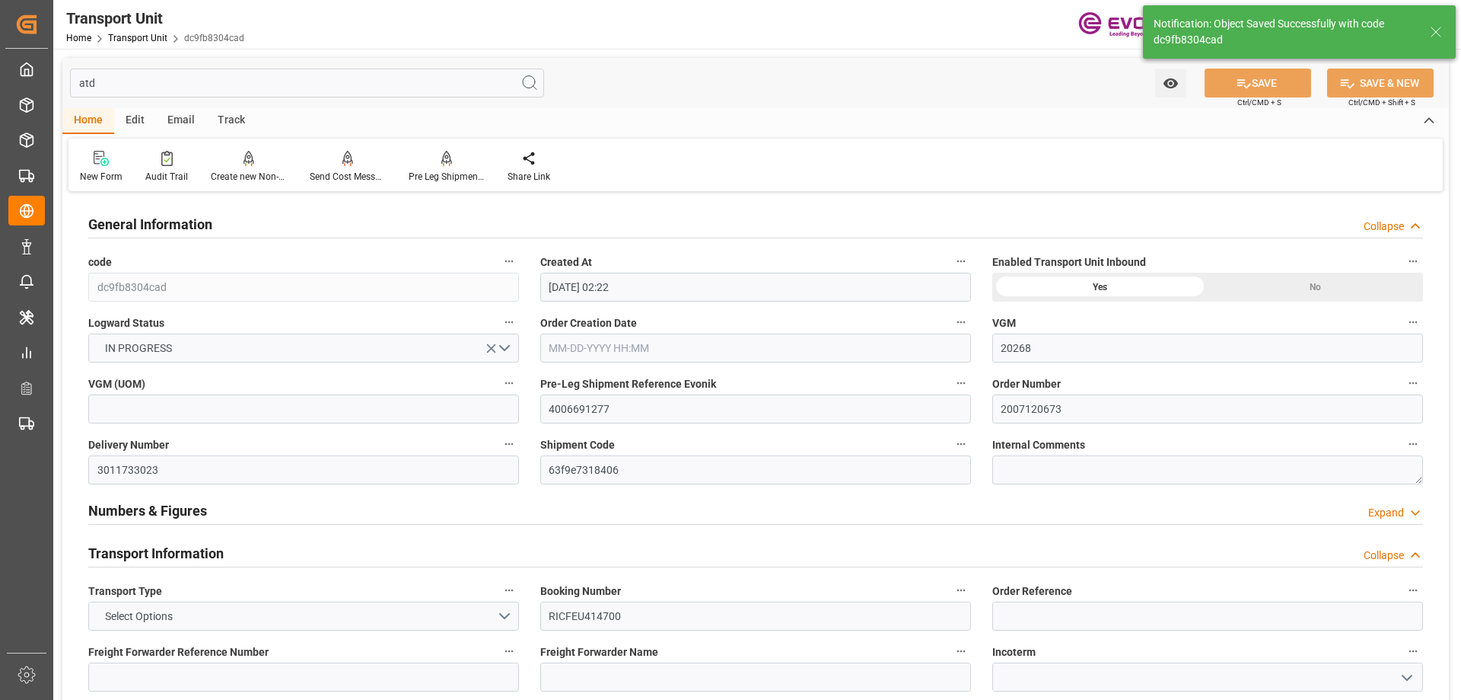
type input "10-02-2025 02:51"
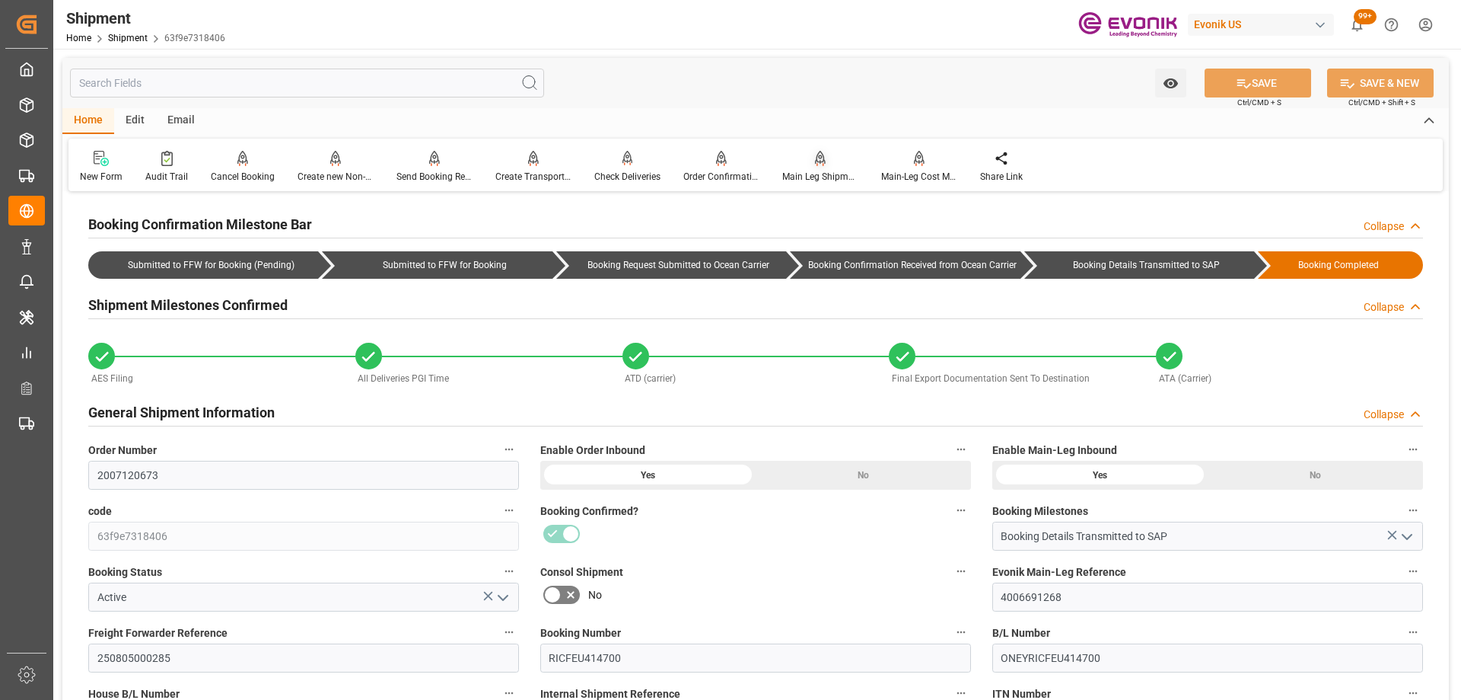
click at [825, 171] on div "Main Leg Shipment" at bounding box center [820, 177] width 76 height 14
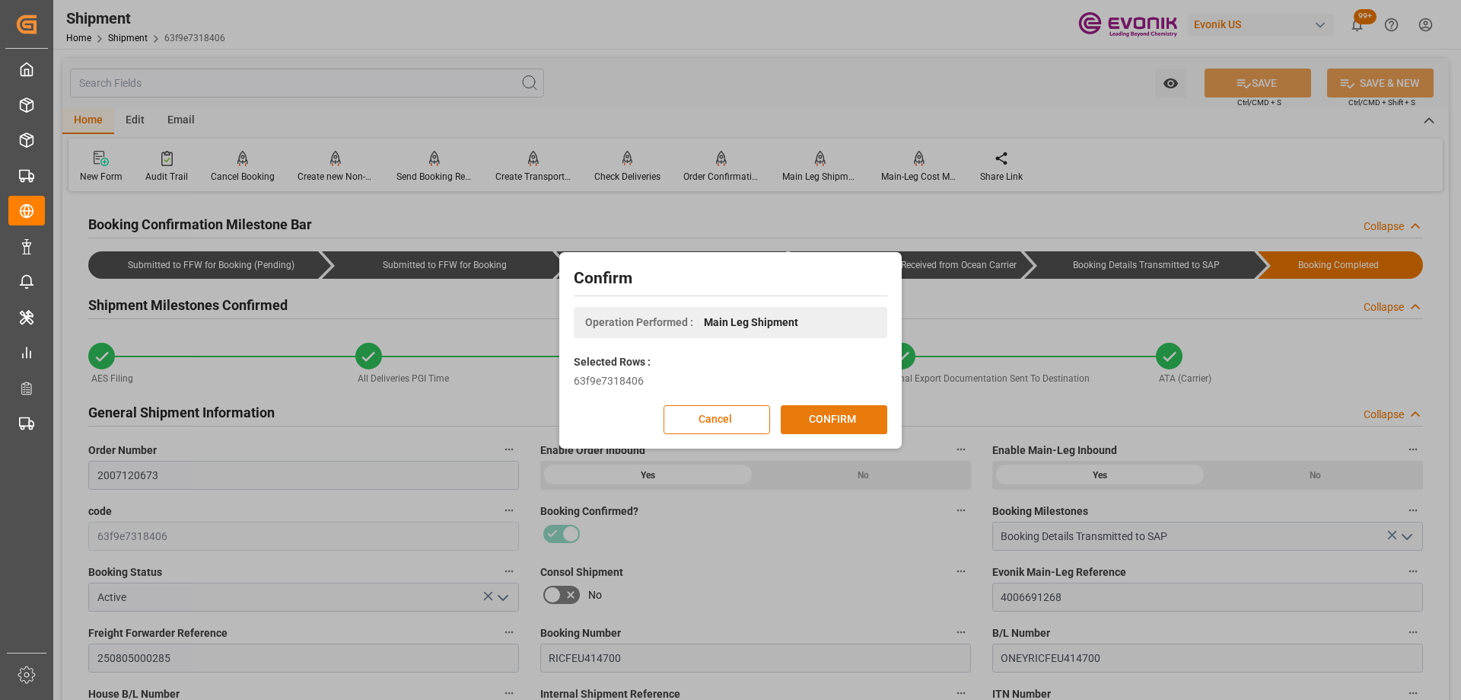
click at [837, 420] on button "CONFIRM" at bounding box center [834, 419] width 107 height 29
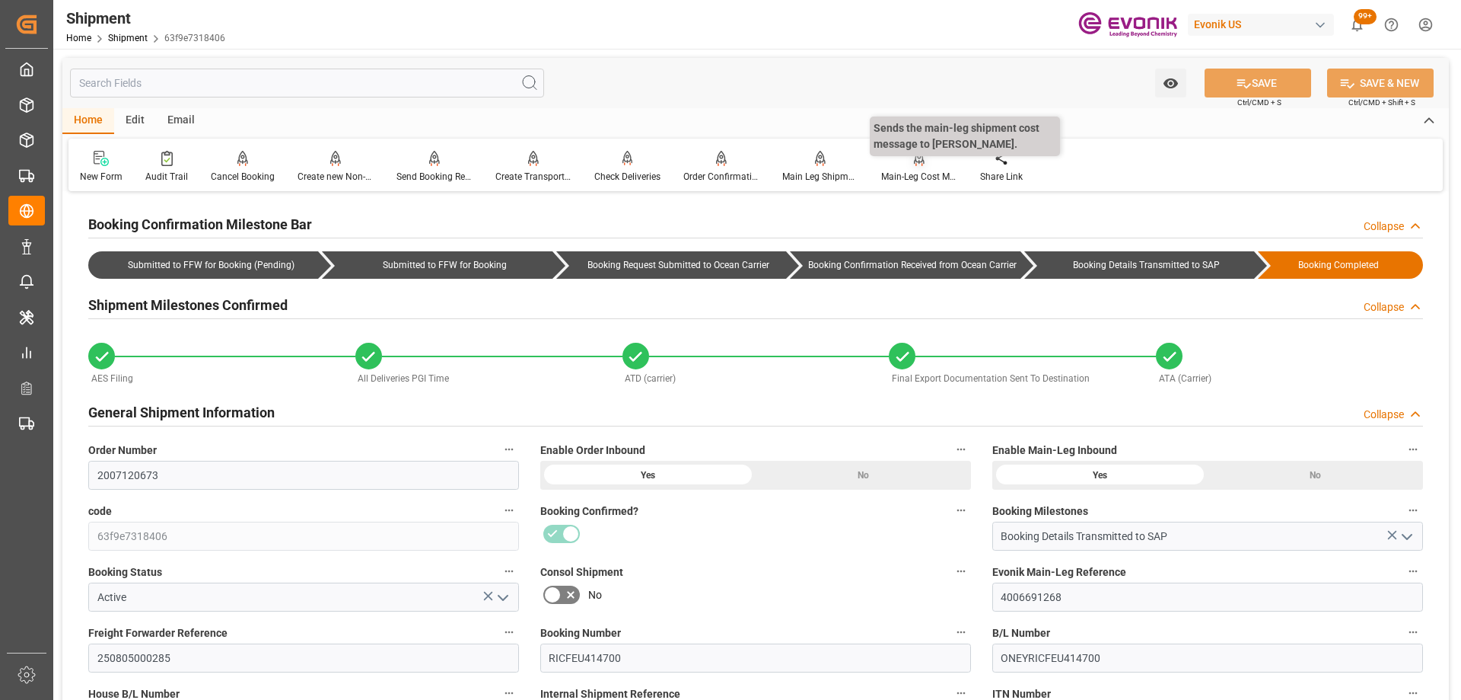
click at [922, 180] on div "Main-Leg Cost Message" at bounding box center [919, 177] width 76 height 14
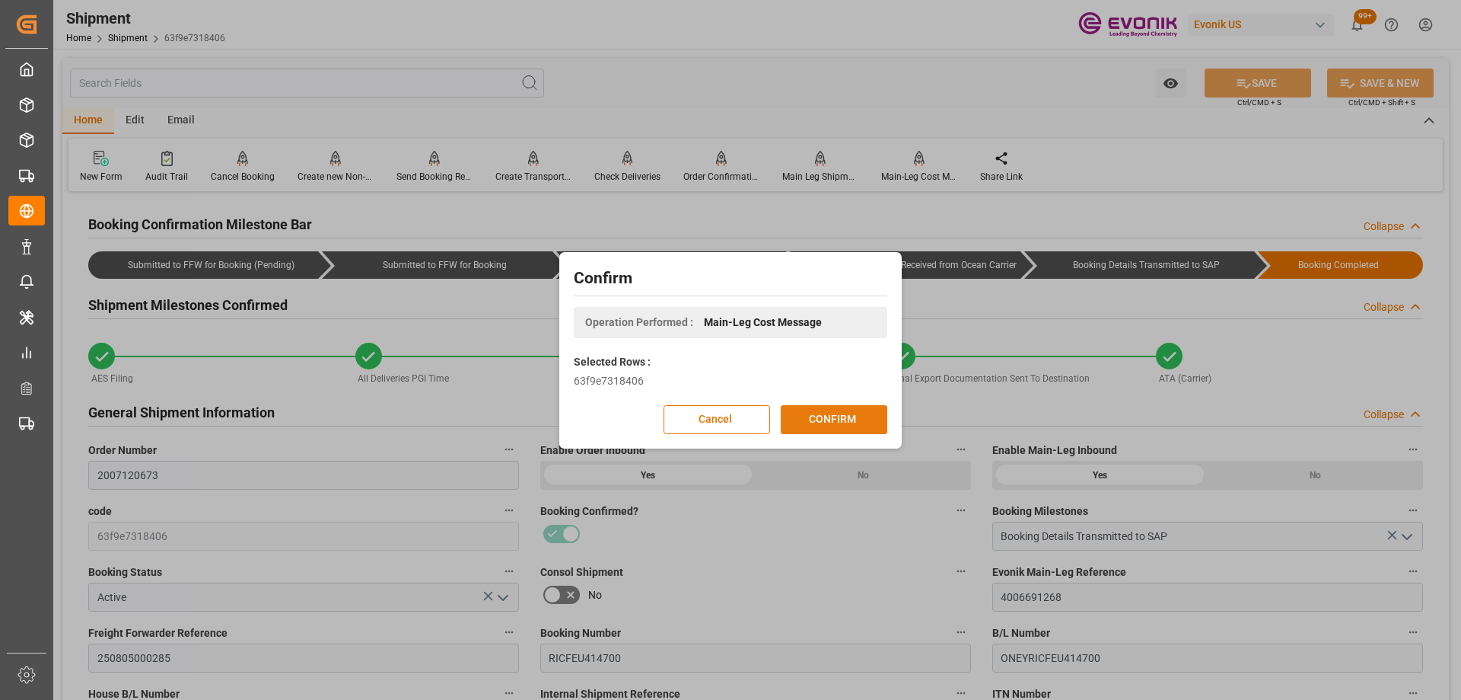
click at [846, 420] on button "CONFIRM" at bounding box center [834, 419] width 107 height 29
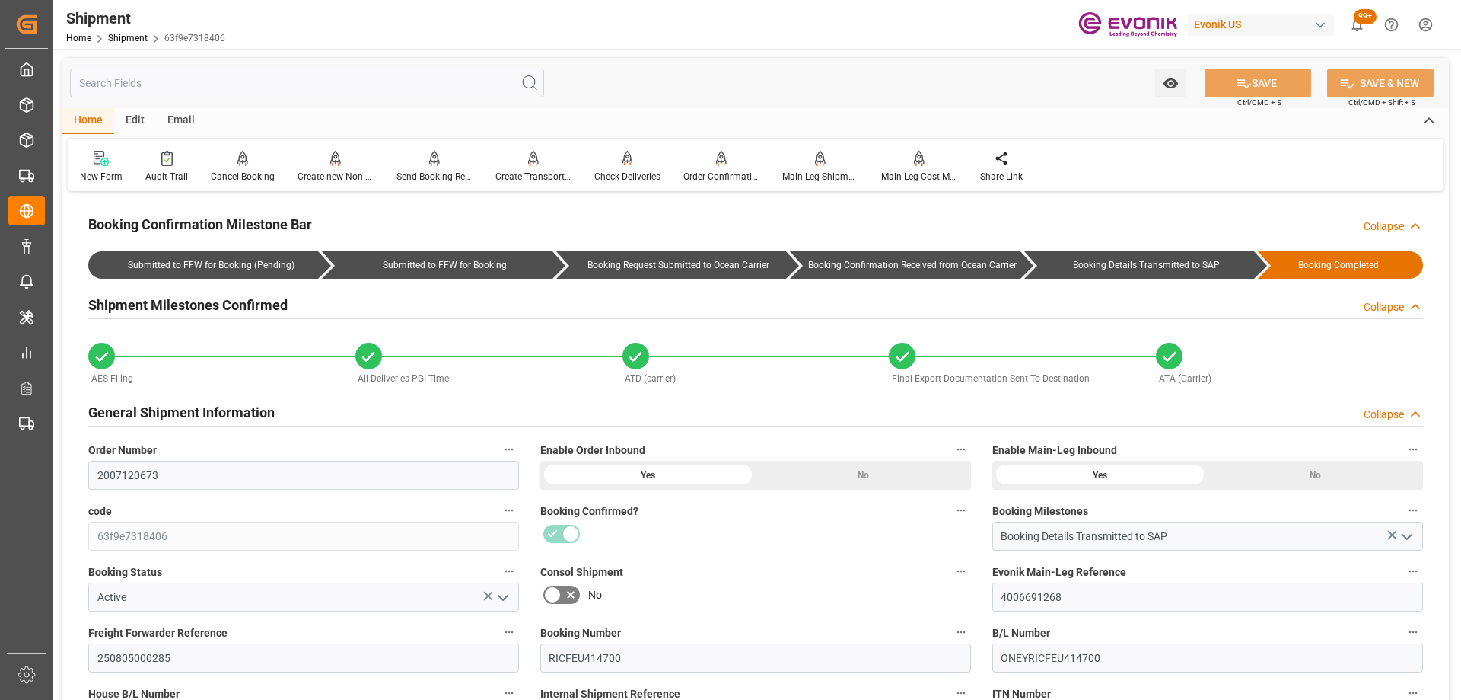
scroll to position [304, 0]
